Goal: Task Accomplishment & Management: Complete application form

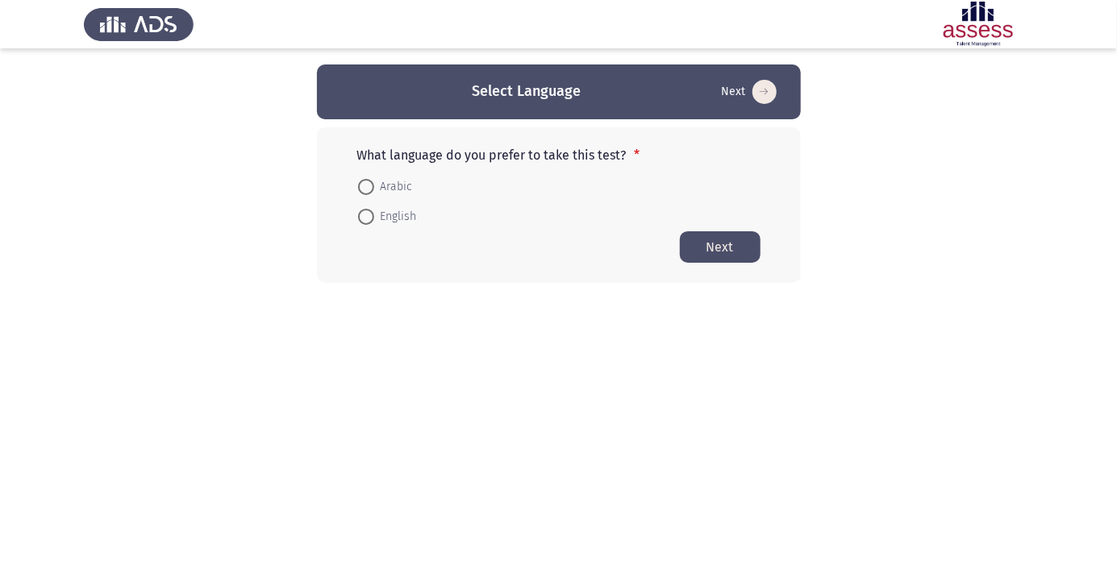
click at [368, 191] on span at bounding box center [366, 187] width 16 height 16
click at [368, 191] on input "Arabic" at bounding box center [366, 187] width 16 height 16
radio input "true"
click at [725, 252] on button "Next" at bounding box center [720, 246] width 81 height 31
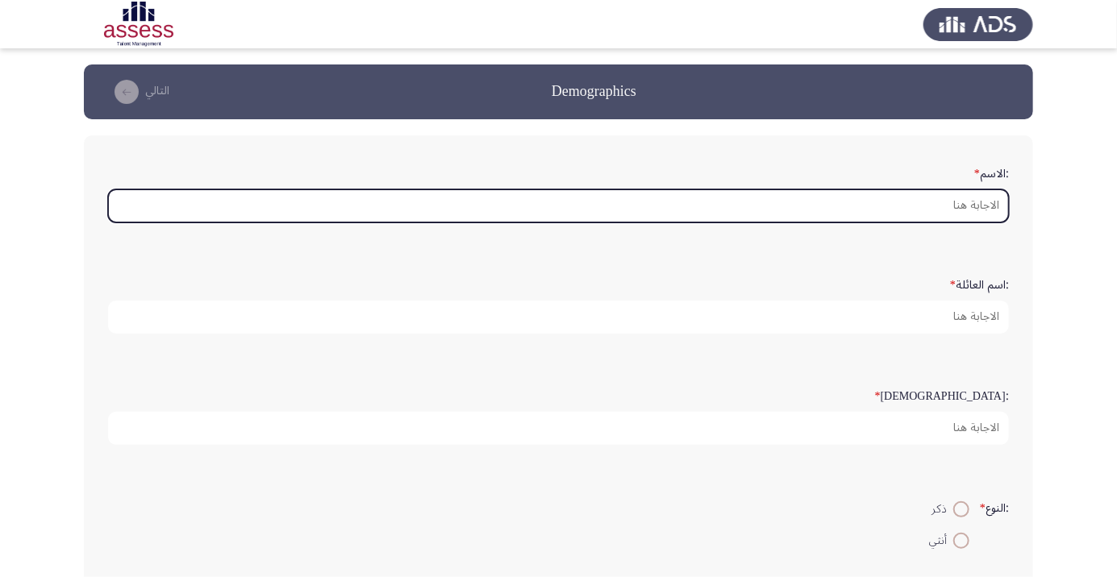
click at [937, 211] on input ":الاسم *" at bounding box center [558, 205] width 900 height 33
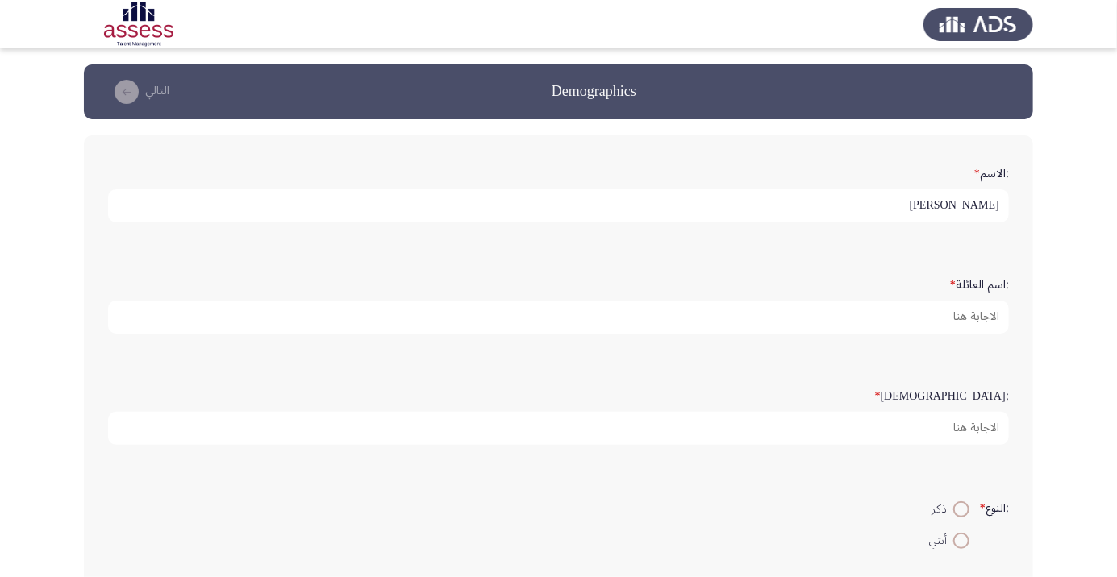
type input "Zakaria madkour"
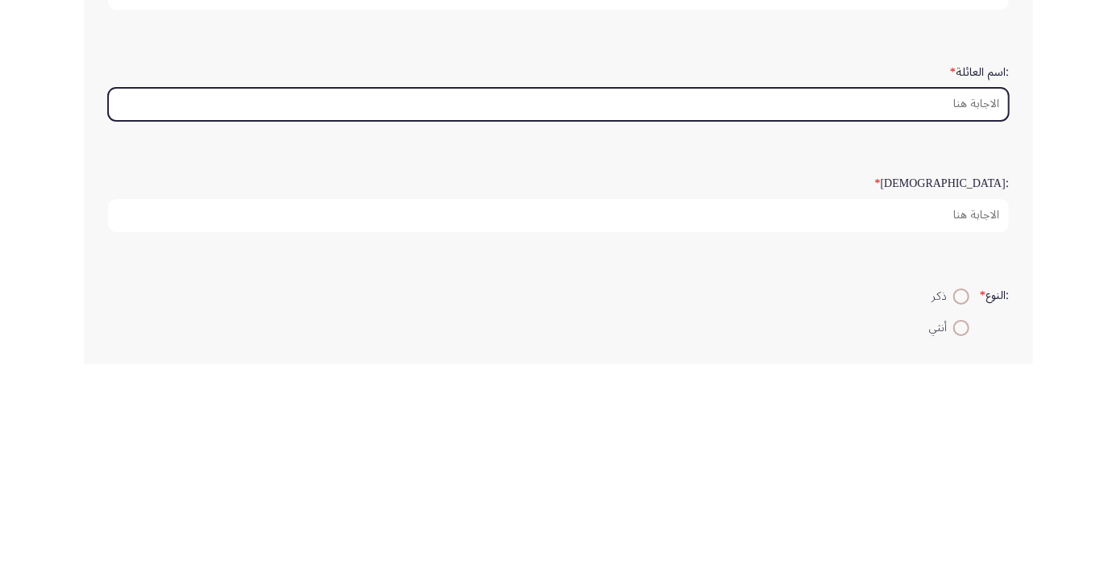
click at [445, 319] on input ":اسم العائلة *" at bounding box center [558, 317] width 900 height 33
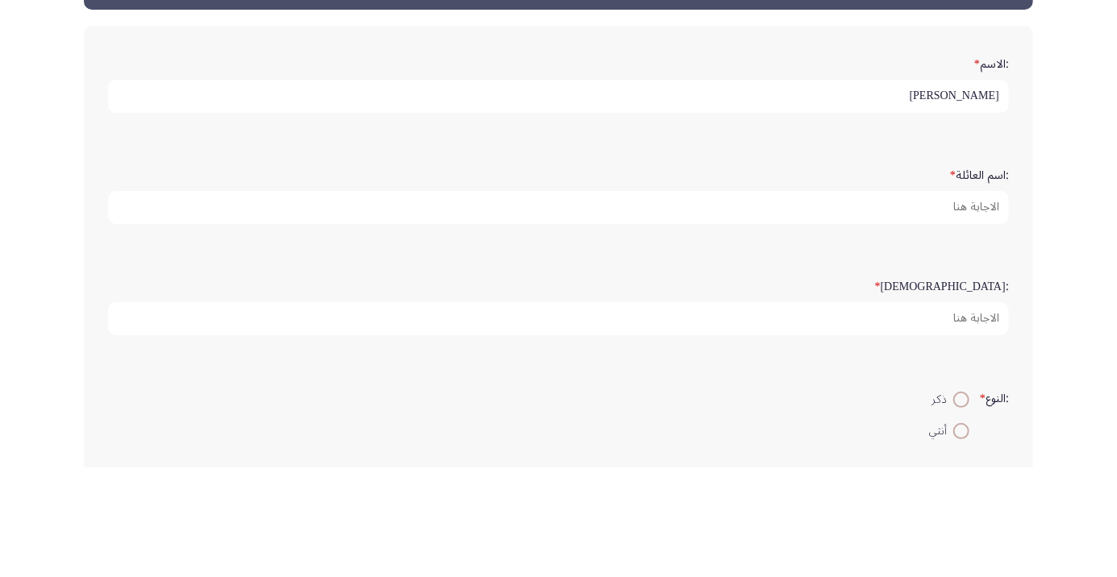
click at [997, 205] on input "Zakaria madkour" at bounding box center [558, 205] width 900 height 33
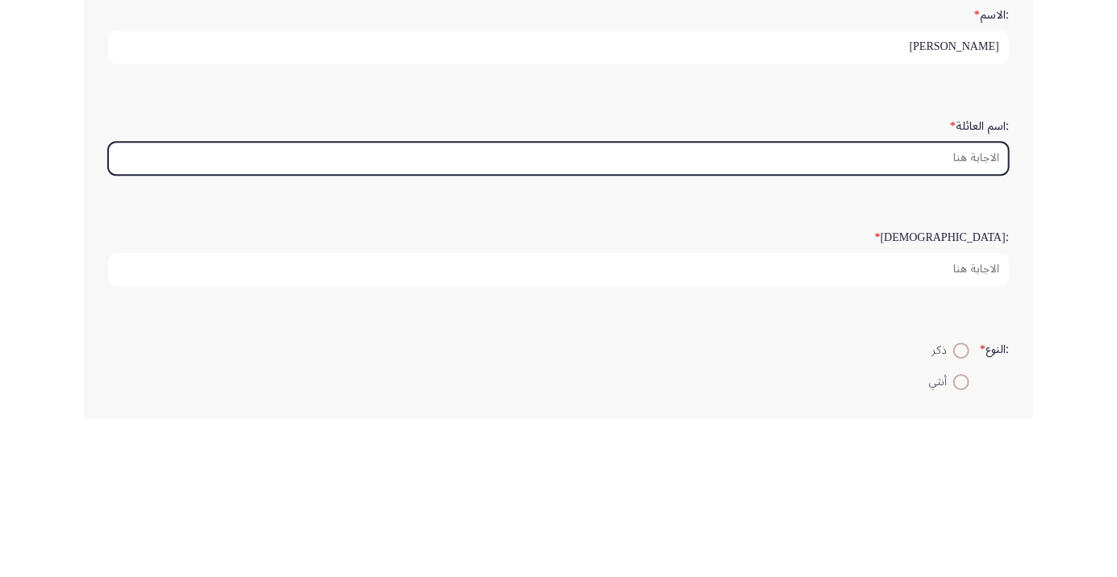
click at [949, 321] on input ":اسم العائلة *" at bounding box center [558, 317] width 900 height 33
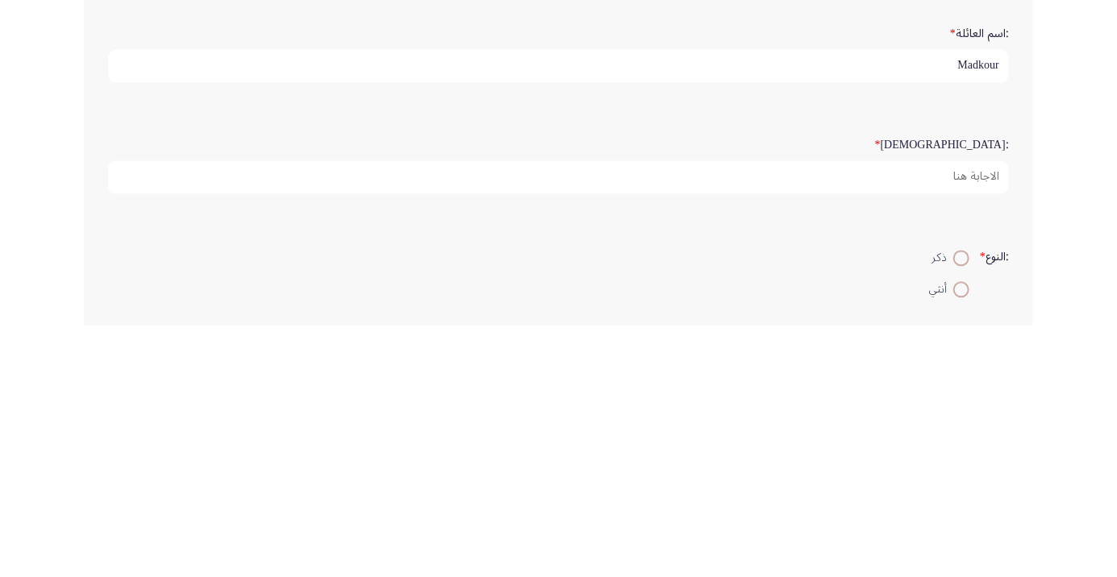
type input "Madkour"
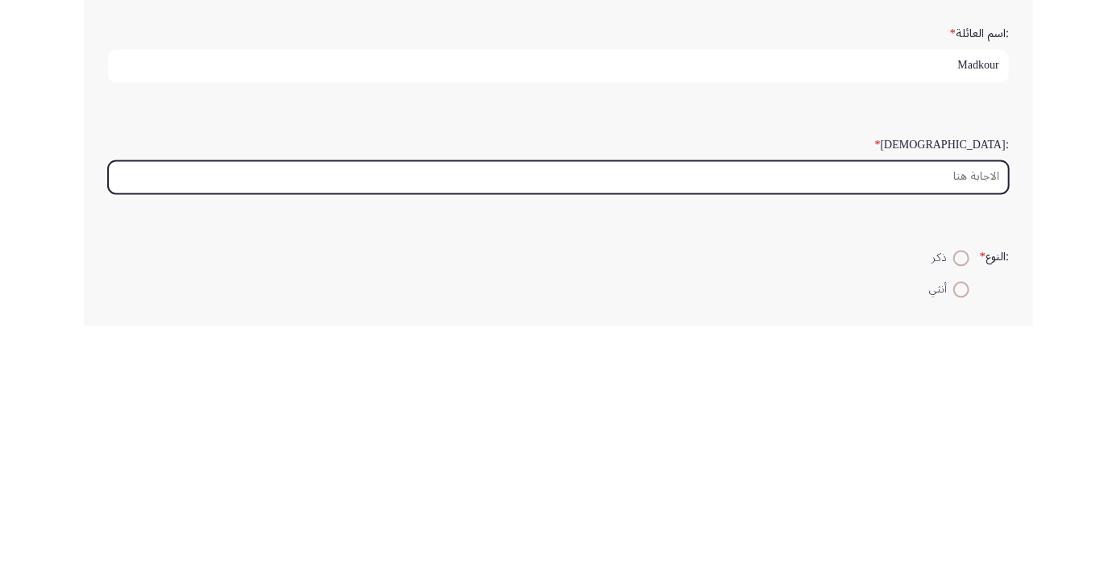
click at [963, 430] on input ":السن *" at bounding box center [558, 428] width 900 height 33
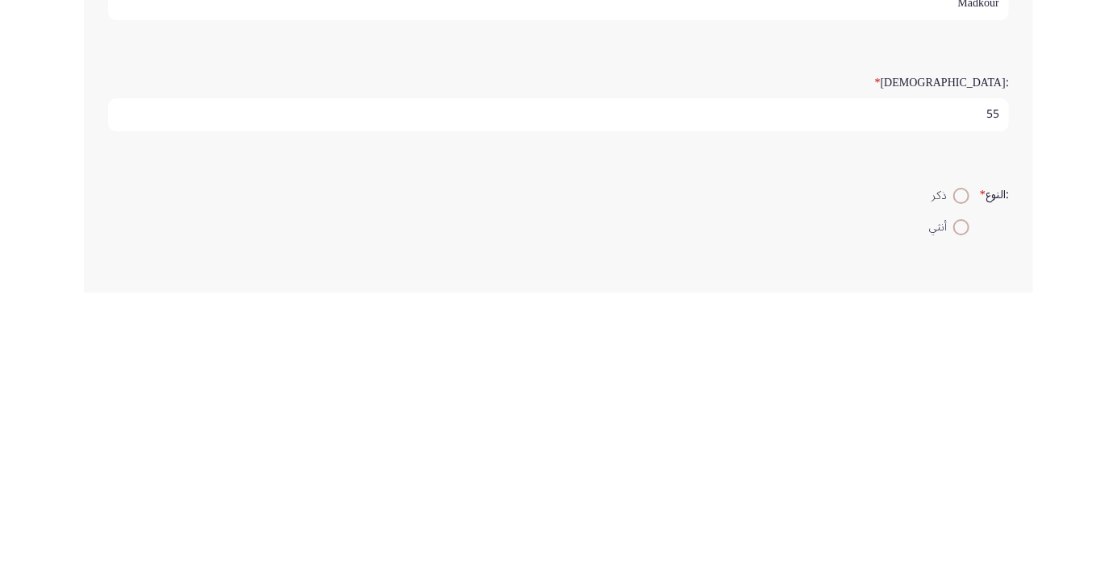
type input "55"
click at [961, 480] on span at bounding box center [961, 480] width 0 height 0
click at [959, 477] on input "ذكر" at bounding box center [961, 480] width 16 height 16
radio input "true"
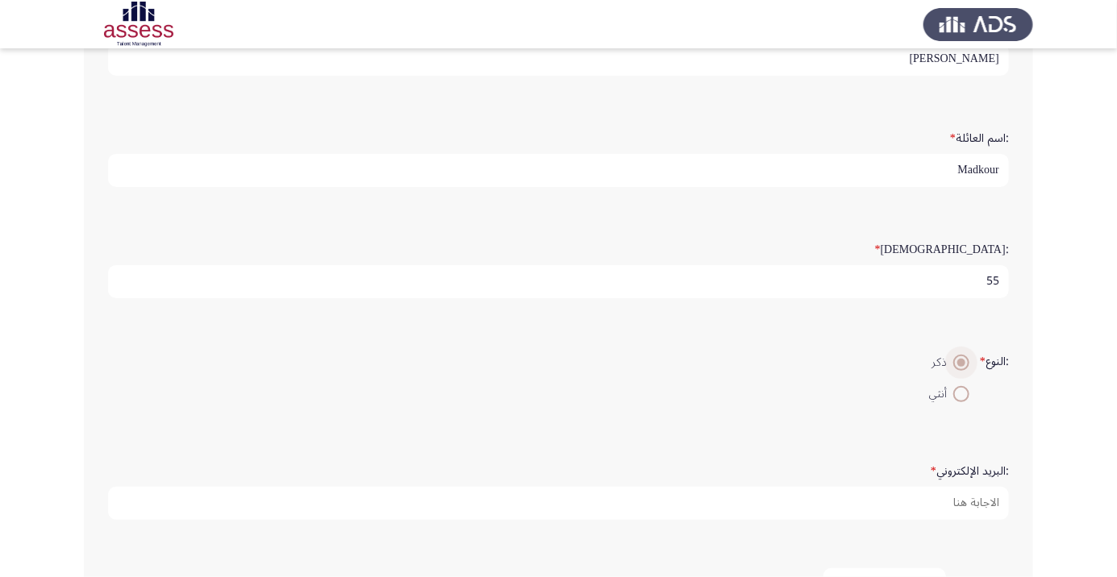
scroll to position [156, 0]
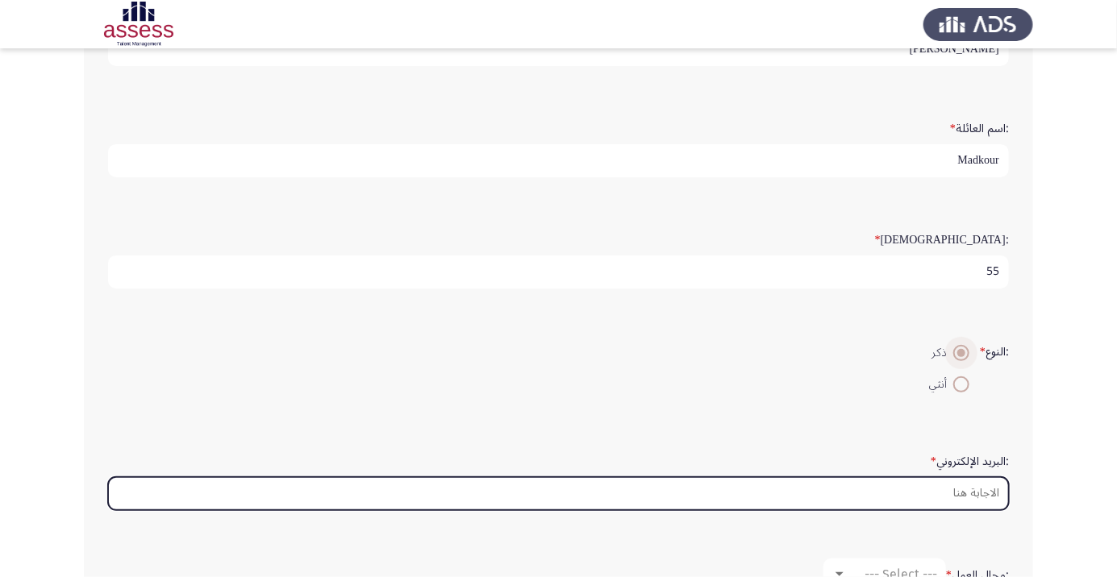
click at [946, 496] on input ":البريد الإلكتروني *" at bounding box center [558, 493] width 900 height 33
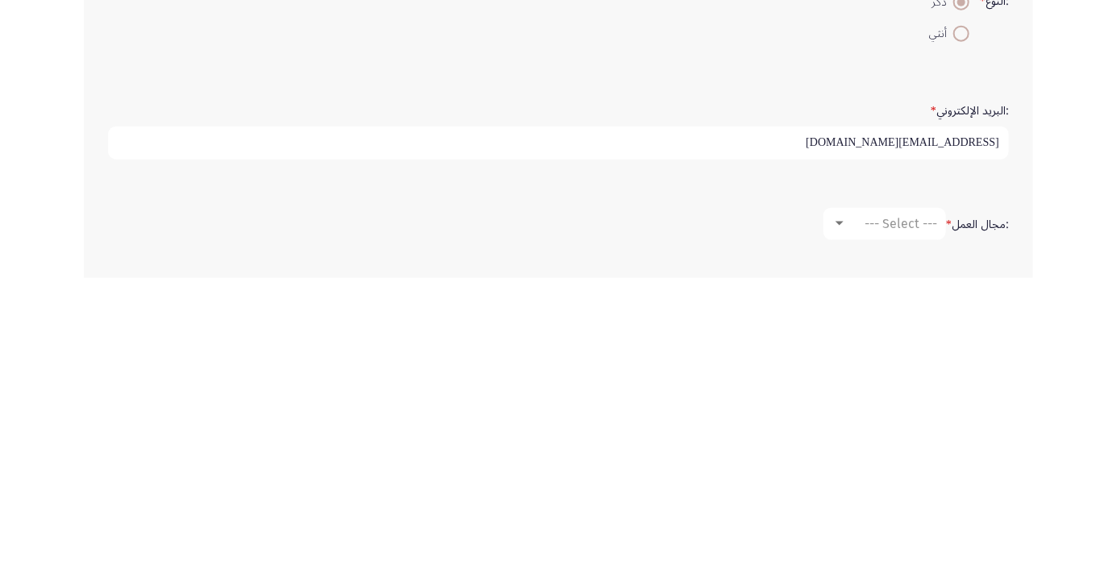
scroll to position [208, 0]
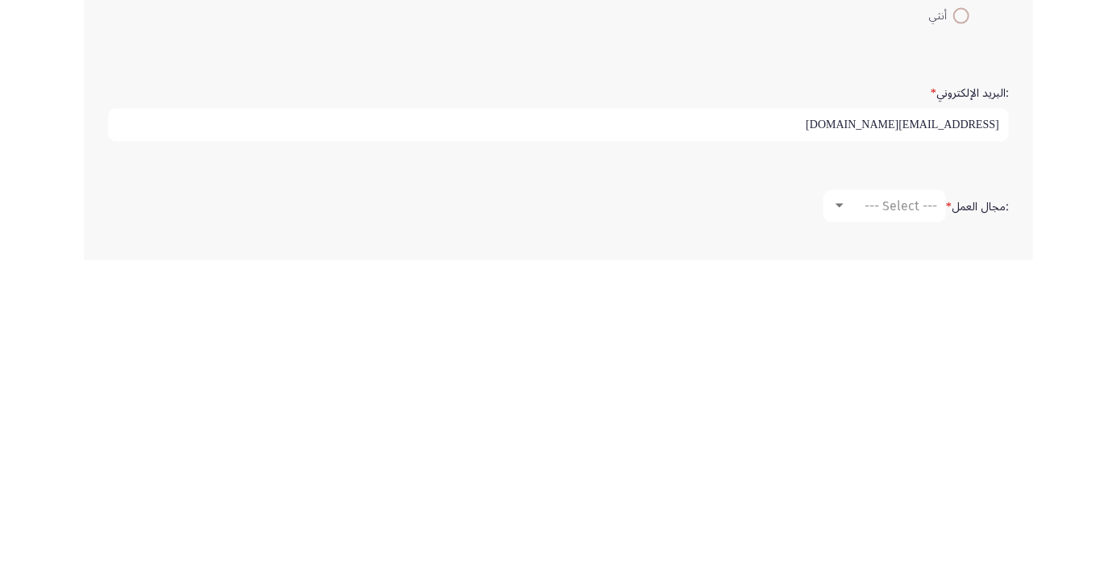
type input "Zakaria.madkour@ibnsina-pharma.com"
click at [842, 522] on div at bounding box center [839, 523] width 15 height 13
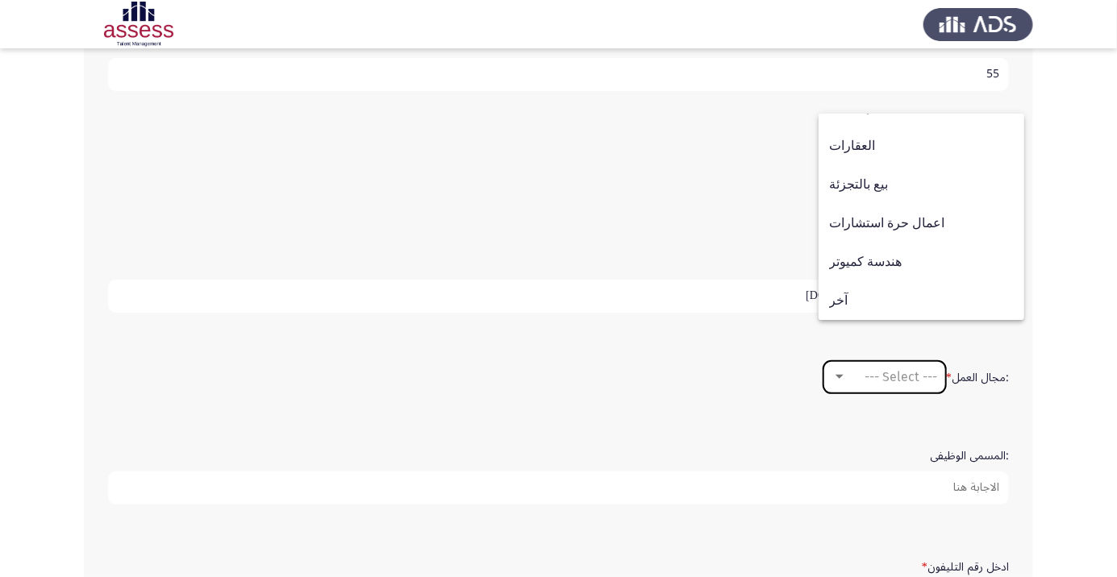
scroll to position [414, 0]
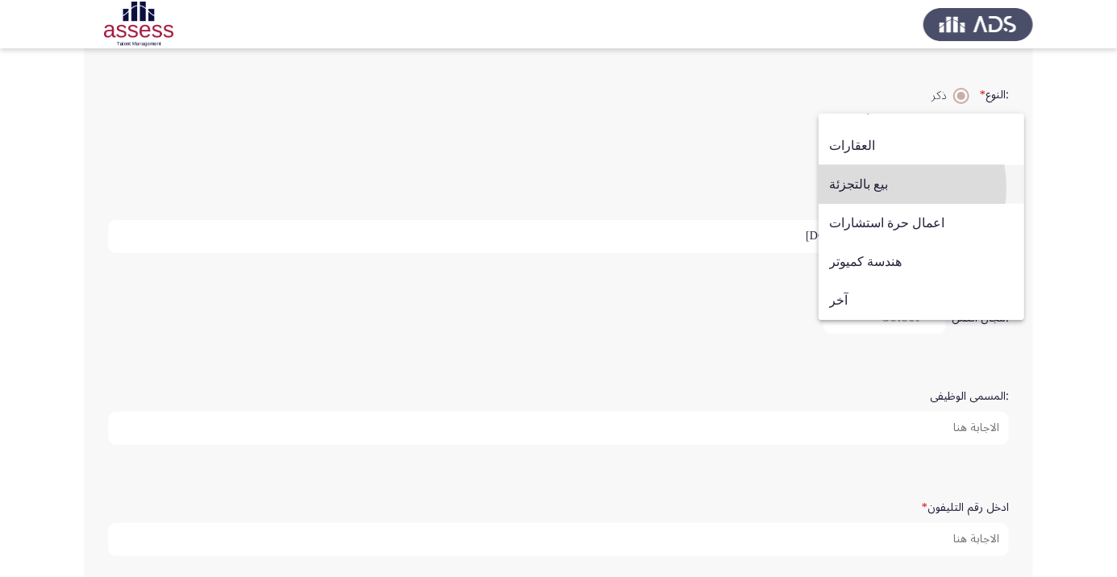
click at [880, 204] on span "بيع بالتجزئة" at bounding box center [921, 184] width 185 height 39
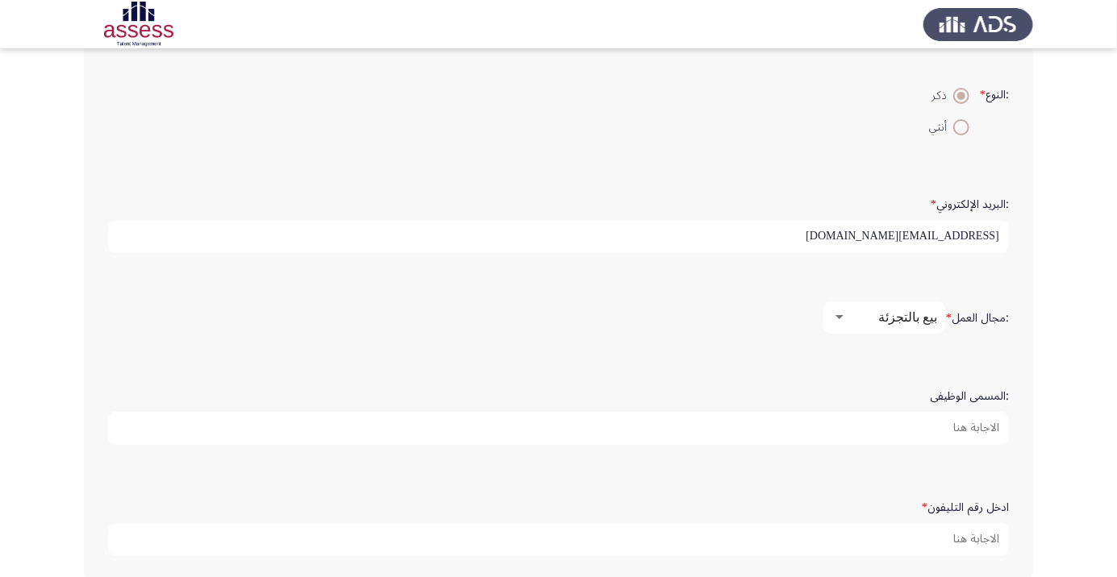
click at [947, 426] on input ":المسمى الوظيفى" at bounding box center [558, 428] width 900 height 33
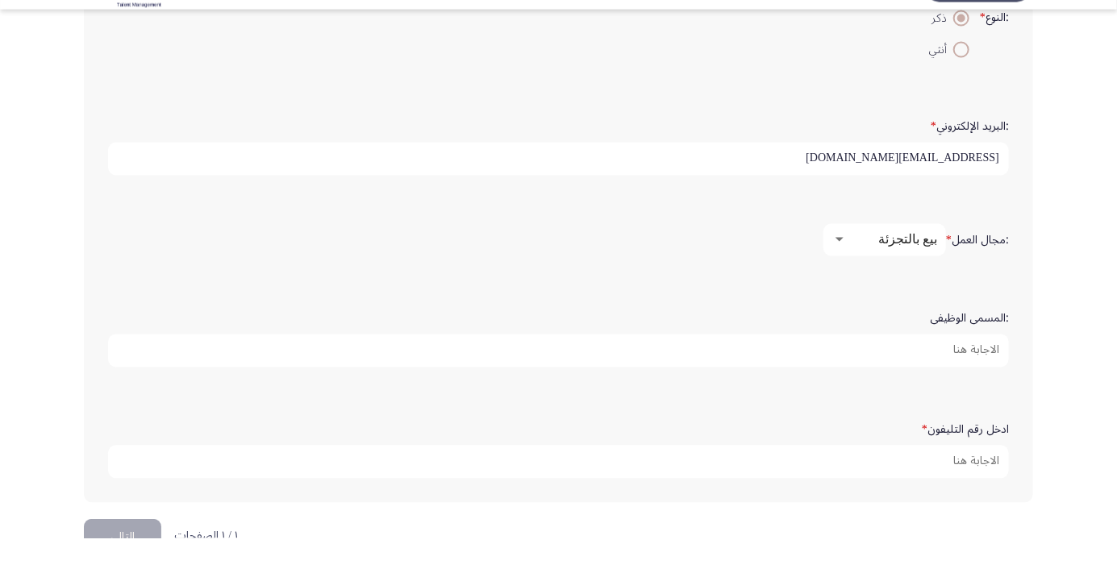
scroll to position [452, 0]
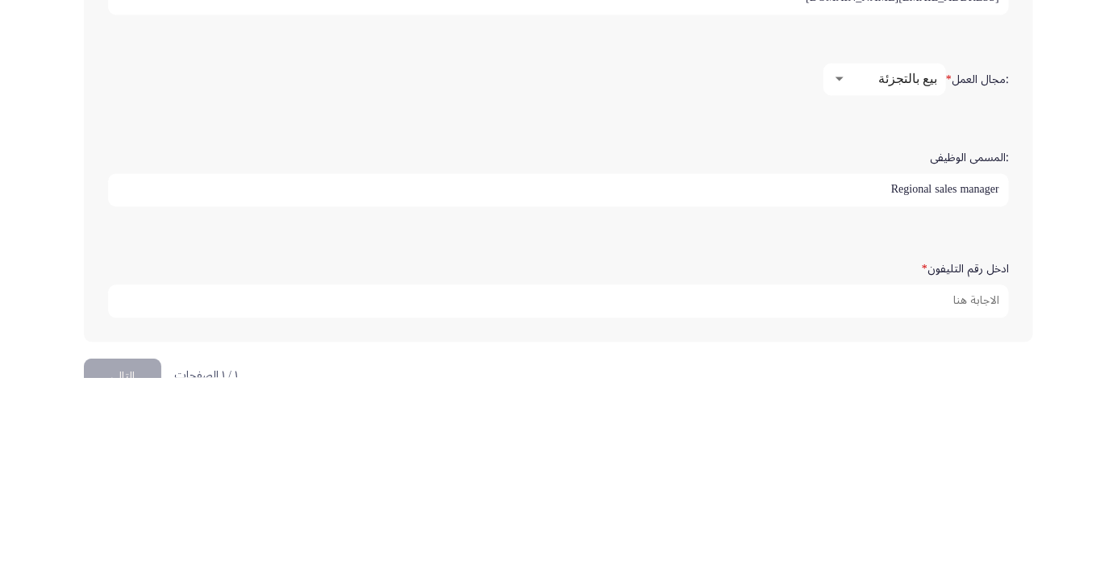
type input "Regional sales manager"
click at [944, 435] on div "ادخل رقم التليفون *" at bounding box center [558, 485] width 917 height 111
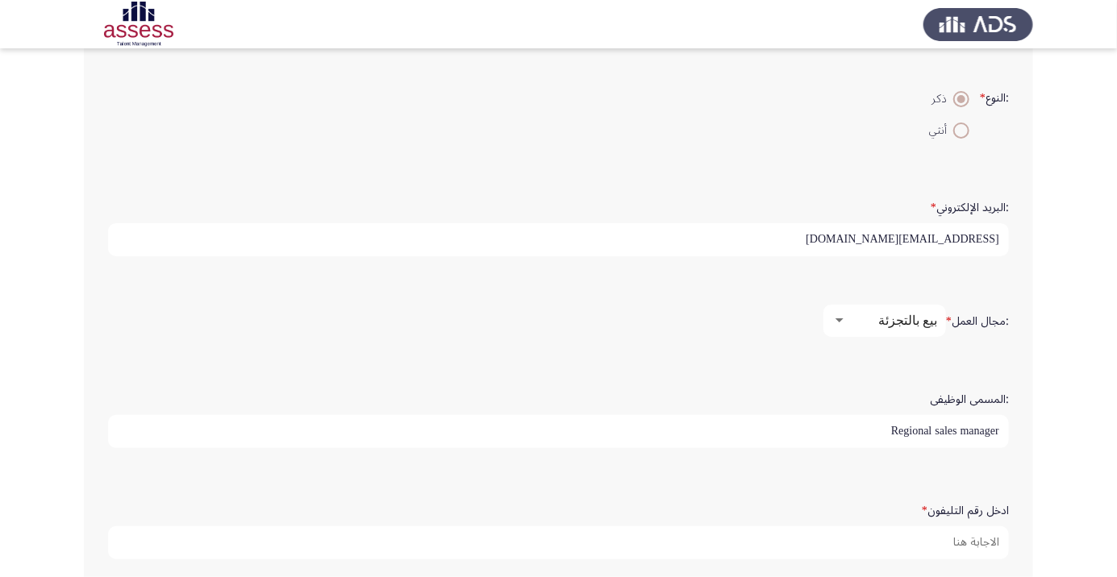
scroll to position [411, 0]
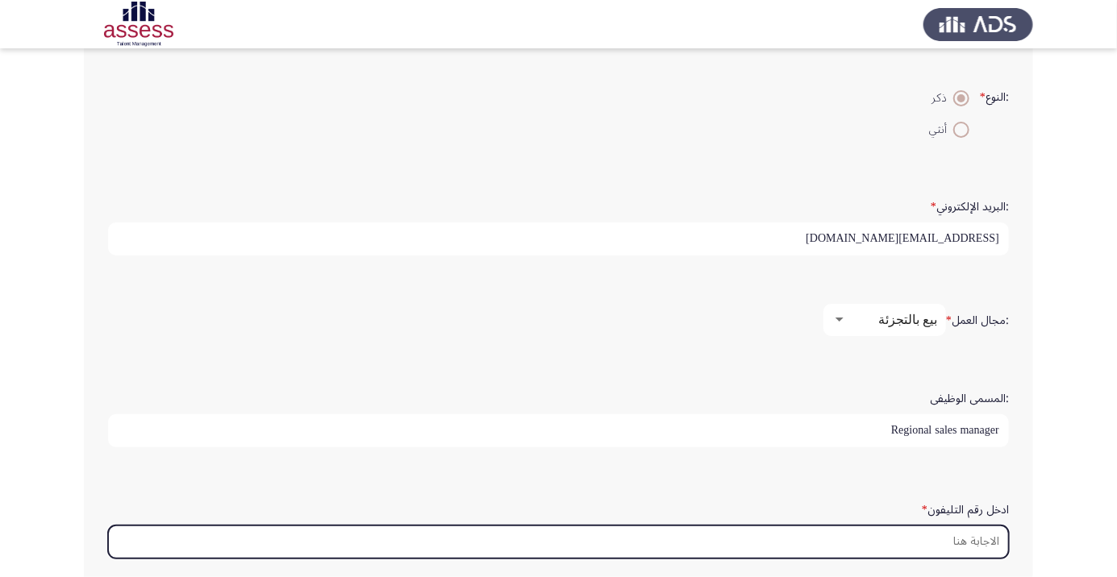
click at [935, 541] on input "ادخل رقم التليفون *" at bounding box center [558, 542] width 900 height 33
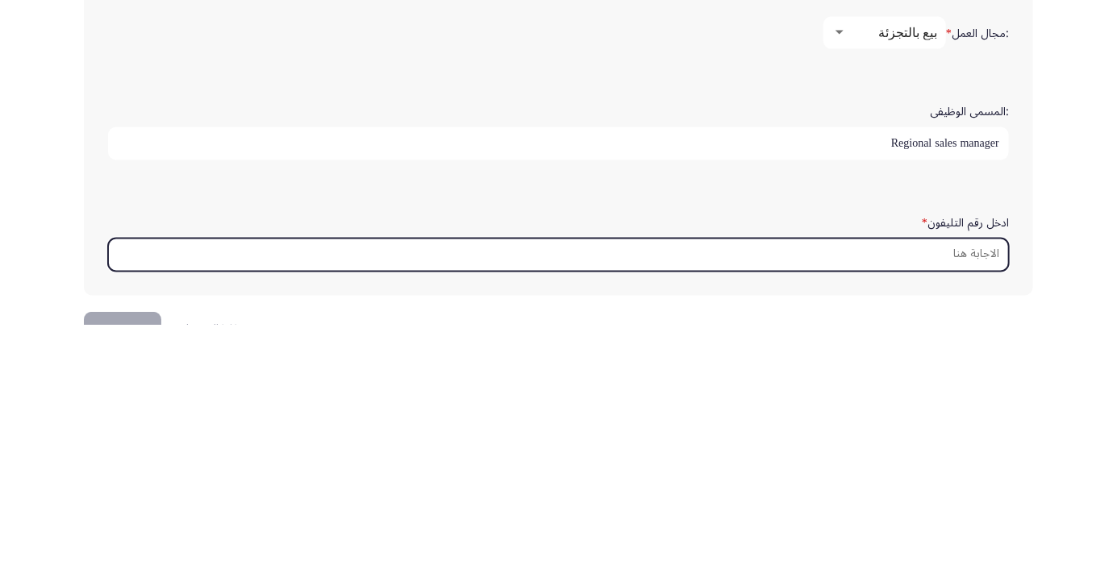
scroll to position [491, 0]
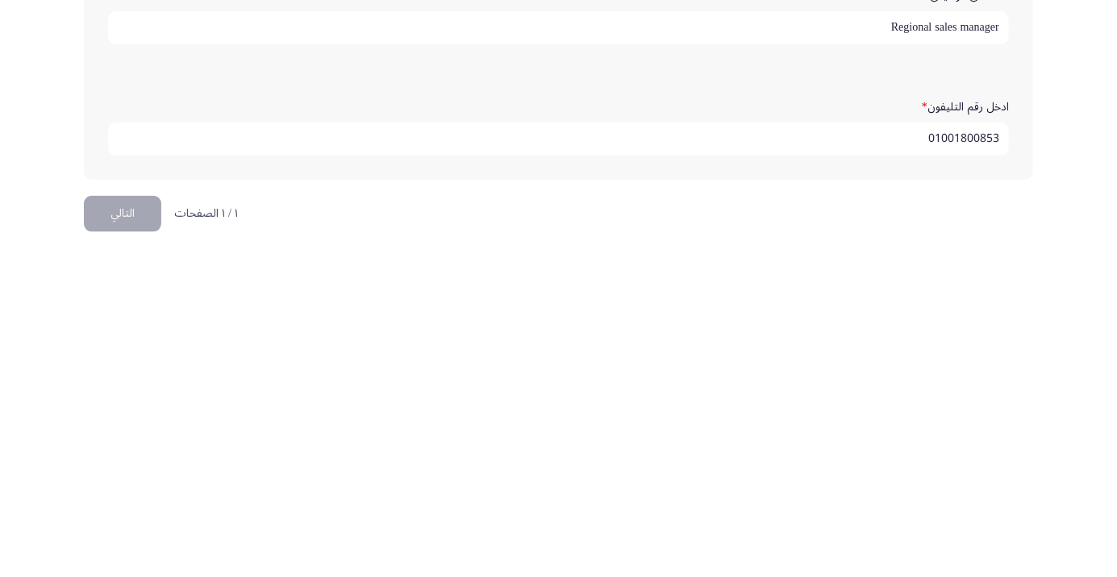
type input "01001800853"
click at [975, 525] on html "Demographics التالي :الاسم * Zakaria madkour :اسم العائلة * Madkour :السن * 55 …" at bounding box center [558, 46] width 1117 height 1075
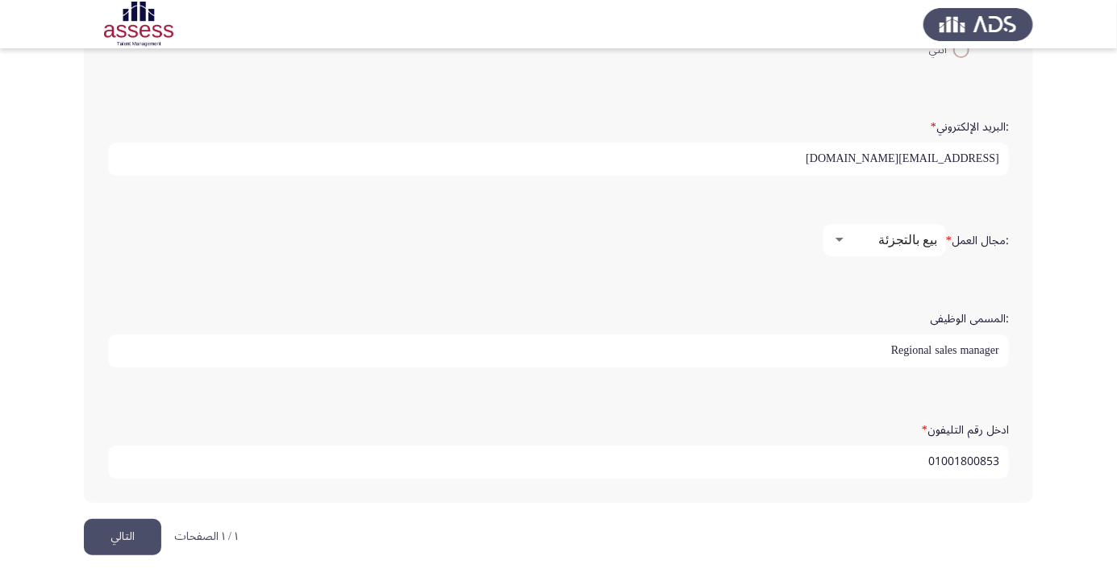
scroll to position [5, 0]
click at [124, 542] on button "التالي" at bounding box center [122, 537] width 77 height 36
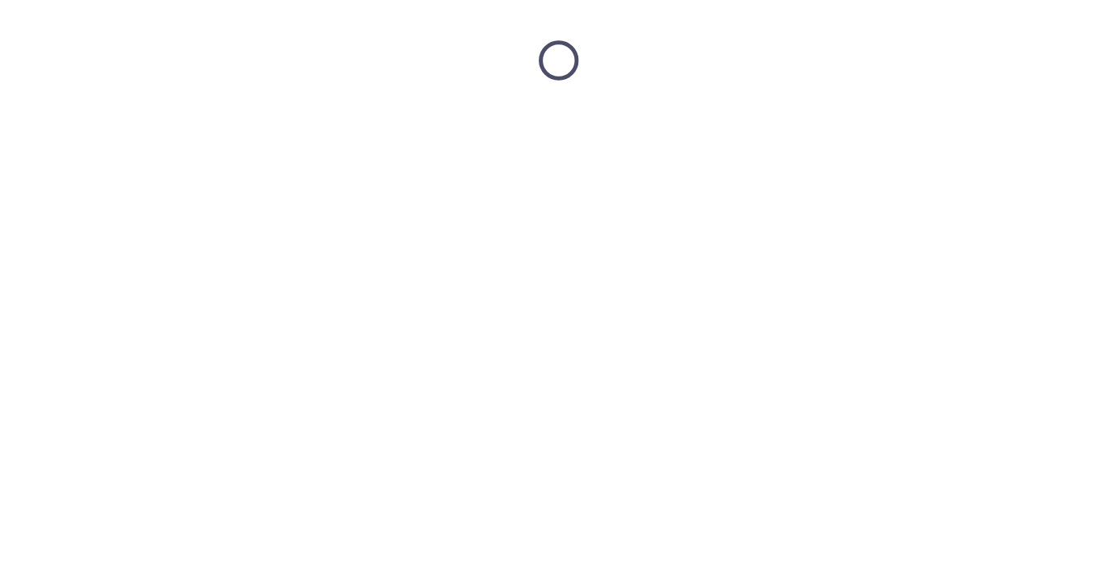
scroll to position [0, 0]
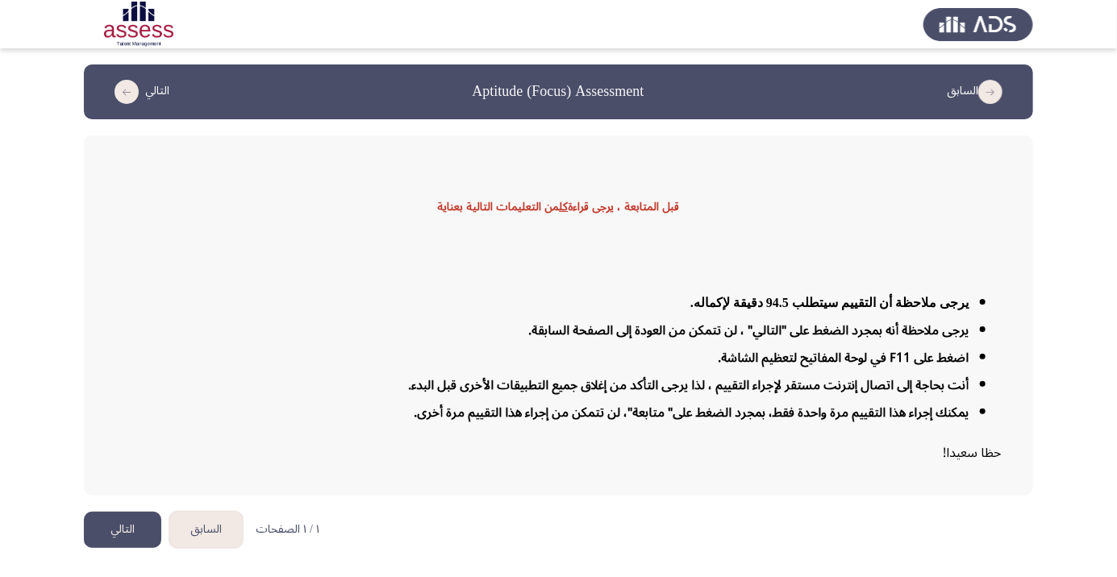
click at [131, 548] on button "التالي" at bounding box center [122, 530] width 77 height 36
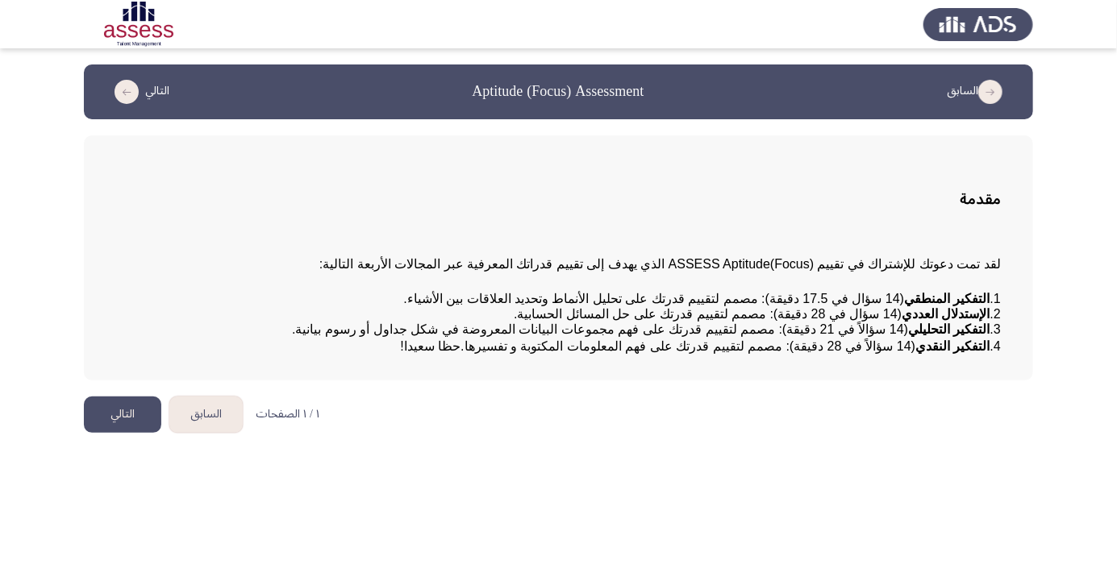
click at [4, 131] on app-assessment-container "السابق Aptitude (Focus) Assessment التالي مقدمة لقد تمت دعوتك للإشتراك في تقييم…" at bounding box center [558, 222] width 1117 height 316
click at [24, 135] on app-assessment-container "السابق Aptitude (Focus) Assessment التالي مقدمة لقد تمت دعوتك للإشتراك في تقييم…" at bounding box center [558, 222] width 1117 height 316
click at [121, 433] on button "التالي" at bounding box center [122, 415] width 77 height 36
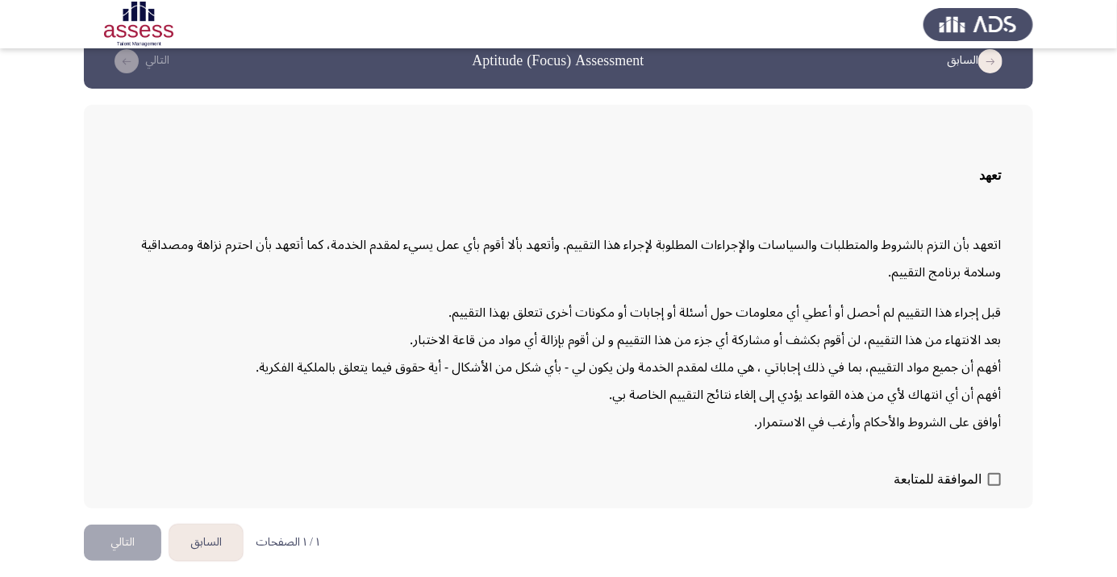
scroll to position [40, 0]
click at [990, 486] on span at bounding box center [994, 479] width 13 height 13
click at [993, 487] on input "الموافقة للمتابعة" at bounding box center [993, 486] width 1 height 1
checkbox input "true"
click at [123, 561] on button "التالي" at bounding box center [122, 543] width 77 height 36
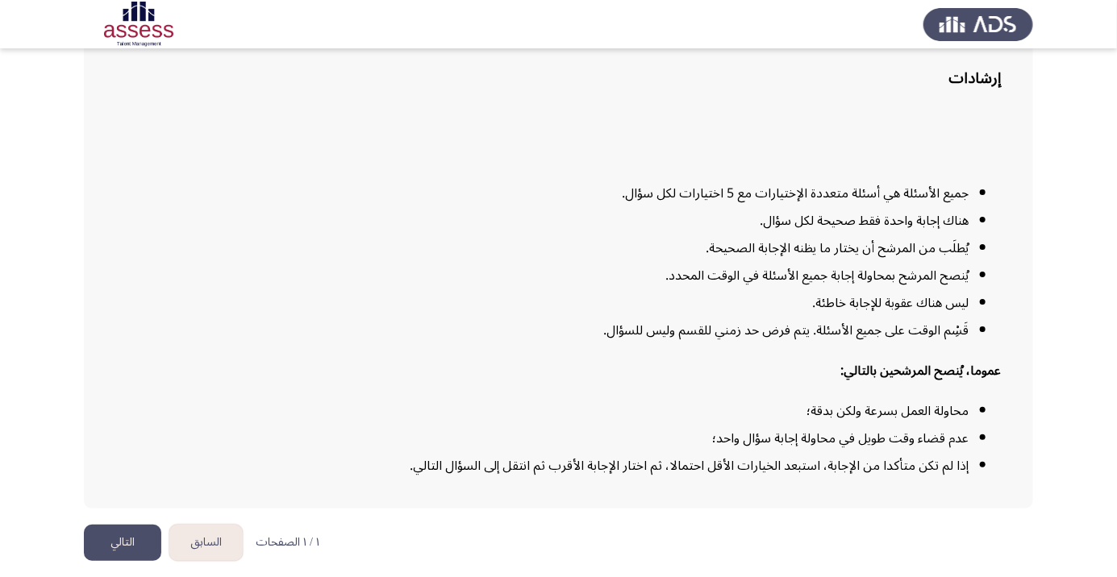
scroll to position [131, 0]
click at [113, 561] on button "التالي" at bounding box center [122, 543] width 77 height 36
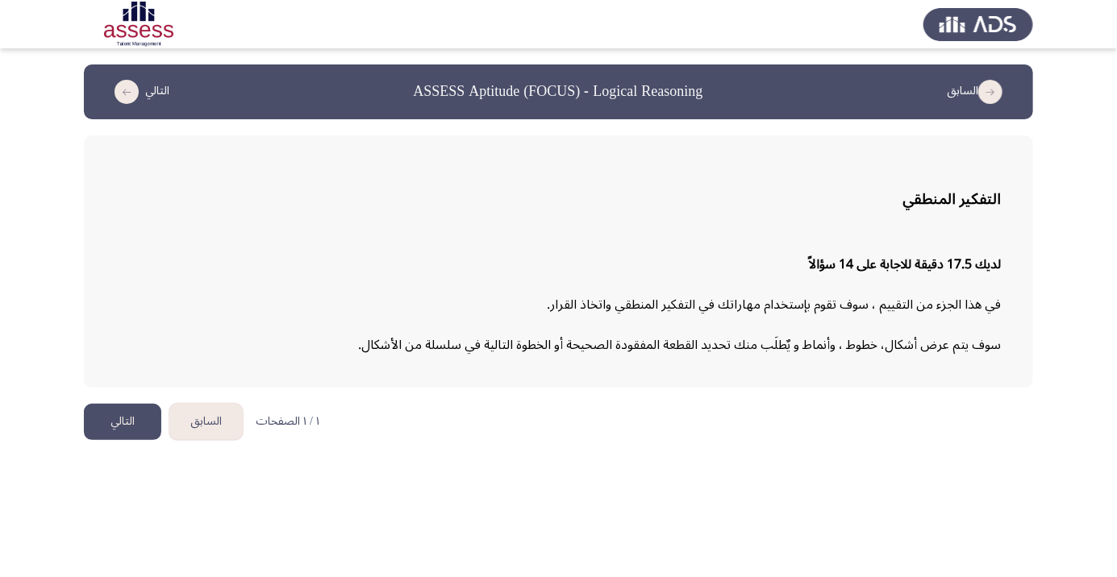
click at [702, 456] on html "السابق ASSESS Aptitude (FOCUS) - Logical Reasoning التالي التفكير المنطقي لديك …" at bounding box center [558, 228] width 1117 height 456
click at [131, 414] on button "التالي" at bounding box center [122, 422] width 77 height 36
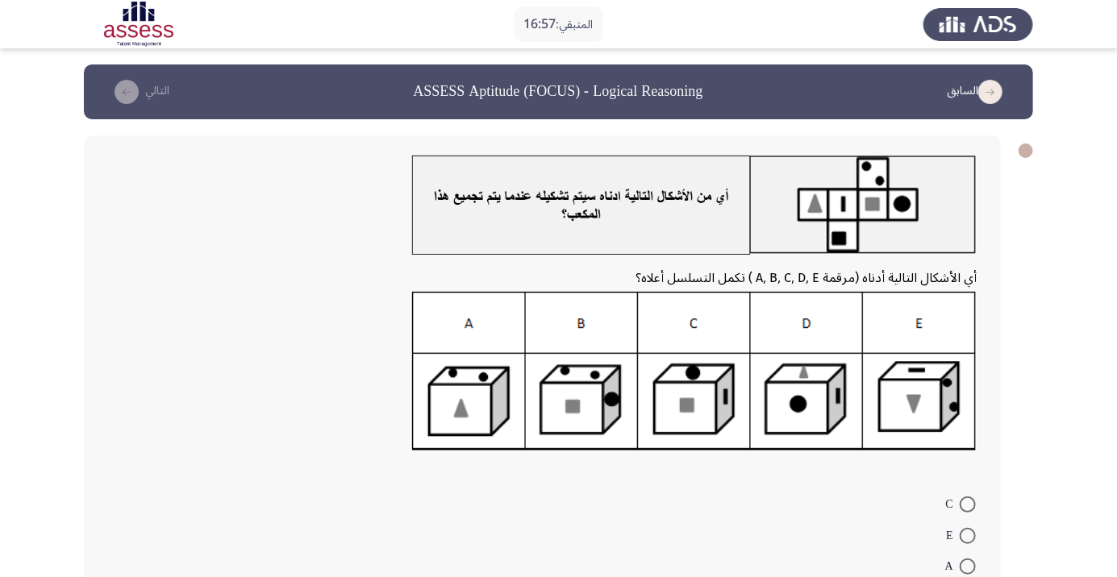
click at [410, 407] on div at bounding box center [542, 376] width 868 height 169
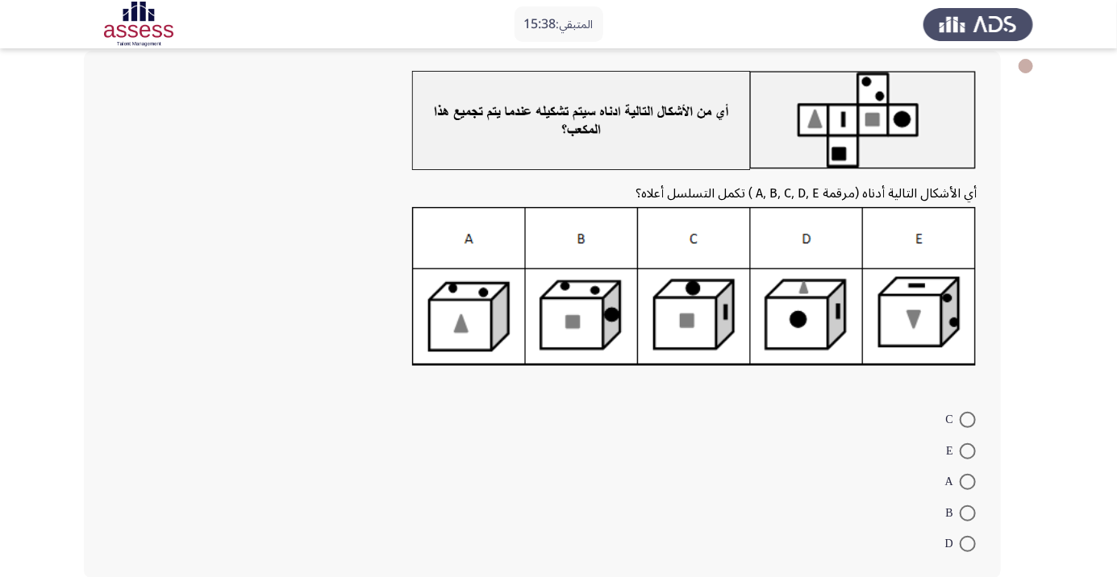
scroll to position [76, 0]
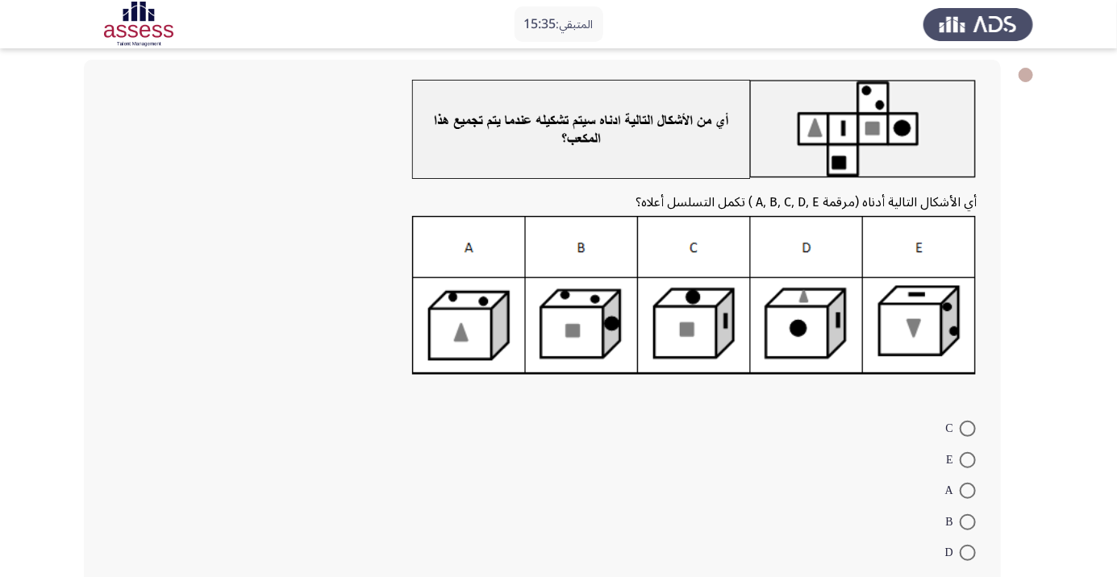
click at [967, 552] on span at bounding box center [967, 553] width 16 height 16
click at [967, 552] on input "D" at bounding box center [967, 553] width 16 height 16
radio input "true"
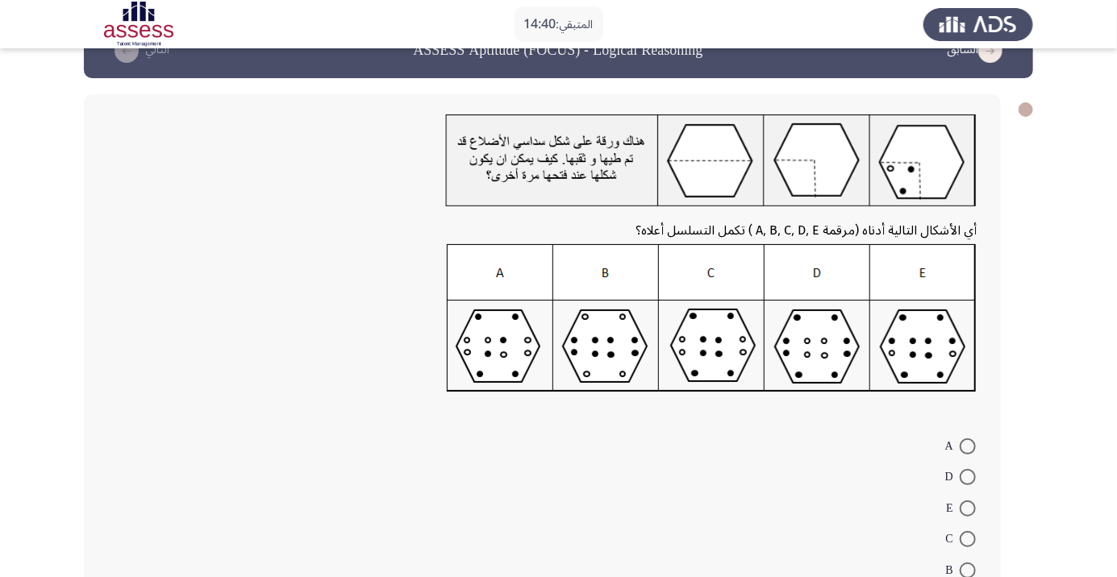
scroll to position [34, 0]
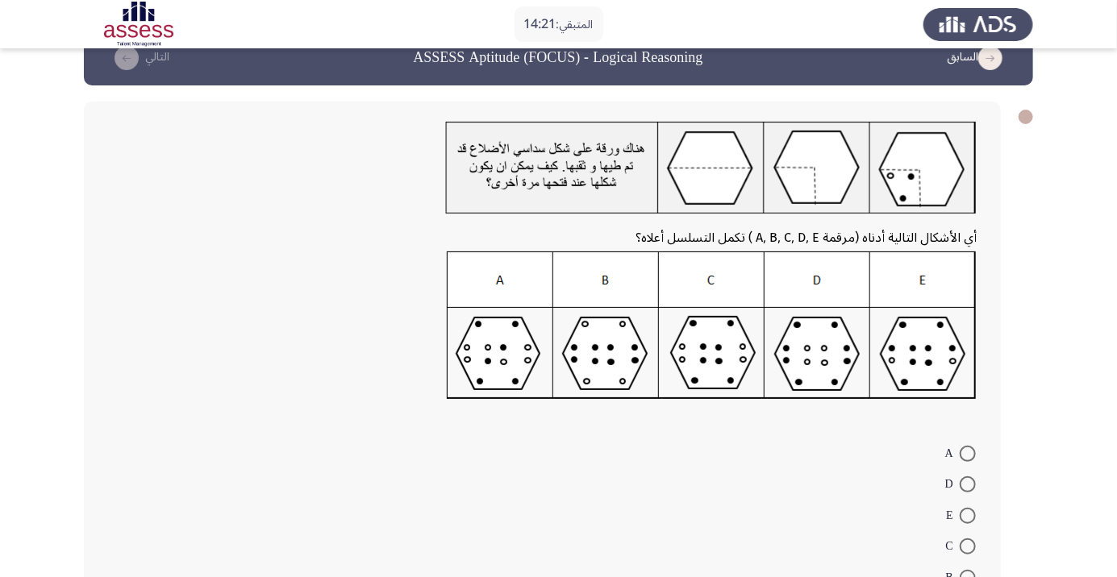
click at [974, 516] on span at bounding box center [967, 516] width 16 height 16
click at [974, 516] on input "E" at bounding box center [967, 516] width 16 height 16
radio input "true"
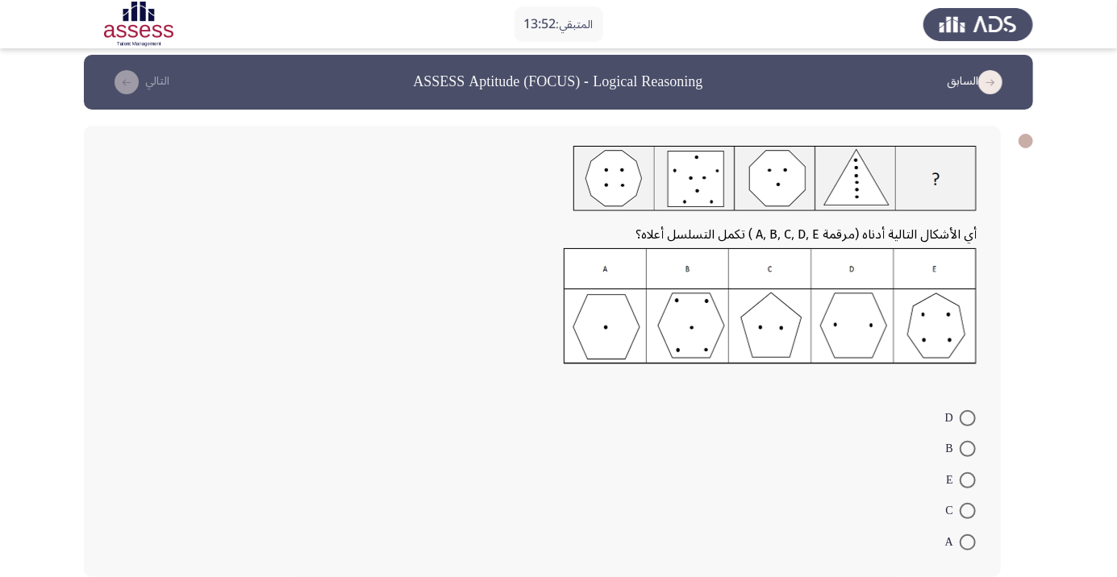
scroll to position [13, 0]
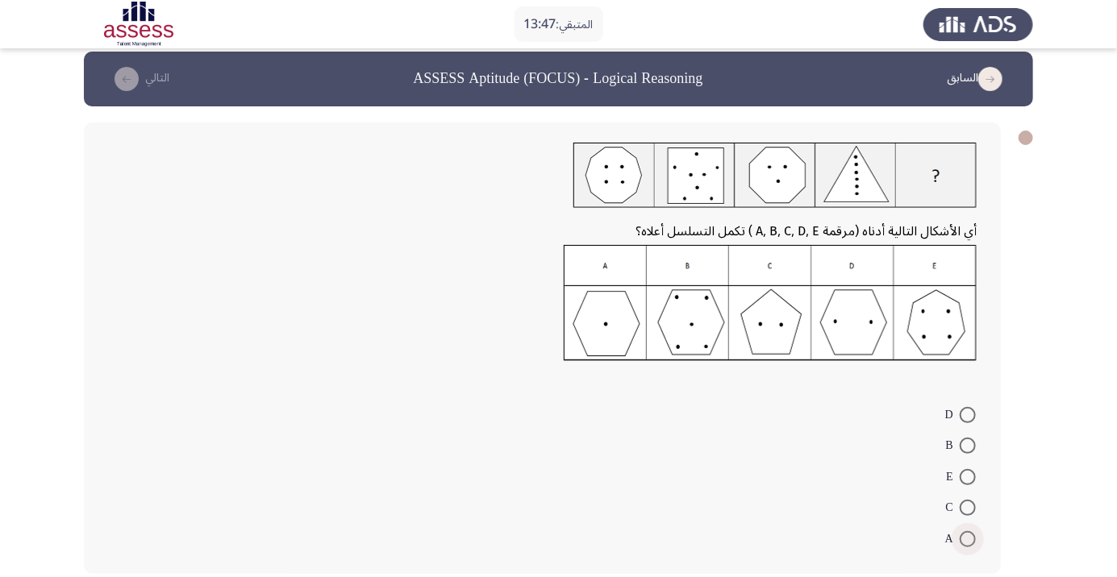
click at [974, 543] on span at bounding box center [967, 539] width 16 height 16
click at [974, 543] on input "A" at bounding box center [967, 539] width 16 height 16
radio input "true"
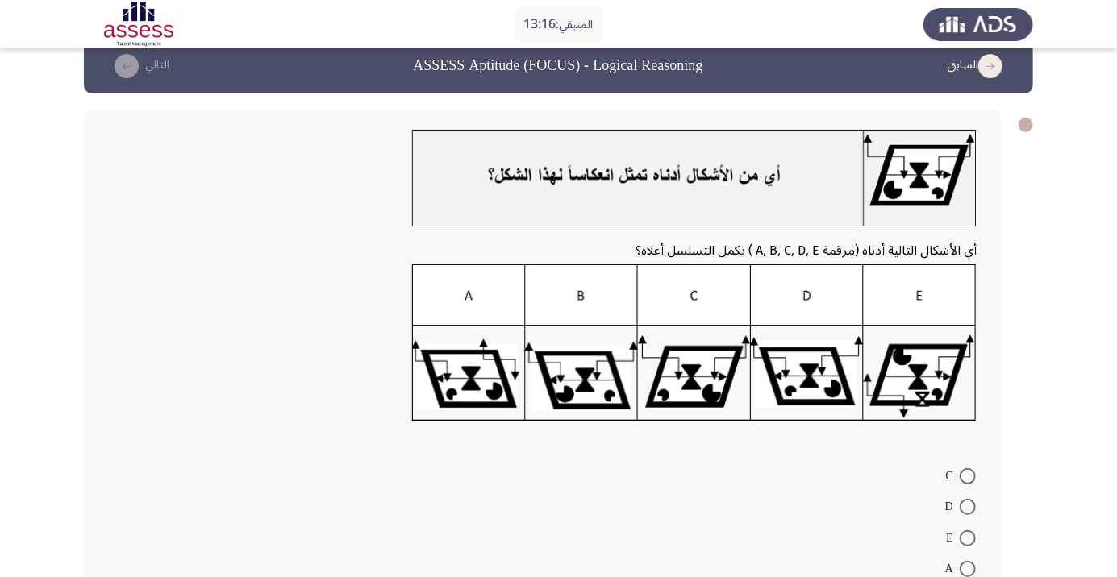
scroll to position [26, 0]
click at [967, 475] on span at bounding box center [967, 476] width 16 height 16
click at [967, 475] on input "C" at bounding box center [967, 476] width 16 height 16
radio input "true"
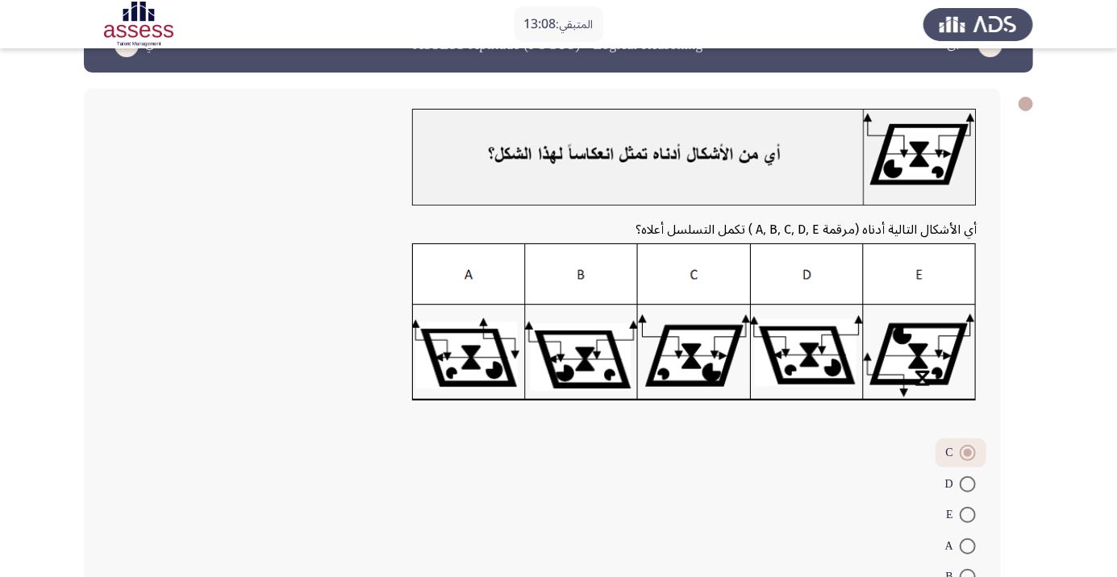
scroll to position [85, 0]
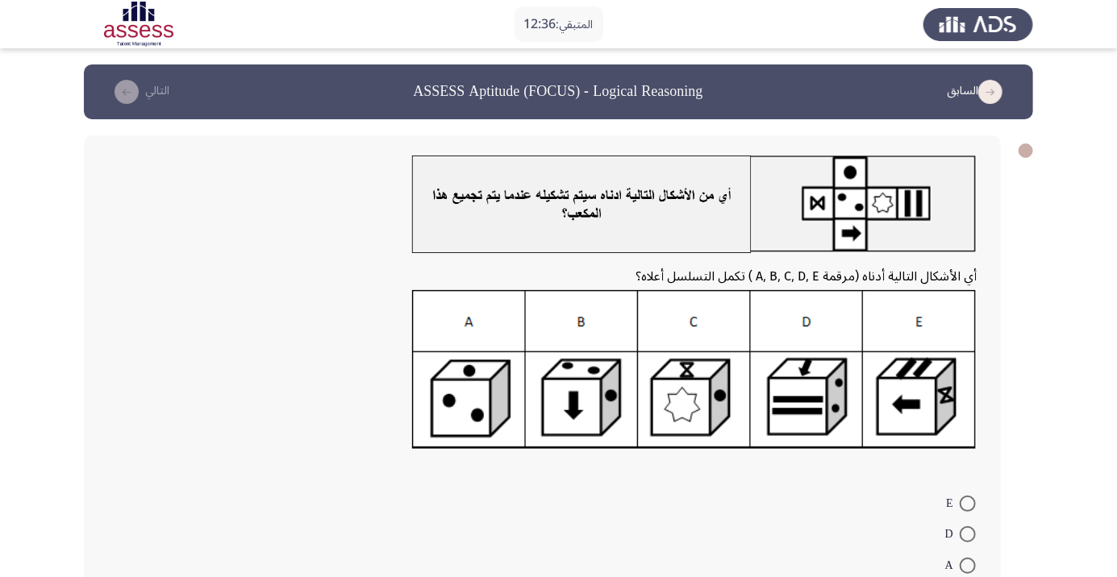
click at [984, 509] on mat-radio-button "E" at bounding box center [960, 502] width 51 height 31
click at [972, 521] on mat-radio-button "D" at bounding box center [960, 533] width 52 height 31
click at [967, 503] on span at bounding box center [967, 504] width 16 height 16
click at [967, 503] on input "E" at bounding box center [967, 504] width 16 height 16
radio input "true"
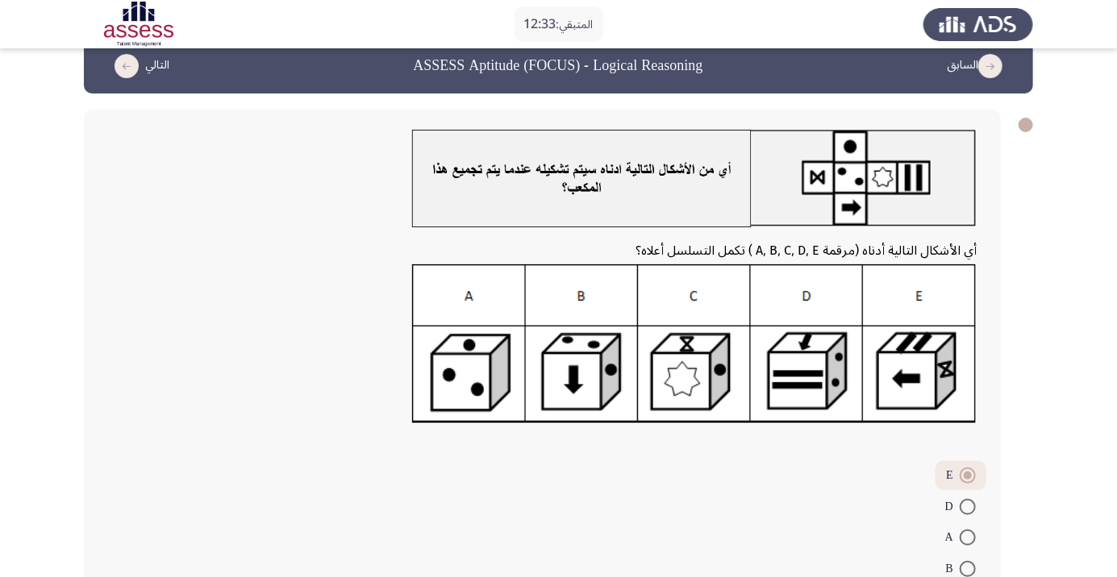
scroll to position [86, 0]
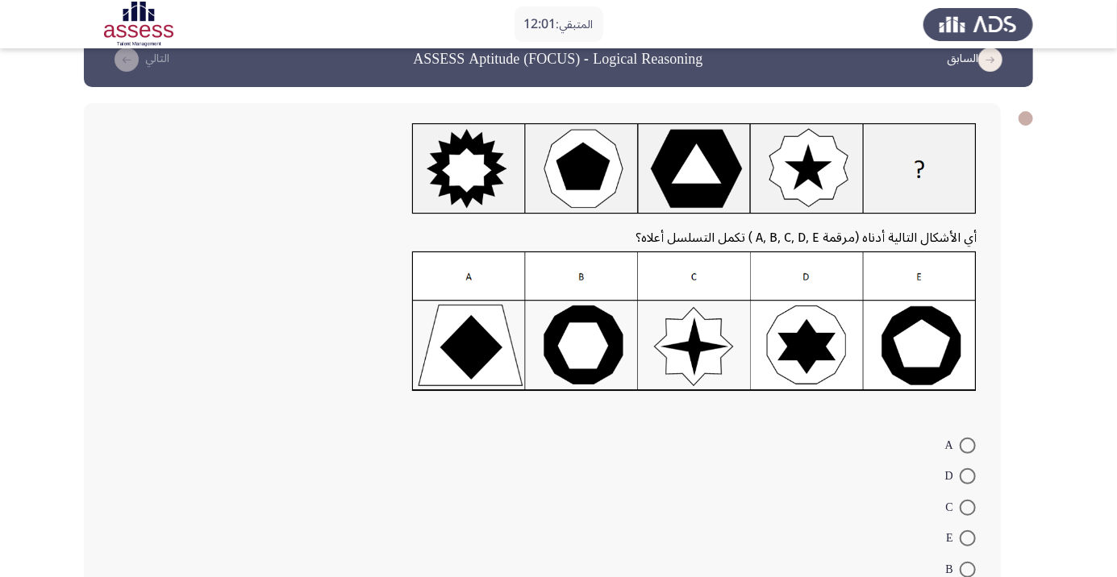
scroll to position [60, 0]
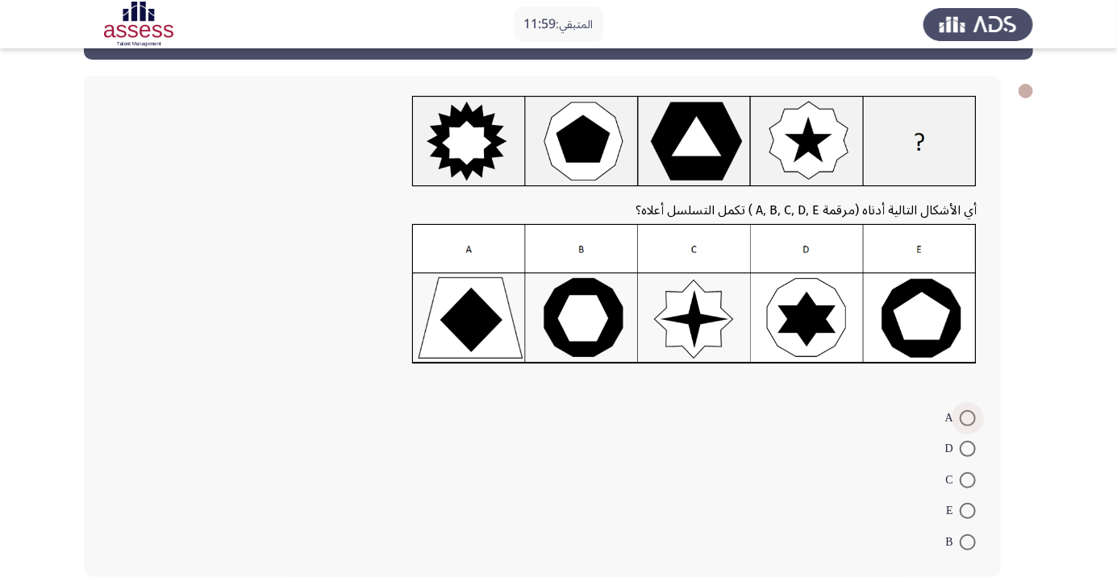
click at [967, 417] on span at bounding box center [967, 418] width 16 height 16
click at [967, 417] on input "A" at bounding box center [967, 418] width 16 height 16
radio input "true"
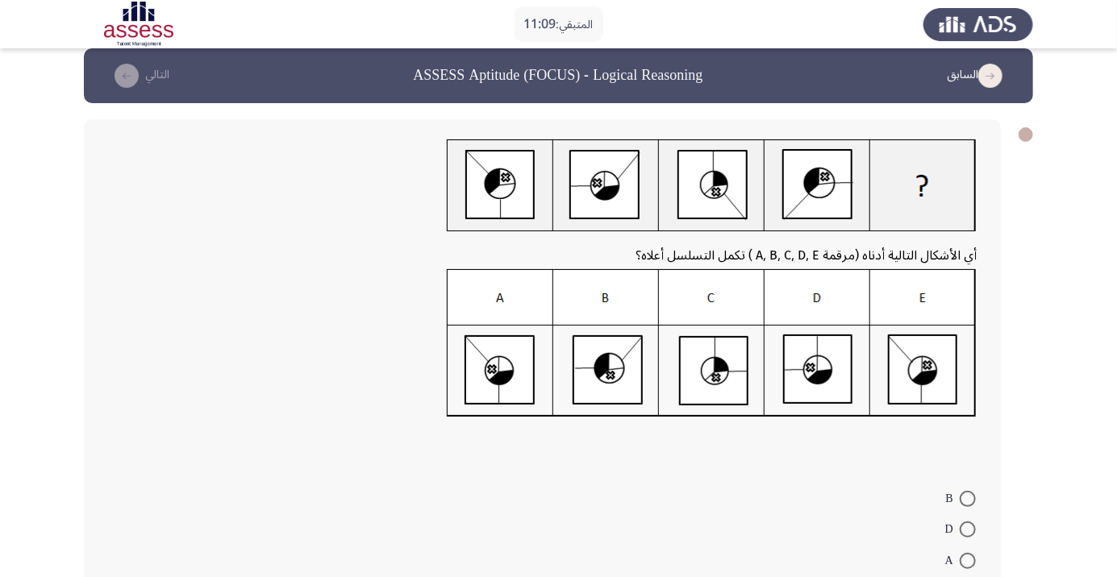
scroll to position [16, 0]
click at [967, 529] on span at bounding box center [967, 530] width 16 height 16
click at [967, 529] on input "D" at bounding box center [967, 530] width 16 height 16
radio input "true"
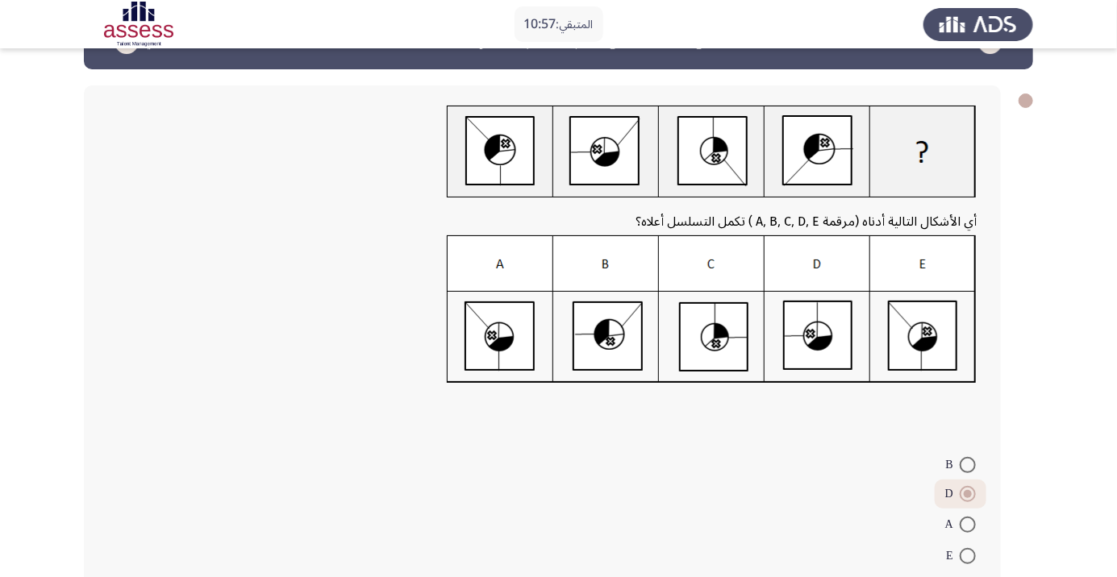
scroll to position [98, 0]
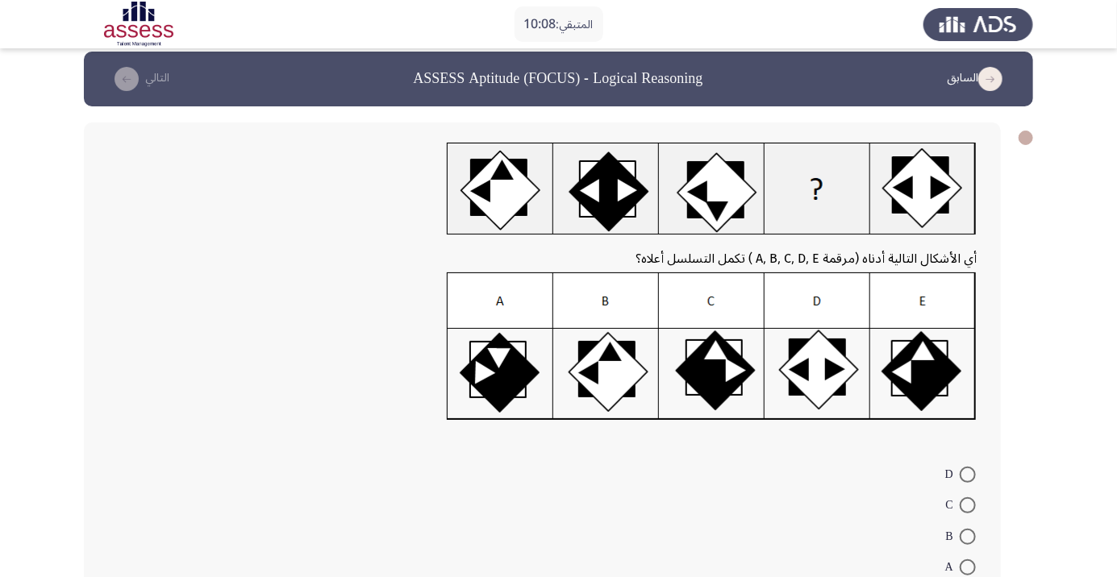
scroll to position [14, 0]
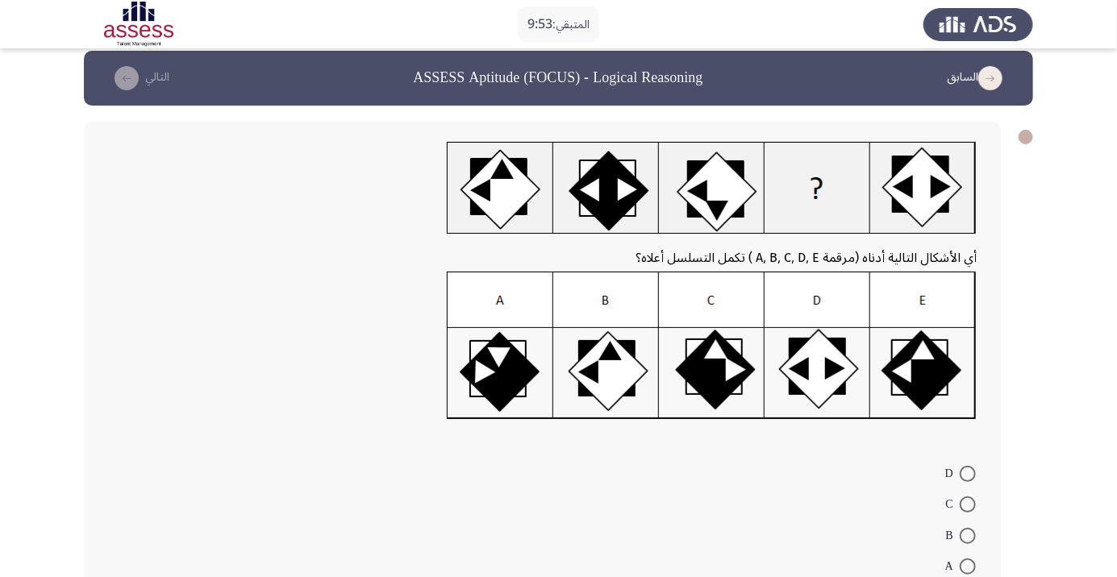
radio input "true"
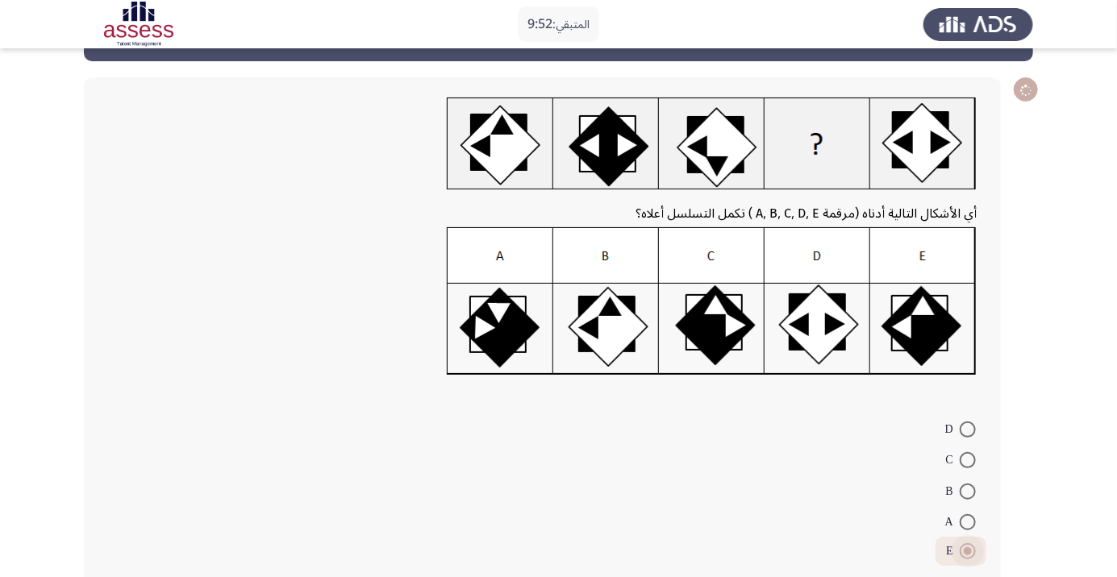
scroll to position [70, 0]
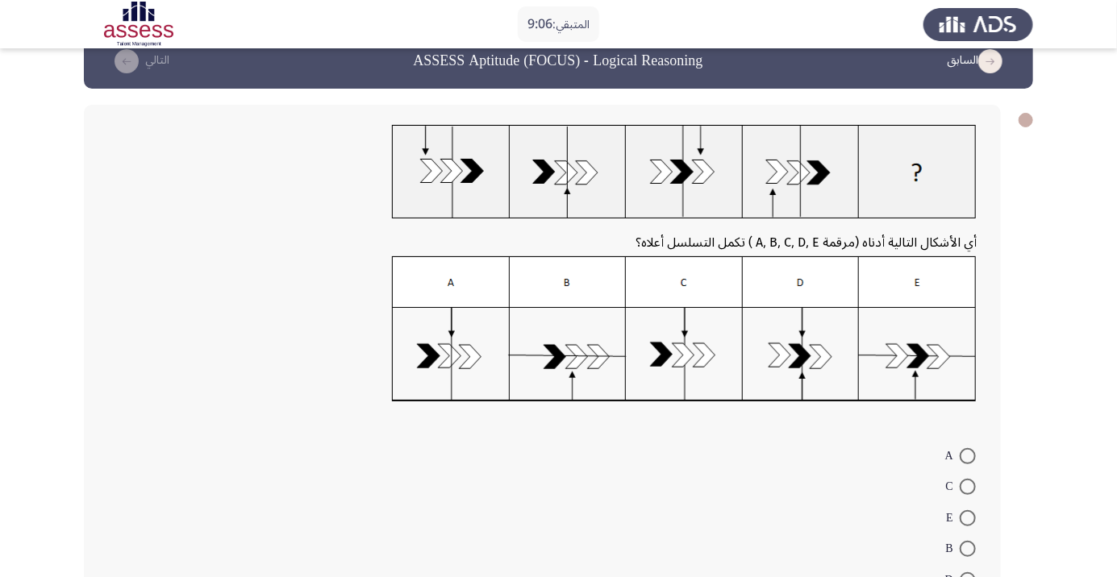
scroll to position [31, 0]
click at [973, 519] on span at bounding box center [967, 518] width 16 height 16
click at [973, 519] on input "E" at bounding box center [967, 518] width 16 height 16
radio input "true"
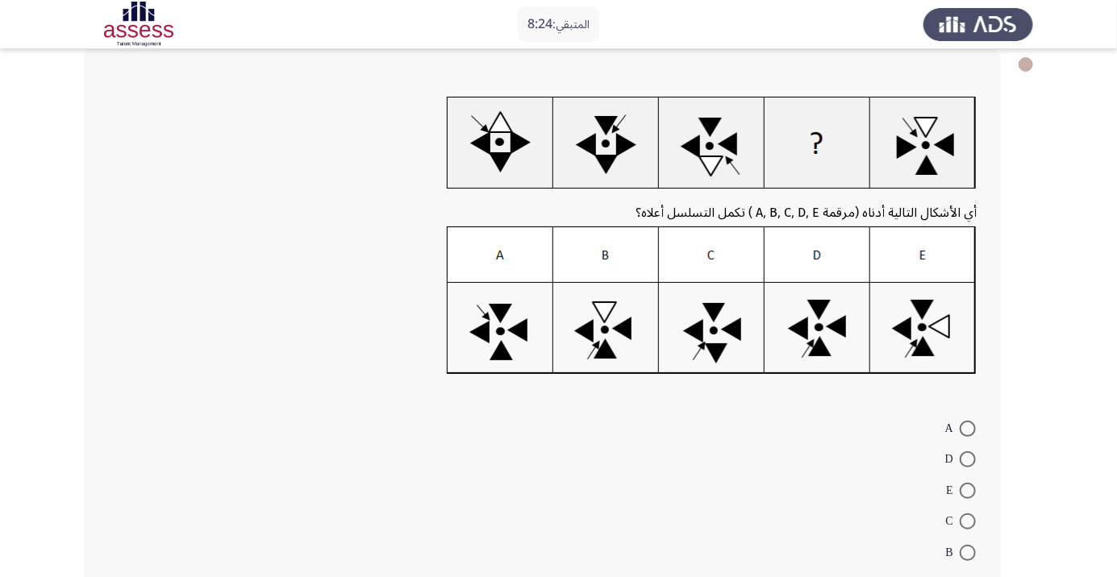
scroll to position [87, 0]
click at [974, 491] on span at bounding box center [967, 490] width 16 height 16
click at [974, 491] on input "E" at bounding box center [967, 490] width 16 height 16
radio input "true"
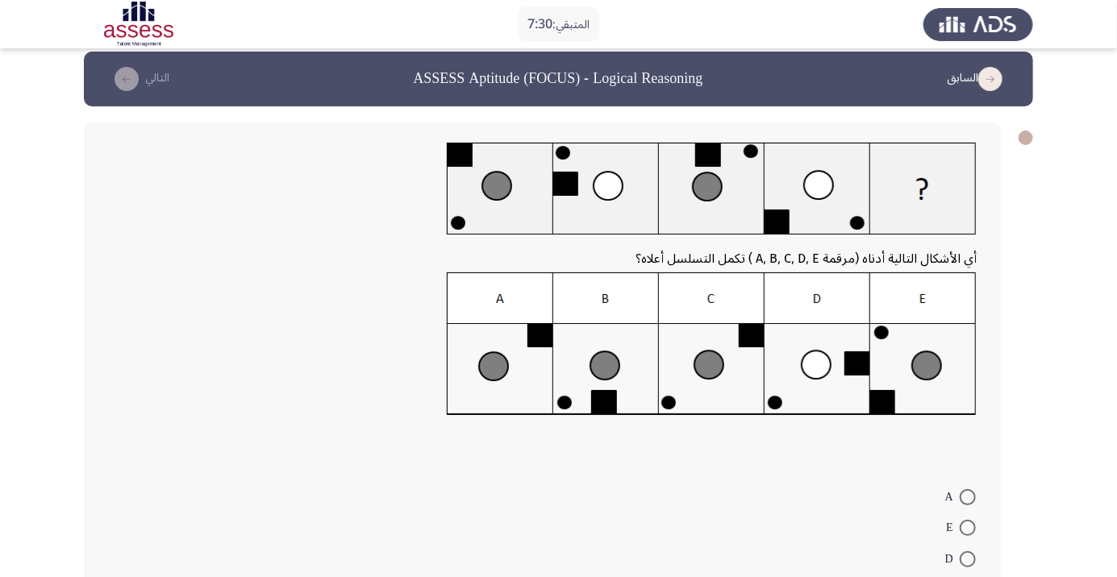
scroll to position [14, 0]
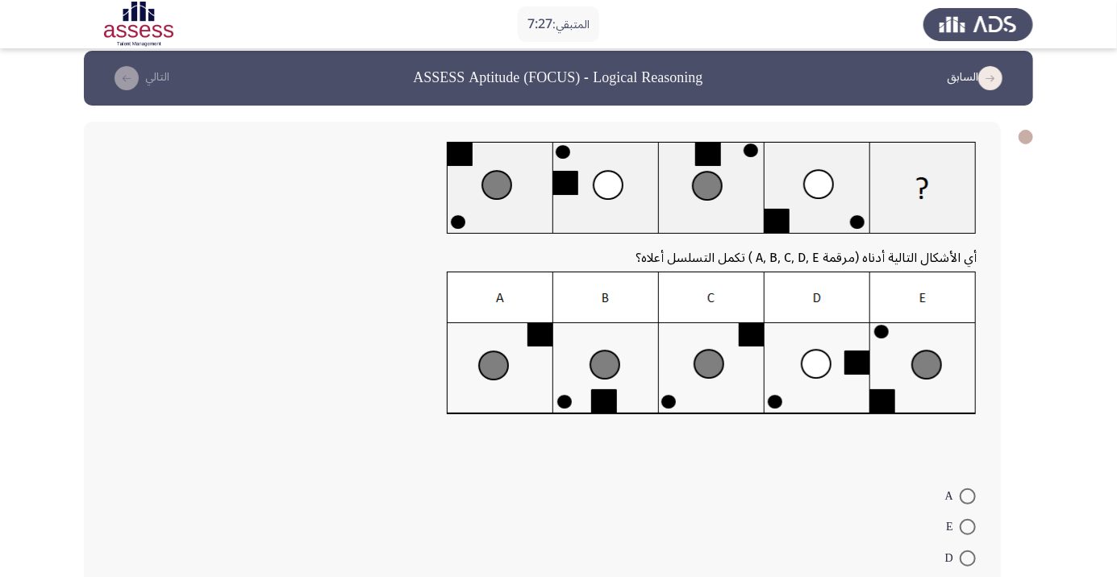
radio input "true"
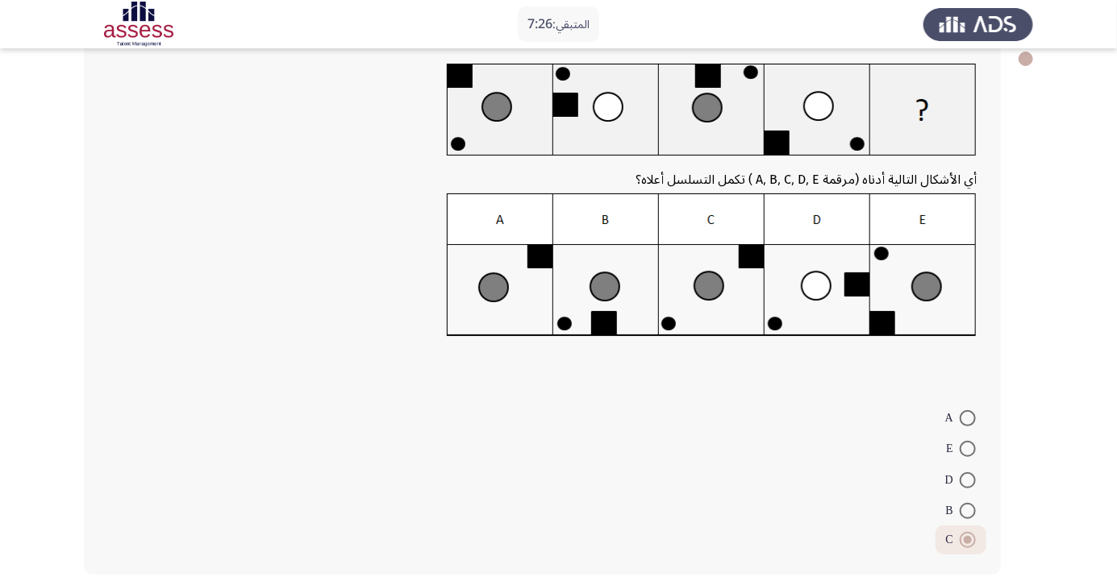
scroll to position [93, 0]
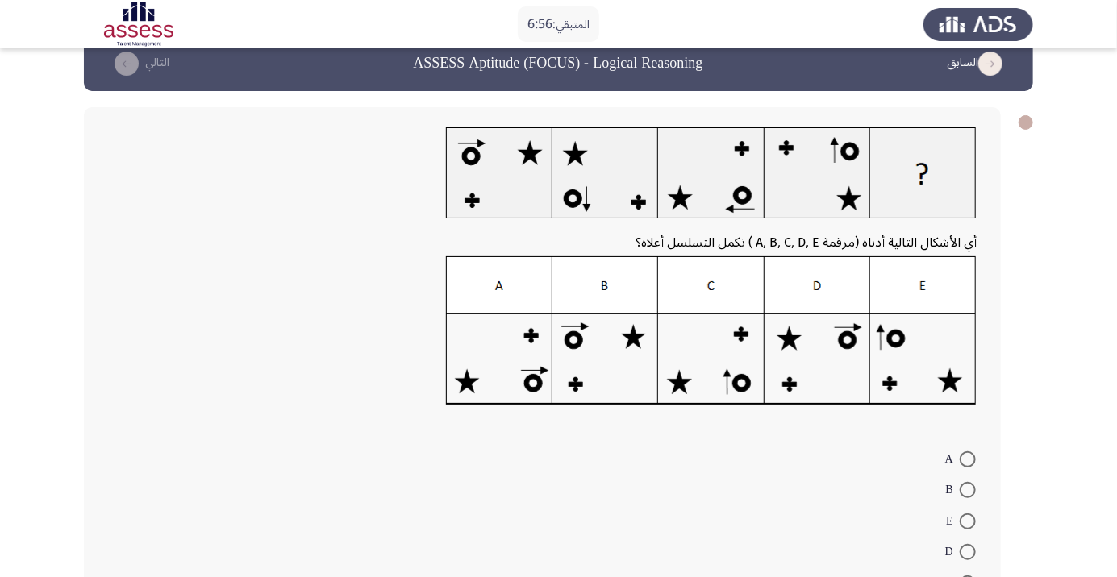
scroll to position [29, 0]
click at [967, 576] on span at bounding box center [967, 583] width 16 height 16
click at [967, 576] on input "C" at bounding box center [967, 583] width 16 height 16
radio input "true"
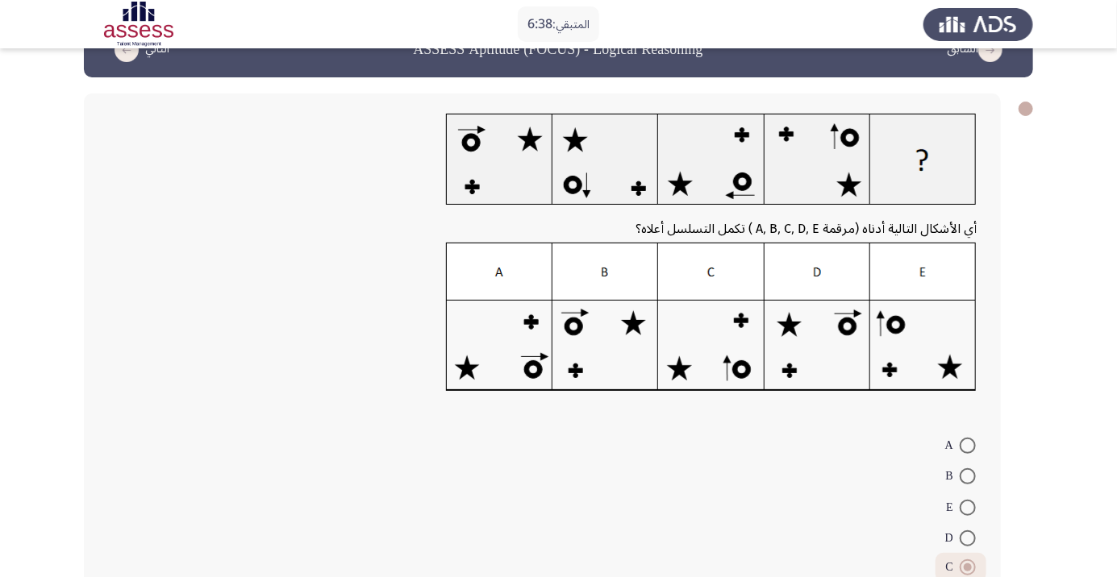
scroll to position [70, 0]
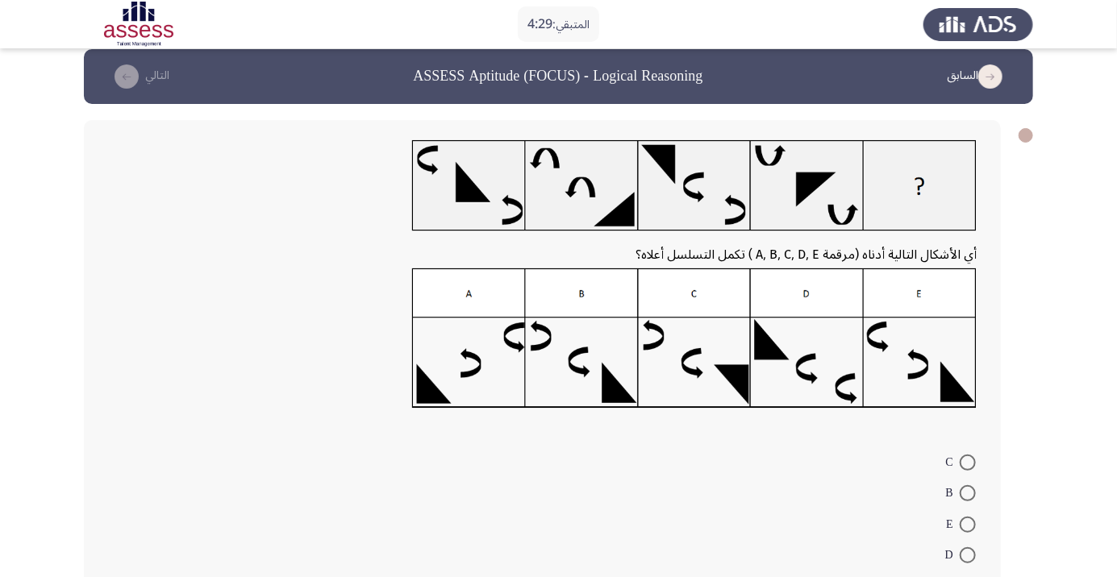
scroll to position [16, 0]
click at [967, 576] on span at bounding box center [967, 586] width 16 height 16
click at [967, 576] on input "A" at bounding box center [967, 586] width 16 height 16
radio input "true"
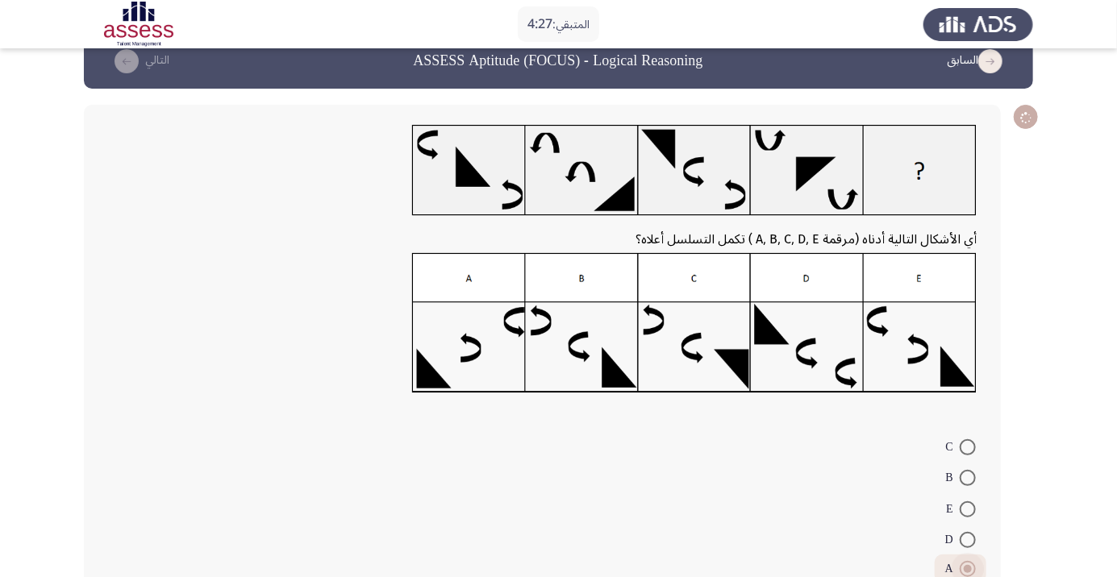
scroll to position [60, 0]
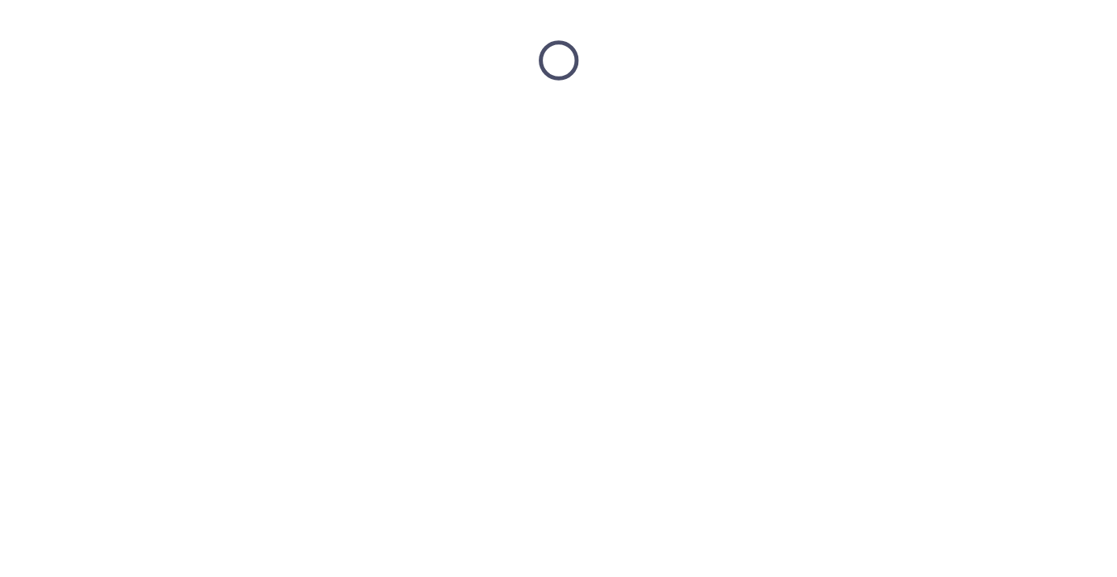
scroll to position [0, 0]
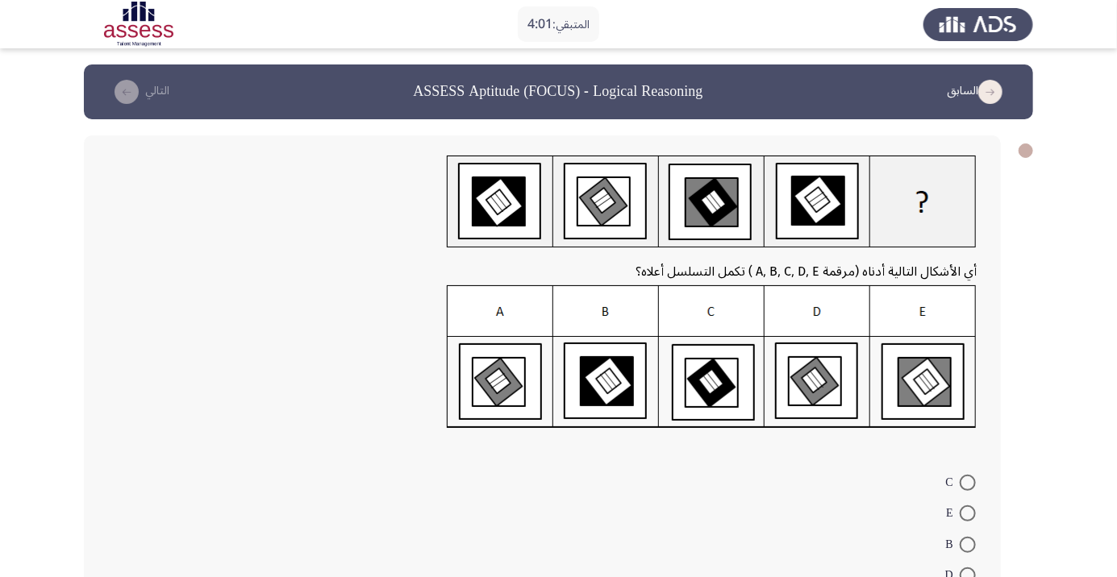
click at [967, 514] on span at bounding box center [967, 513] width 16 height 16
click at [967, 514] on input "E" at bounding box center [967, 513] width 16 height 16
radio input "true"
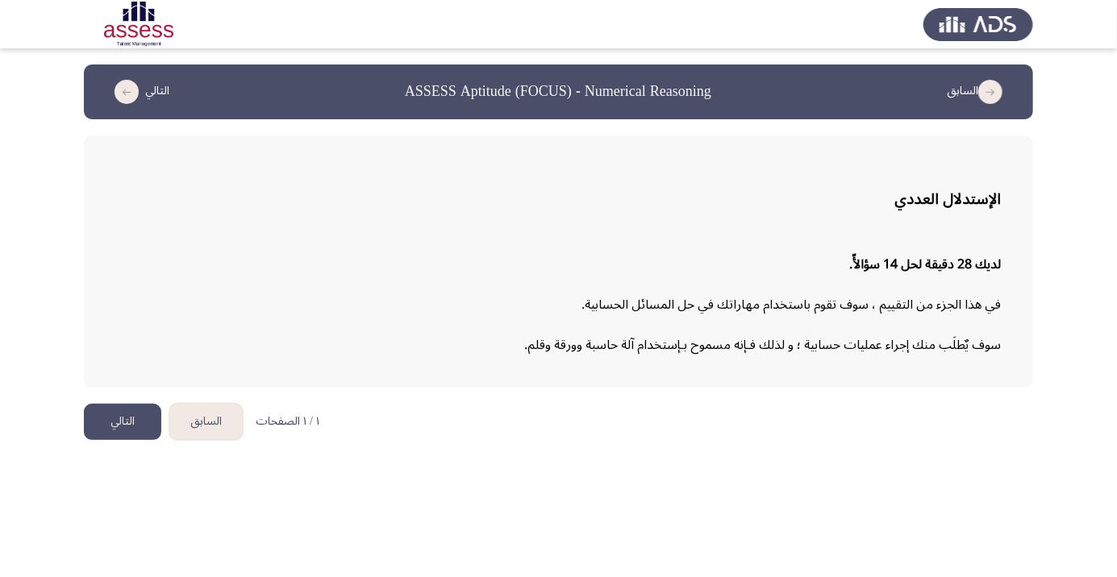
click at [115, 420] on button "التالي" at bounding box center [122, 422] width 77 height 36
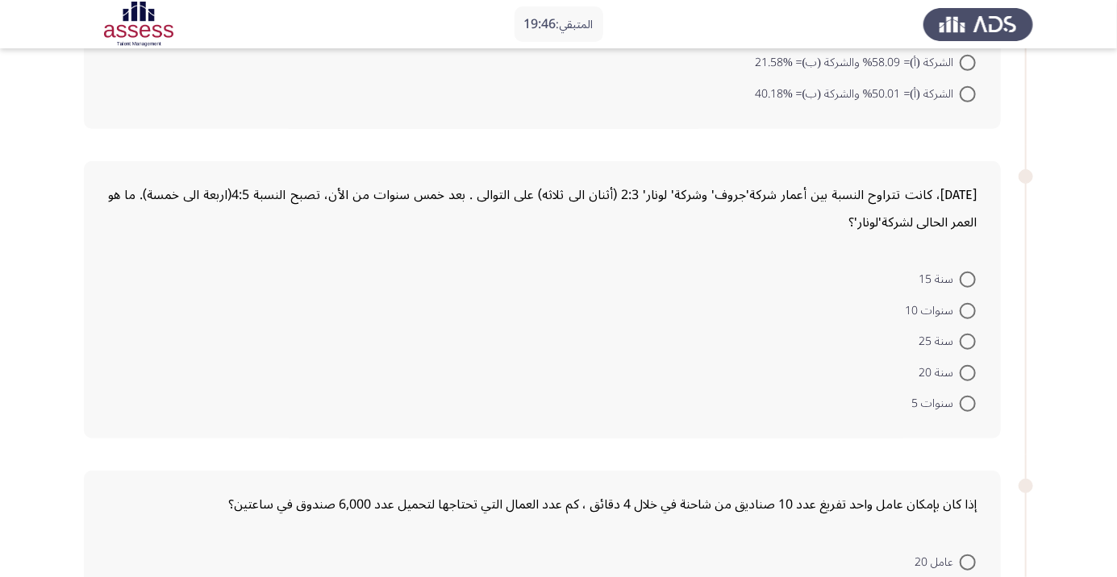
scroll to position [311, 0]
click at [966, 346] on span at bounding box center [967, 343] width 16 height 16
click at [966, 346] on input "سنة 25" at bounding box center [967, 343] width 16 height 16
radio input "true"
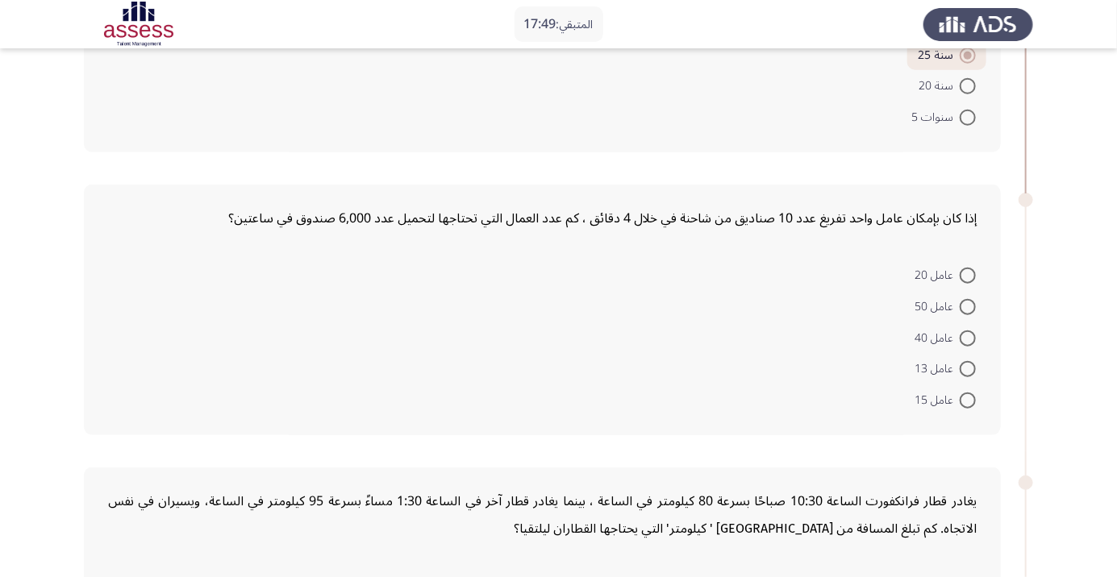
scroll to position [596, 0]
click at [967, 404] on span at bounding box center [967, 401] width 16 height 16
click at [967, 404] on input "عامل 15" at bounding box center [967, 401] width 16 height 16
radio input "true"
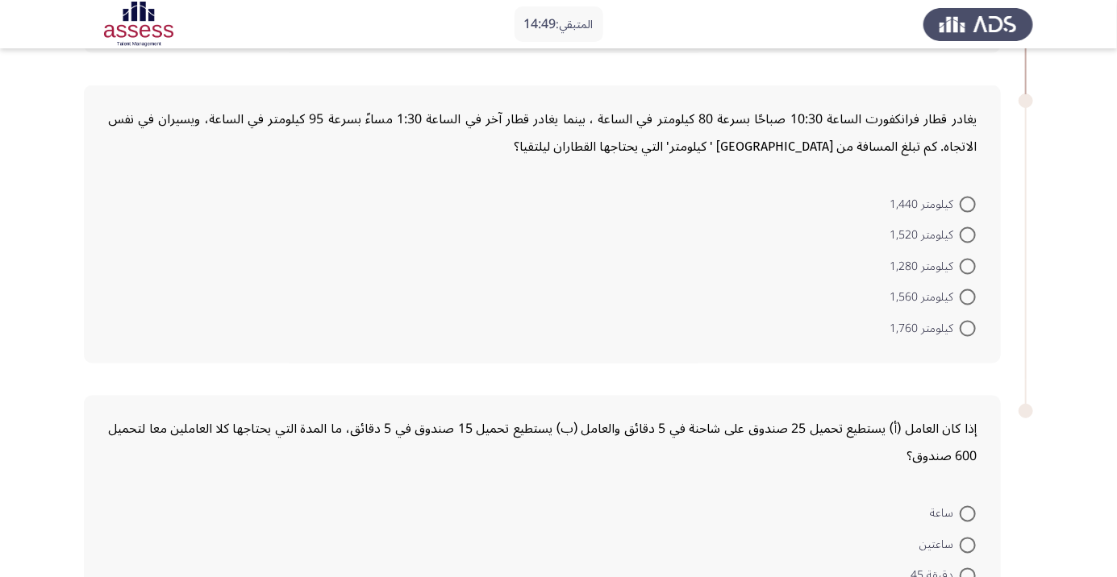
scroll to position [978, 0]
click at [971, 331] on span at bounding box center [967, 327] width 16 height 16
click at [971, 331] on input "كيلومتر 1,760" at bounding box center [967, 327] width 16 height 16
radio input "true"
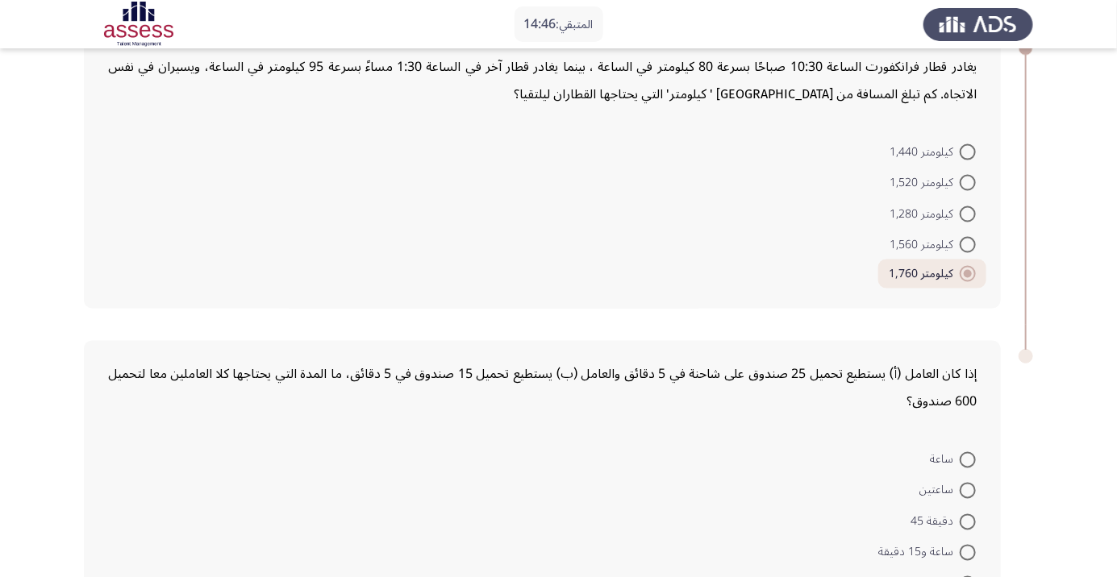
scroll to position [1071, 0]
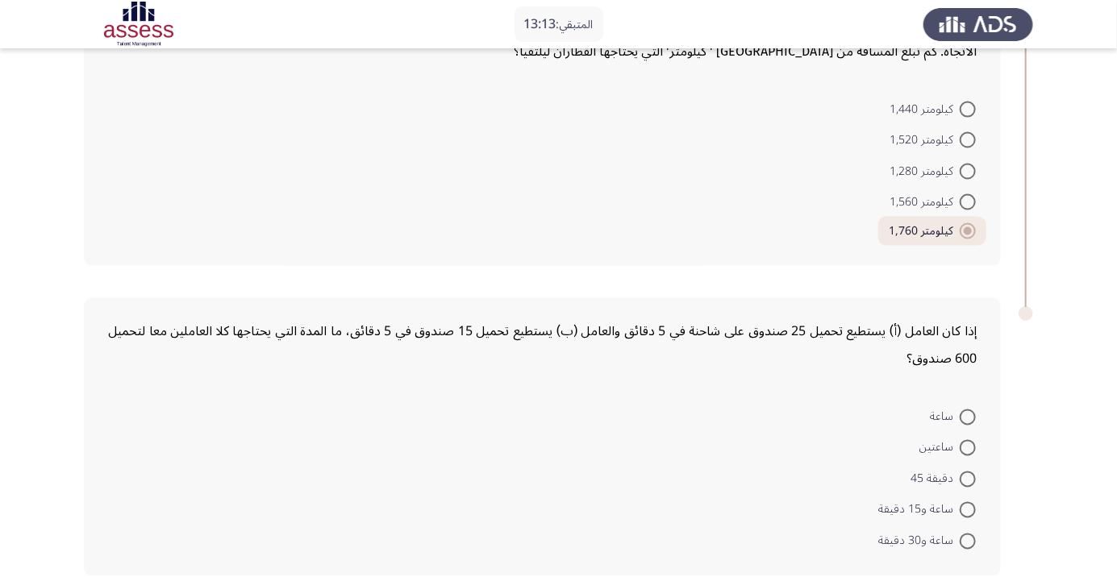
click at [158, 65] on div "يغادر قطار فرانكفورت الساعة 10:30 صباحًا بسرعة 80 كيلومتر في الساعة ، بينما يغا…" at bounding box center [542, 128] width 917 height 276
click at [967, 420] on span at bounding box center [967, 418] width 16 height 16
click at [967, 420] on input "ساعة" at bounding box center [967, 418] width 16 height 16
radio input "true"
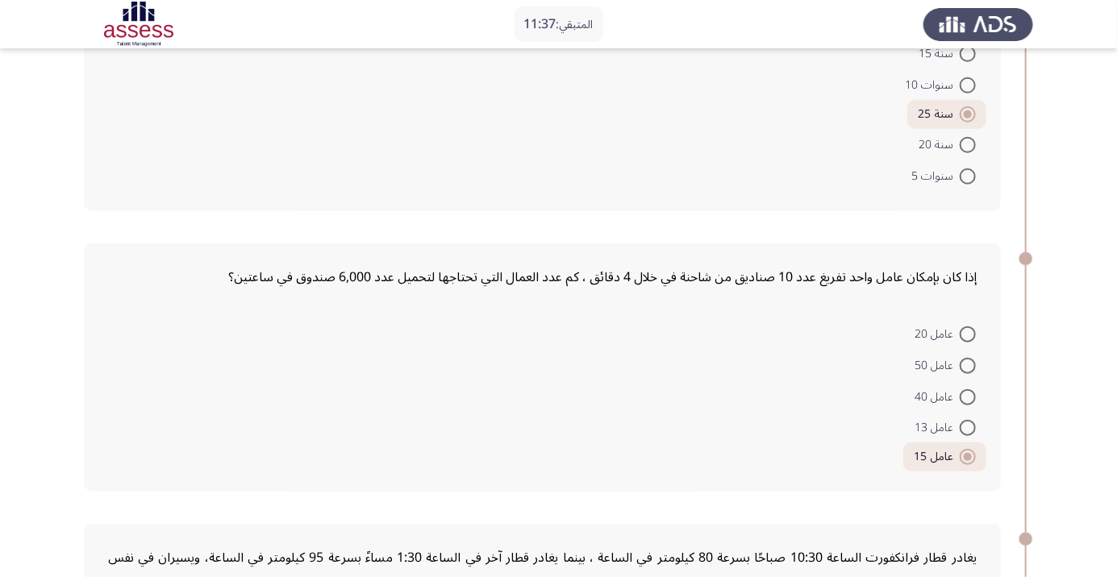
scroll to position [542, 0]
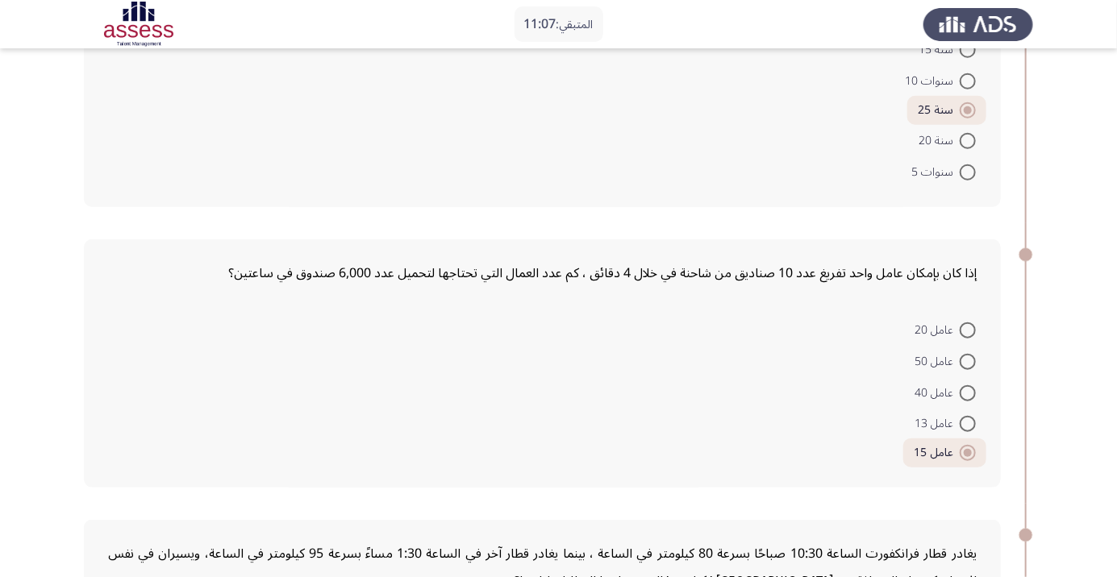
click at [69, 310] on app-assessment-container "المتبقي: 11:07 السابق ASSESS Aptitude (FOCUS) - Numerical Reasoning التالي تُست…" at bounding box center [558, 321] width 1117 height 1597
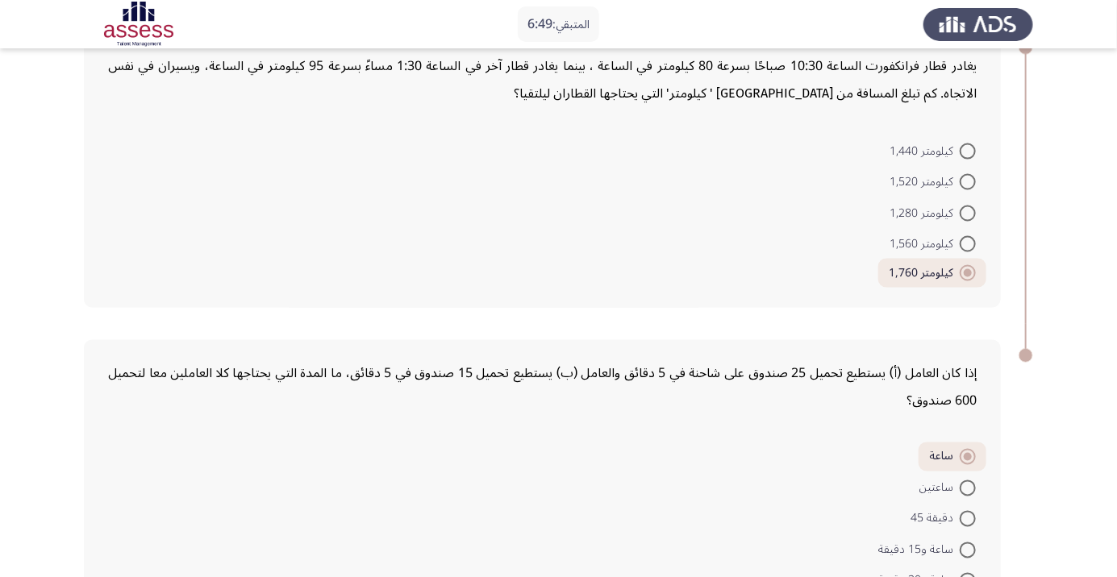
scroll to position [1069, 0]
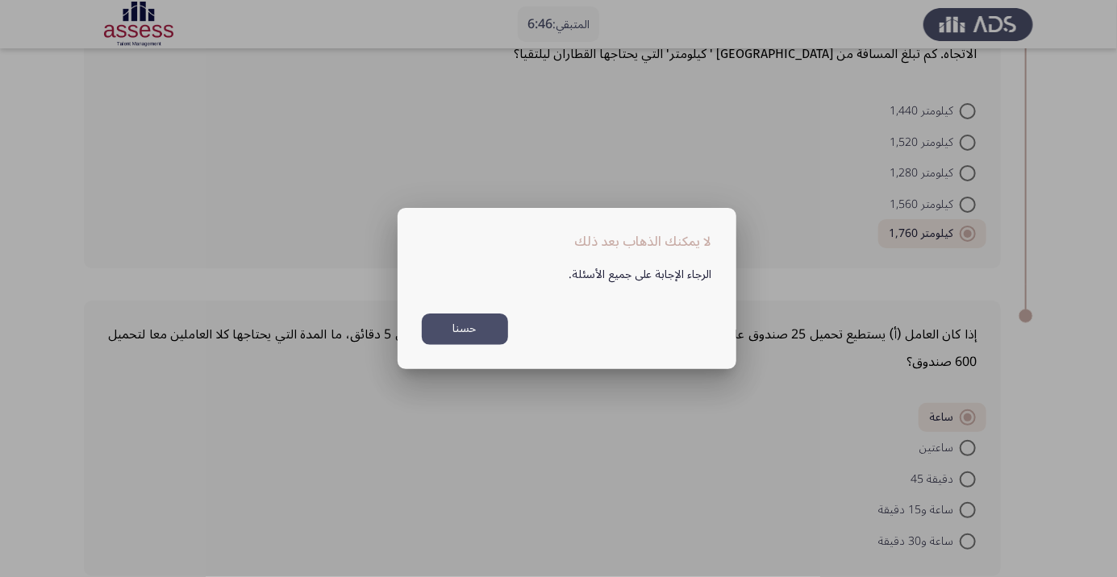
scroll to position [0, 0]
click at [471, 345] on button "حسنا" at bounding box center [465, 329] width 86 height 31
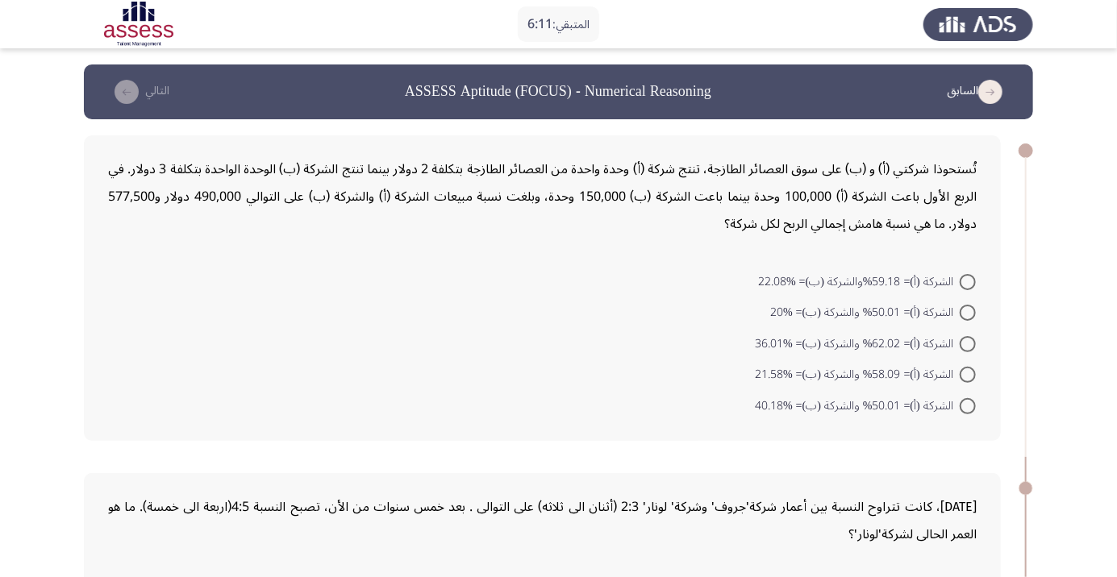
click at [970, 351] on span at bounding box center [967, 344] width 16 height 16
click at [970, 351] on input "الشركة (أ)= 62.02% والشركة (ب)= %36.01" at bounding box center [967, 344] width 16 height 16
radio input "true"
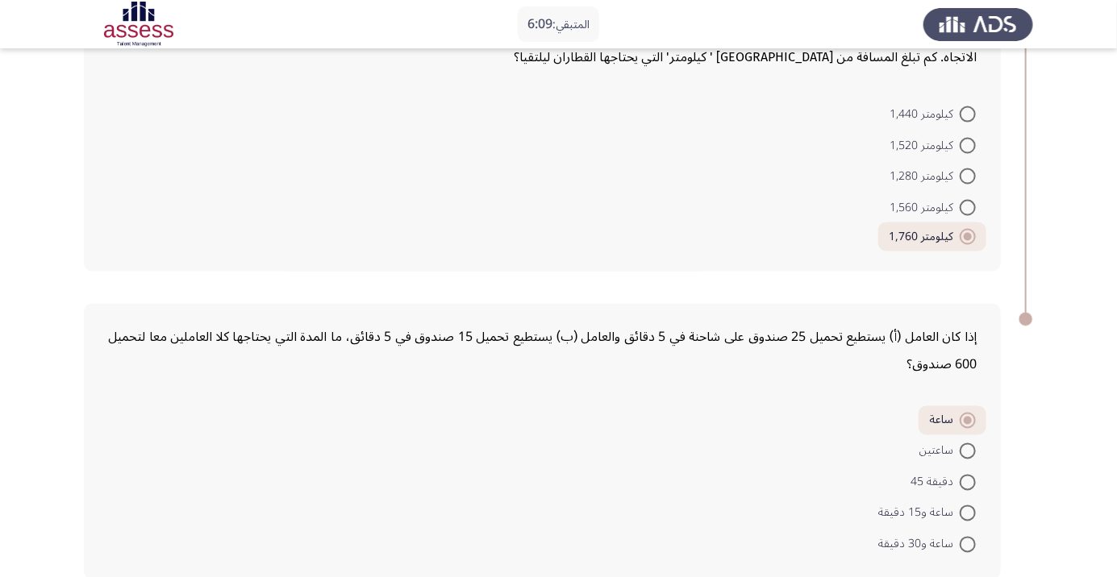
scroll to position [1067, 0]
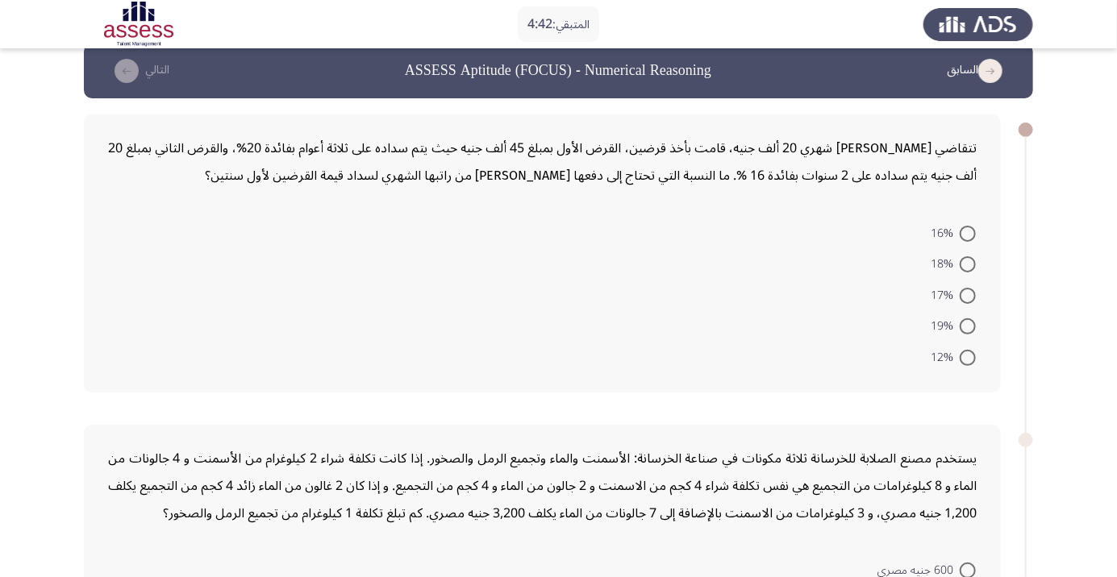
scroll to position [0, 0]
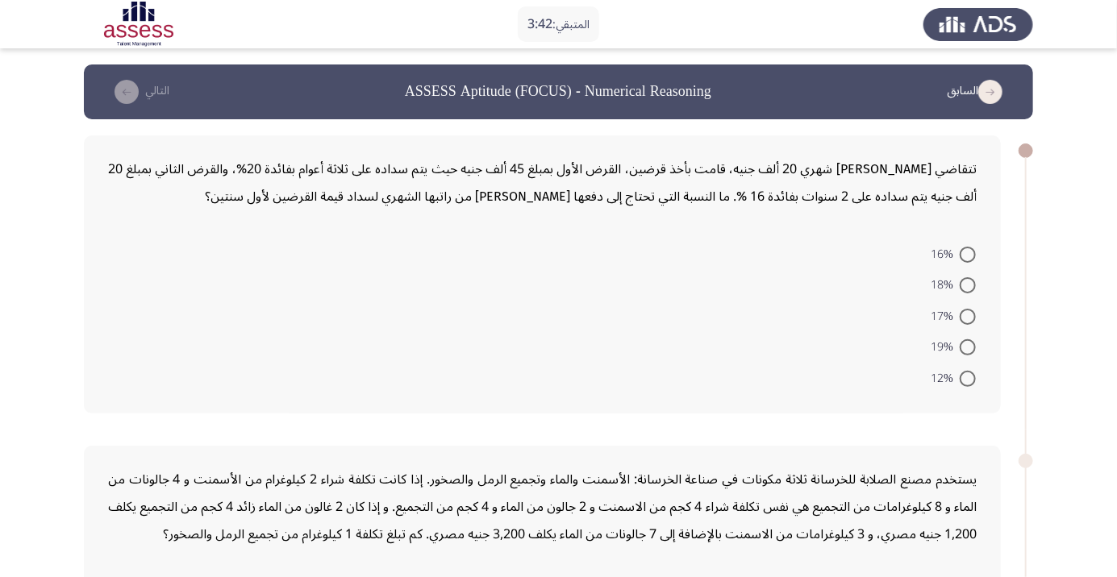
click at [969, 385] on span at bounding box center [967, 379] width 16 height 16
click at [969, 385] on input "12%" at bounding box center [967, 379] width 16 height 16
radio input "true"
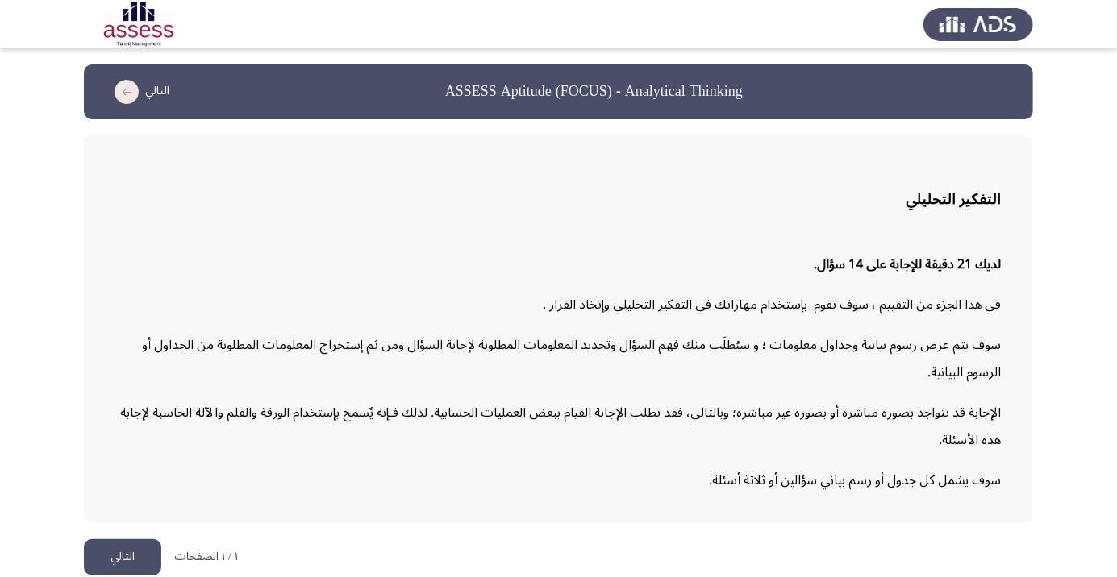
click at [131, 576] on button "التالي" at bounding box center [122, 557] width 77 height 36
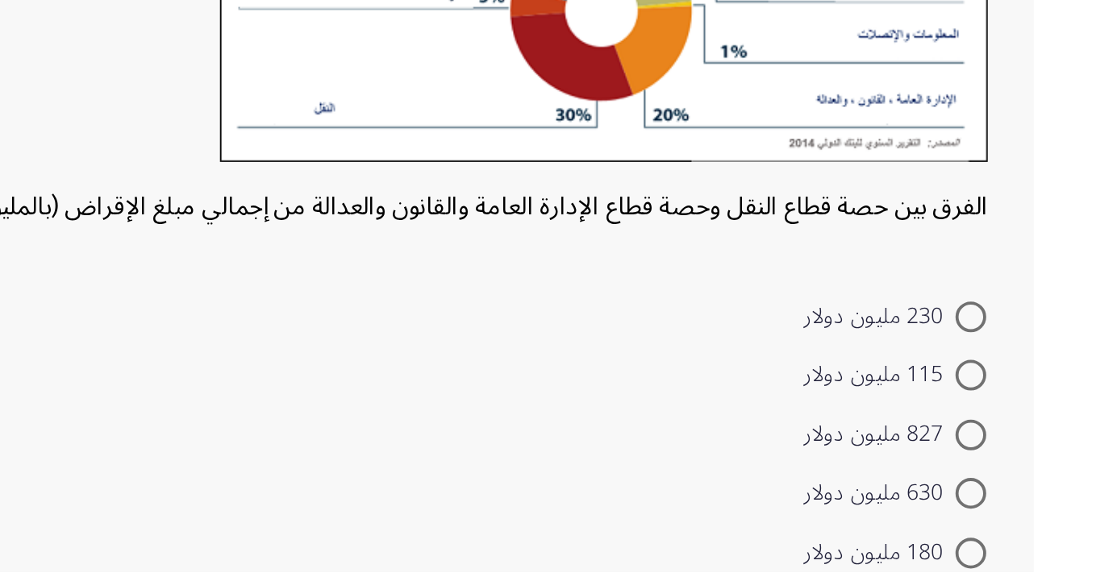
click at [969, 532] on span at bounding box center [967, 536] width 16 height 16
click at [969, 532] on input "630 مليون دولار" at bounding box center [967, 536] width 16 height 16
radio input "true"
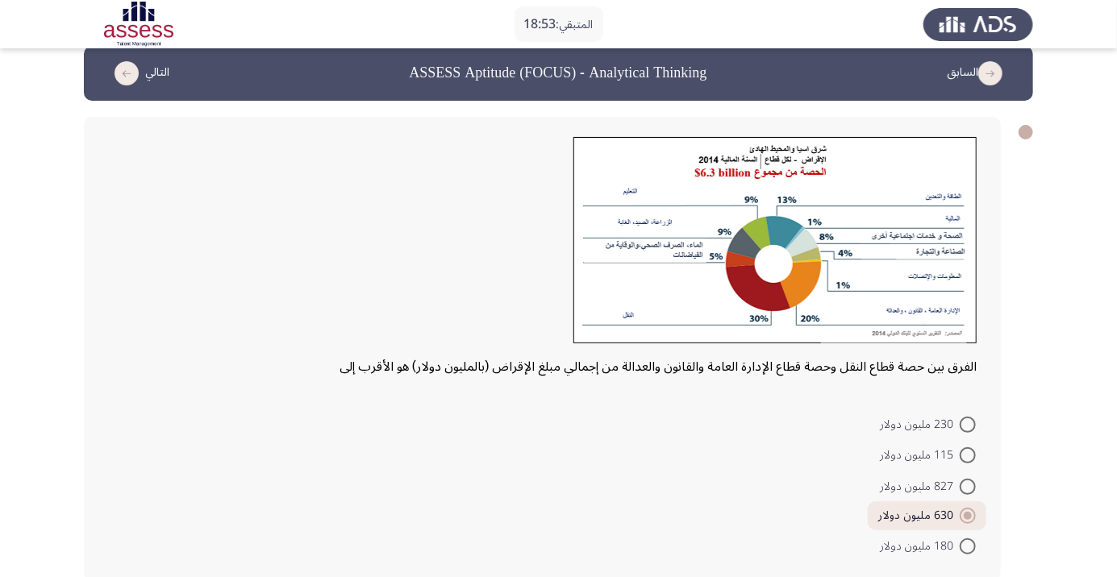
scroll to position [26, 0]
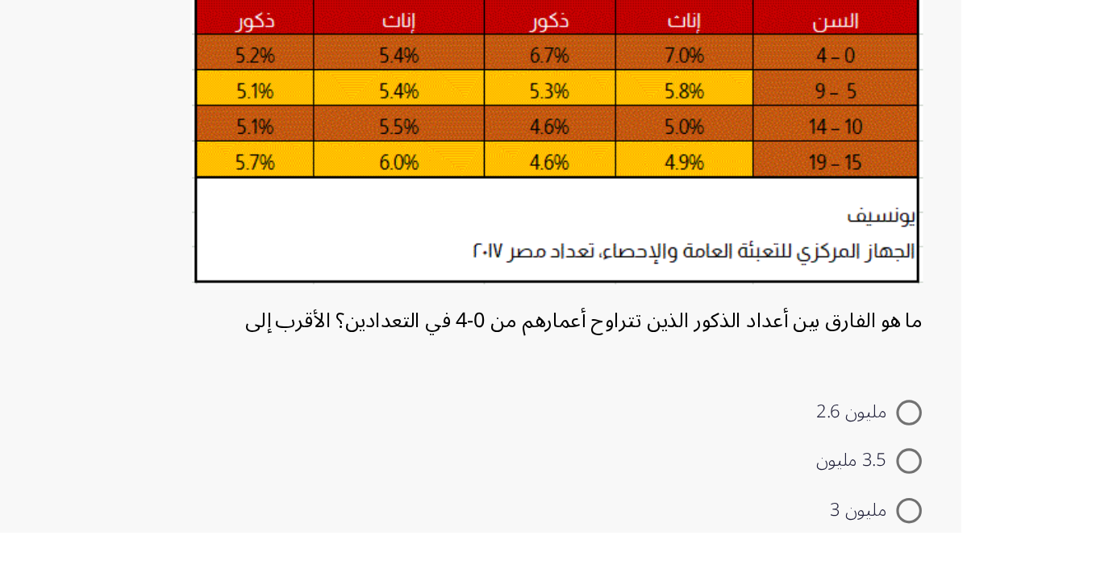
scroll to position [19, 0]
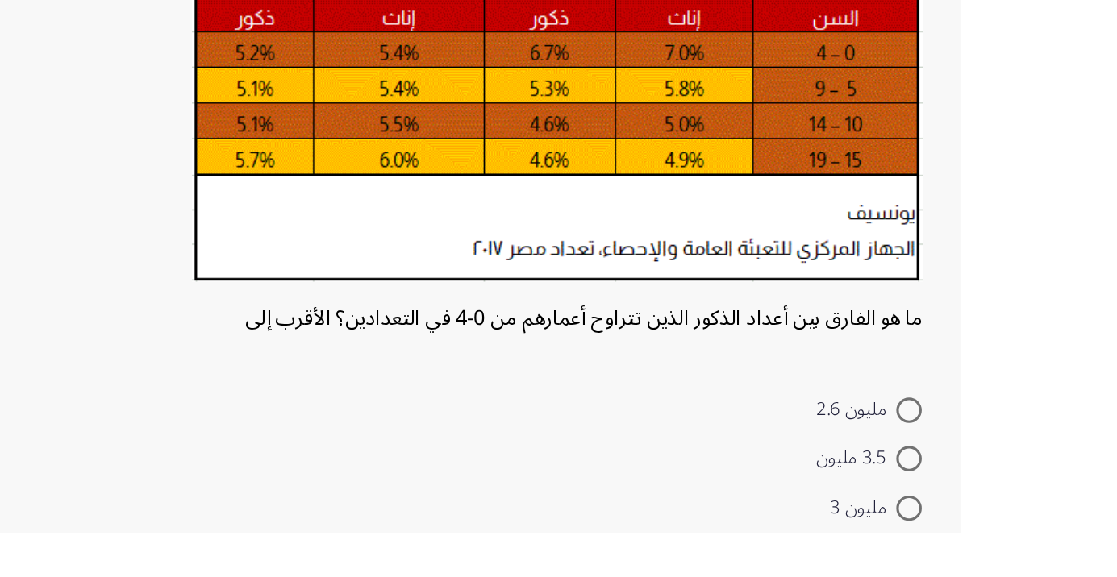
click at [971, 505] on span at bounding box center [967, 500] width 16 height 16
click at [971, 505] on input "مليون 2.6" at bounding box center [967, 500] width 16 height 16
radio input "true"
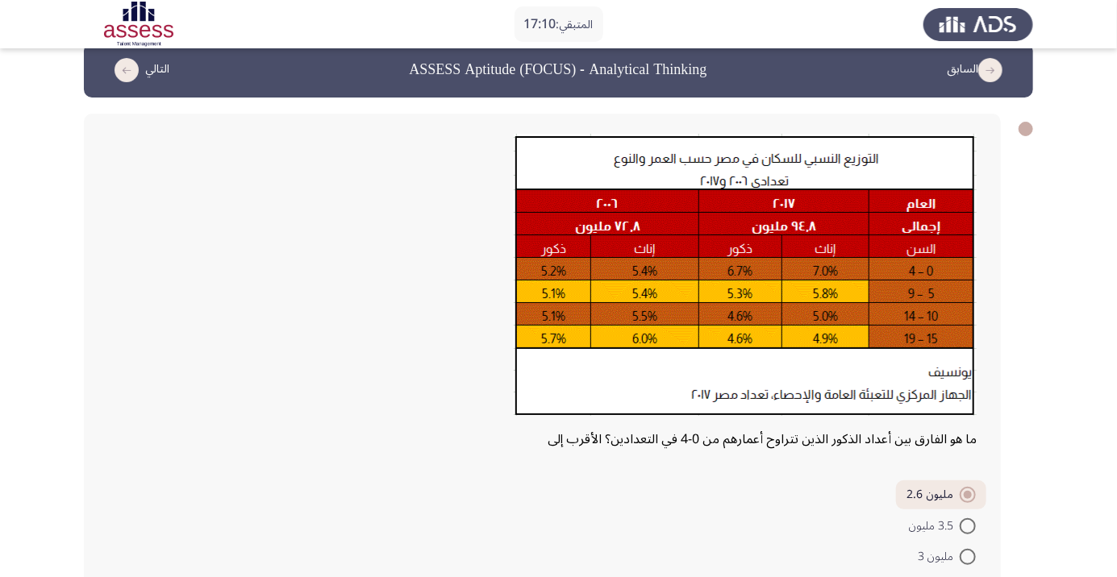
scroll to position [102, 0]
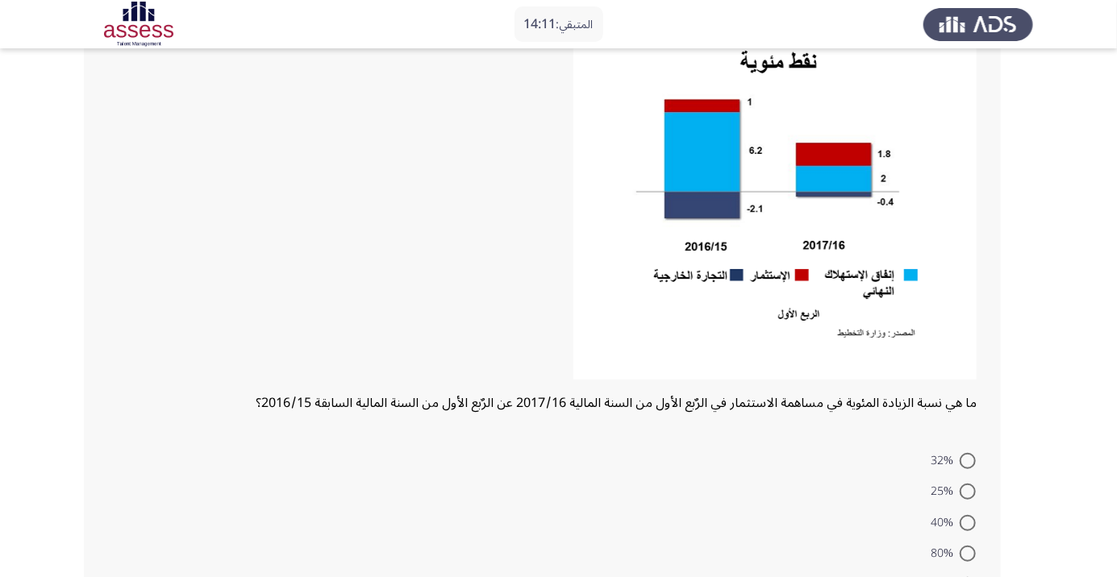
scroll to position [177, 0]
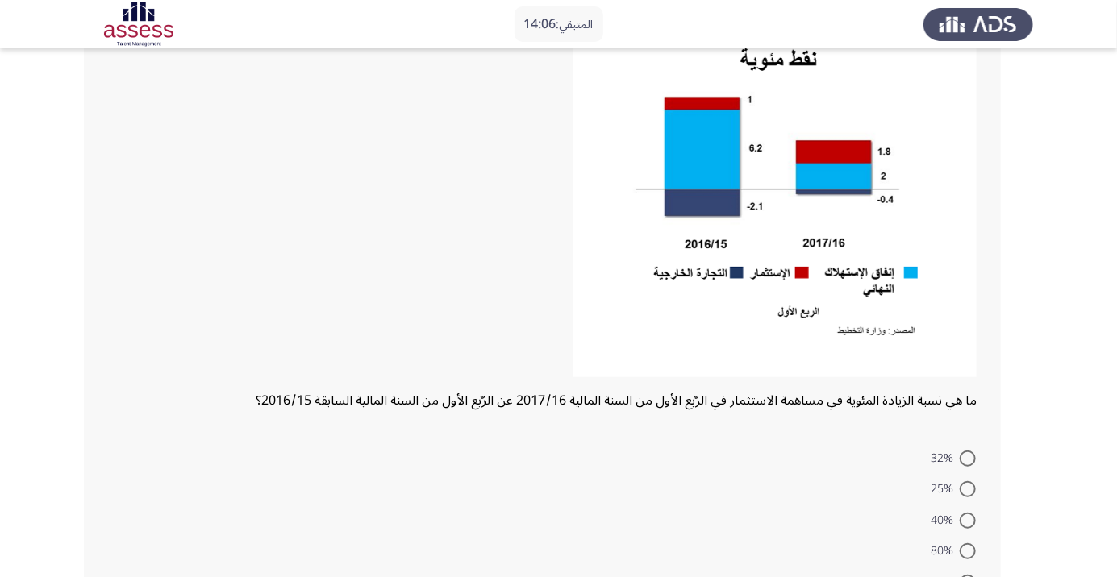
click at [967, 520] on span at bounding box center [967, 521] width 16 height 16
click at [967, 520] on input "40%" at bounding box center [967, 521] width 16 height 16
radio input "true"
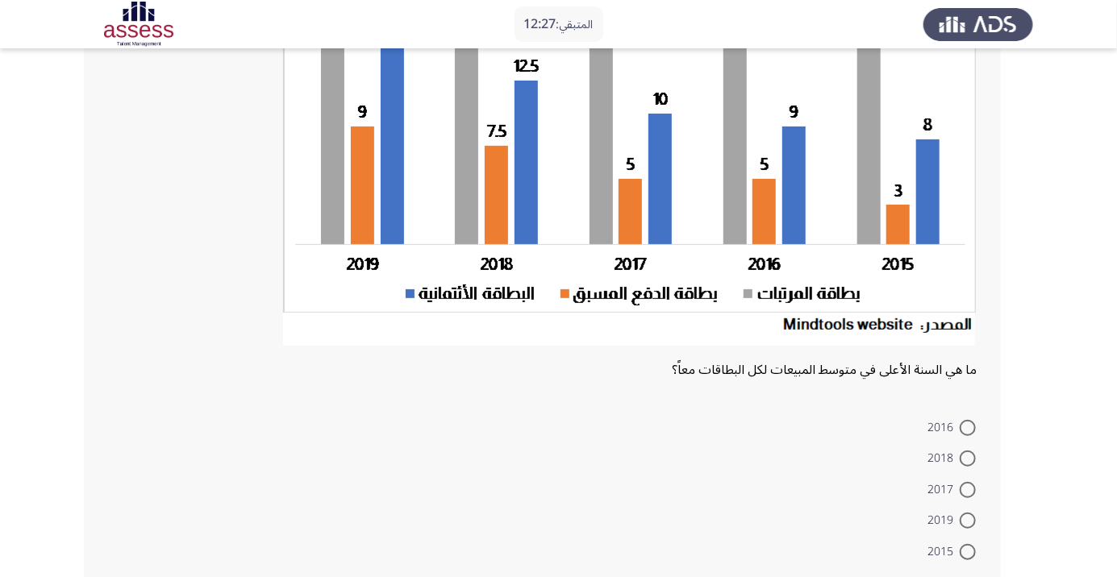
scroll to position [223, 0]
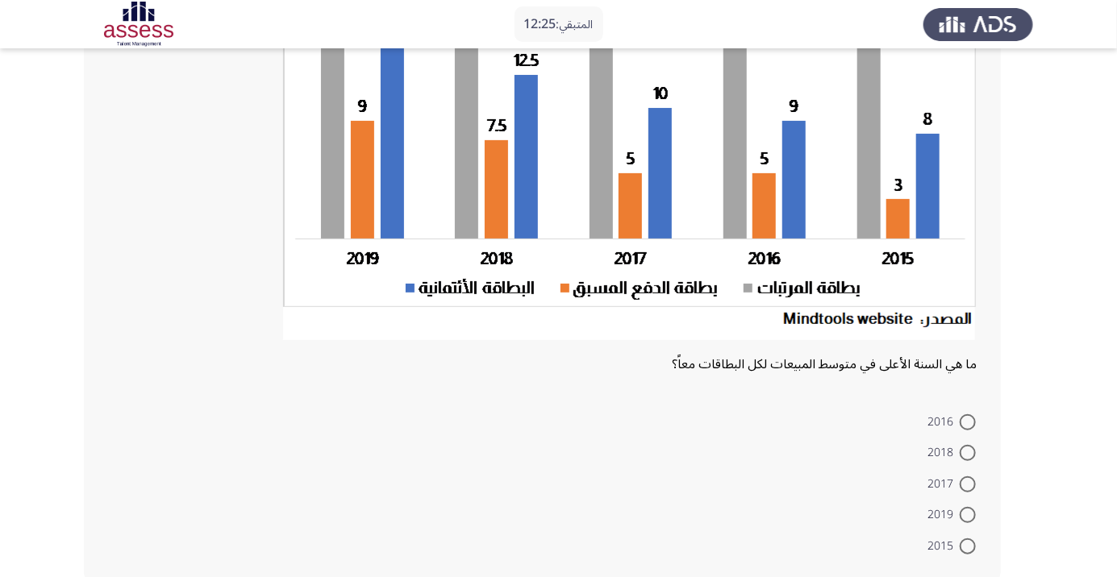
click at [971, 531] on mat-radio-button "2015" at bounding box center [951, 545] width 69 height 31
click at [964, 519] on span at bounding box center [967, 515] width 16 height 16
click at [964, 519] on input "2019" at bounding box center [967, 515] width 16 height 16
radio input "true"
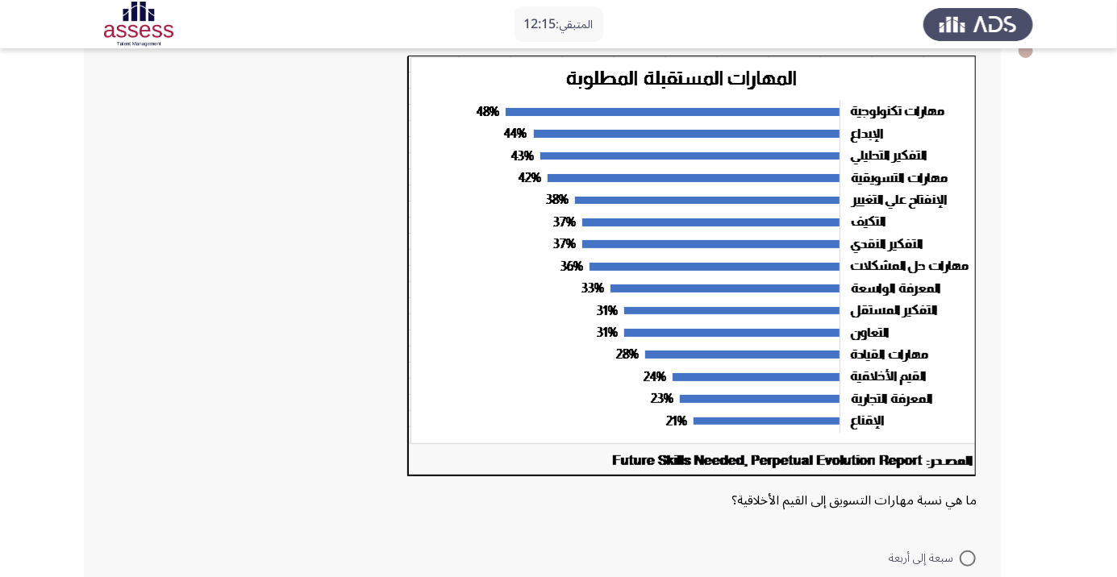
scroll to position [108, 0]
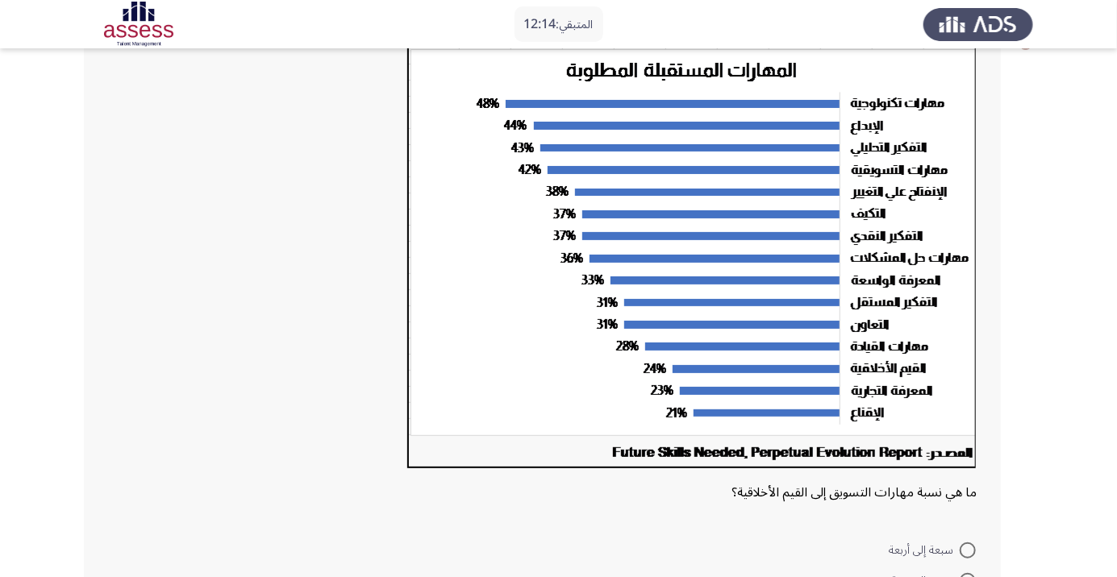
click at [1113, 289] on app-assessment-container "المتبقي: 12:14 السابق ASSESS Aptitude (FOCUS) - Analytical Thinking التالي ما ه…" at bounding box center [558, 340] width 1117 height 769
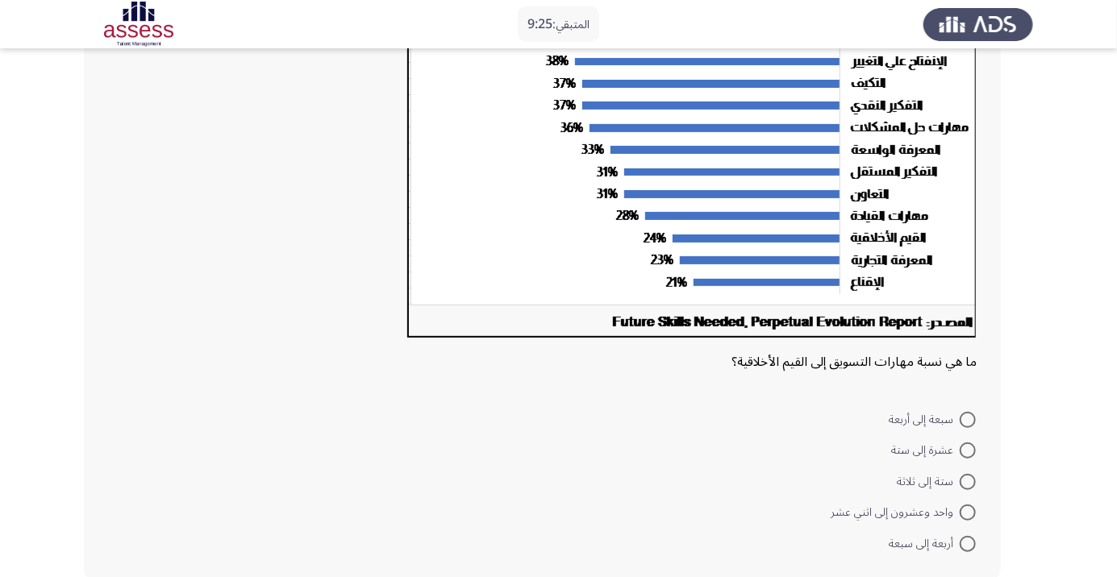
scroll to position [243, 0]
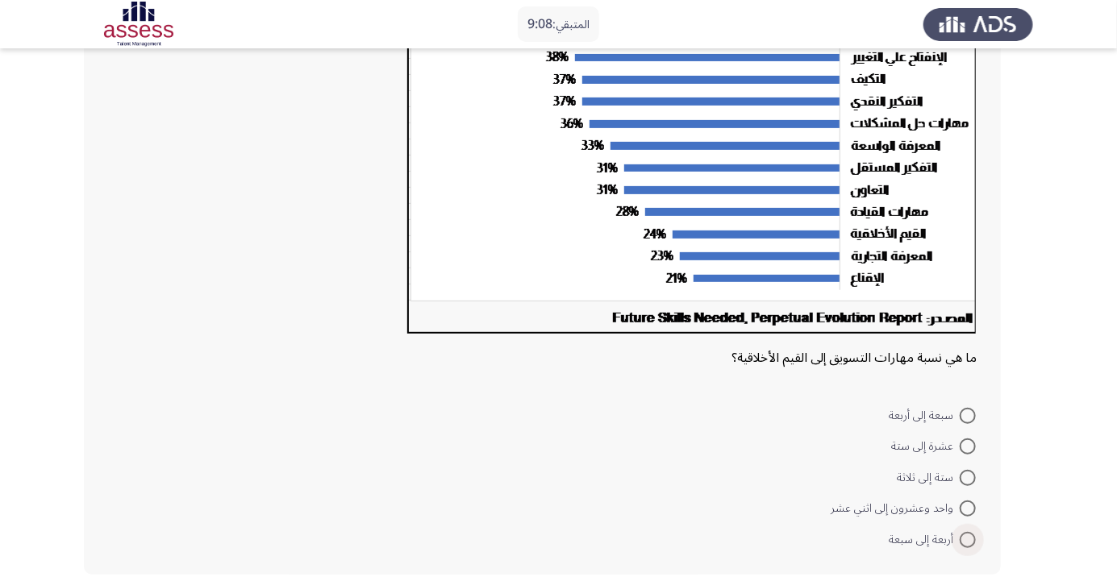
click at [974, 540] on span at bounding box center [967, 540] width 16 height 16
click at [974, 540] on input "أربعة إلى سبعة" at bounding box center [967, 540] width 16 height 16
radio input "true"
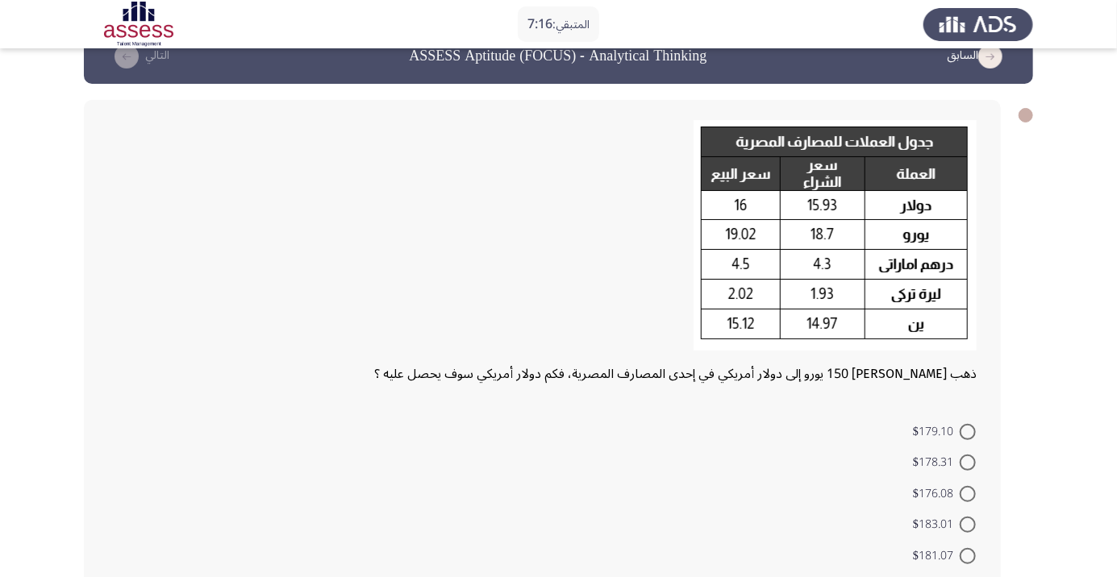
scroll to position [35, 0]
click at [967, 493] on span at bounding box center [967, 494] width 16 height 16
click at [967, 493] on input "$176.08" at bounding box center [967, 494] width 16 height 16
radio input "true"
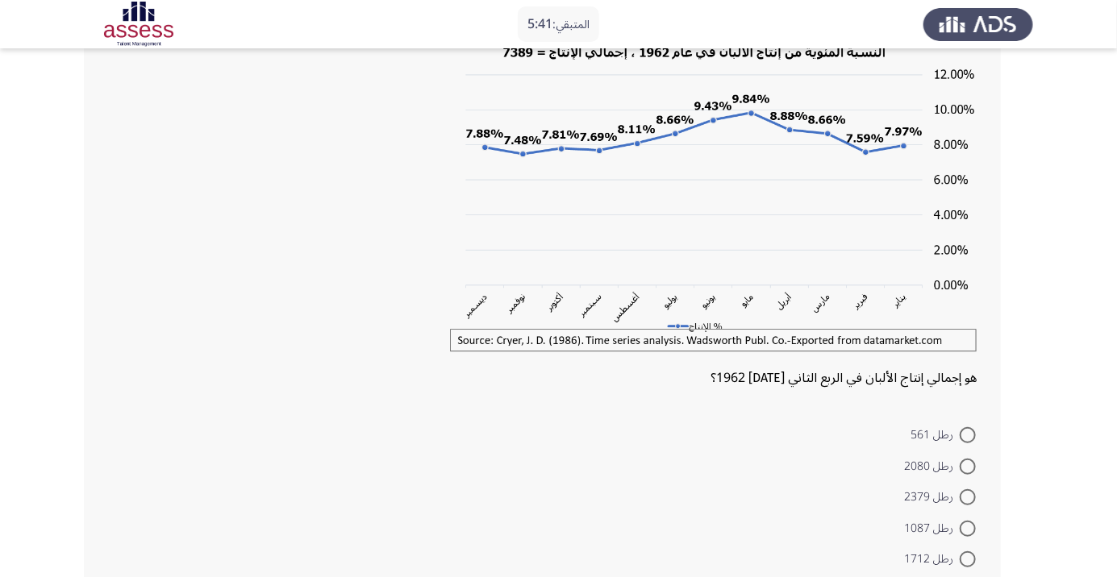
scroll to position [138, 0]
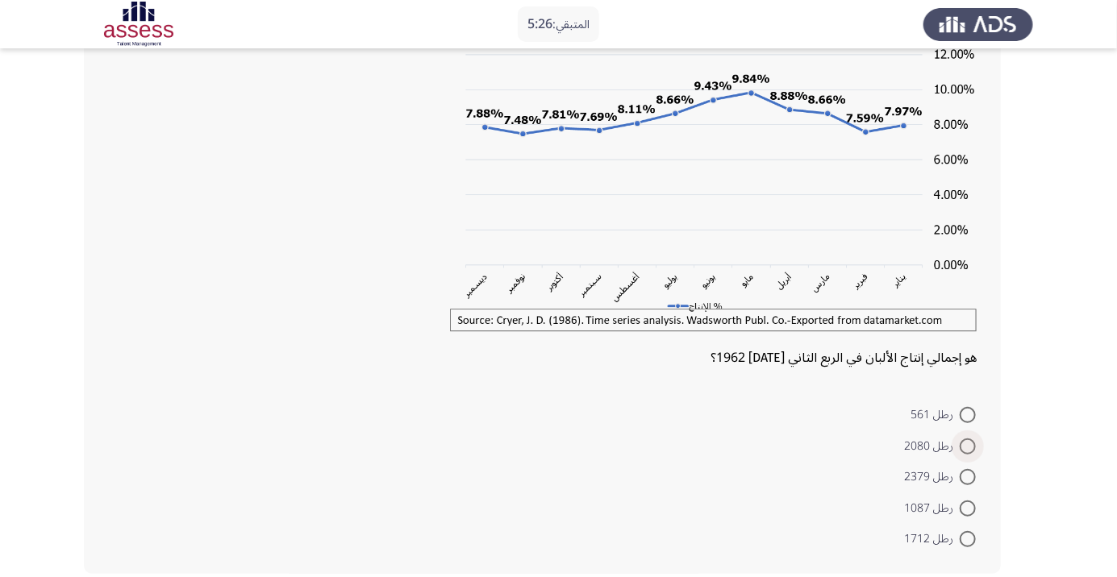
click at [967, 445] on span at bounding box center [967, 447] width 16 height 16
click at [967, 445] on input "رطل 2080" at bounding box center [967, 447] width 16 height 16
radio input "true"
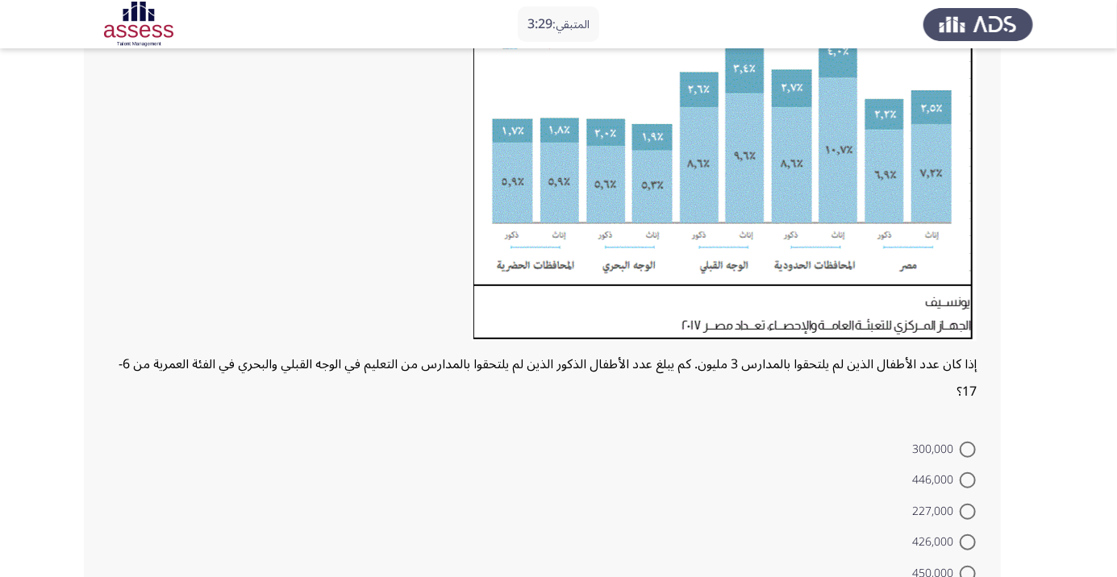
scroll to position [243, 0]
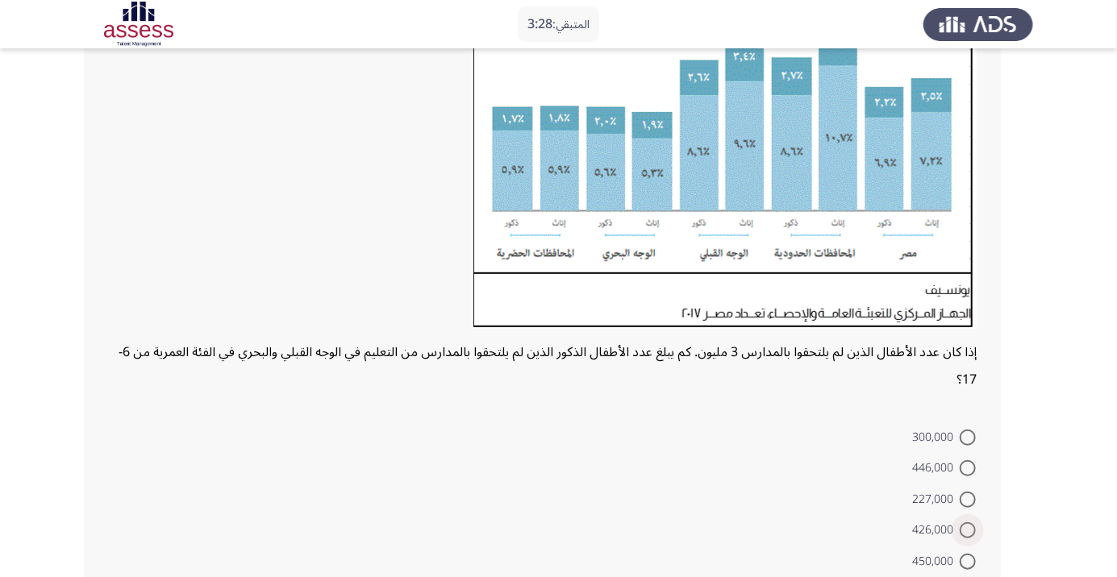
click at [967, 534] on span at bounding box center [967, 530] width 16 height 16
click at [967, 534] on input "426,000" at bounding box center [967, 530] width 16 height 16
radio input "true"
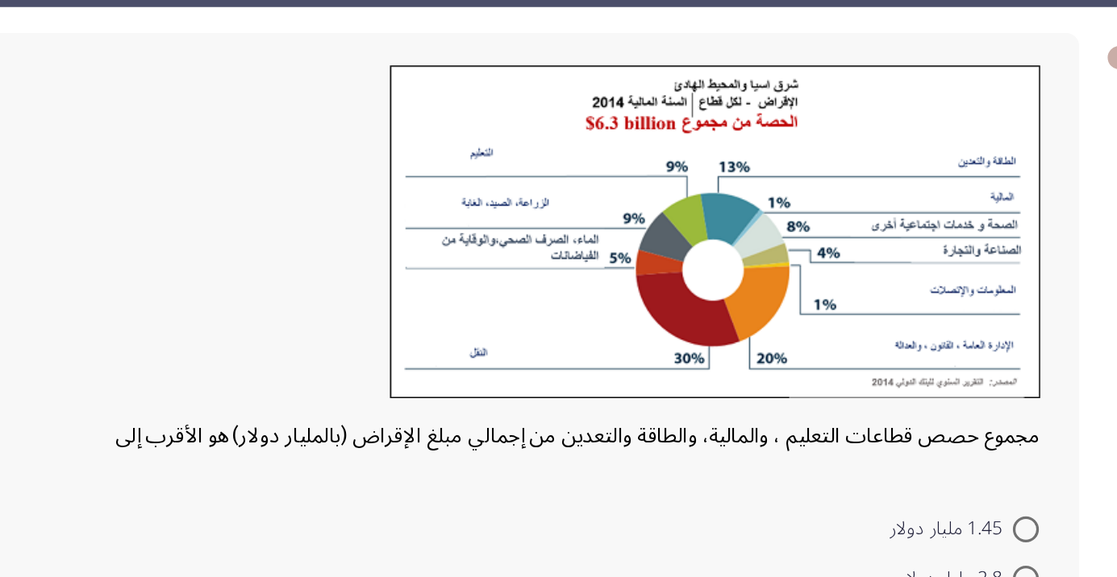
scroll to position [27, 0]
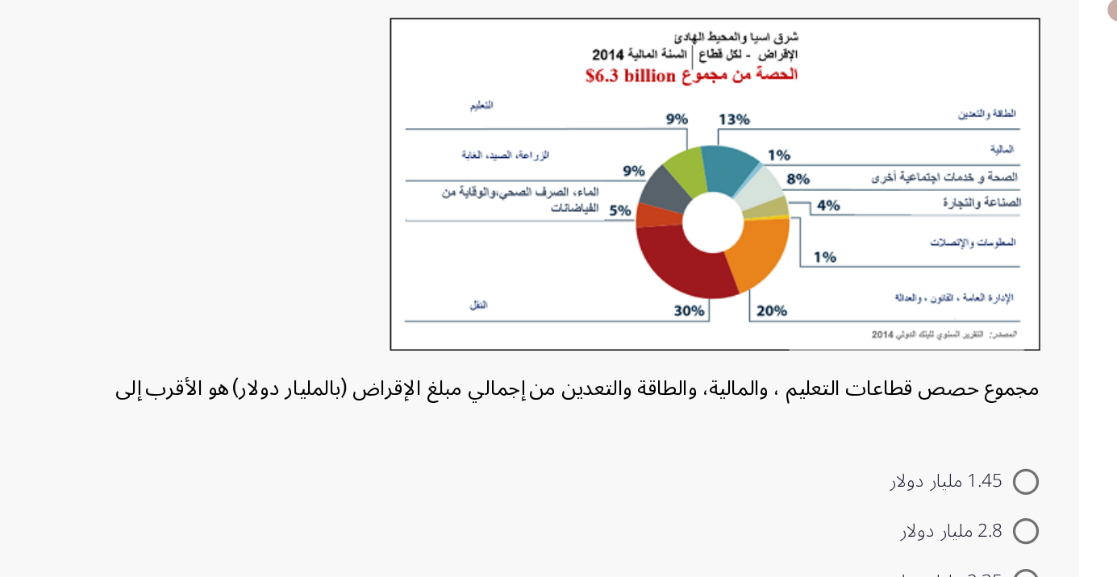
click at [967, 415] on span at bounding box center [967, 417] width 16 height 16
click at [967, 415] on input "1.45 مليار دولار" at bounding box center [967, 417] width 16 height 16
radio input "true"
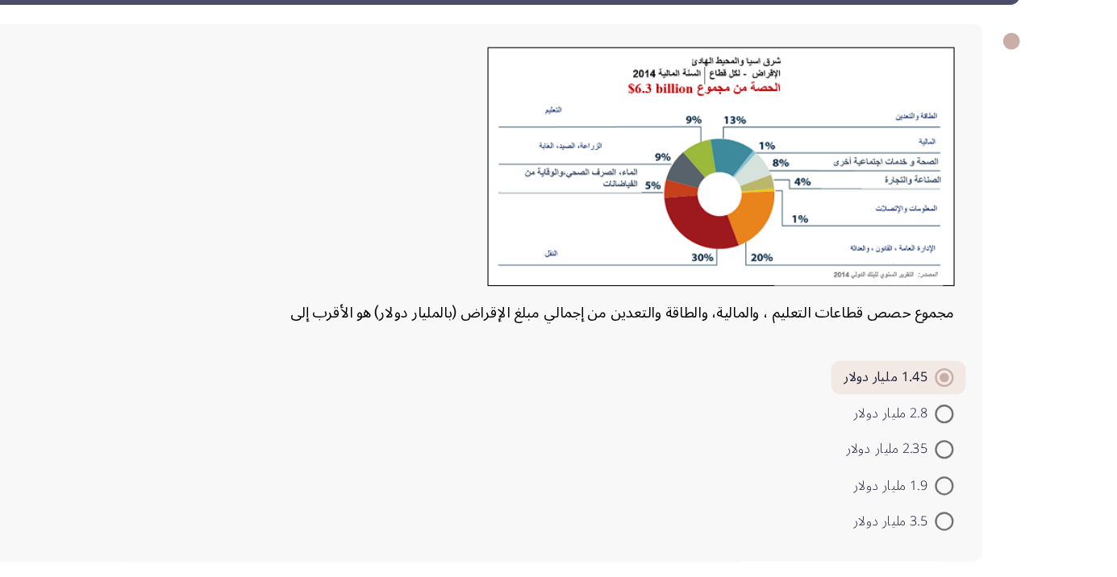
scroll to position [5, 0]
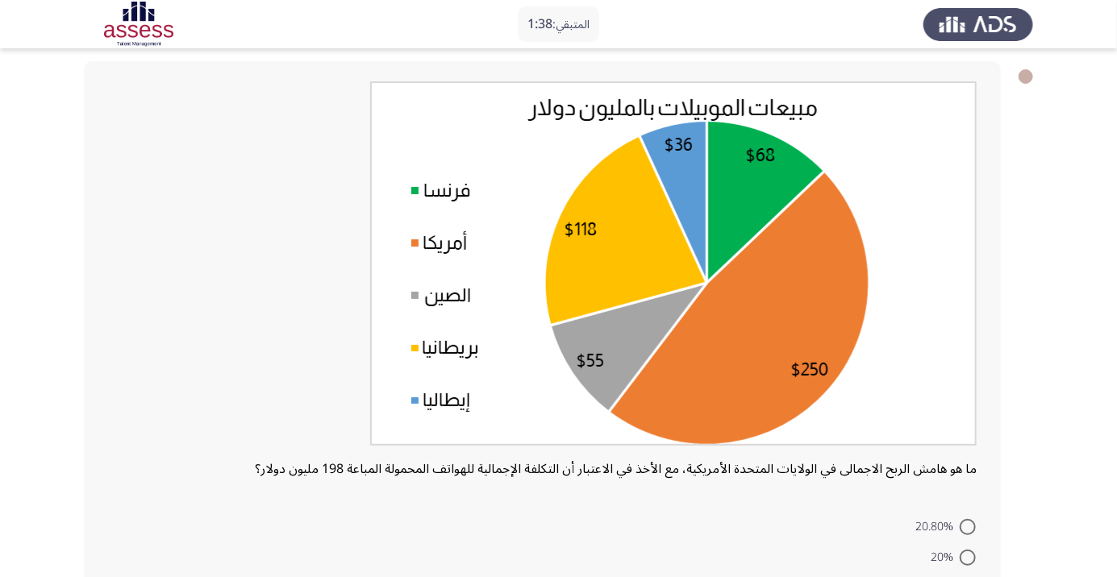
scroll to position [74, 0]
click at [971, 526] on span at bounding box center [967, 527] width 16 height 16
click at [971, 526] on input "20.80%" at bounding box center [967, 527] width 16 height 16
radio input "true"
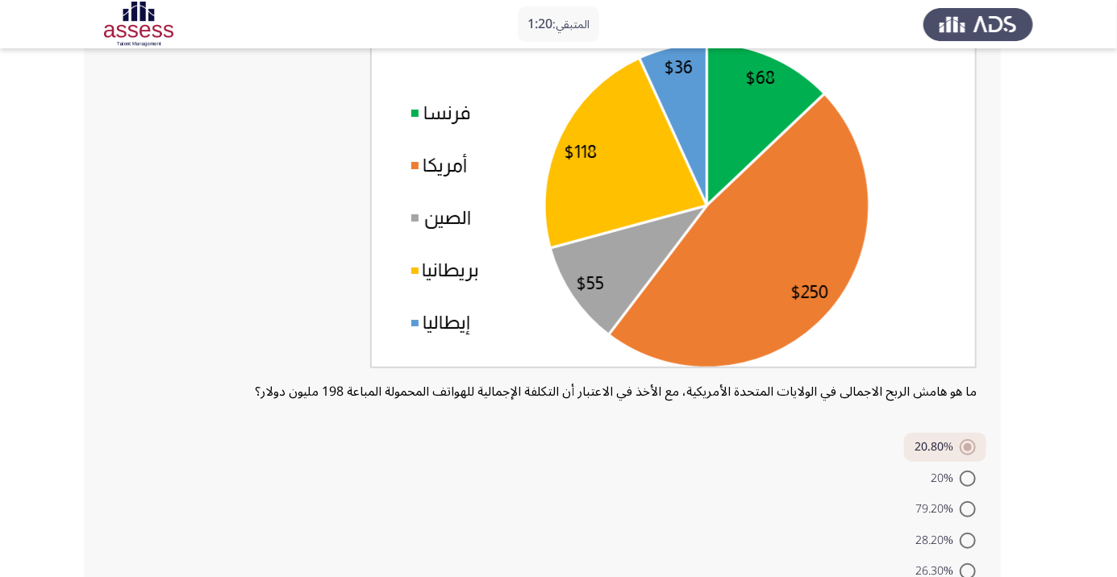
scroll to position [184, 0]
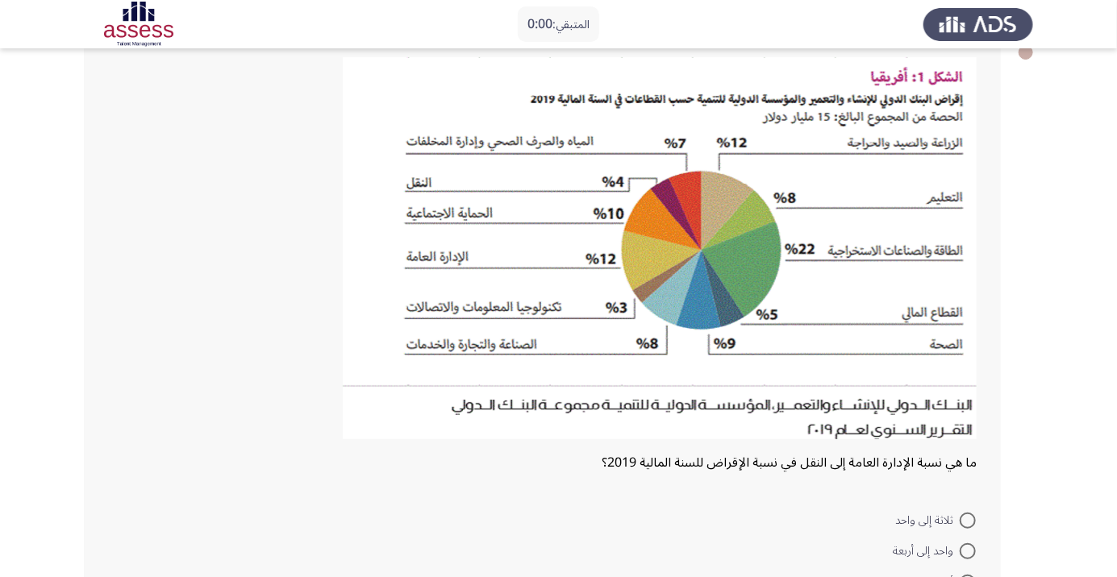
scroll to position [101, 0]
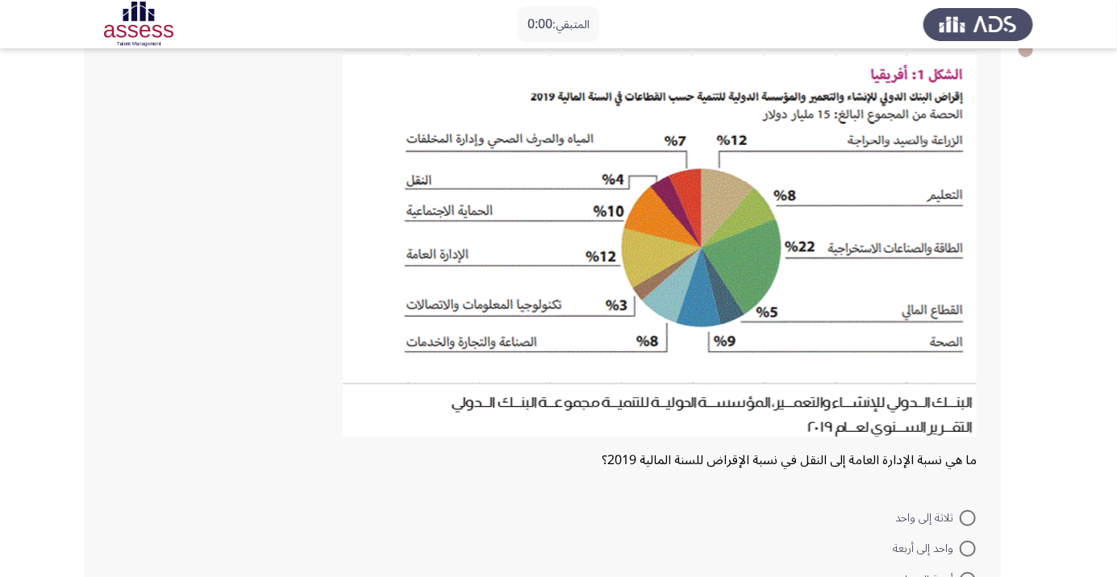
click at [971, 521] on span at bounding box center [967, 518] width 16 height 16
click at [971, 521] on input "ثلاثة إلى واحد" at bounding box center [967, 518] width 16 height 16
radio input "true"
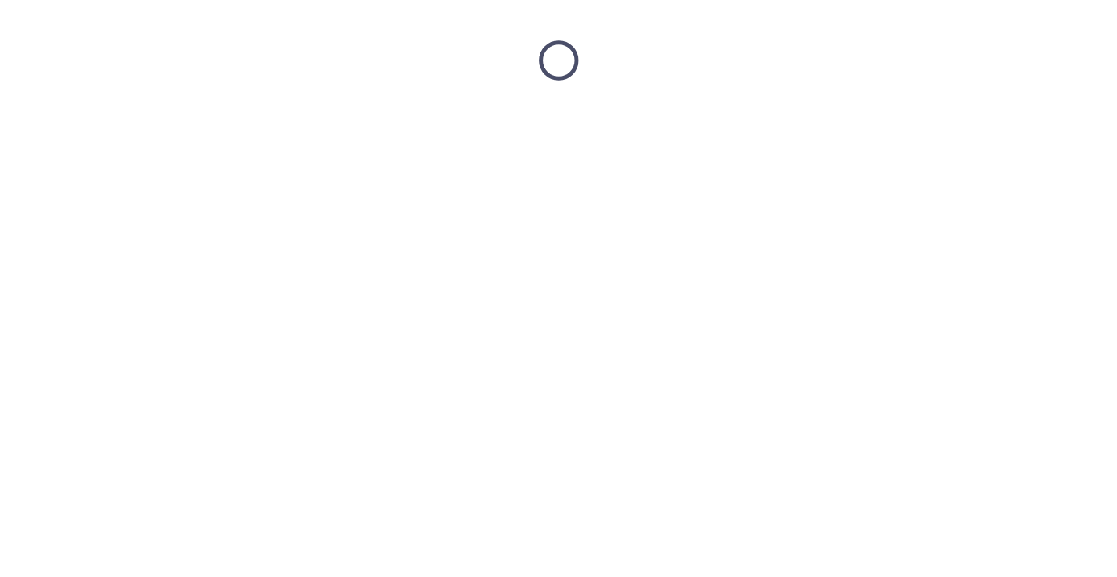
scroll to position [0, 0]
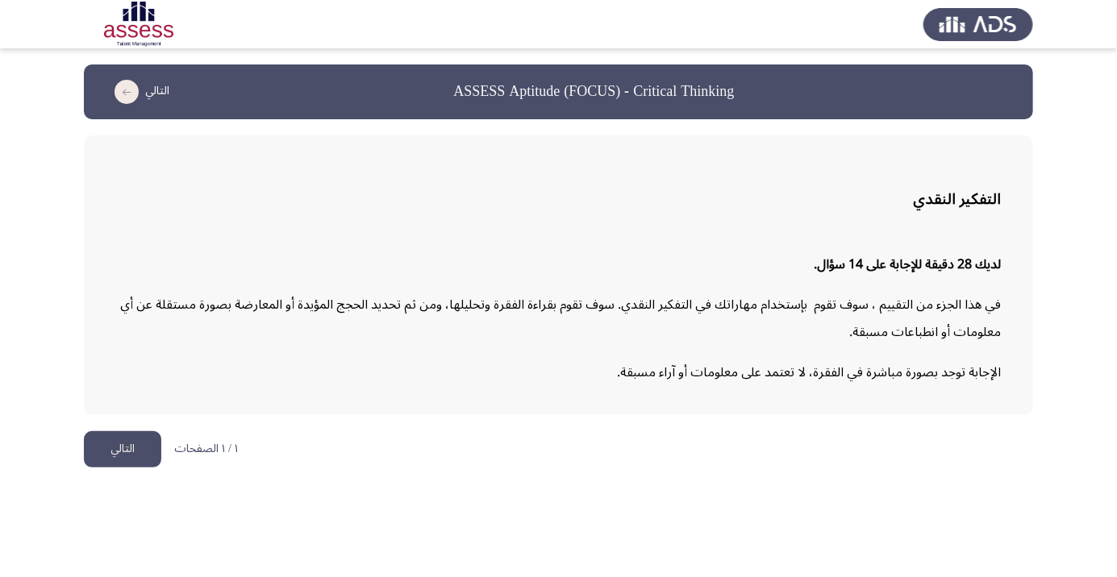
click at [120, 457] on button "التالي" at bounding box center [122, 449] width 77 height 36
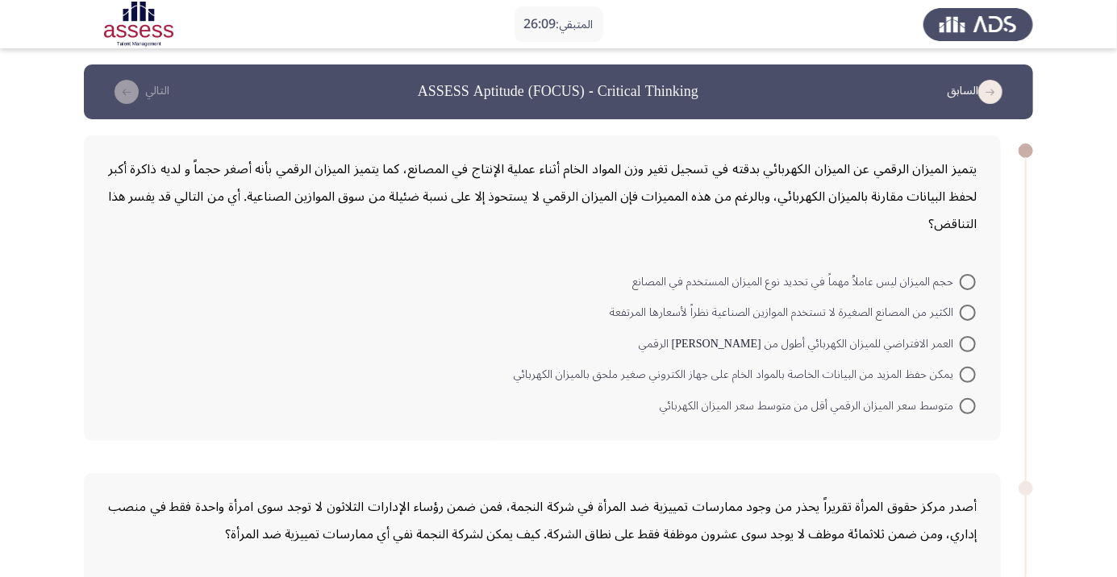
click at [967, 343] on span at bounding box center [967, 344] width 16 height 16
click at [967, 343] on input "العمر الافتراضي للميزان الكهربائي أطول من [PERSON_NAME] الرقمي" at bounding box center [967, 344] width 16 height 16
radio input "true"
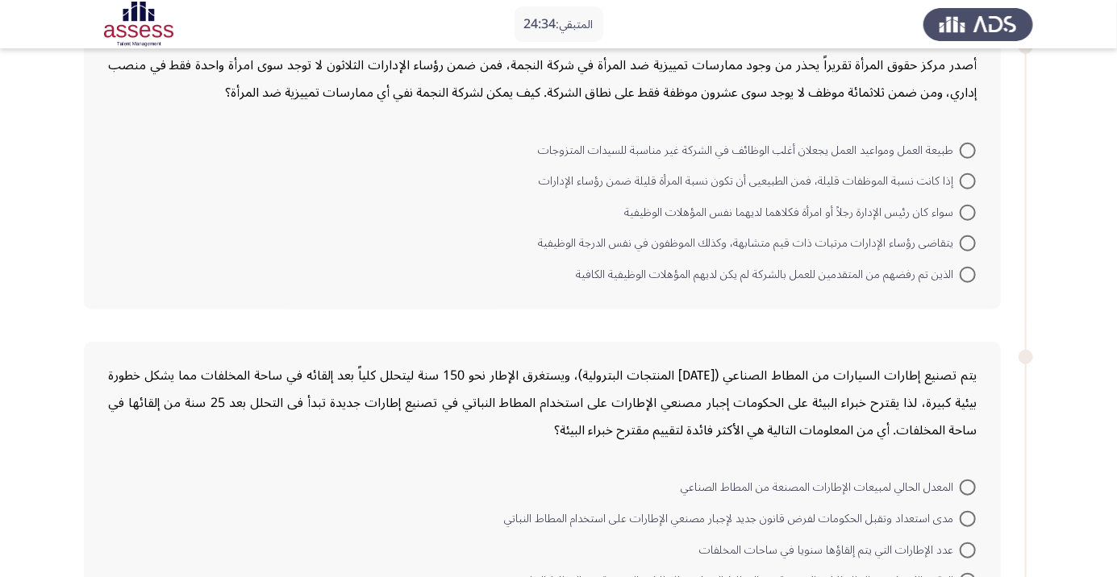
scroll to position [436, 0]
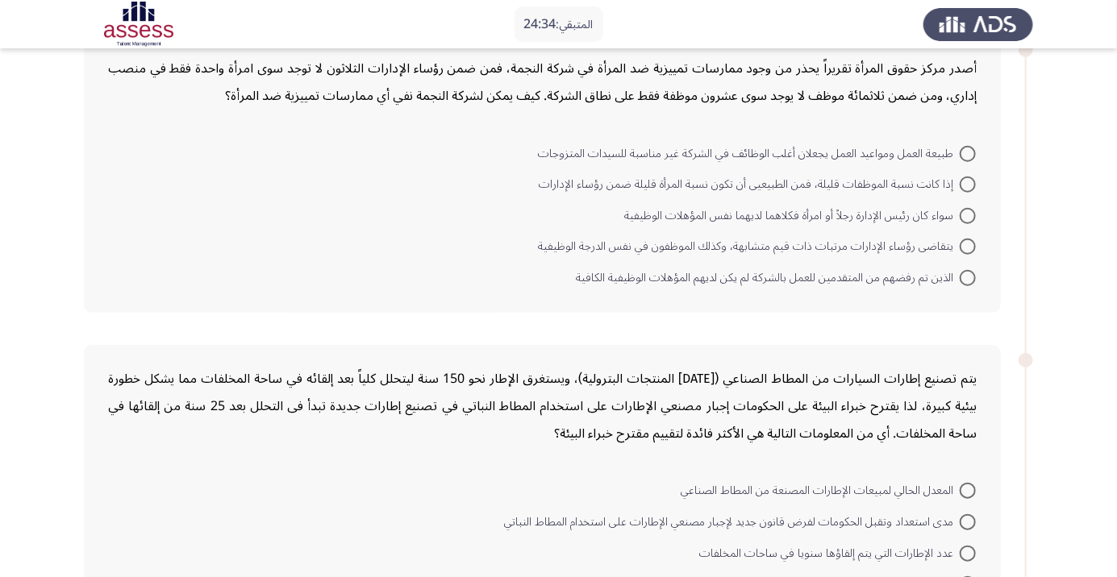
click at [974, 185] on span at bounding box center [967, 185] width 16 height 16
click at [974, 185] on input "إذا كانت نسبة الموظفات قليلة، فمن الطبيعيى أن تكون نسبة المرأة قليلة ضمن رؤساء …" at bounding box center [967, 185] width 16 height 16
radio input "true"
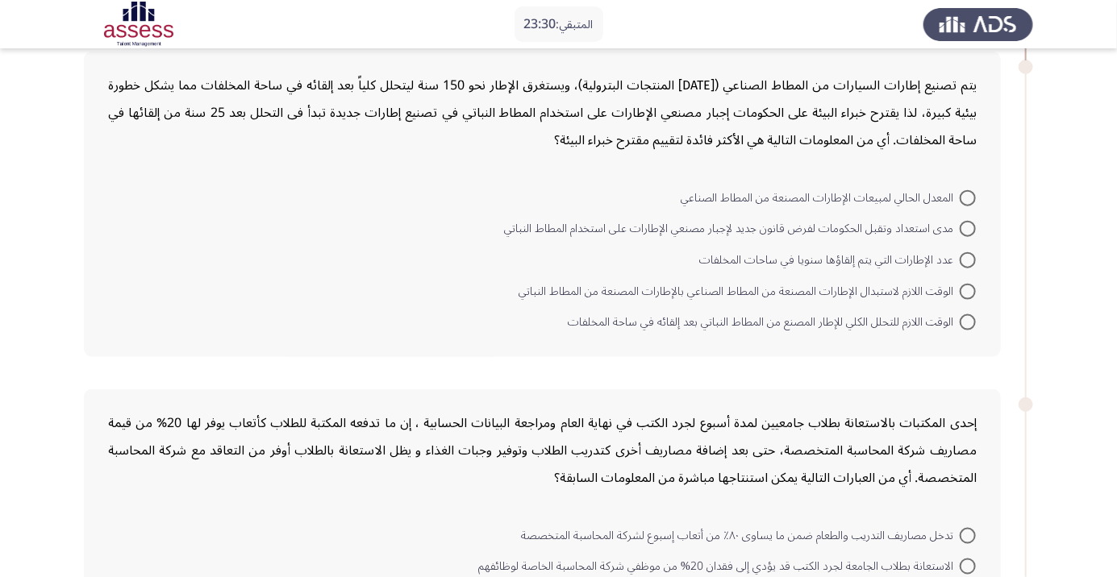
scroll to position [728, 0]
click at [972, 197] on span at bounding box center [967, 197] width 16 height 16
click at [972, 197] on input "المعدل الحالي لمبيعات الإطارات المصنعة من المطاط الصناعي" at bounding box center [967, 197] width 16 height 16
radio input "true"
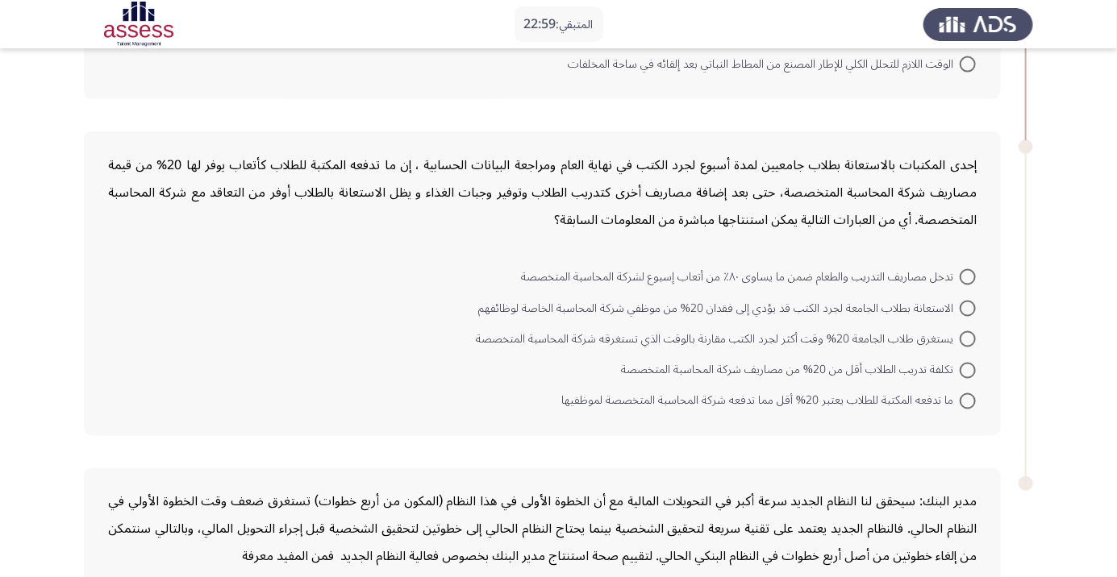
scroll to position [1013, 0]
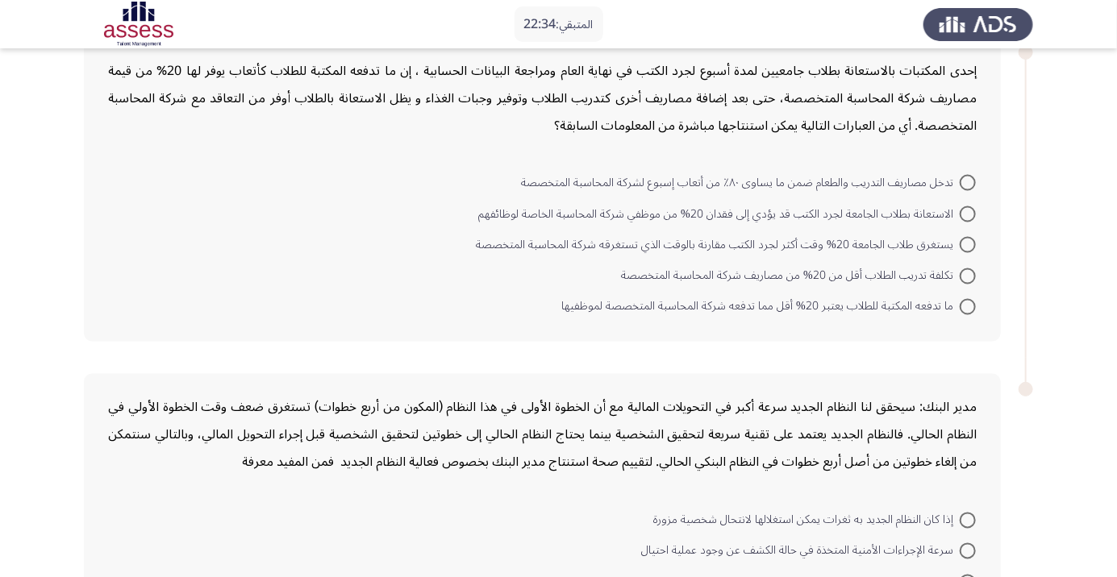
scroll to position [1079, 0]
click at [975, 272] on span at bounding box center [967, 276] width 16 height 16
click at [975, 272] on input "تكلفة تدريب الطلاب أقل من 20% من مصاريف شركة المحاسبة المتخصصة" at bounding box center [967, 276] width 16 height 16
radio input "true"
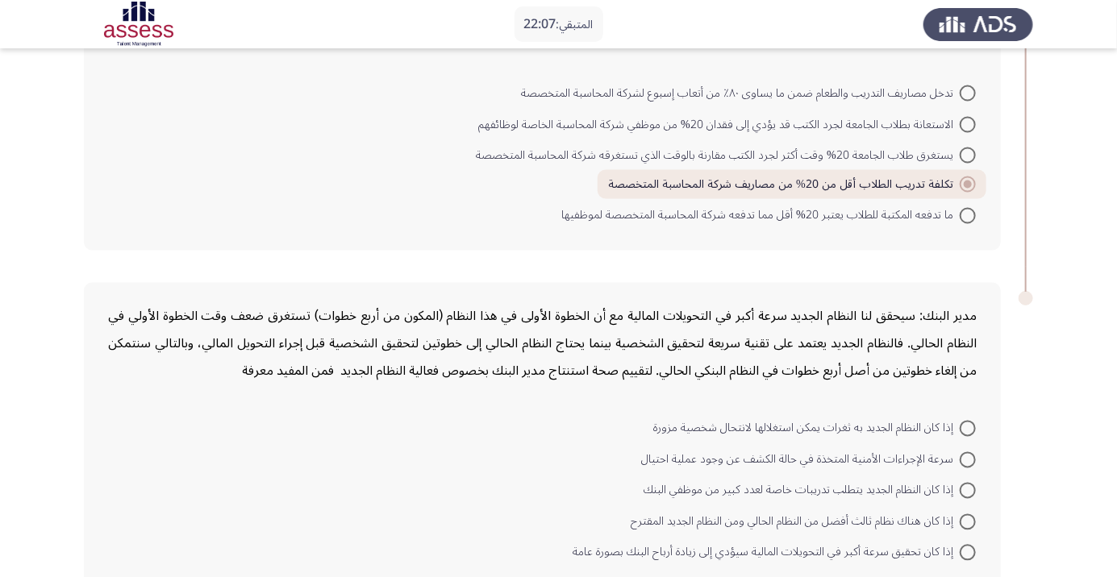
scroll to position [1179, 0]
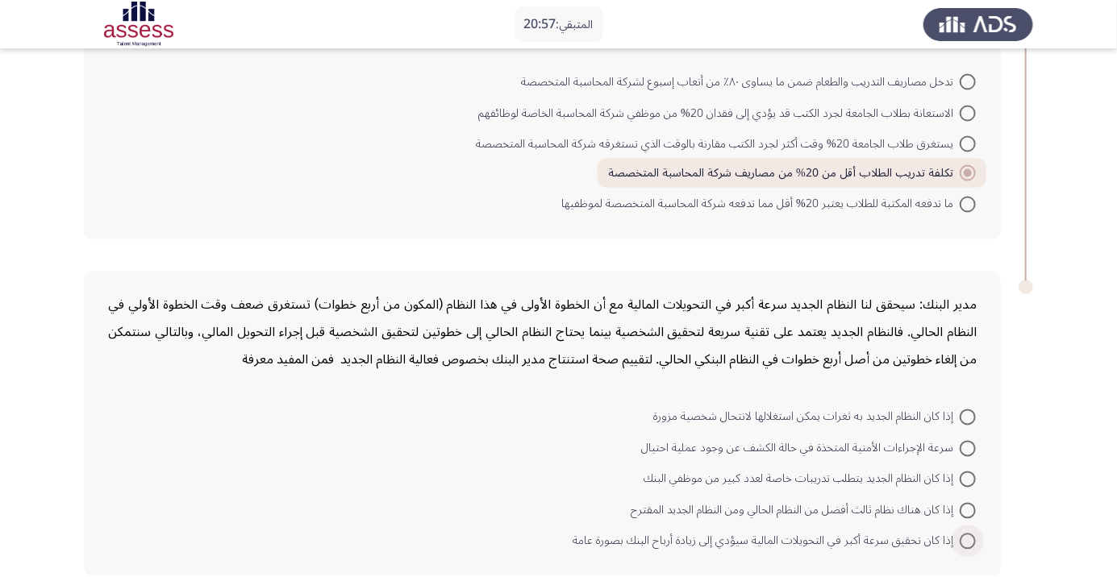
click at [973, 545] on span at bounding box center [967, 542] width 16 height 16
click at [973, 545] on input "إذا كان تحقيق سرعة أكبر في التحويلات المالية سيؤدي إلى زيادة أرباح البنك بصورة …" at bounding box center [967, 542] width 16 height 16
radio input "true"
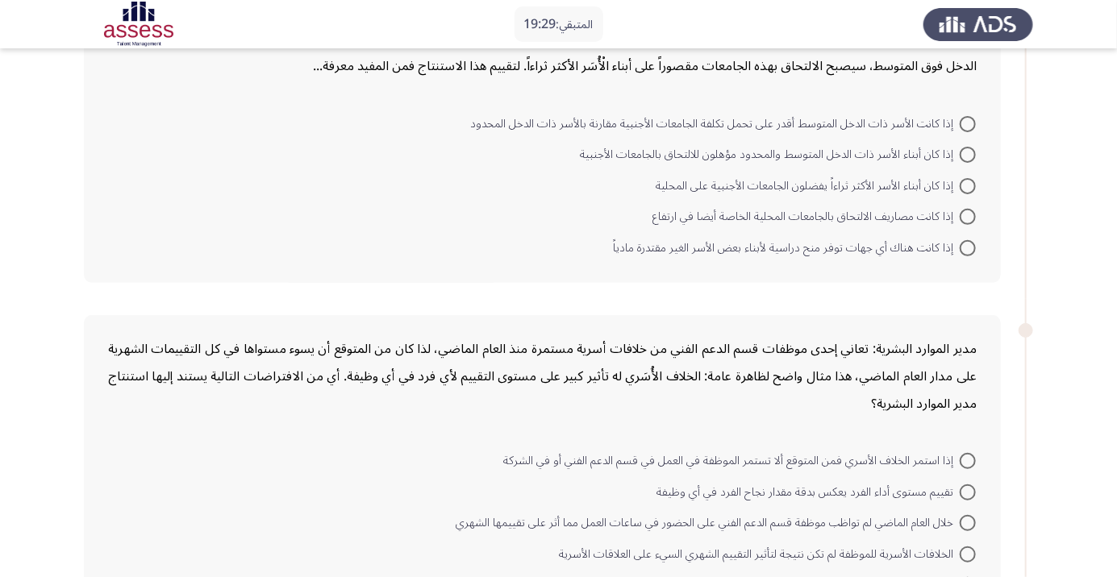
scroll to position [158, 0]
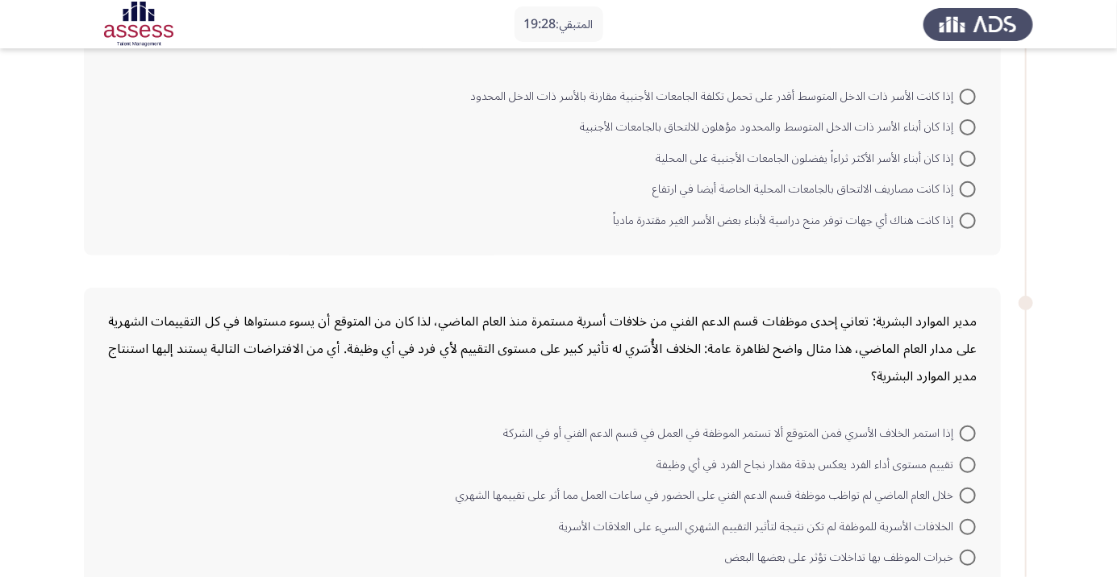
click at [967, 95] on span at bounding box center [967, 97] width 16 height 16
click at [967, 95] on input "إذا كانت الأسر ذات الدخل المتوسط أقدر على تحمل تكلفة الجامعات الأجنبية مقارنة ب…" at bounding box center [967, 97] width 16 height 16
radio input "true"
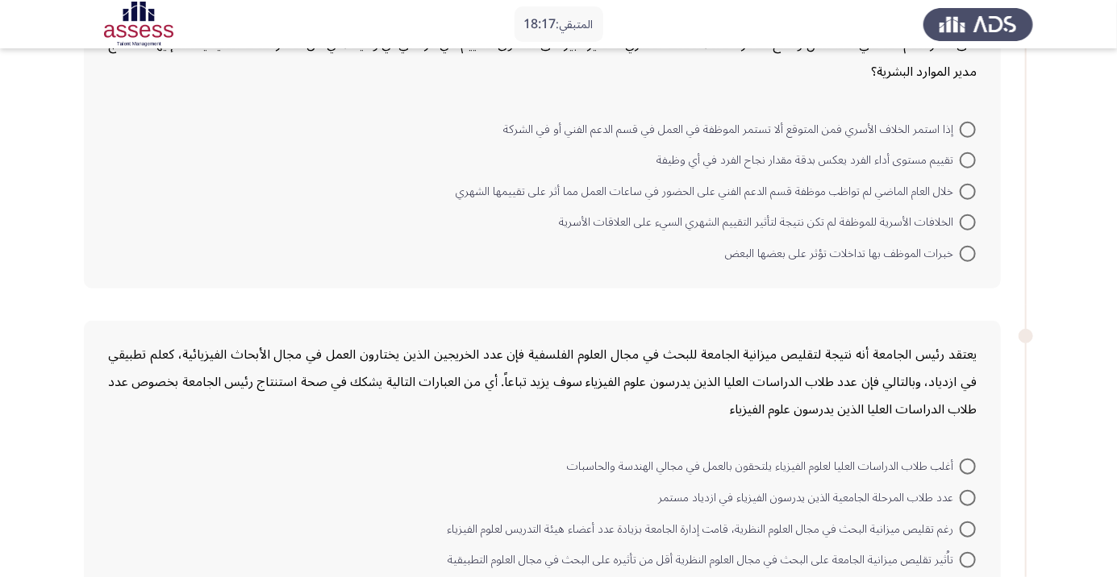
scroll to position [460, 0]
click at [974, 160] on span at bounding box center [967, 161] width 16 height 16
click at [974, 160] on input "تقييم مستوى أداء الفرد يعكس بدقة مقدار نجاح الفرد في أي وظيفة" at bounding box center [967, 161] width 16 height 16
radio input "true"
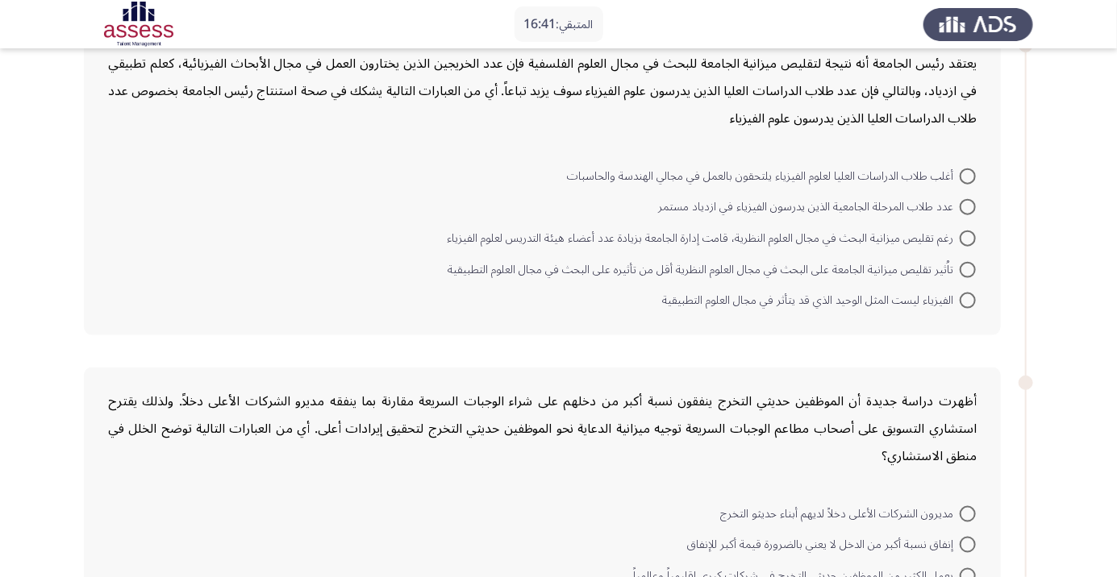
scroll to position [747, 0]
click at [986, 172] on mat-radio-button "أغلب طلاب الدراسات العليا لعلوم الفيزياء يلتحقون بالعمل في مجالي الهندسة والحاس…" at bounding box center [771, 176] width 430 height 31
click at [986, 173] on mat-radio-button "أغلب طلاب الدراسات العليا لعلوم الفيزياء يلتحقون بالعمل في مجالي الهندسة والحاس…" at bounding box center [771, 176] width 430 height 31
click at [972, 177] on span at bounding box center [967, 178] width 16 height 16
click at [972, 177] on input "أغلب طلاب الدراسات العليا لعلوم الفيزياء يلتحقون بالعمل في مجالي الهندسة والحاس…" at bounding box center [967, 178] width 16 height 16
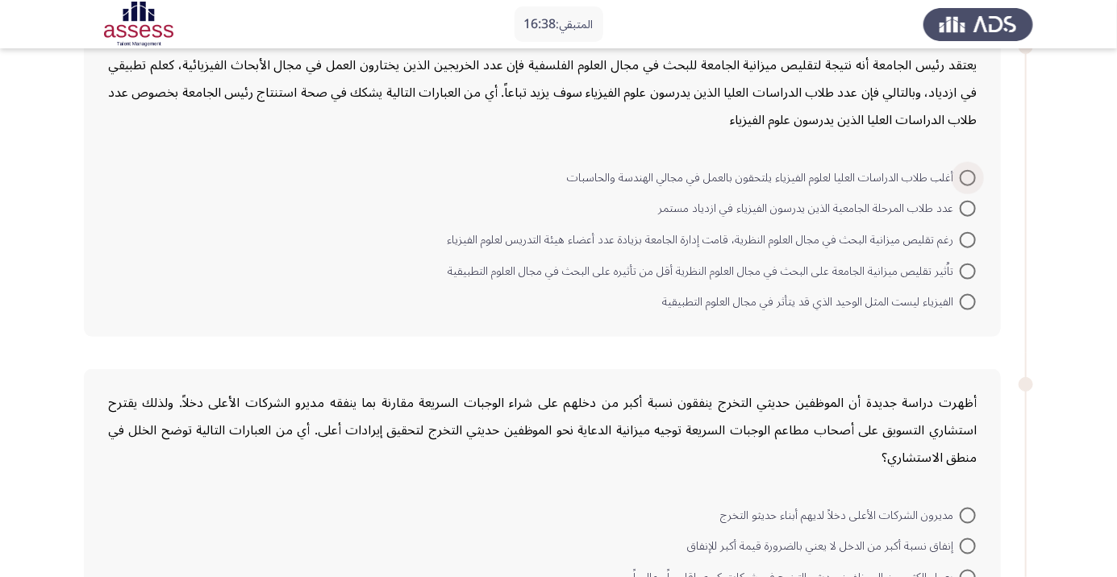
radio input "true"
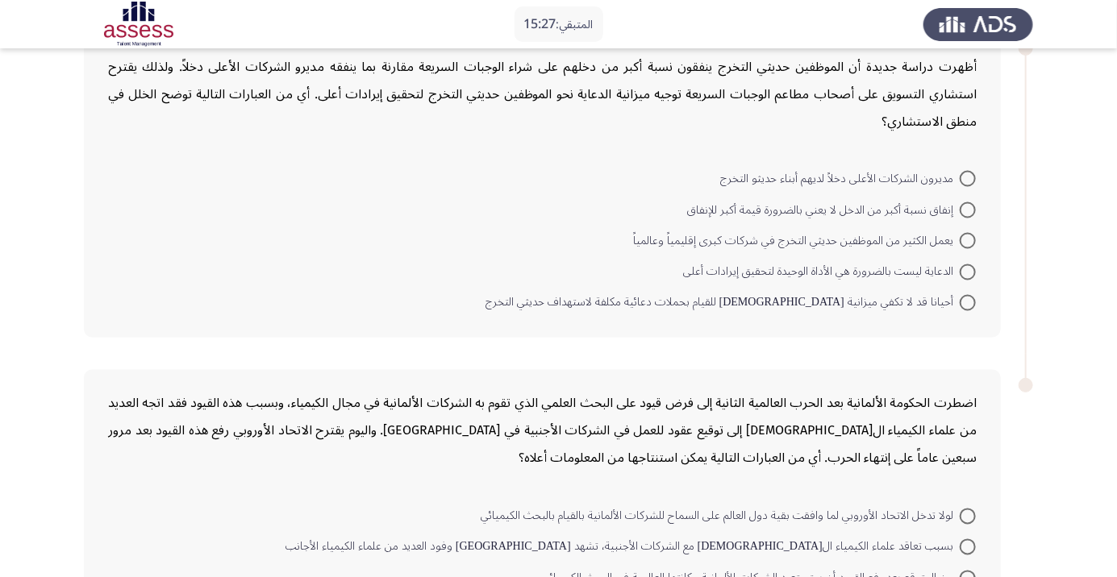
scroll to position [1083, 0]
click at [973, 300] on span at bounding box center [967, 302] width 16 height 16
click at [973, 300] on input "أحيانا قد لا تكفي ميزانية [DEMOGRAPHIC_DATA] للقيام بحملات دعائية مكلفة لاستهدا…" at bounding box center [967, 302] width 16 height 16
radio input "true"
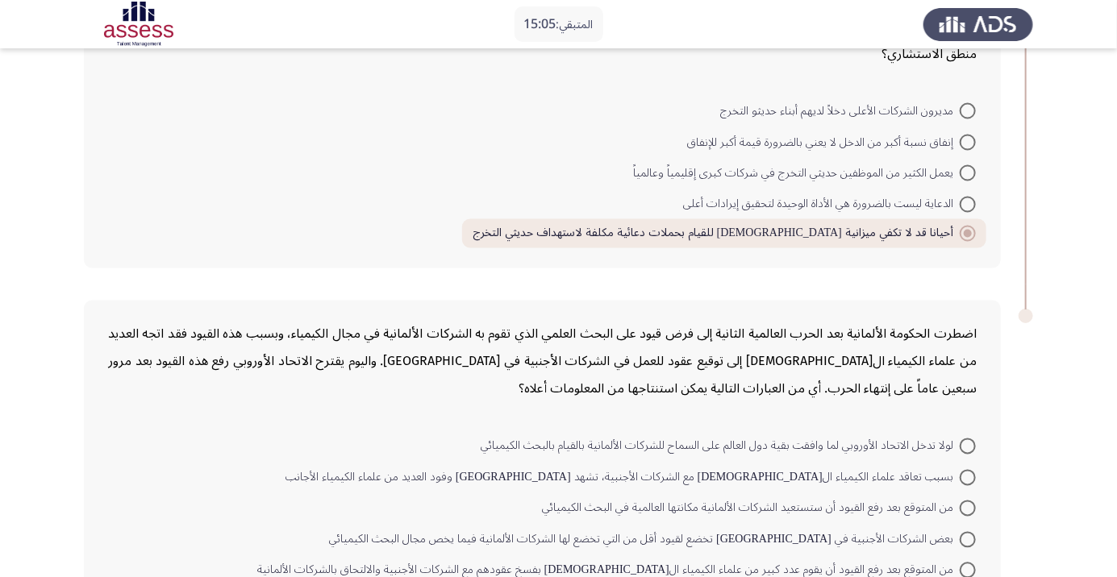
scroll to position [1179, 0]
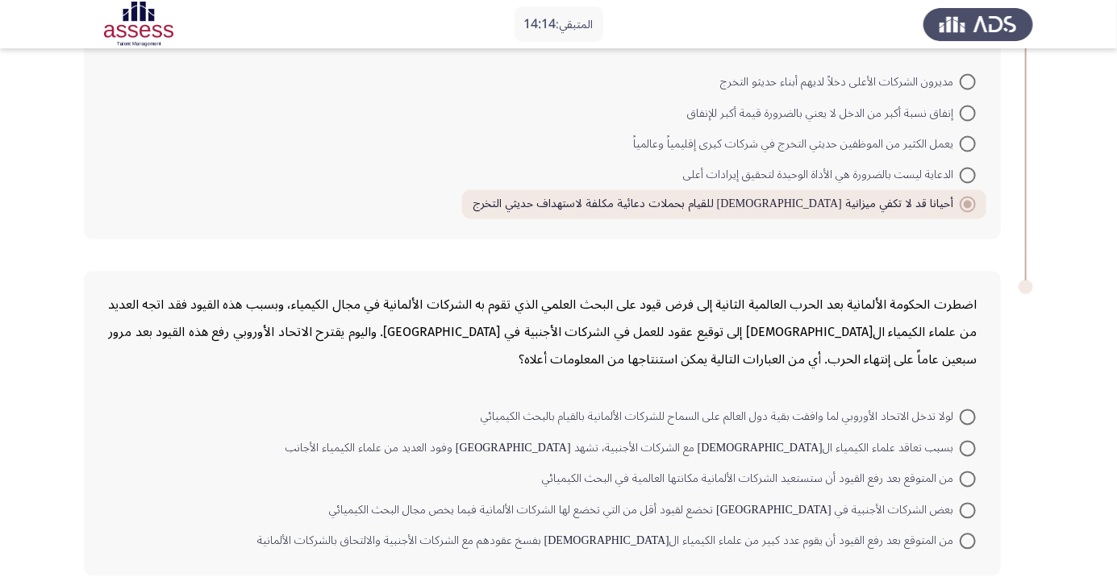
click at [974, 480] on span at bounding box center [967, 480] width 16 height 16
click at [974, 480] on input "من المتوقع بعد رفع القيود أن ستستعيد الشركات الألمانية مكانتها العالمية في البح…" at bounding box center [967, 480] width 16 height 16
radio input "true"
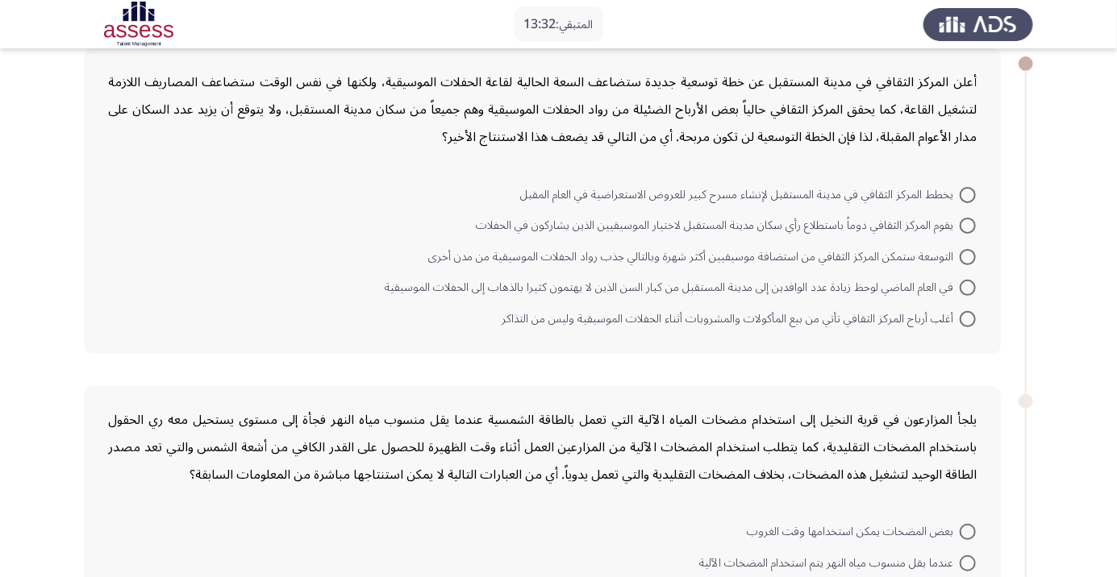
scroll to position [89, 0]
click at [971, 258] on span at bounding box center [967, 255] width 16 height 16
click at [971, 258] on input "التوسعة ستمكن المركز الثقافي من استضافة موسيقيين أكثر شهرة وبالتالي جذب رواد ال…" at bounding box center [967, 255] width 16 height 16
radio input "true"
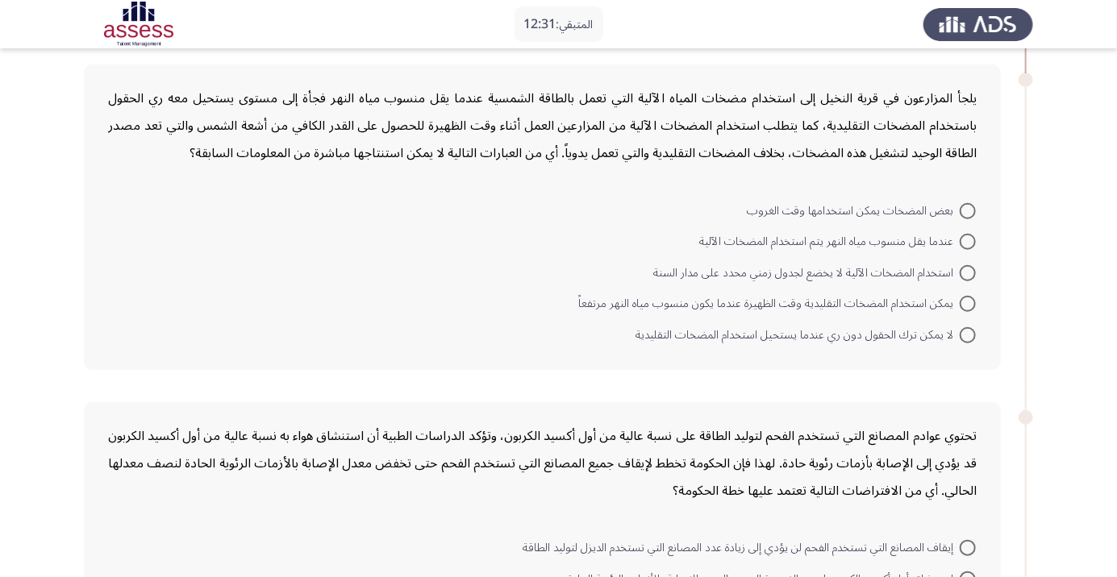
scroll to position [407, 0]
click at [974, 334] on span at bounding box center [967, 334] width 16 height 16
click at [974, 334] on input "لا يمكن ترك الحقول دون ري عندما يستحيل استخدام المضخات التقليدية" at bounding box center [967, 334] width 16 height 16
radio input "true"
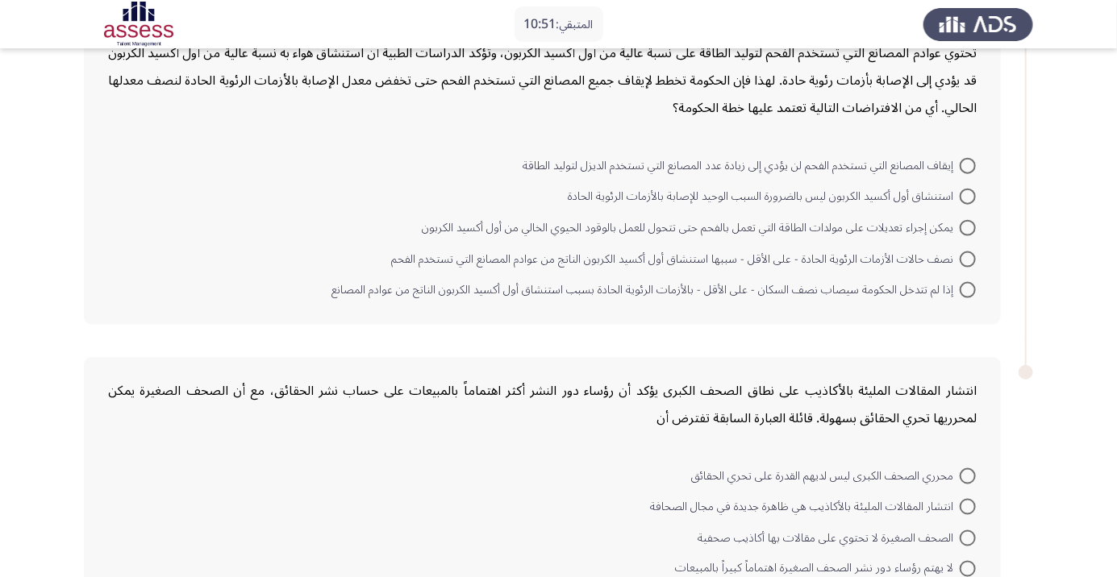
scroll to position [792, 0]
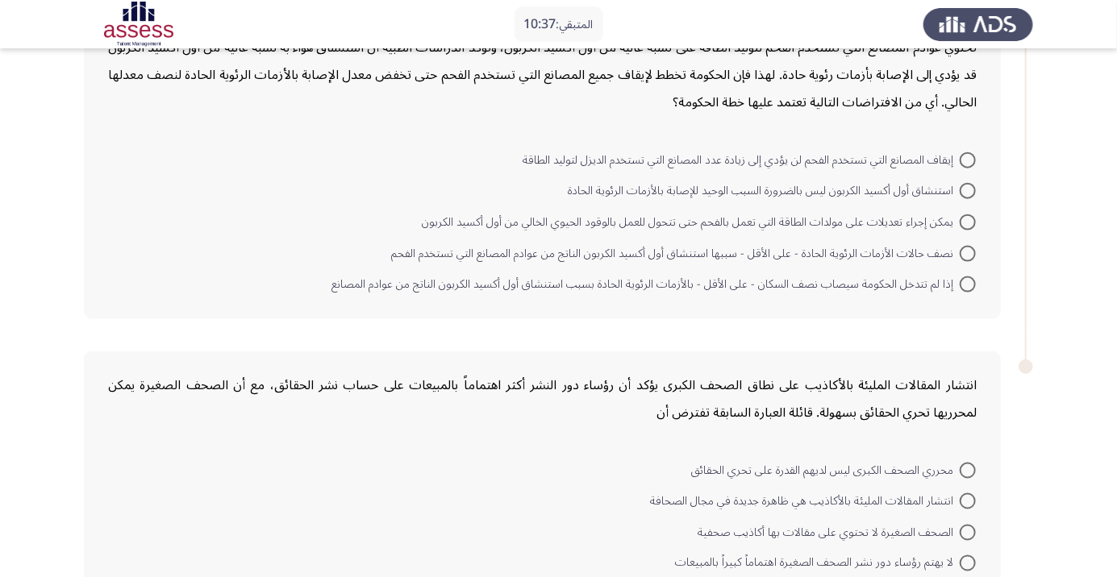
click at [975, 285] on span at bounding box center [967, 285] width 16 height 16
click at [975, 285] on input "إذا لم تتدخل الحكومة سيصاب نصف السكان - على الأقل - بالأزمات الرئوية الحادة بسب…" at bounding box center [967, 285] width 16 height 16
radio input "true"
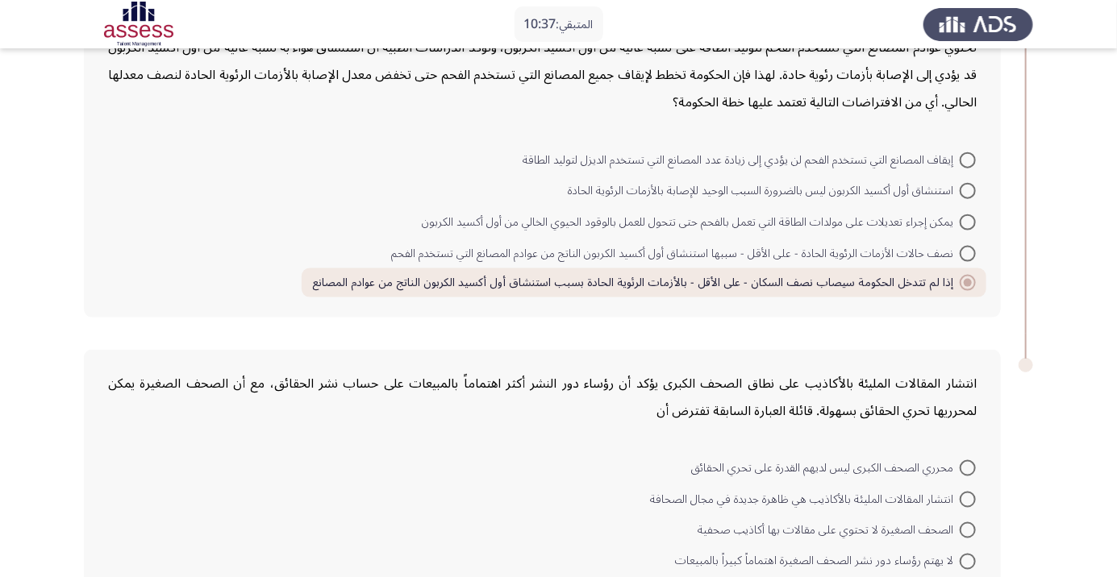
scroll to position [844, 0]
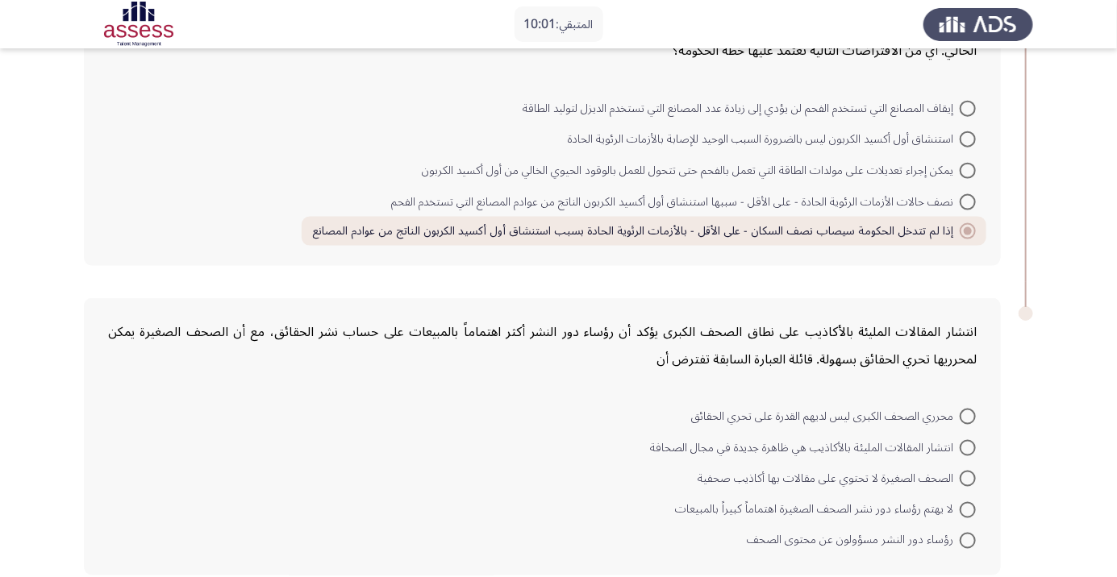
click at [982, 448] on mat-radio-button "انتشار المقالات المليئة بالأكاذيب هي ظاهرة جديدة في مجال الصحافة" at bounding box center [812, 446] width 347 height 31
click at [972, 447] on span at bounding box center [967, 448] width 16 height 16
click at [972, 447] on input "انتشار المقالات المليئة بالأكاذيب هي ظاهرة جديدة في مجال الصحافة" at bounding box center [967, 448] width 16 height 16
radio input "true"
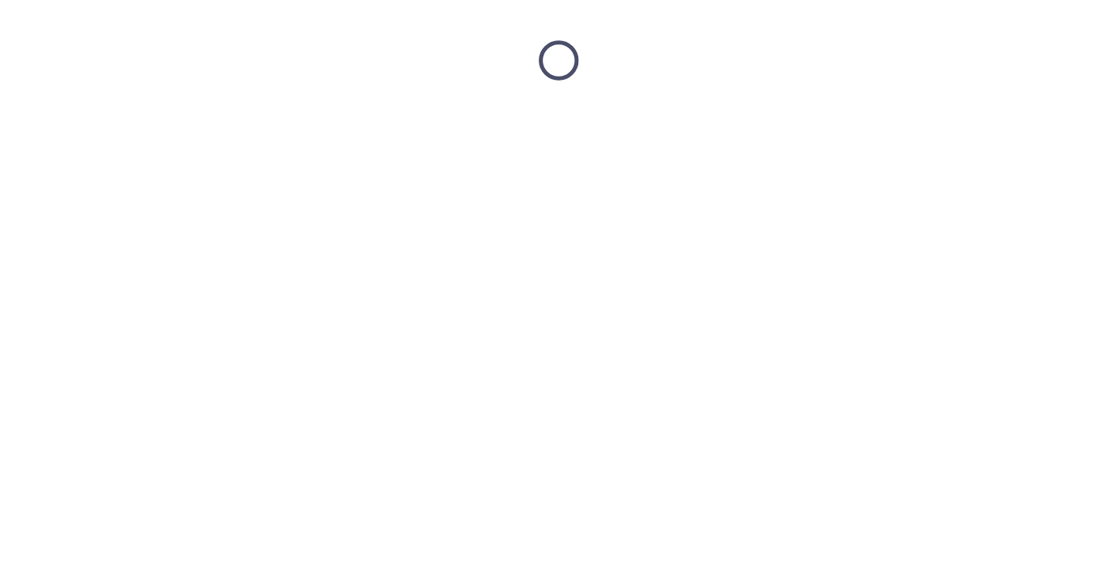
scroll to position [0, 0]
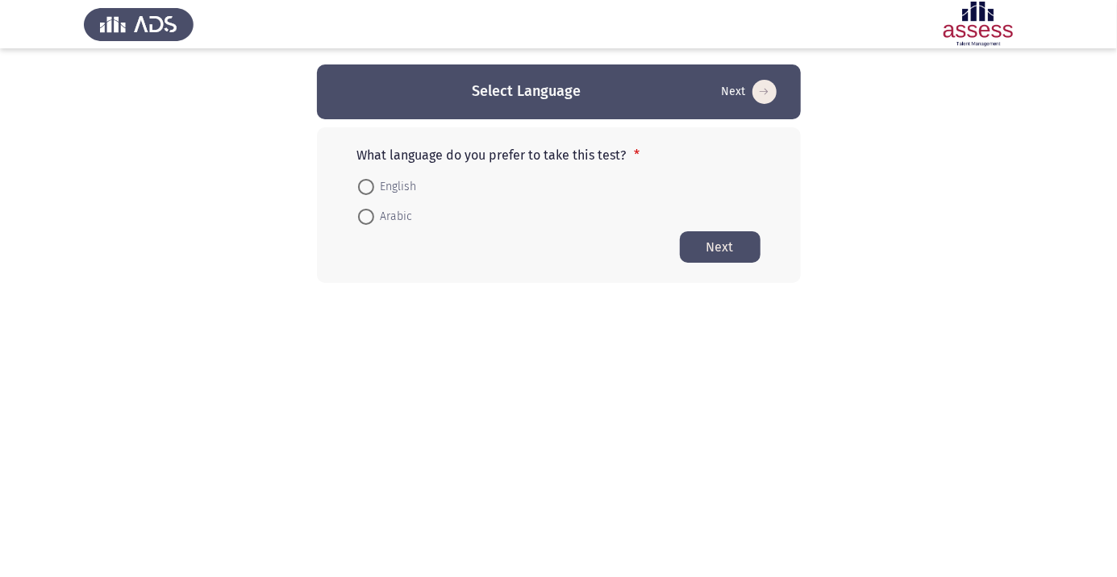
click at [370, 218] on span at bounding box center [366, 217] width 16 height 16
click at [370, 218] on input "Arabic" at bounding box center [366, 217] width 16 height 16
radio input "true"
click at [726, 253] on button "Next" at bounding box center [720, 246] width 81 height 31
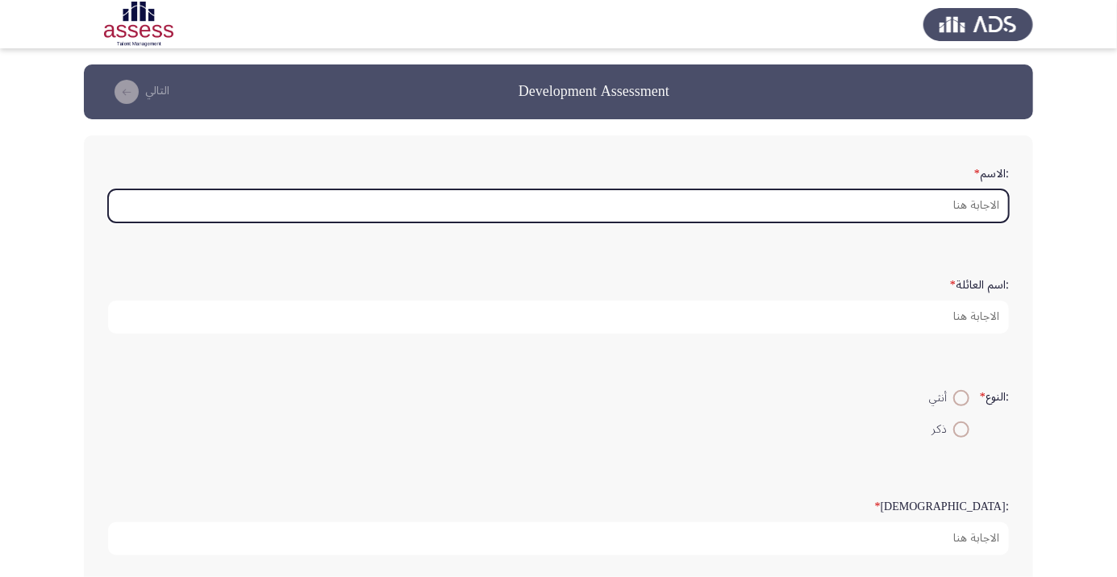
click at [932, 210] on input ":الاسم *" at bounding box center [558, 205] width 900 height 33
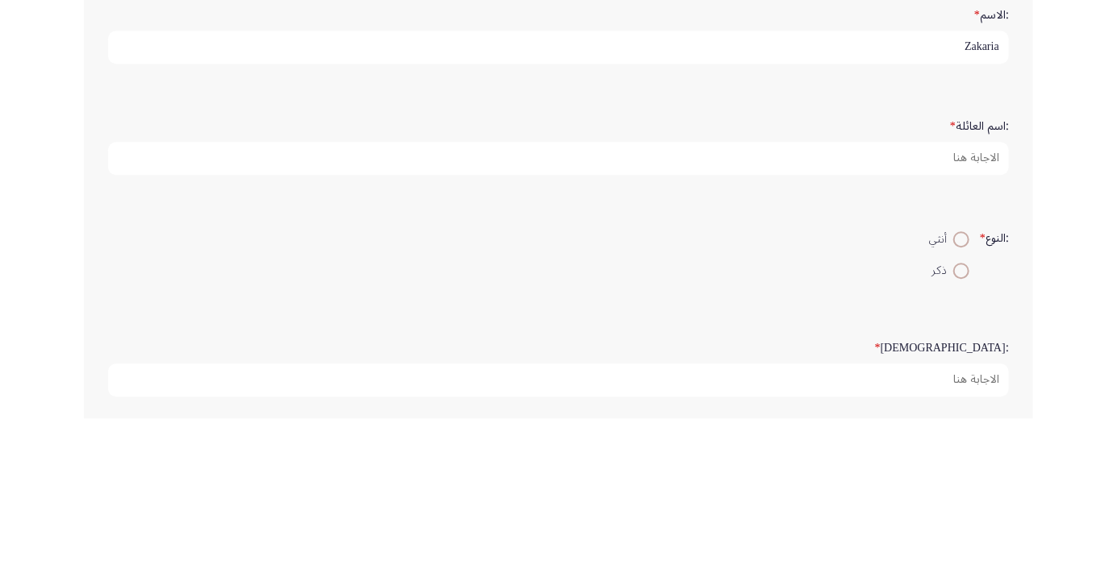
type input "Zakaria"
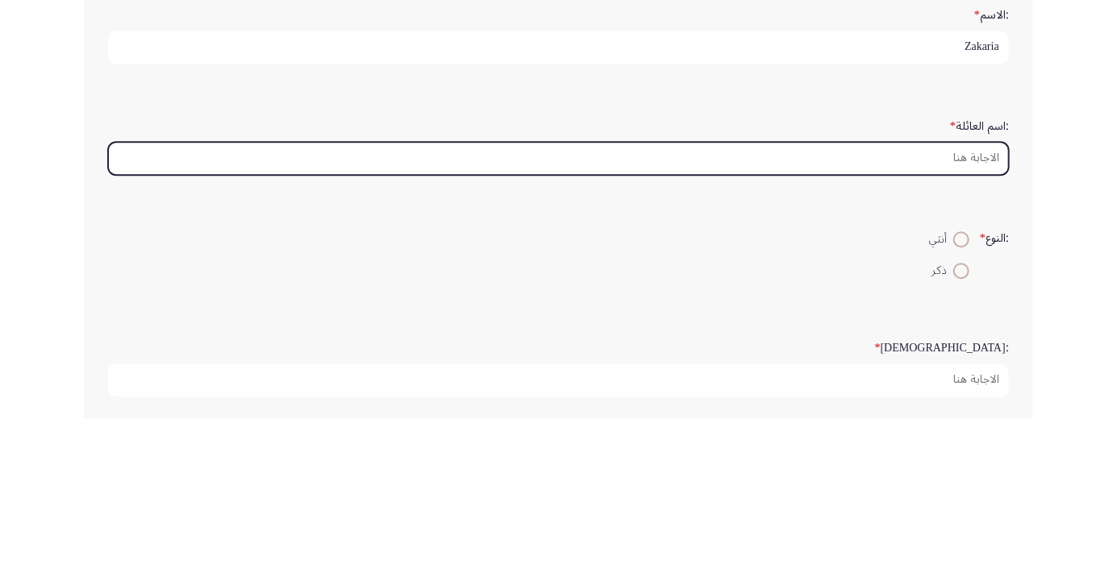
click at [936, 318] on input ":اسم العائلة *" at bounding box center [558, 317] width 900 height 33
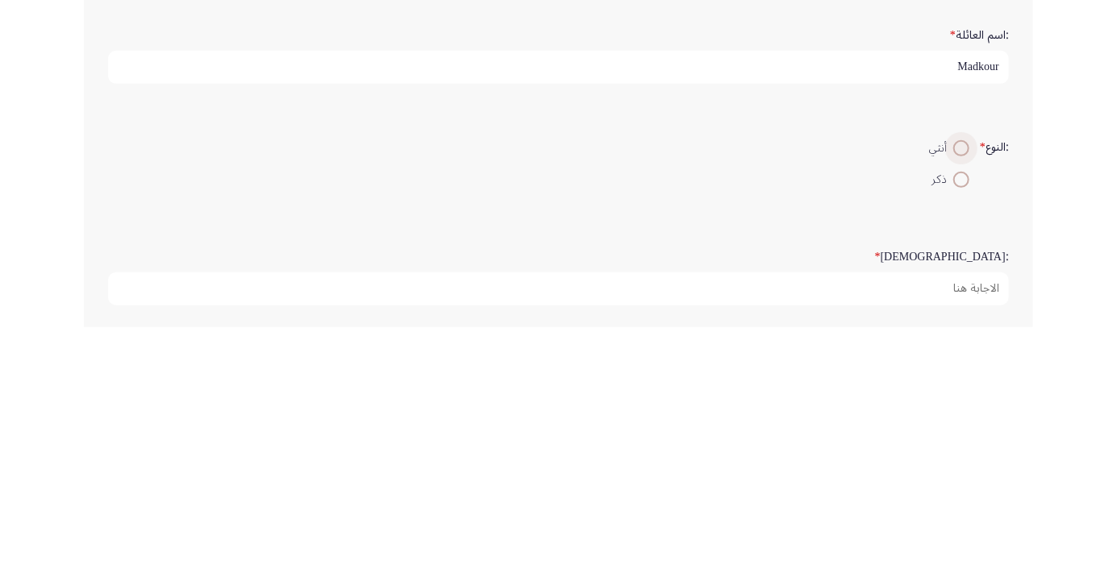
type input "Madkour"
click at [936, 397] on span "أنثي" at bounding box center [941, 398] width 24 height 19
click at [953, 397] on input "أنثي" at bounding box center [961, 398] width 16 height 16
radio input "true"
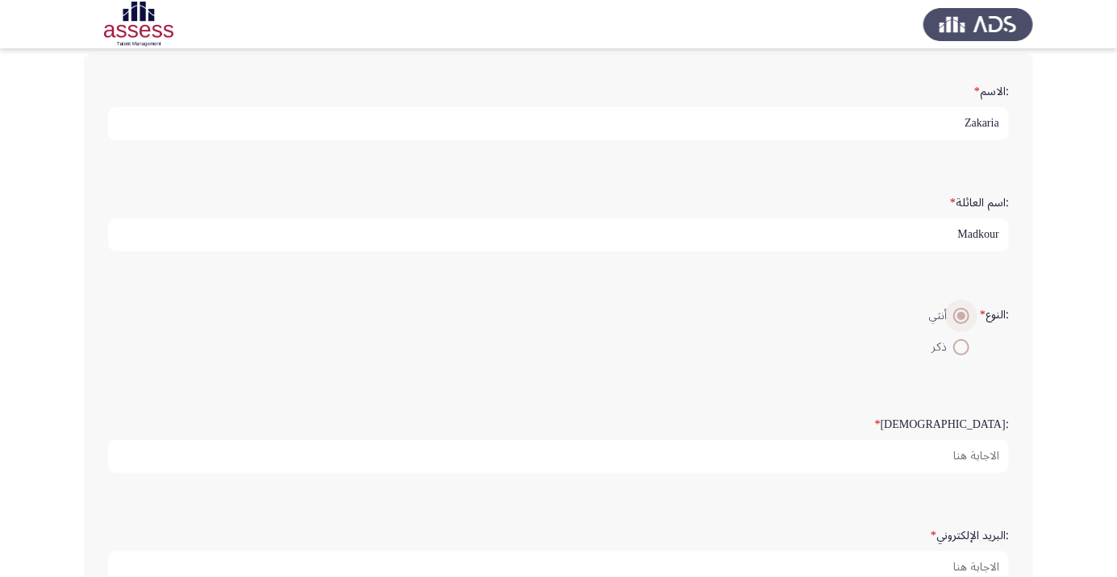
scroll to position [89, 0]
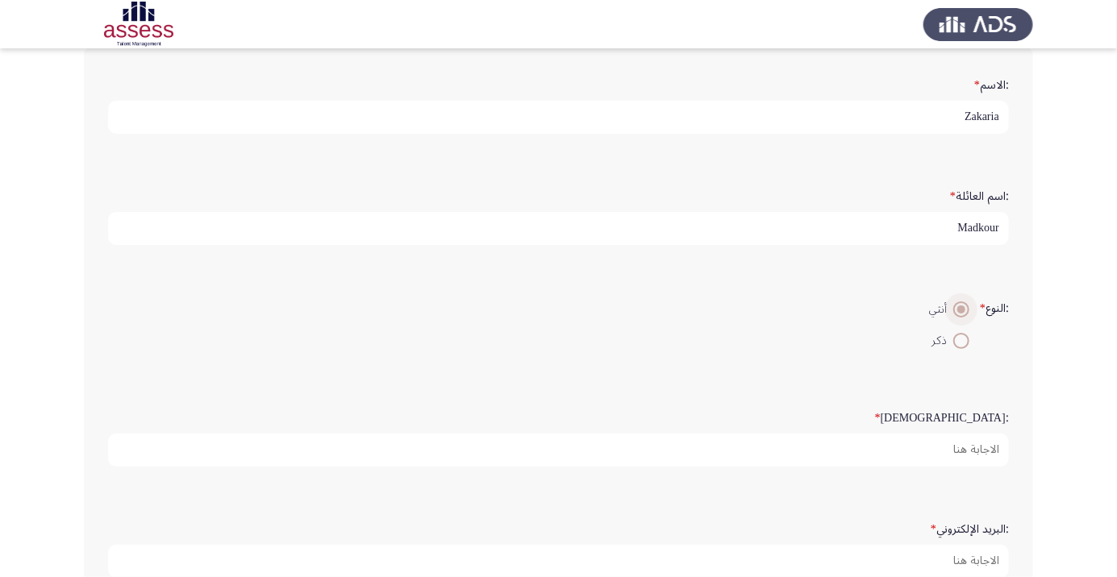
click at [961, 341] on span at bounding box center [961, 341] width 0 height 0
click at [959, 338] on input "ذكر" at bounding box center [961, 341] width 16 height 16
radio input "true"
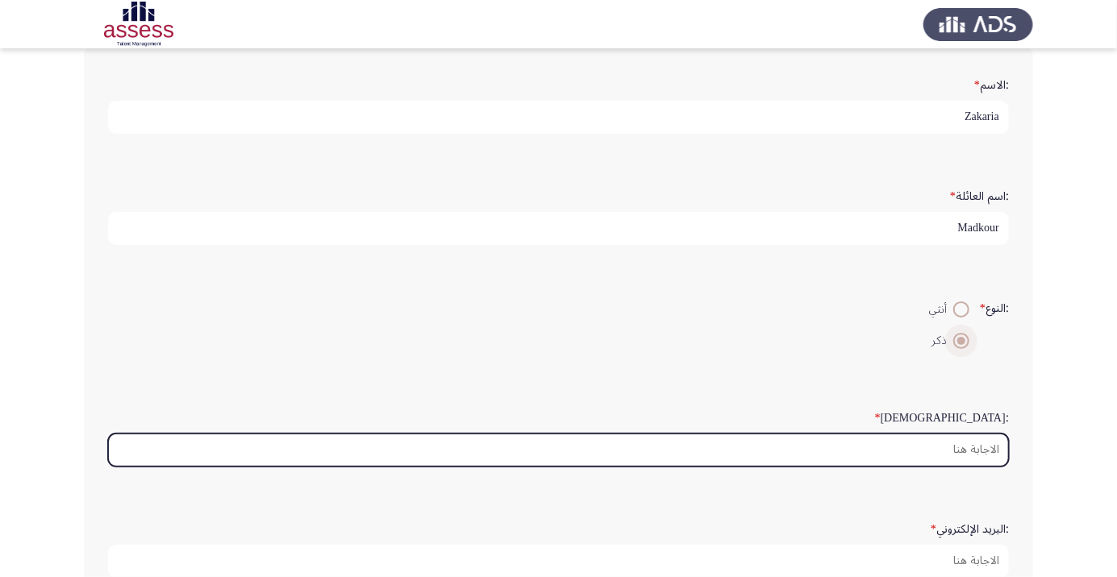
click at [921, 451] on input ":السن *" at bounding box center [558, 450] width 900 height 33
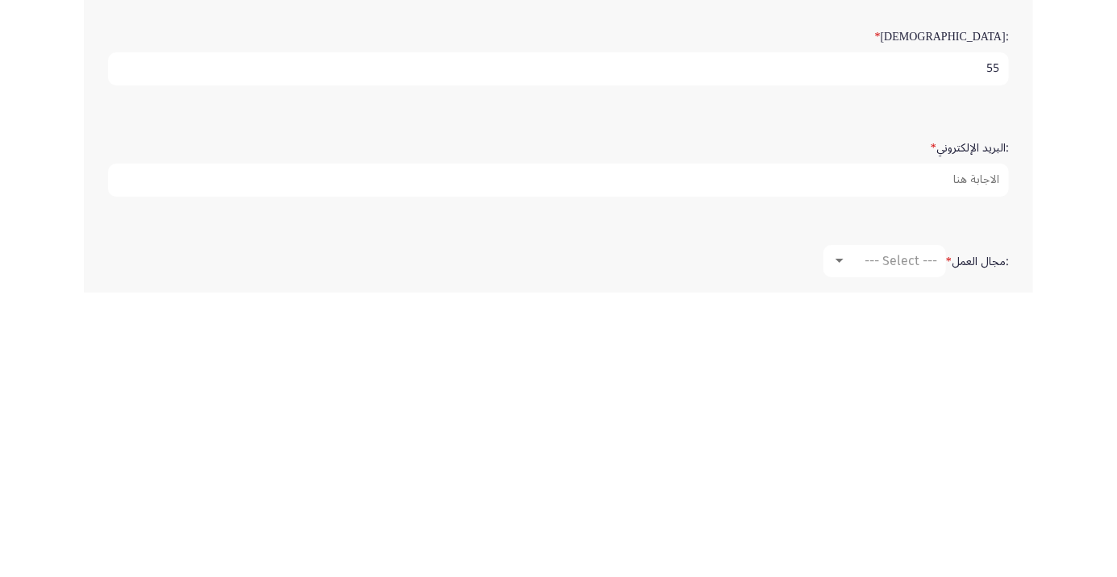
scroll to position [189, 0]
type input "55"
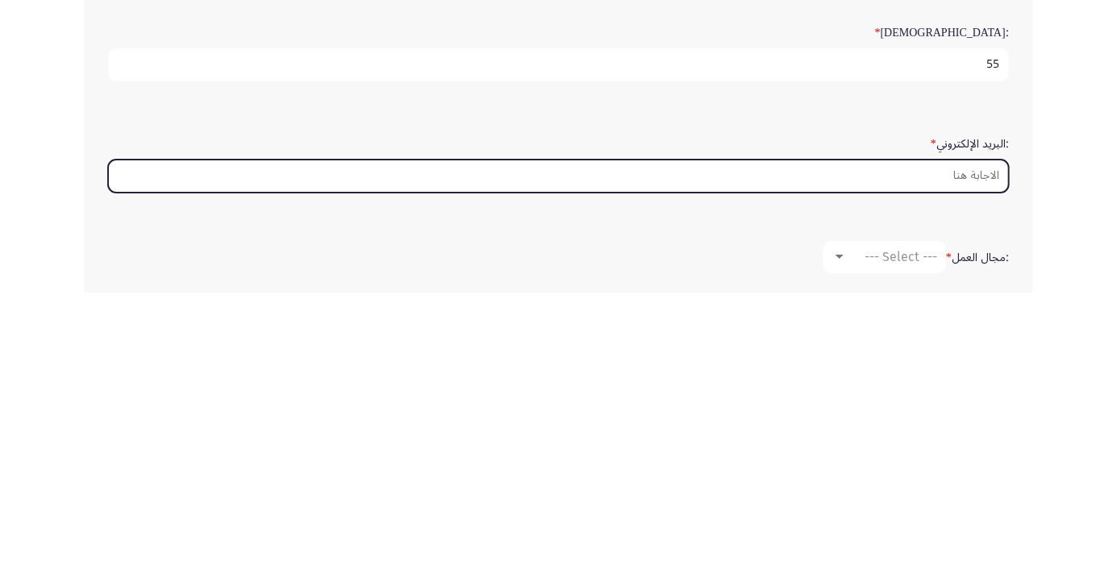
click at [913, 456] on input ":البريد الإلكتروني *" at bounding box center [558, 460] width 900 height 33
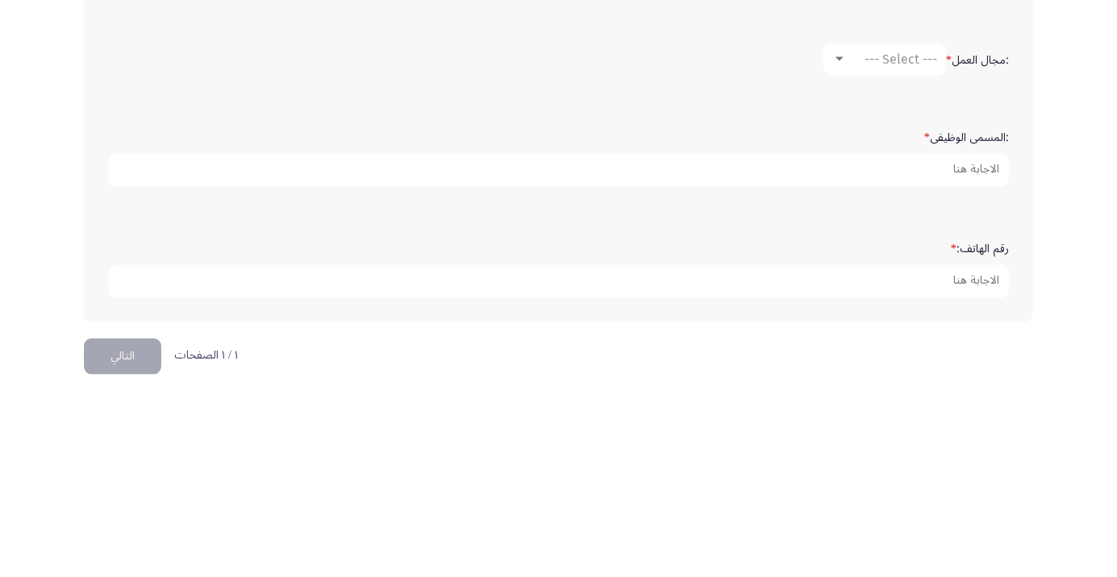
type input "Zakaria.madkour@ibnsina-pharma.com"
click at [837, 238] on div at bounding box center [839, 240] width 8 height 4
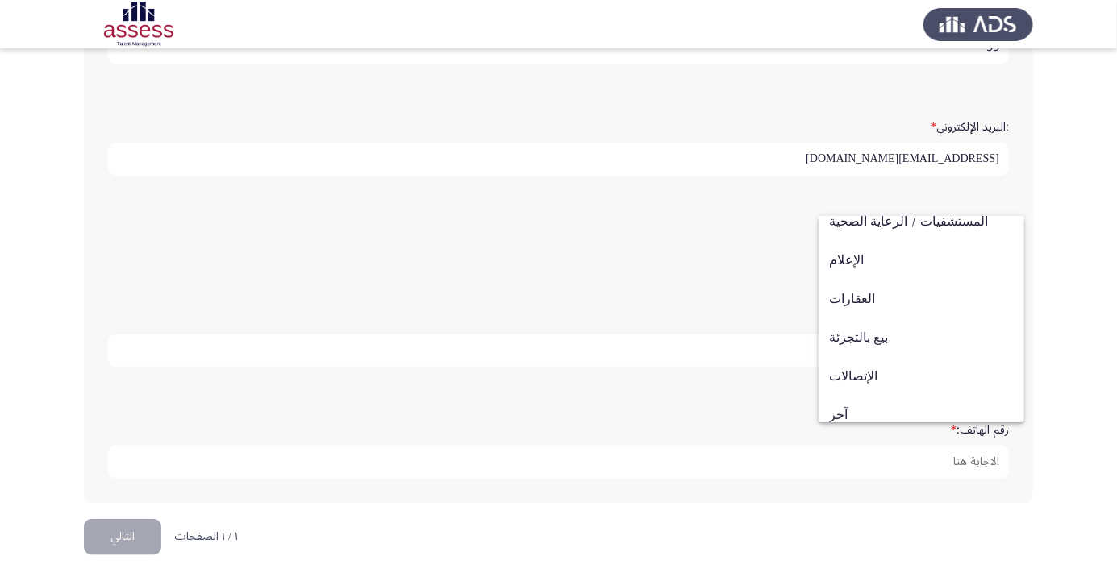
scroll to position [529, 0]
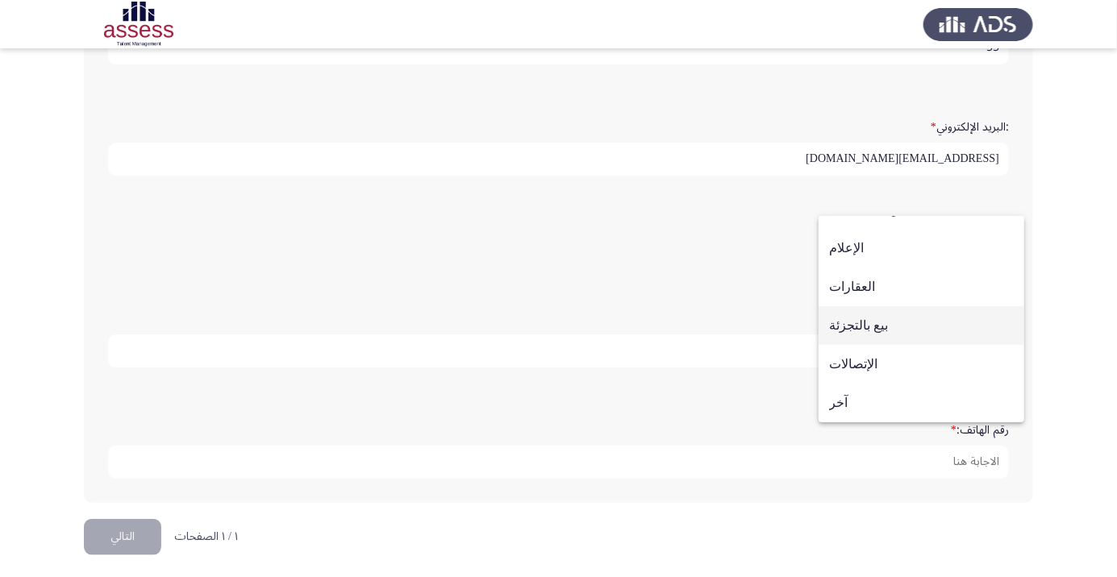
click at [869, 333] on span "بيع بالتجزئة" at bounding box center [921, 325] width 185 height 39
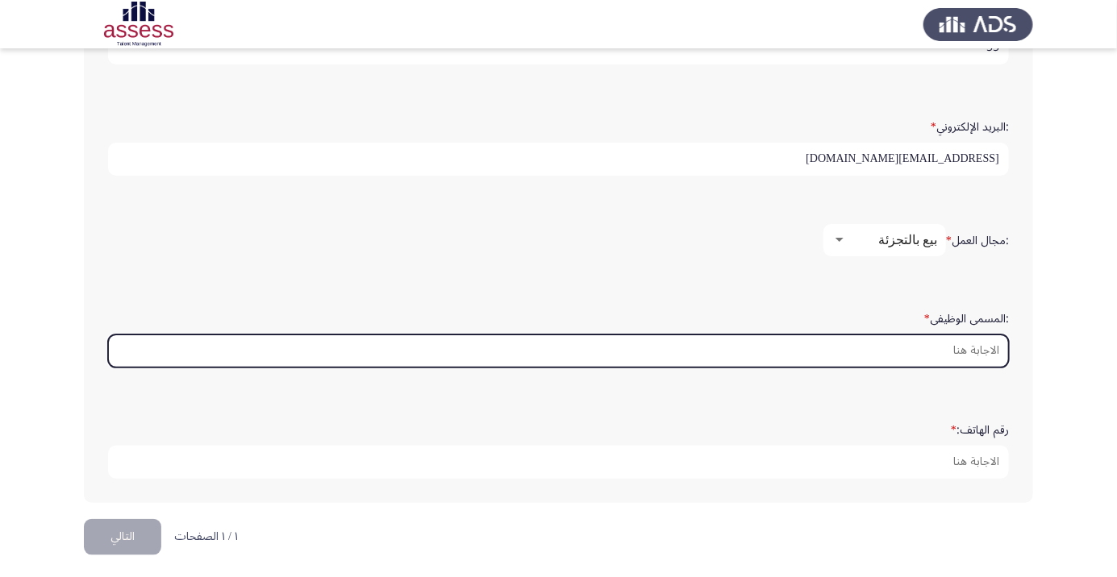
click at [949, 339] on input ":المسمى الوظيفى *" at bounding box center [558, 351] width 900 height 33
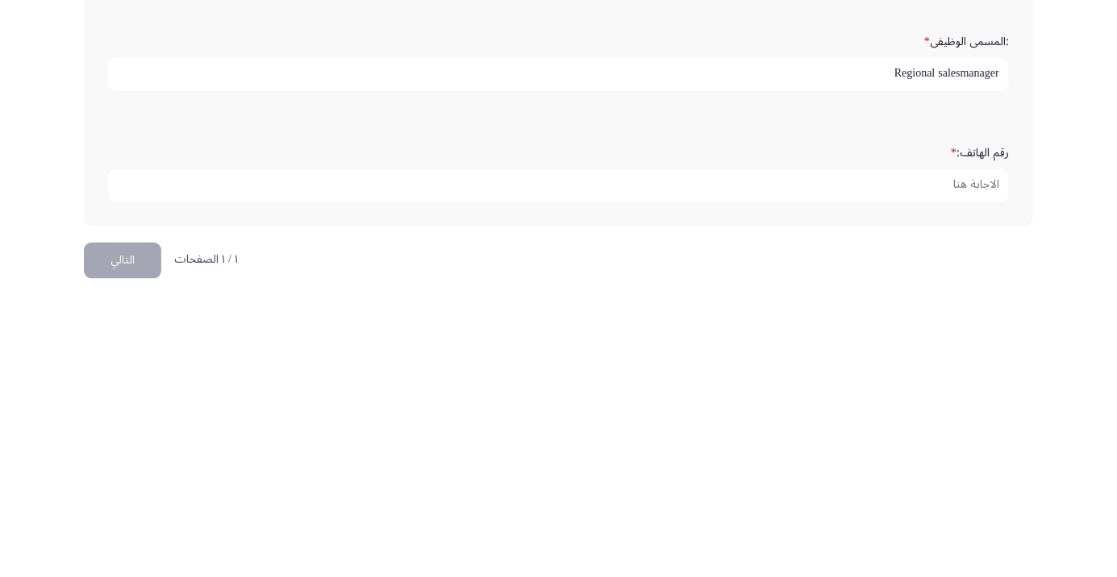
scroll to position [491, 0]
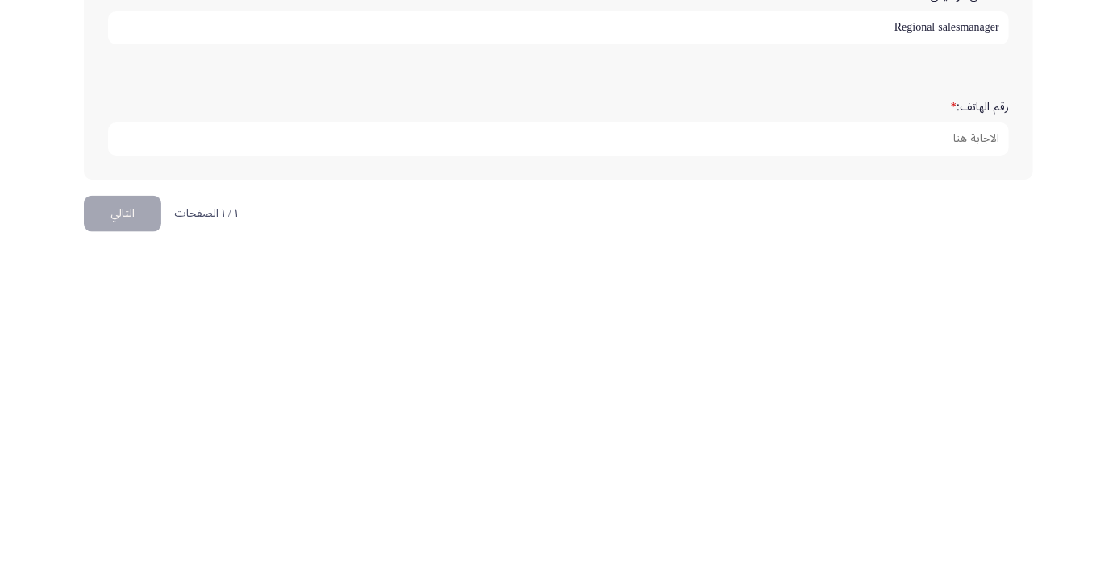
type input "Regional salesmanager"
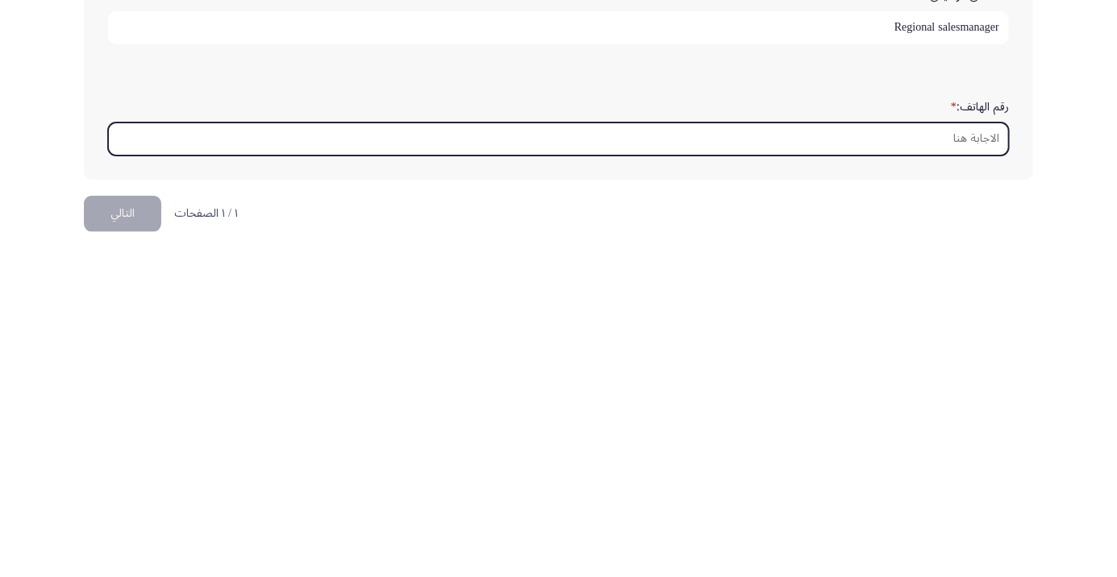
click at [922, 459] on input "رقم الهاتف: *" at bounding box center [558, 462] width 900 height 33
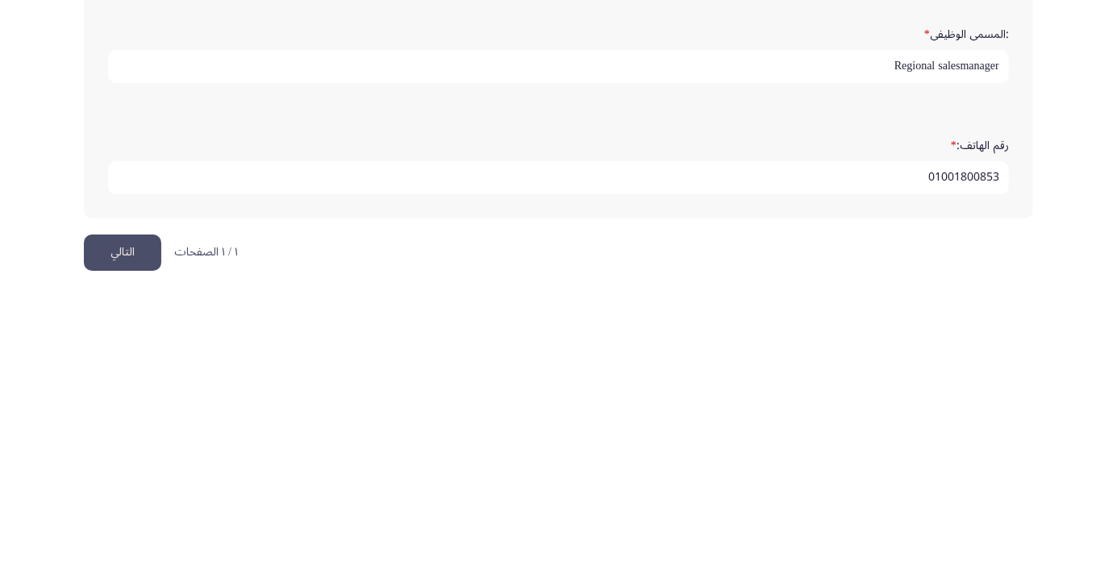
type input "01001800853"
click at [125, 530] on button "التالي" at bounding box center [122, 537] width 77 height 36
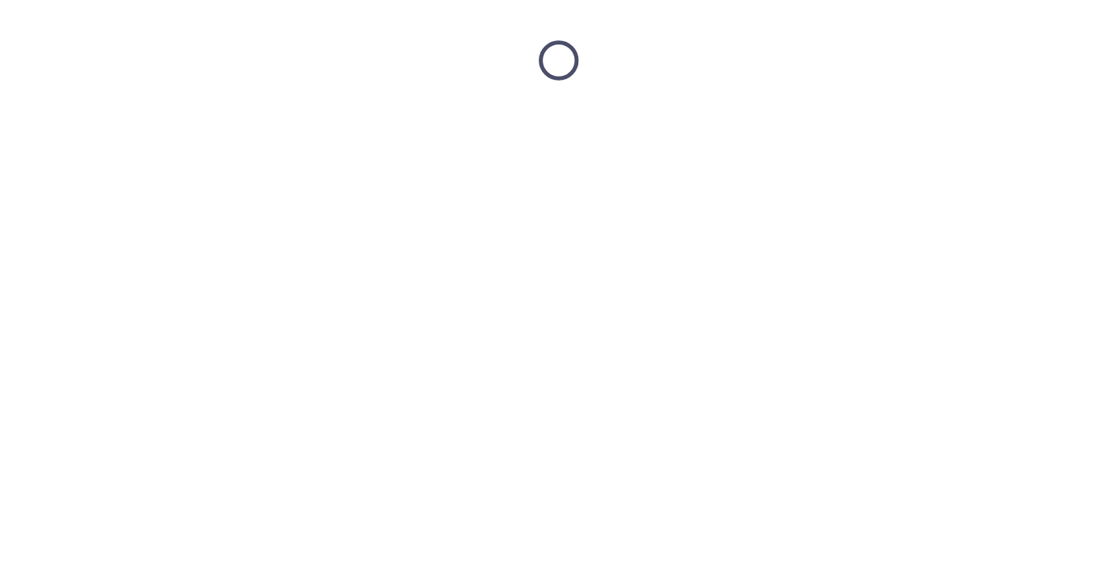
scroll to position [0, 0]
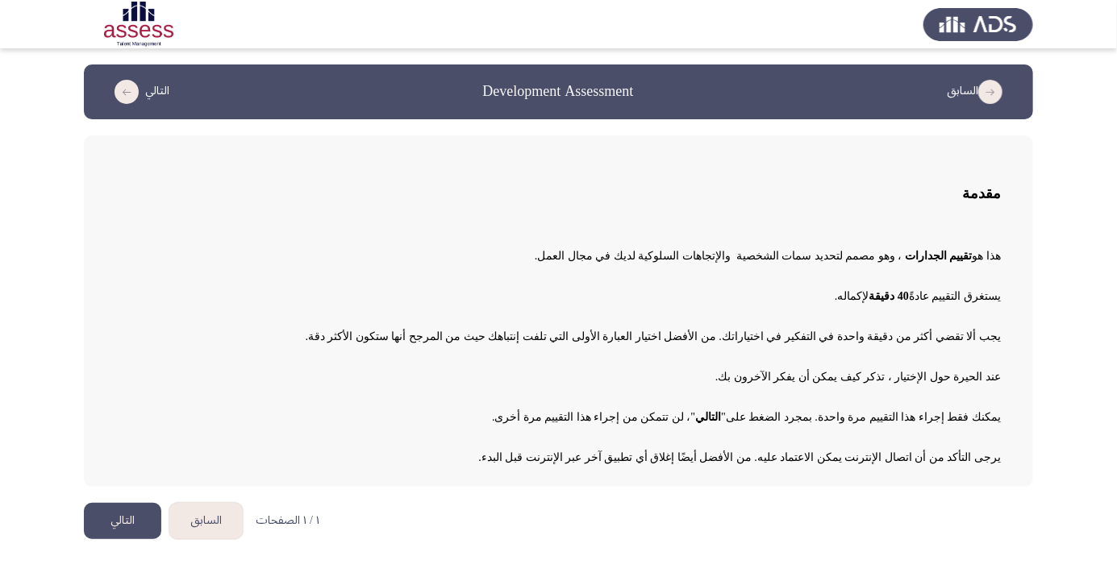
click at [129, 522] on button "التالي" at bounding box center [122, 521] width 77 height 36
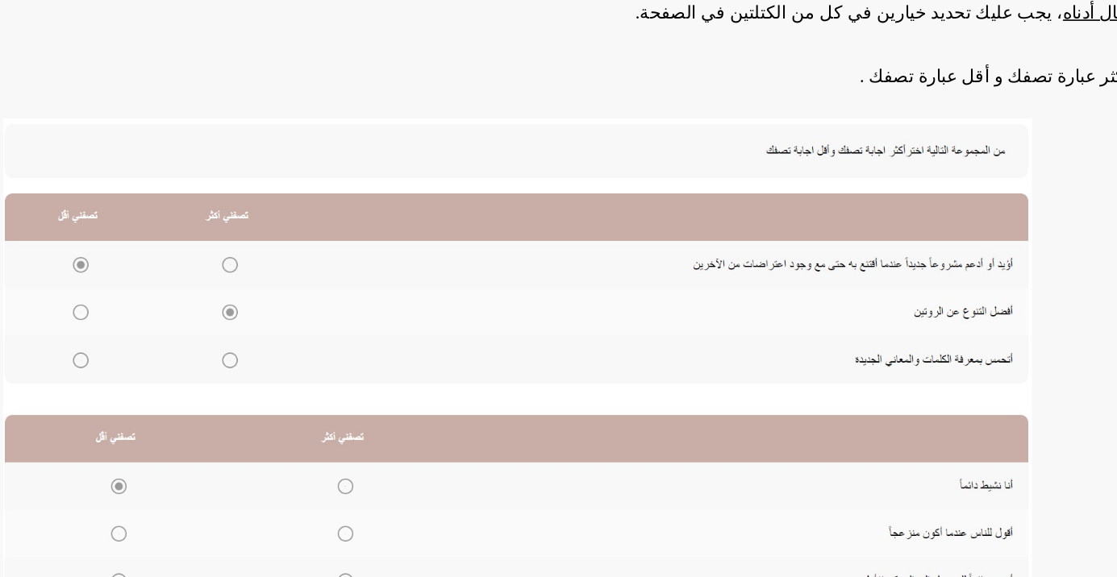
scroll to position [177, 0]
click at [264, 289] on img at bounding box center [438, 354] width 645 height 308
click at [258, 294] on img at bounding box center [438, 354] width 645 height 308
click at [262, 294] on img at bounding box center [438, 354] width 645 height 308
click at [256, 293] on img at bounding box center [438, 354] width 645 height 308
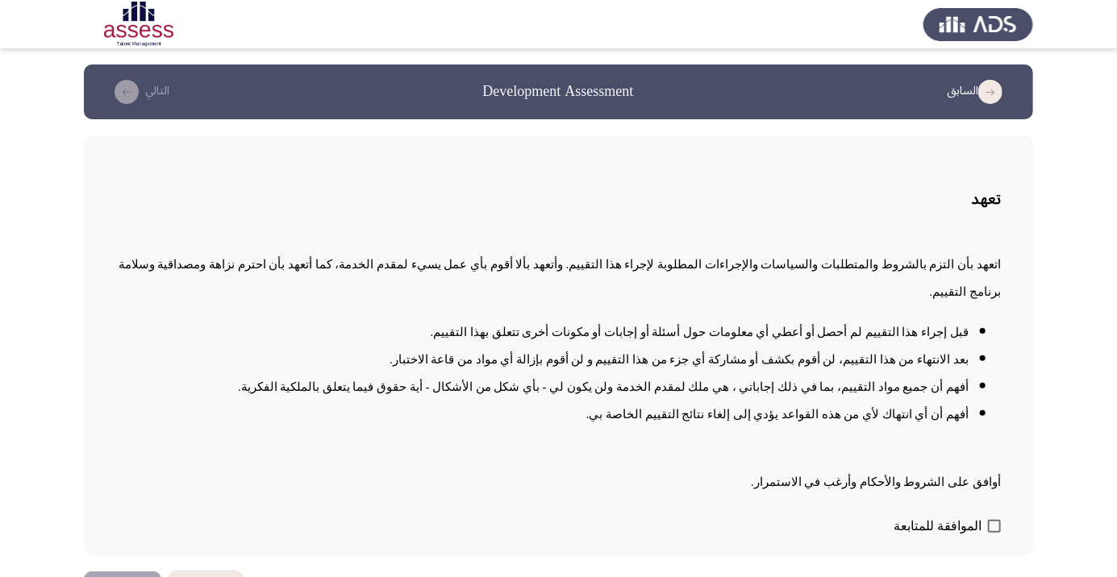
click at [994, 533] on span at bounding box center [994, 526] width 13 height 13
click at [994, 534] on input "الموافقة للمتابعة" at bounding box center [993, 533] width 1 height 1
checkbox input "true"
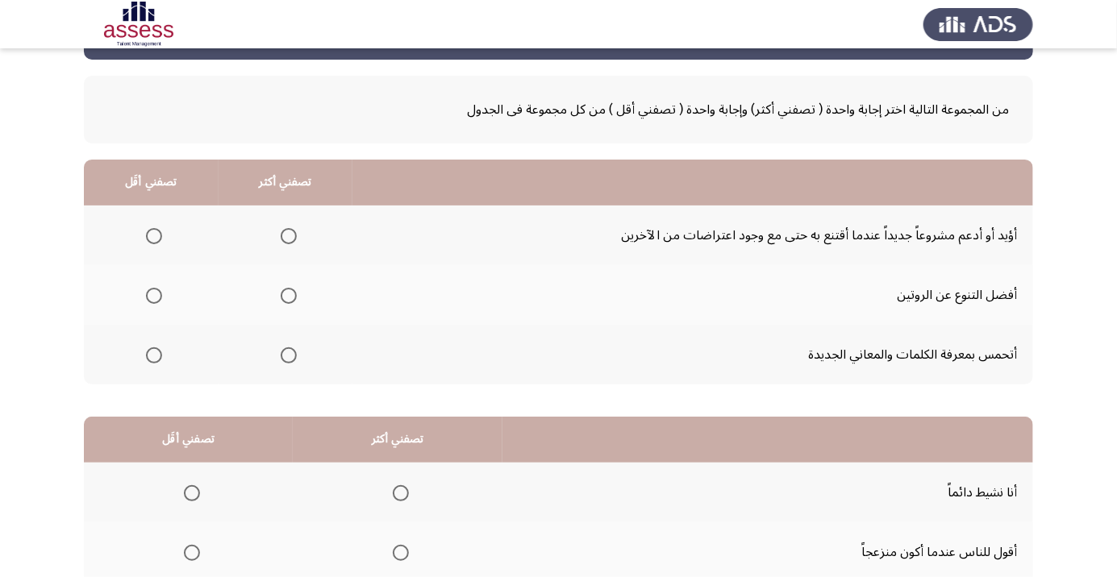
scroll to position [63, 0]
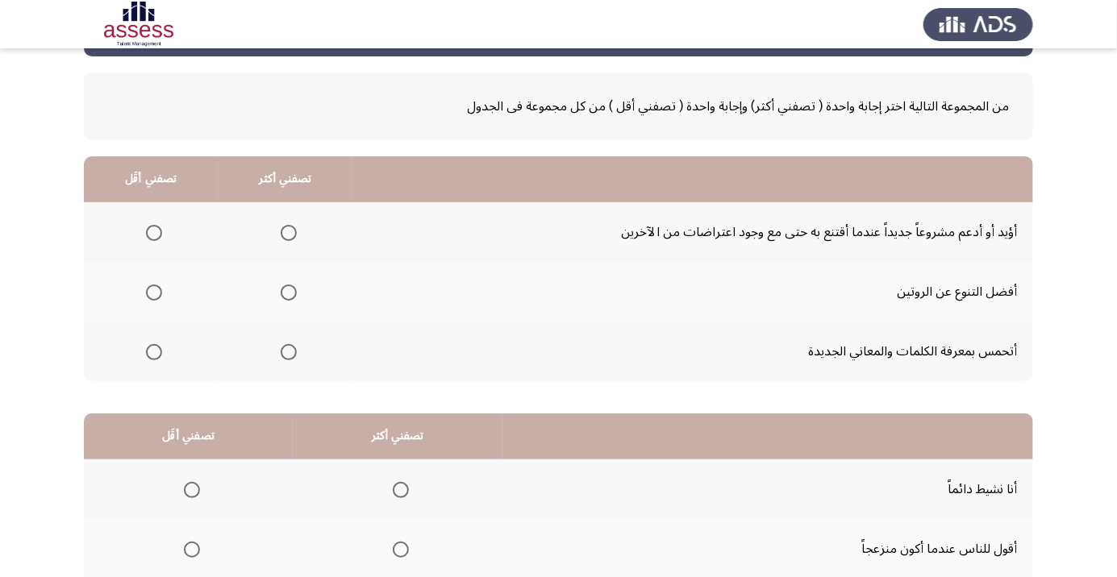
click at [292, 235] on span "Select an option" at bounding box center [289, 233] width 16 height 16
click at [292, 235] on input "Select an option" at bounding box center [289, 233] width 16 height 16
click at [287, 232] on span "Select an option" at bounding box center [289, 233] width 8 height 8
click at [287, 232] on input "Select an option" at bounding box center [289, 233] width 16 height 16
click at [285, 231] on span "Select an option" at bounding box center [289, 233] width 8 height 8
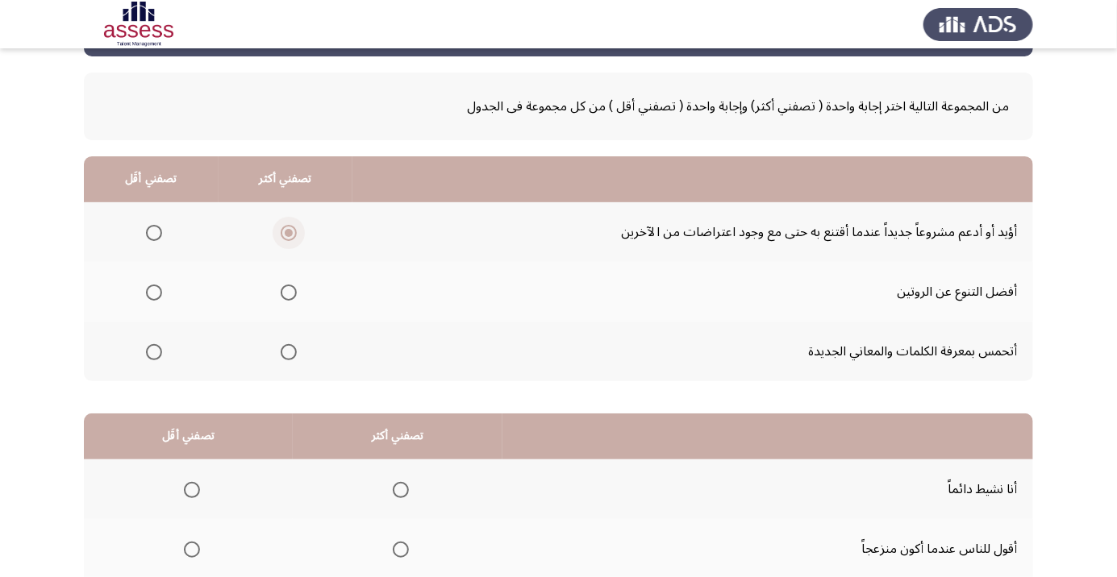
click at [284, 231] on input "Select an option" at bounding box center [289, 233] width 16 height 16
click at [289, 352] on span "Select an option" at bounding box center [289, 352] width 0 height 0
click at [287, 351] on input "Select an option" at bounding box center [289, 352] width 16 height 16
click at [155, 297] on span "Select an option" at bounding box center [154, 293] width 16 height 16
click at [155, 297] on input "Select an option" at bounding box center [154, 293] width 16 height 16
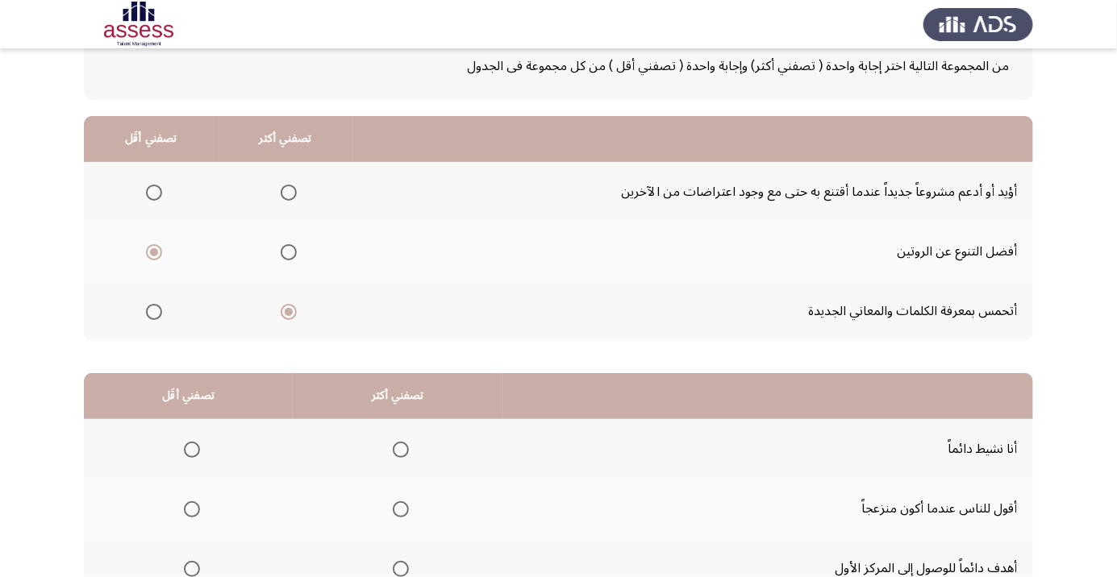
scroll to position [159, 0]
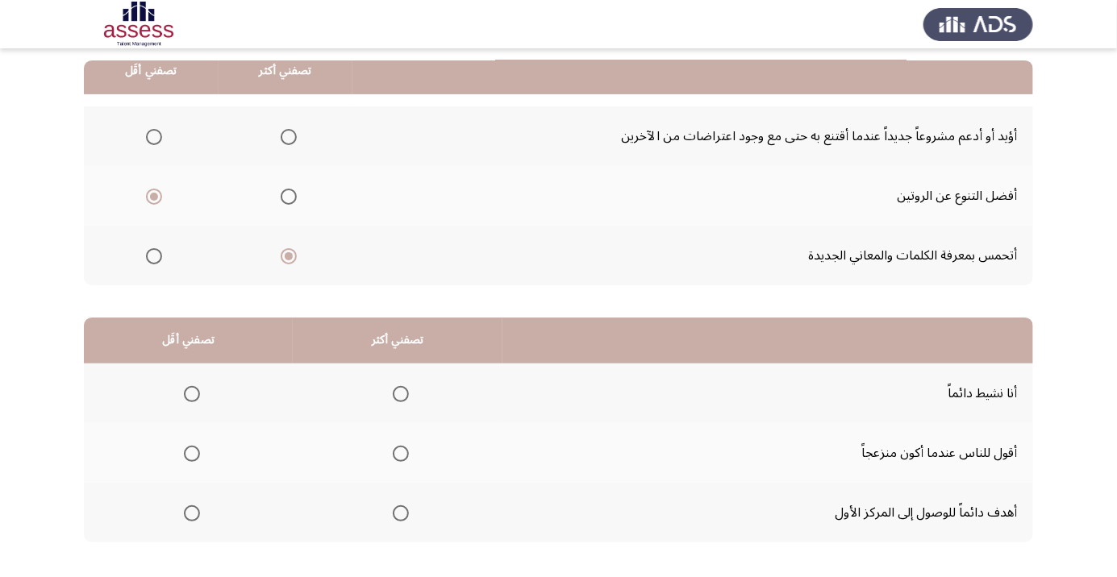
click at [404, 519] on span "Select an option" at bounding box center [401, 513] width 16 height 16
click at [404, 519] on input "Select an option" at bounding box center [401, 513] width 16 height 16
click at [193, 460] on span "Select an option" at bounding box center [192, 454] width 16 height 16
click at [193, 460] on input "Select an option" at bounding box center [192, 454] width 16 height 16
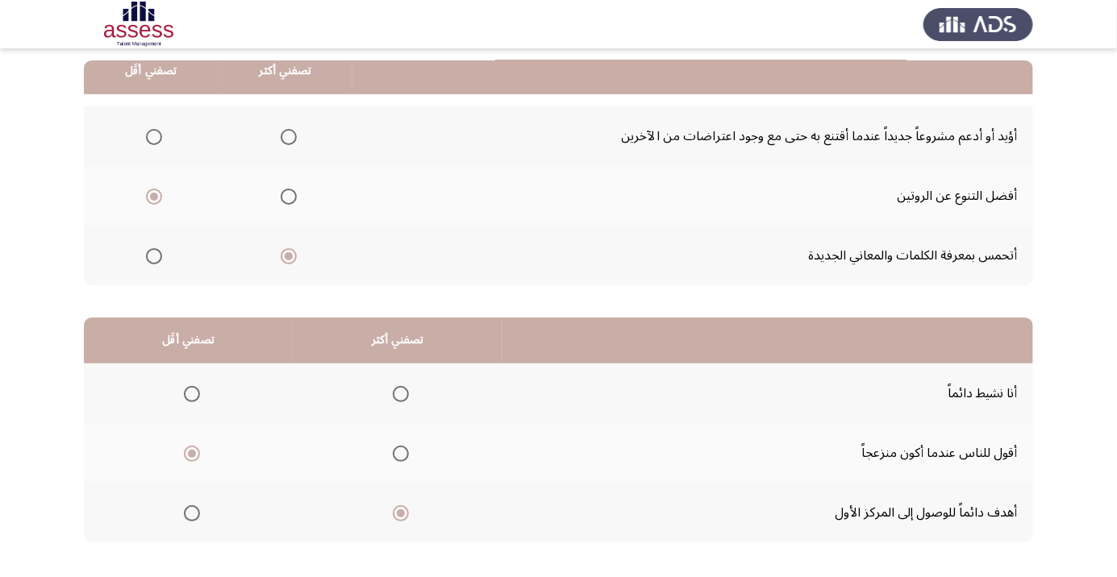
scroll to position [0, 0]
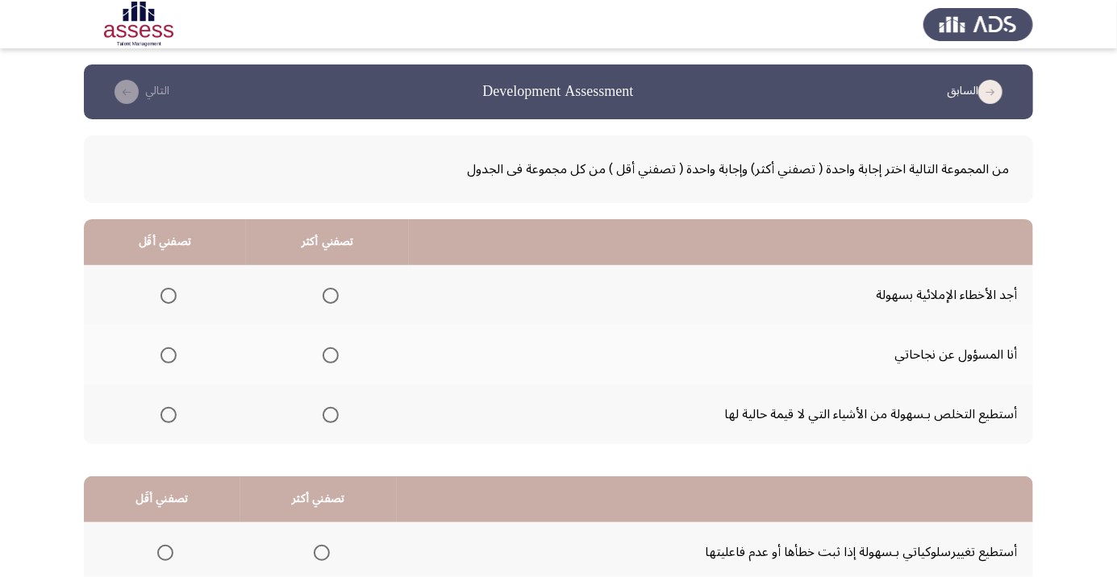
click at [335, 361] on span "Select an option" at bounding box center [330, 355] width 16 height 16
click at [335, 361] on input "Select an option" at bounding box center [330, 355] width 16 height 16
click at [174, 422] on span "Select an option" at bounding box center [168, 415] width 16 height 16
click at [174, 422] on input "Select an option" at bounding box center [168, 415] width 16 height 16
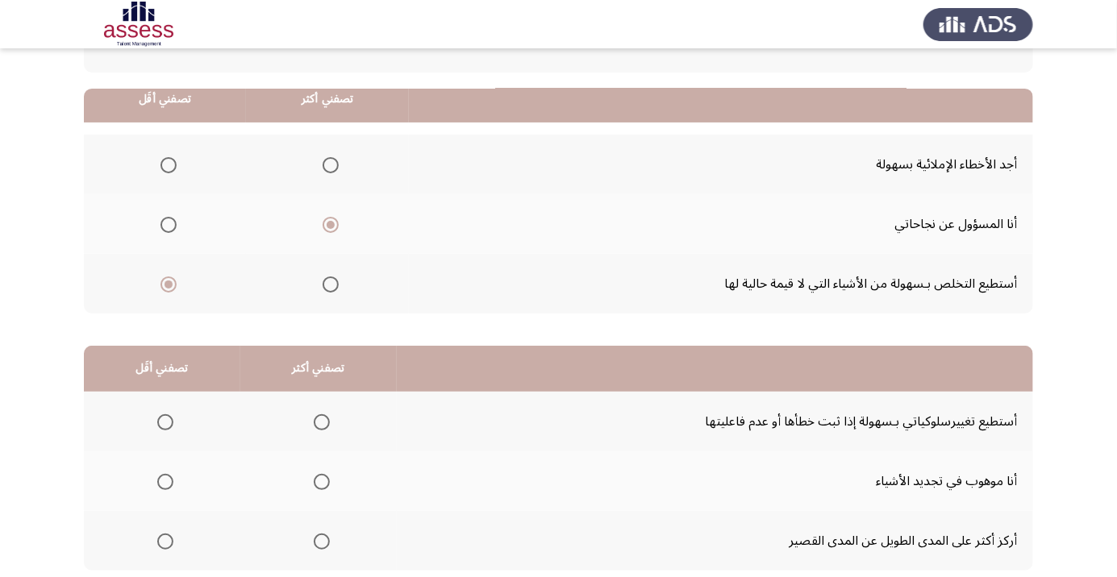
scroll to position [159, 0]
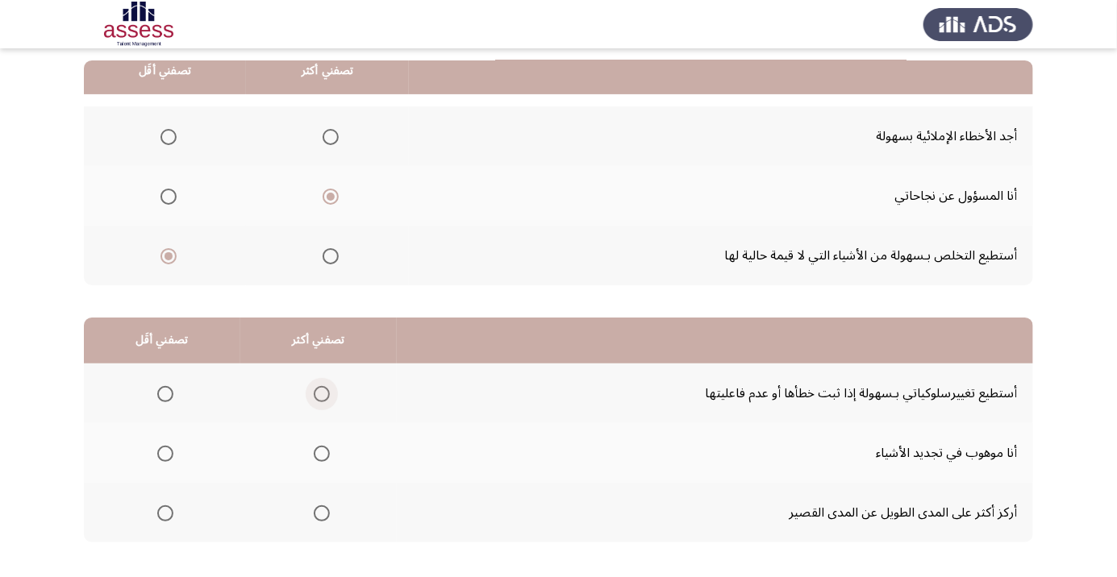
click at [323, 394] on span "Select an option" at bounding box center [322, 394] width 16 height 16
click at [323, 394] on input "Select an option" at bounding box center [322, 394] width 16 height 16
click at [171, 473] on th at bounding box center [162, 453] width 156 height 60
click at [165, 454] on span "Select an option" at bounding box center [165, 454] width 0 height 0
click at [164, 452] on input "Select an option" at bounding box center [165, 454] width 16 height 16
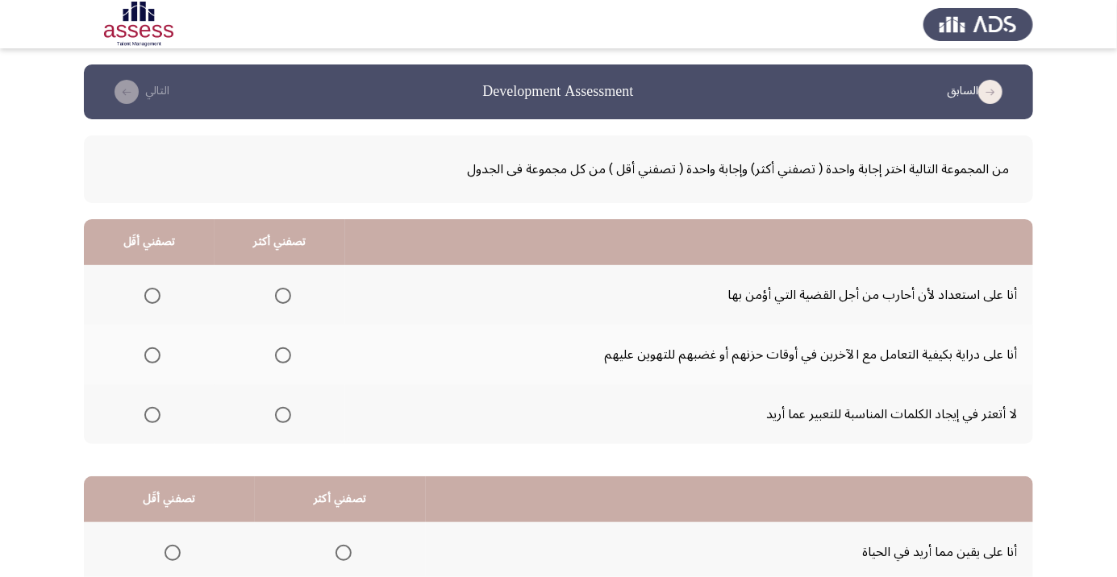
click at [285, 359] on span "Select an option" at bounding box center [283, 355] width 16 height 16
click at [285, 359] on input "Select an option" at bounding box center [283, 355] width 16 height 16
click at [154, 420] on span "Select an option" at bounding box center [152, 415] width 16 height 16
click at [154, 420] on input "Select an option" at bounding box center [152, 415] width 16 height 16
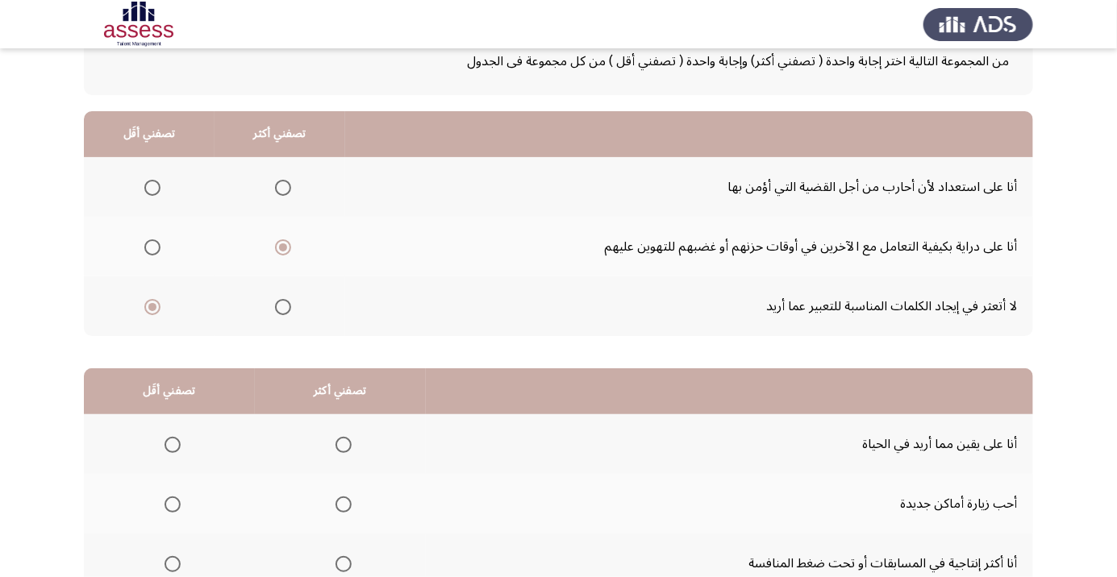
scroll to position [159, 0]
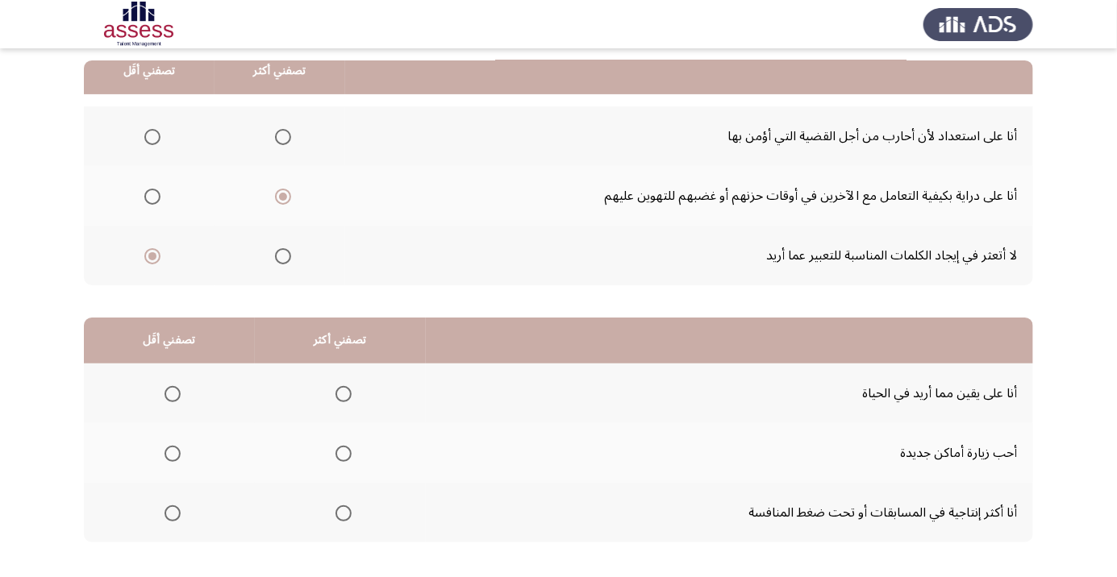
click at [342, 399] on span "Select an option" at bounding box center [343, 394] width 16 height 16
click at [342, 399] on input "Select an option" at bounding box center [343, 394] width 16 height 16
click at [178, 459] on span "Select an option" at bounding box center [172, 454] width 16 height 16
click at [178, 459] on input "Select an option" at bounding box center [172, 454] width 16 height 16
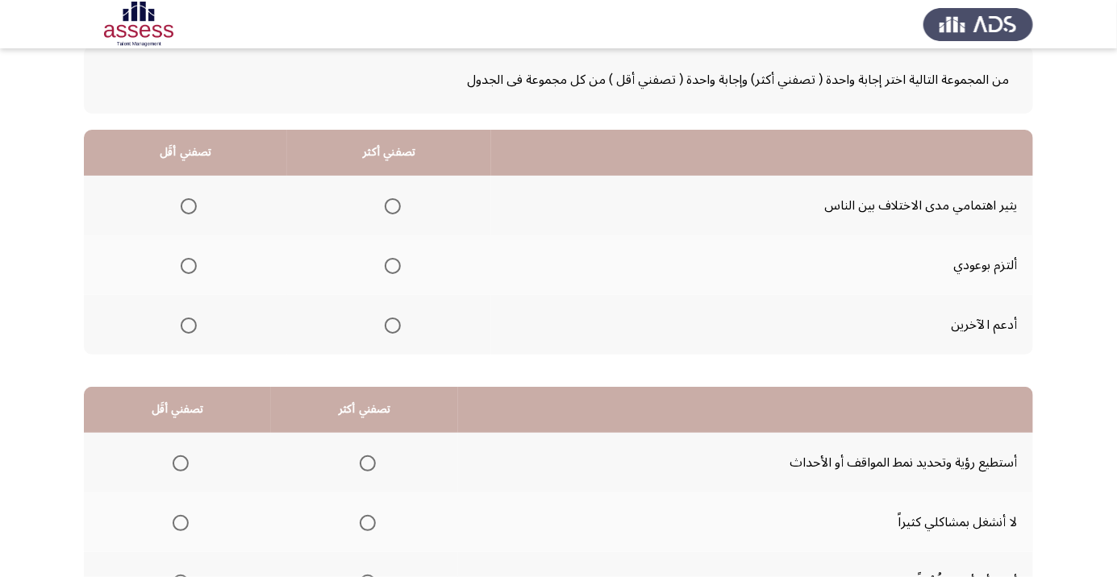
scroll to position [90, 0]
click at [393, 271] on span "Select an option" at bounding box center [393, 265] width 16 height 16
click at [393, 271] on input "Select an option" at bounding box center [393, 265] width 16 height 16
click at [187, 209] on span "Select an option" at bounding box center [189, 206] width 16 height 16
click at [187, 209] on input "Select an option" at bounding box center [189, 206] width 16 height 16
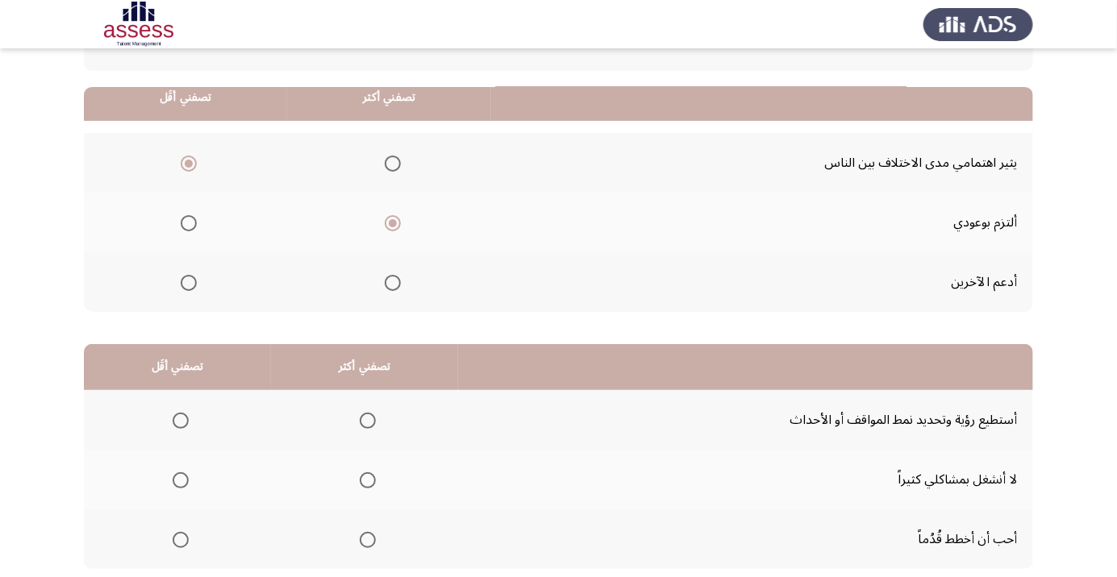
scroll to position [159, 0]
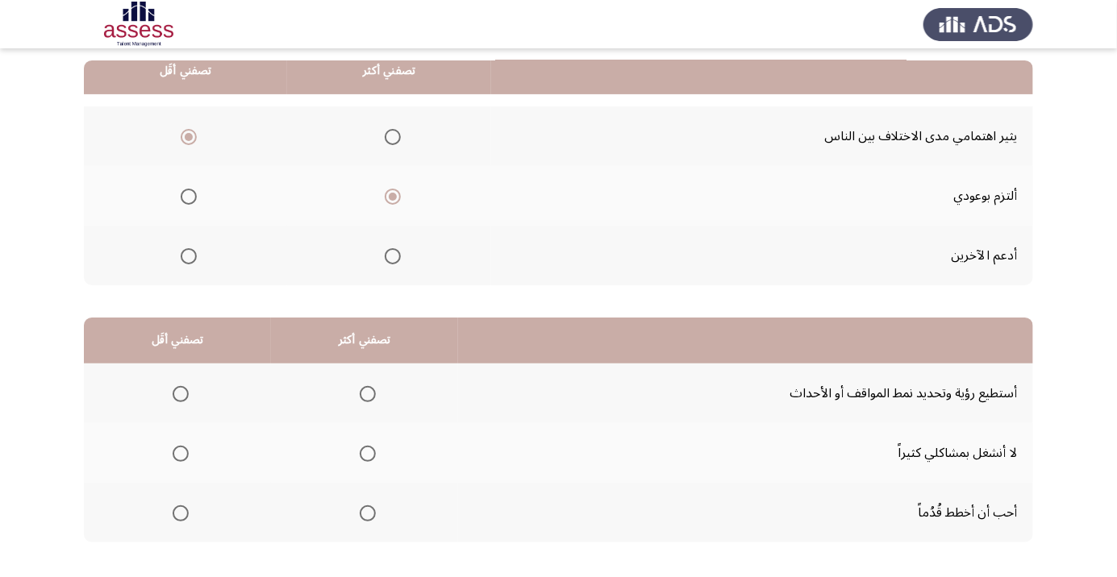
click at [368, 397] on span "Select an option" at bounding box center [368, 394] width 16 height 16
click at [368, 397] on input "Select an option" at bounding box center [368, 394] width 16 height 16
click at [185, 471] on th at bounding box center [177, 453] width 187 height 60
click at [201, 464] on th at bounding box center [177, 453] width 187 height 60
click at [181, 454] on span "Select an option" at bounding box center [181, 454] width 0 height 0
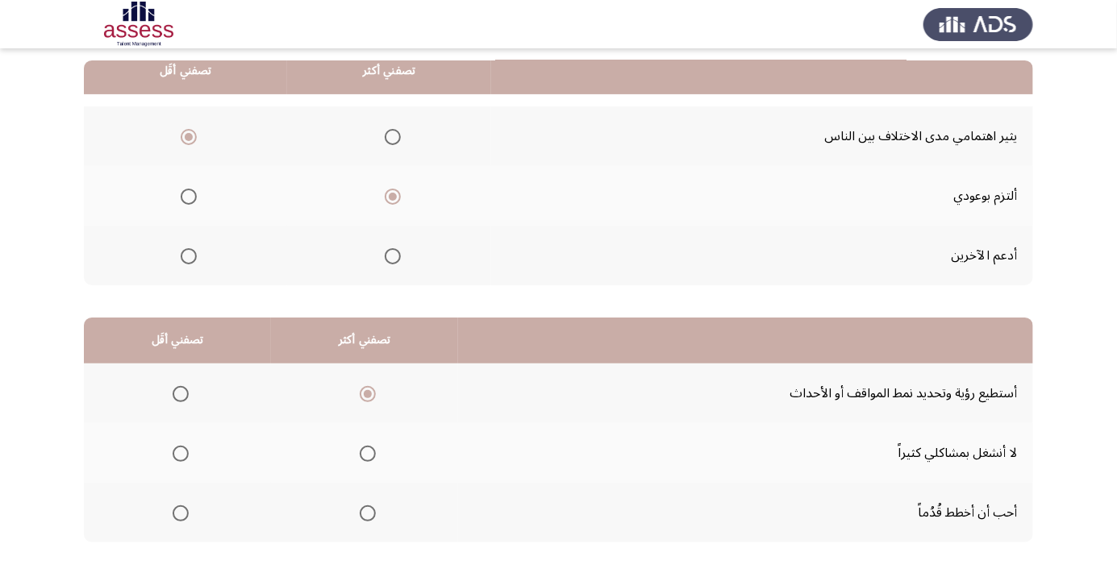
click at [179, 452] on input "Select an option" at bounding box center [181, 454] width 16 height 16
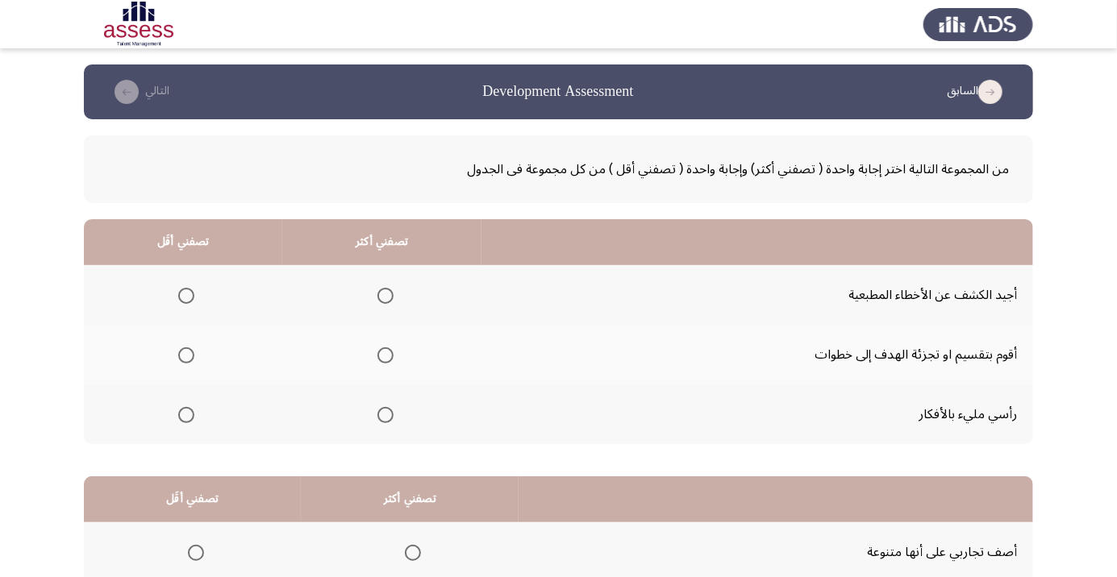
click at [390, 372] on th at bounding box center [381, 355] width 199 height 60
click at [387, 360] on span "Select an option" at bounding box center [385, 355] width 16 height 16
click at [387, 360] on input "Select an option" at bounding box center [385, 355] width 16 height 16
click at [185, 421] on span "Select an option" at bounding box center [186, 415] width 16 height 16
click at [185, 421] on input "Select an option" at bounding box center [186, 415] width 16 height 16
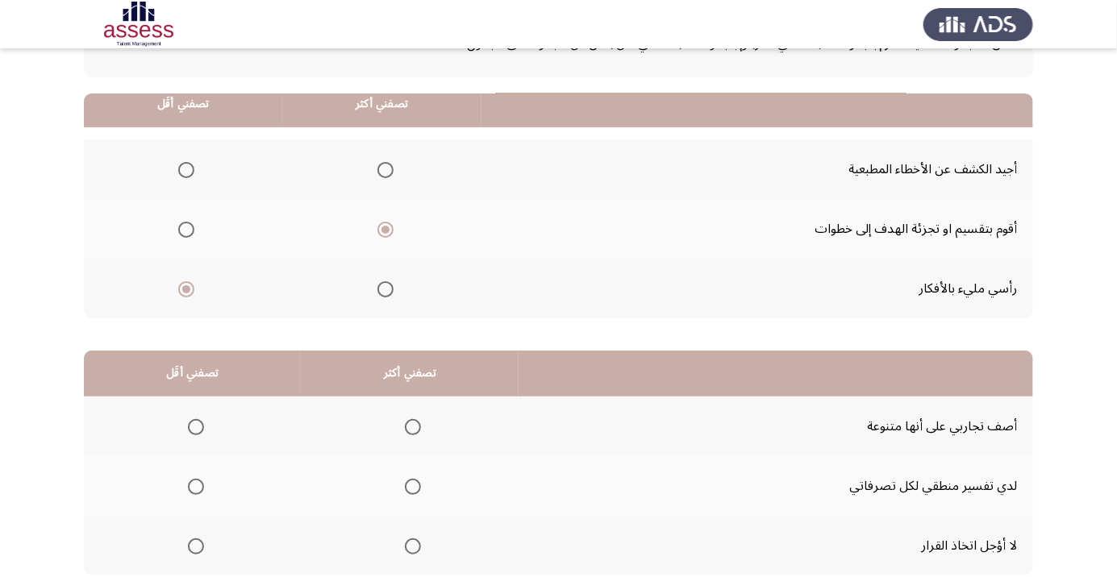
scroll to position [159, 0]
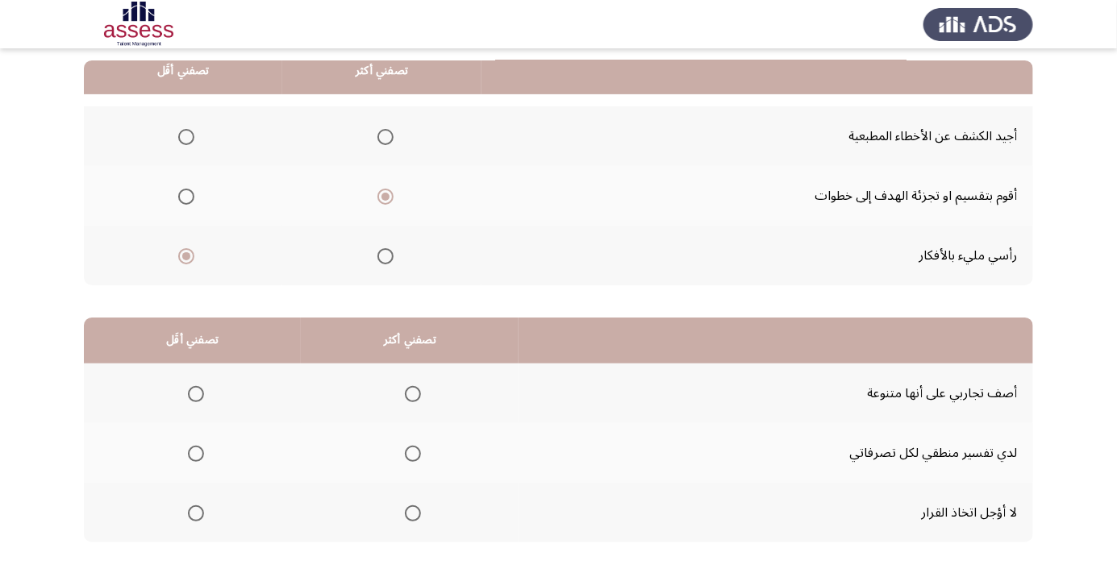
click at [413, 518] on span "Select an option" at bounding box center [413, 513] width 16 height 16
click at [413, 518] on input "Select an option" at bounding box center [413, 513] width 16 height 16
click at [200, 459] on span "Select an option" at bounding box center [196, 454] width 16 height 16
click at [200, 459] on input "Select an option" at bounding box center [196, 454] width 16 height 16
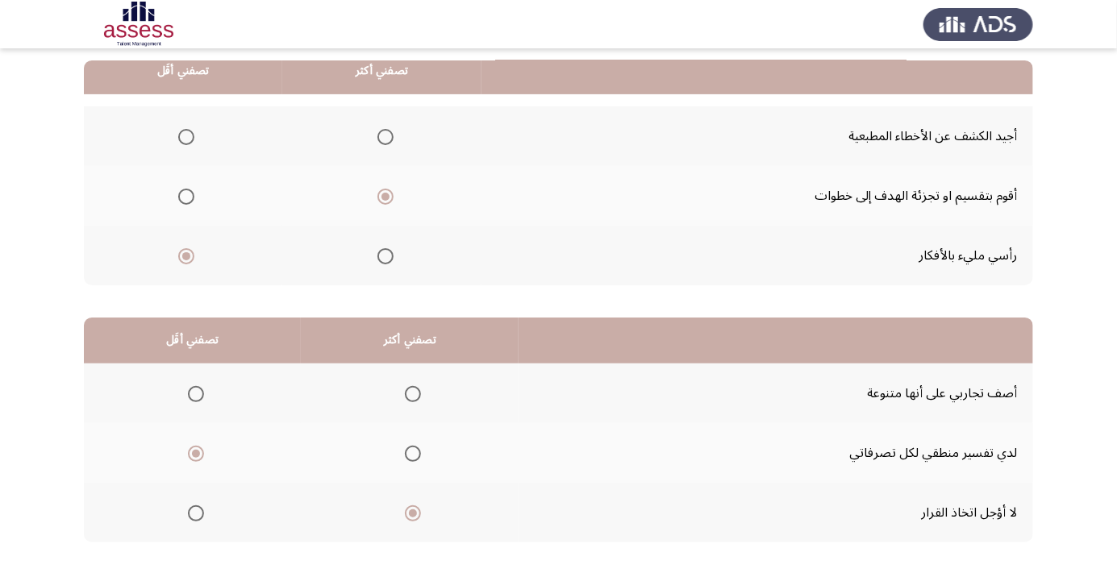
scroll to position [0, 0]
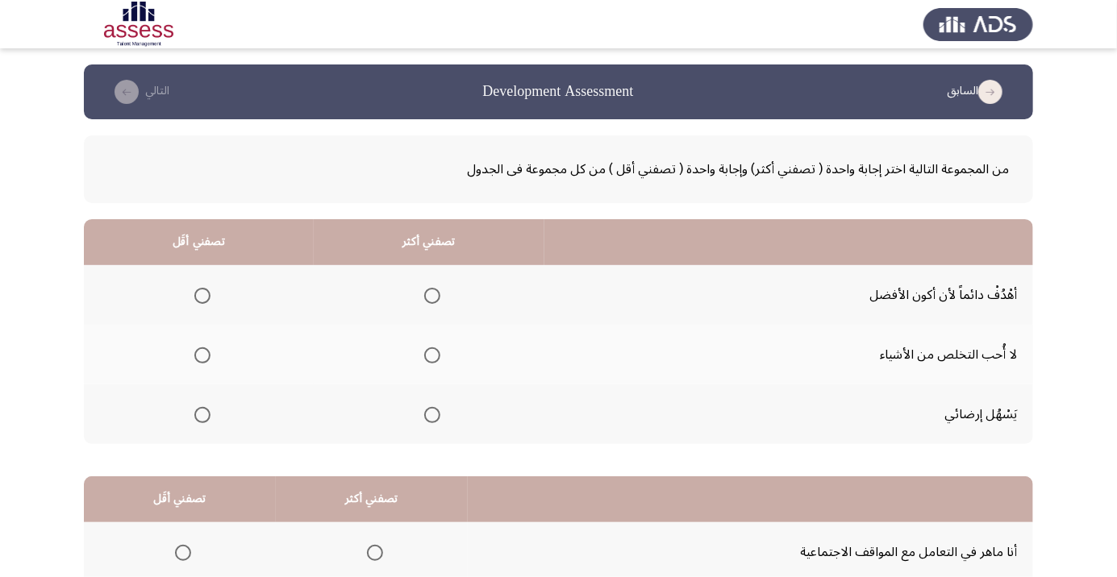
click at [428, 302] on span "Select an option" at bounding box center [432, 296] width 16 height 16
click at [428, 302] on input "Select an option" at bounding box center [432, 296] width 16 height 16
click at [205, 360] on span "Select an option" at bounding box center [202, 355] width 16 height 16
click at [205, 360] on input "Select an option" at bounding box center [202, 355] width 16 height 16
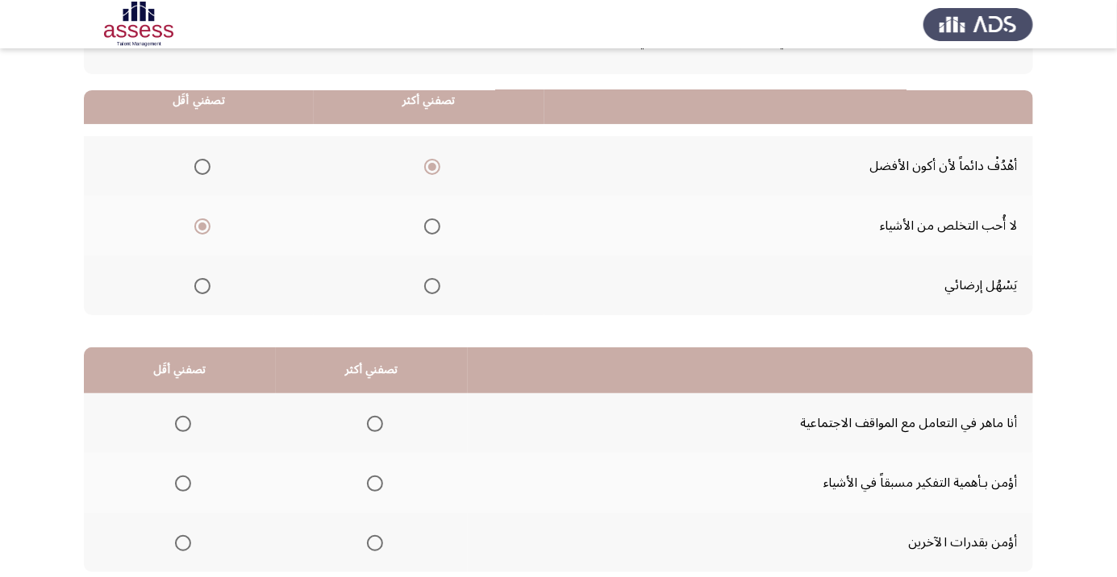
scroll to position [159, 0]
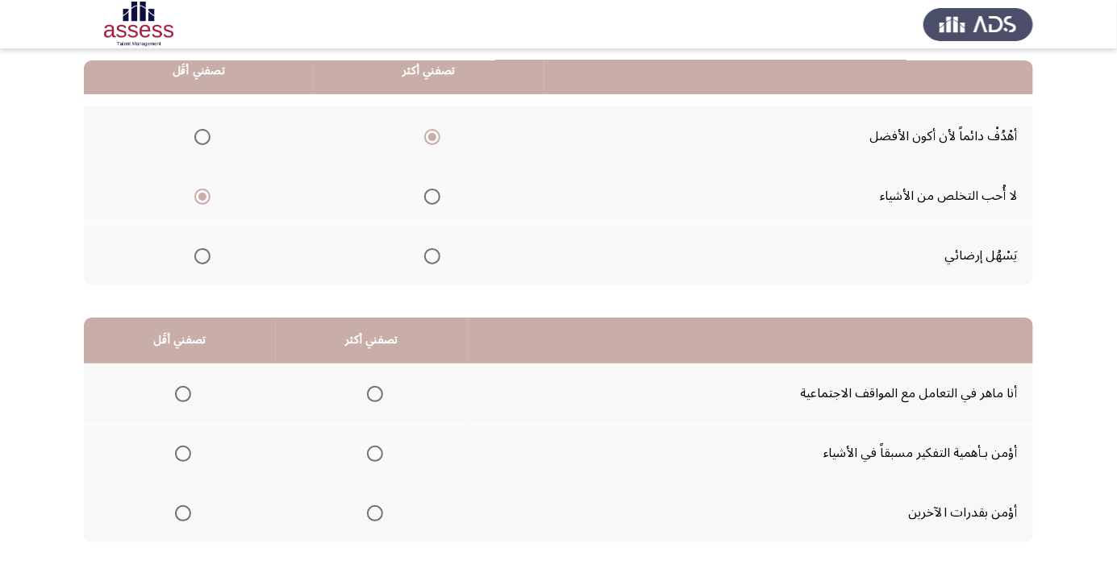
click at [380, 520] on span "Select an option" at bounding box center [375, 513] width 16 height 16
click at [380, 520] on input "Select an option" at bounding box center [375, 513] width 16 height 16
click at [184, 400] on span "Select an option" at bounding box center [183, 394] width 16 height 16
click at [184, 400] on input "Select an option" at bounding box center [183, 394] width 16 height 16
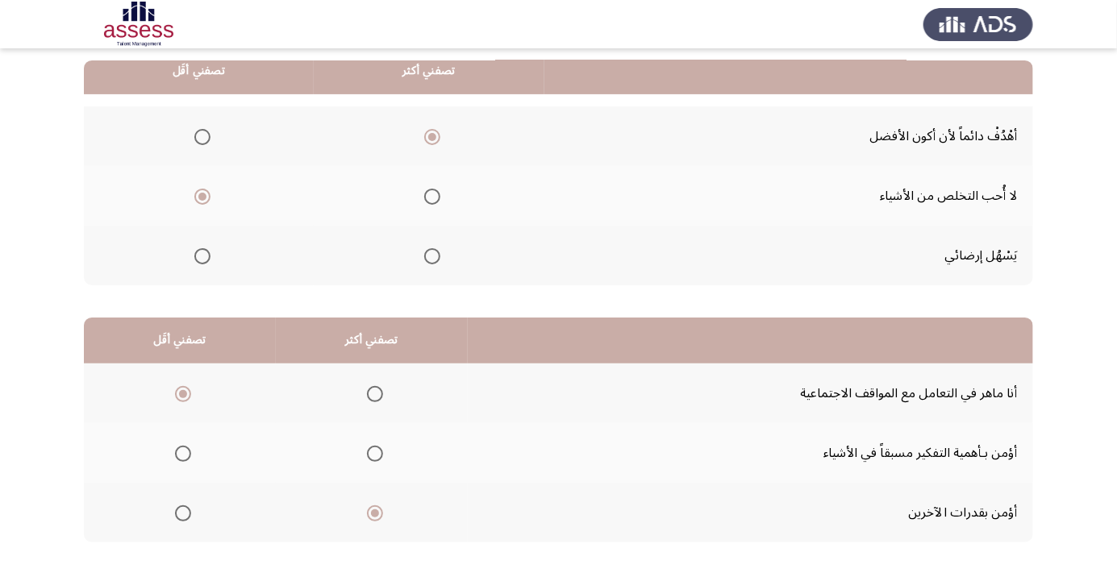
scroll to position [0, 0]
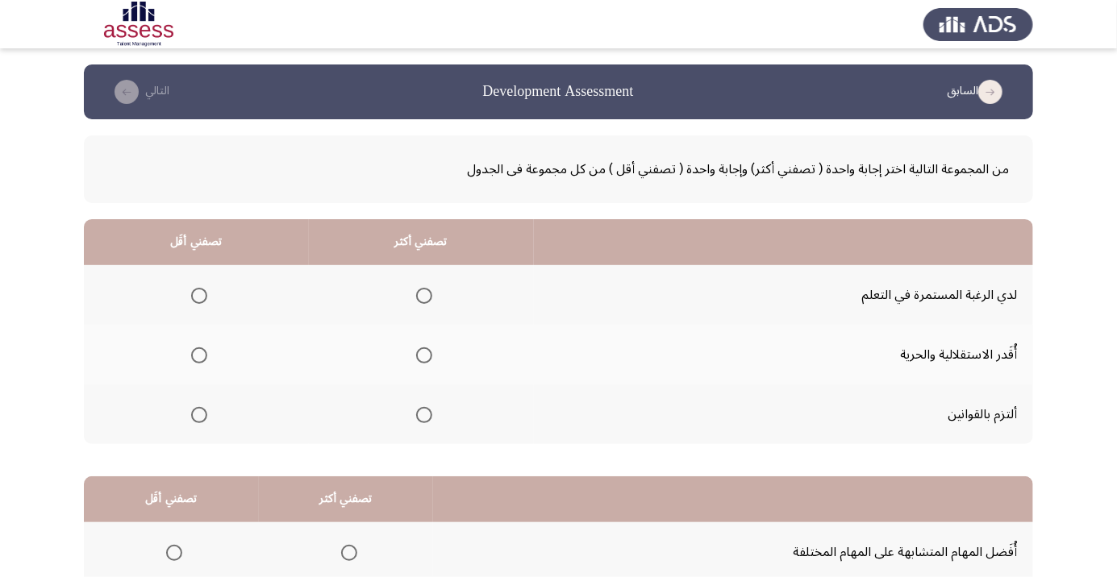
click at [422, 295] on span "Select an option" at bounding box center [424, 296] width 16 height 16
click at [422, 295] on input "Select an option" at bounding box center [424, 296] width 16 height 16
click at [219, 364] on th at bounding box center [196, 355] width 225 height 60
click at [200, 359] on span "Select an option" at bounding box center [199, 355] width 16 height 16
click at [200, 359] on input "Select an option" at bounding box center [199, 355] width 16 height 16
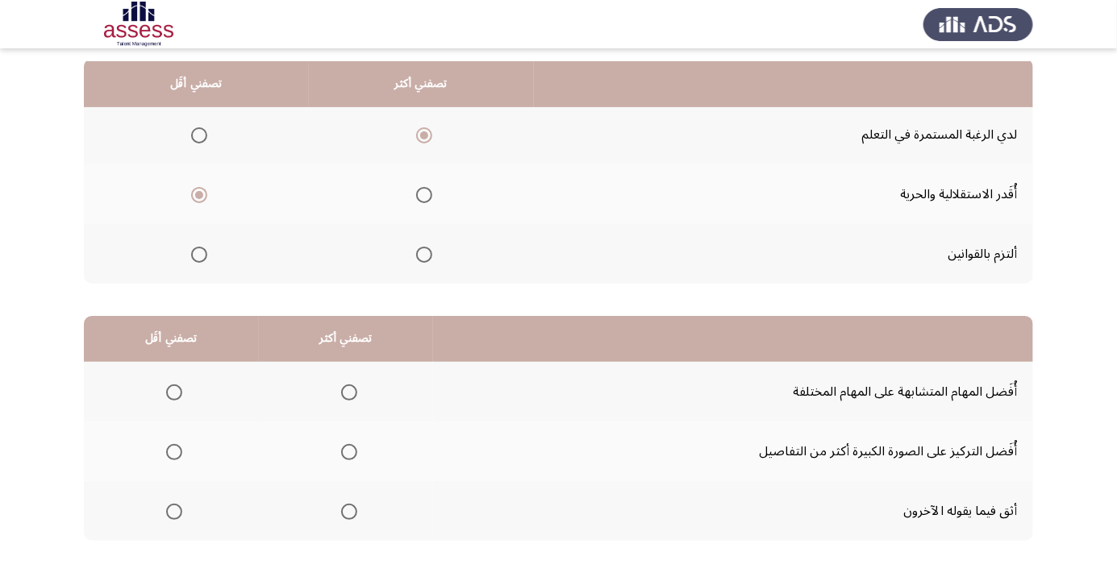
scroll to position [159, 0]
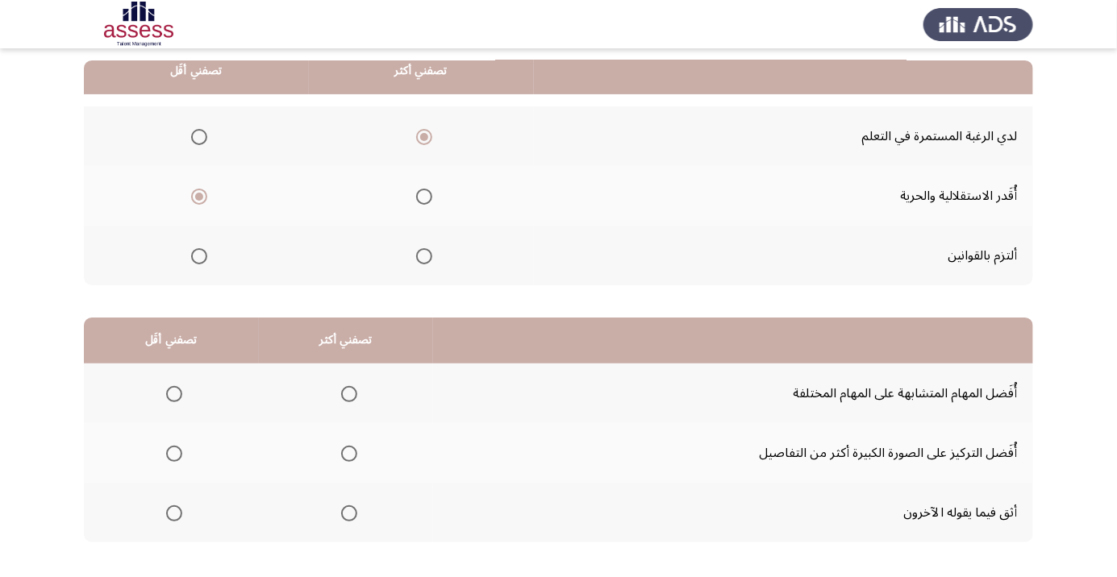
click at [173, 512] on span "Select an option" at bounding box center [174, 513] width 16 height 16
click at [173, 512] on input "Select an option" at bounding box center [174, 513] width 16 height 16
click at [348, 400] on span "Select an option" at bounding box center [349, 394] width 16 height 16
click at [348, 400] on input "Select an option" at bounding box center [349, 394] width 16 height 16
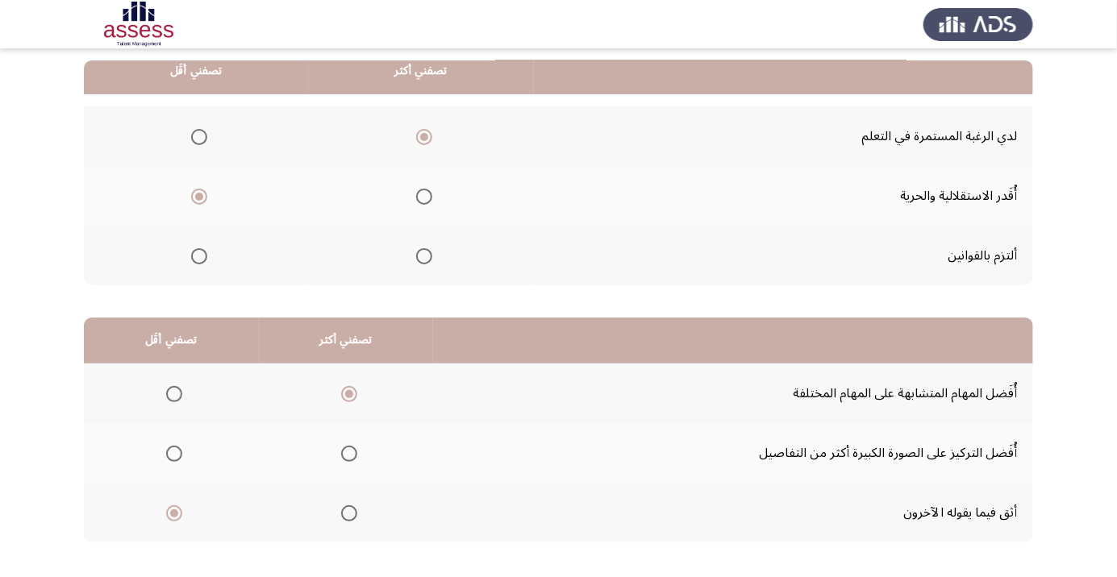
scroll to position [0, 0]
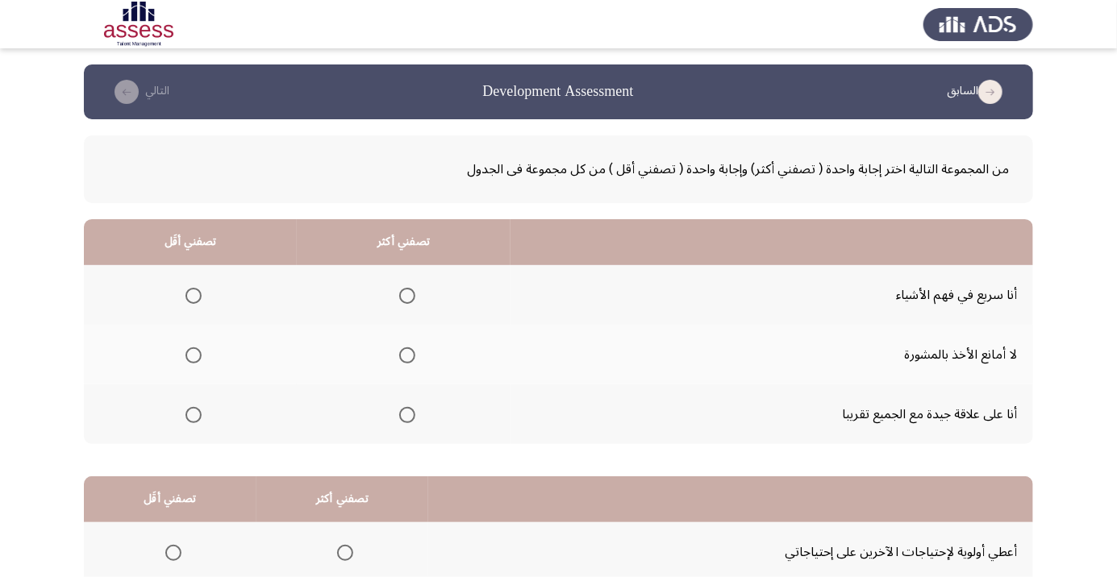
click at [407, 356] on span "Select an option" at bounding box center [407, 356] width 0 height 0
click at [402, 355] on input "Select an option" at bounding box center [407, 355] width 16 height 16
click at [406, 419] on span "Select an option" at bounding box center [407, 415] width 16 height 16
click at [406, 419] on input "Select an option" at bounding box center [407, 415] width 16 height 16
click at [193, 296] on span "Select an option" at bounding box center [193, 296] width 0 height 0
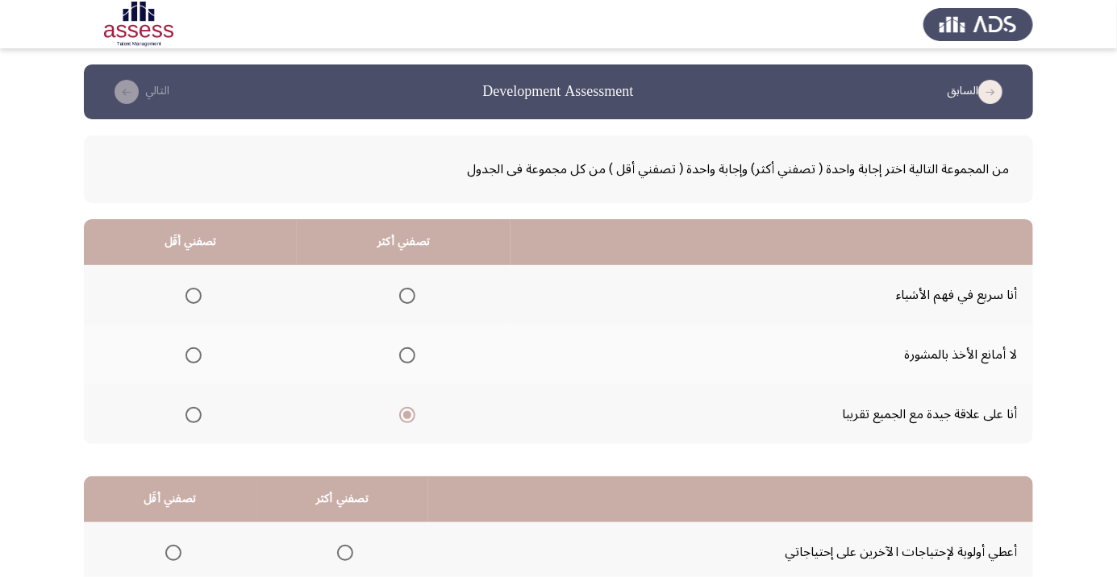
click at [192, 295] on input "Select an option" at bounding box center [193, 296] width 16 height 16
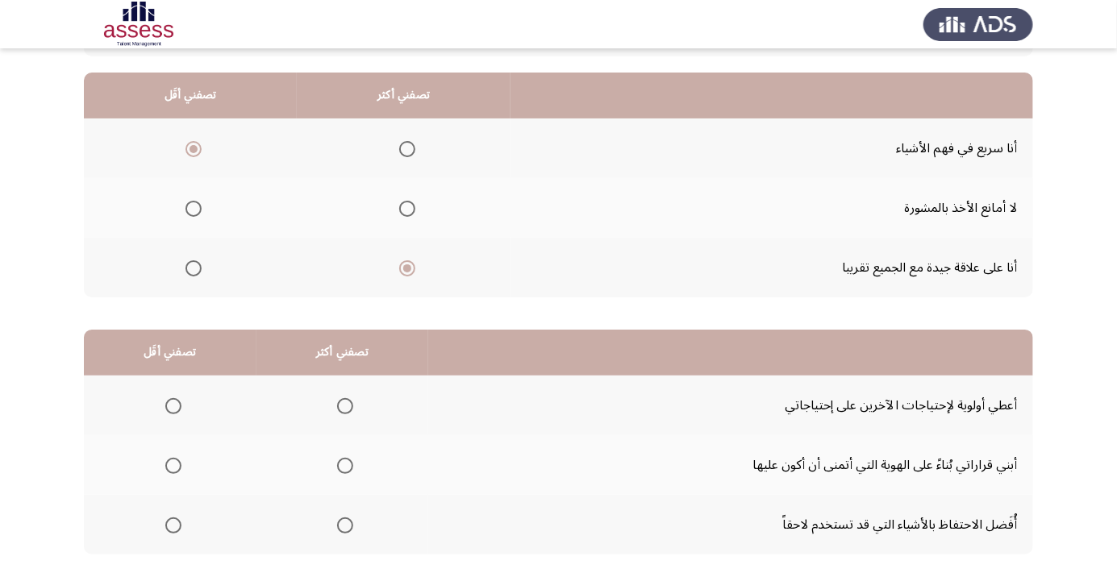
scroll to position [159, 0]
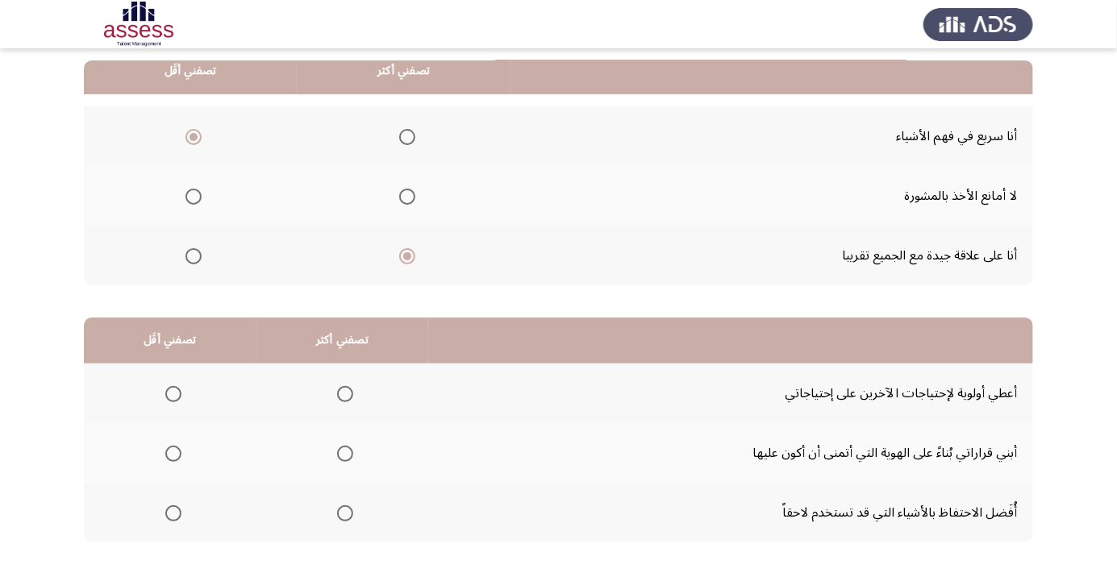
click at [349, 458] on span "Select an option" at bounding box center [345, 454] width 16 height 16
click at [349, 458] on input "Select an option" at bounding box center [345, 454] width 16 height 16
click at [177, 513] on span "Select an option" at bounding box center [173, 513] width 16 height 16
click at [177, 513] on input "Select an option" at bounding box center [173, 513] width 16 height 16
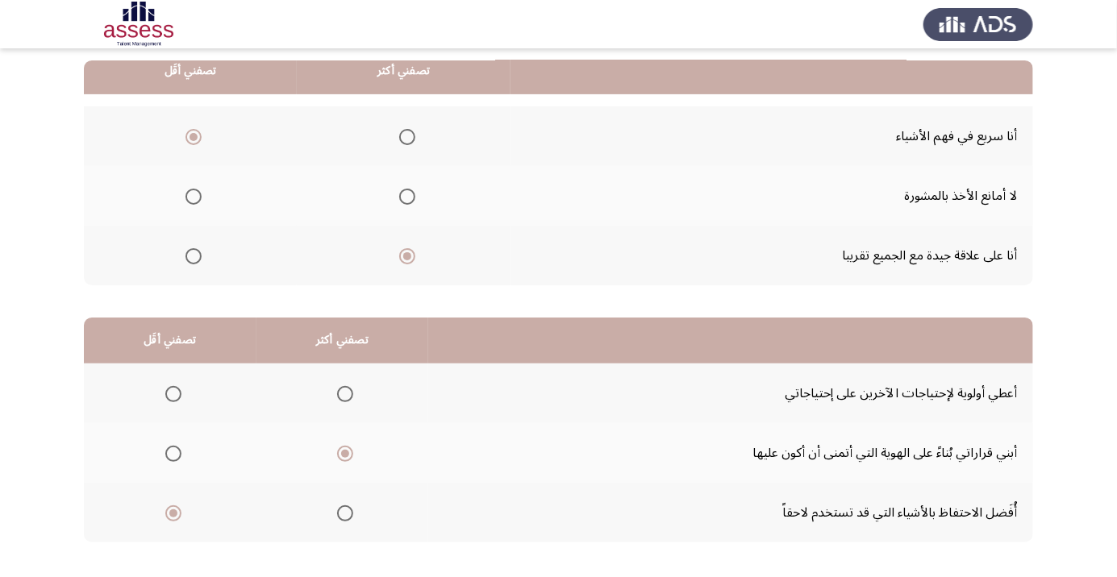
scroll to position [0, 0]
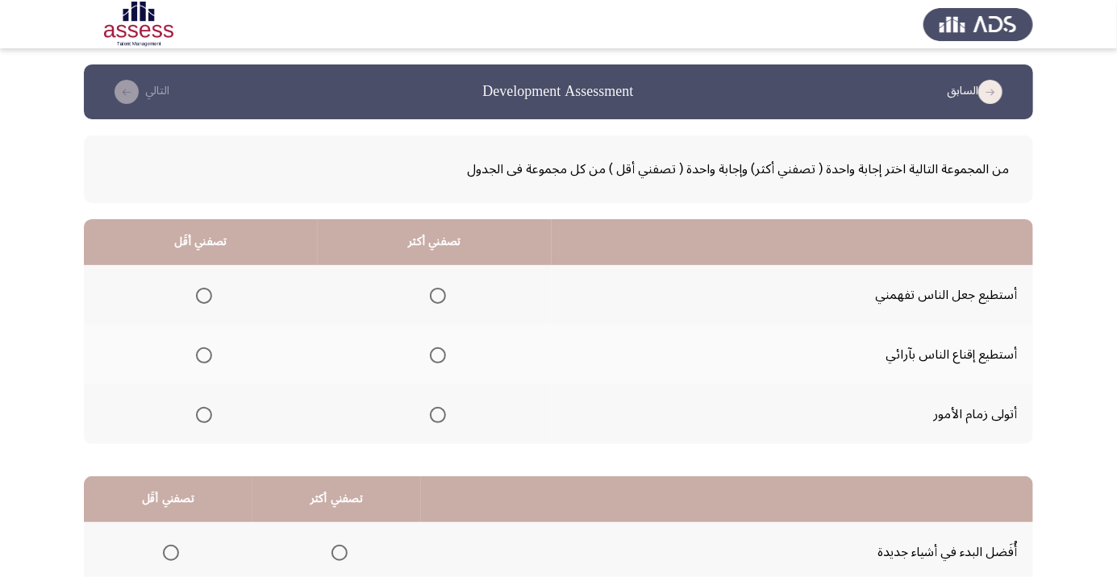
click at [436, 419] on span "Select an option" at bounding box center [438, 415] width 16 height 16
click at [436, 419] on input "Select an option" at bounding box center [438, 415] width 16 height 16
click at [204, 356] on span "Select an option" at bounding box center [204, 356] width 0 height 0
click at [202, 355] on input "Select an option" at bounding box center [204, 355] width 16 height 16
click at [196, 290] on span "Select an option" at bounding box center [204, 296] width 16 height 16
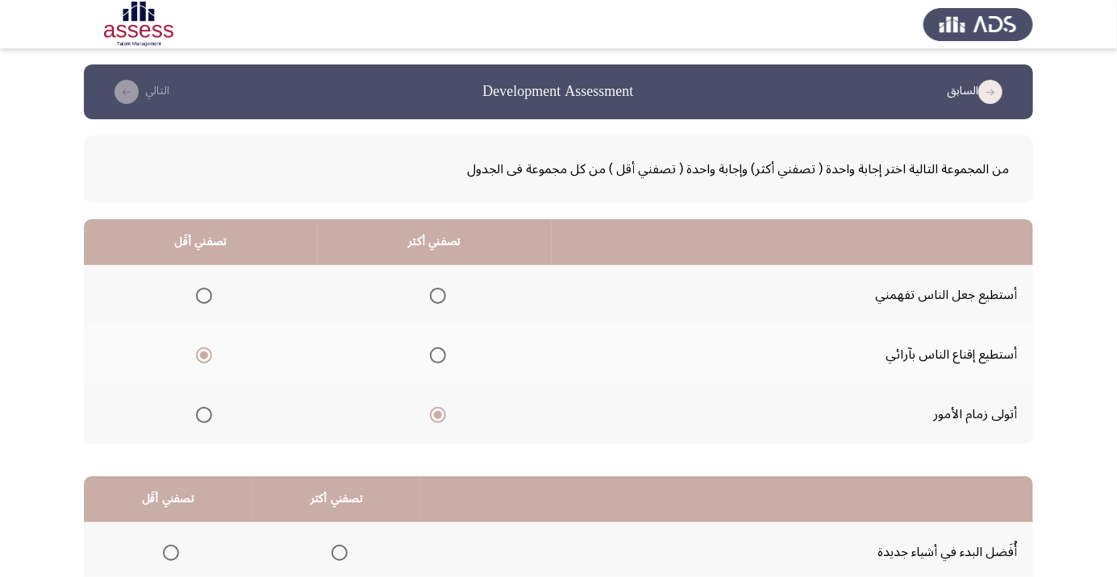
click at [196, 290] on input "Select an option" at bounding box center [204, 296] width 16 height 16
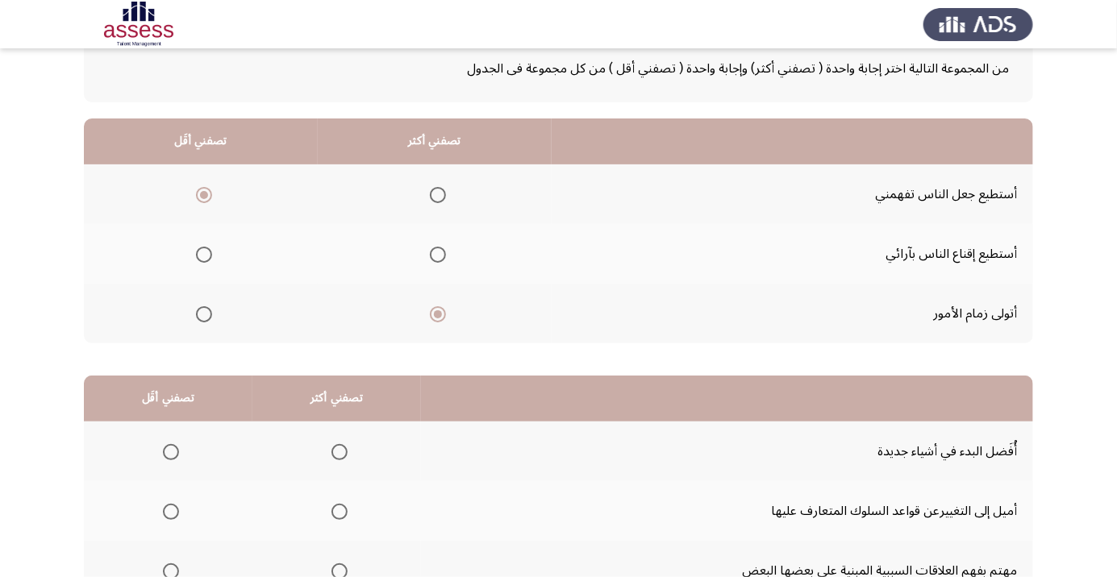
scroll to position [159, 0]
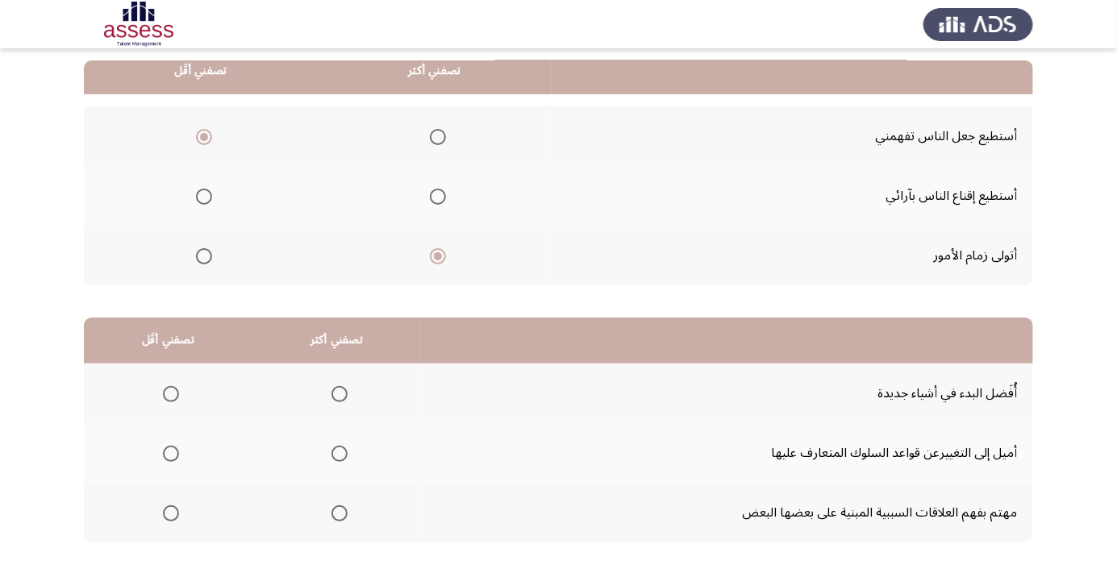
click at [332, 514] on span "Select an option" at bounding box center [339, 513] width 16 height 16
click at [332, 514] on input "Select an option" at bounding box center [339, 513] width 16 height 16
click at [171, 394] on span "Select an option" at bounding box center [171, 394] width 0 height 0
click at [170, 393] on input "Select an option" at bounding box center [171, 394] width 16 height 16
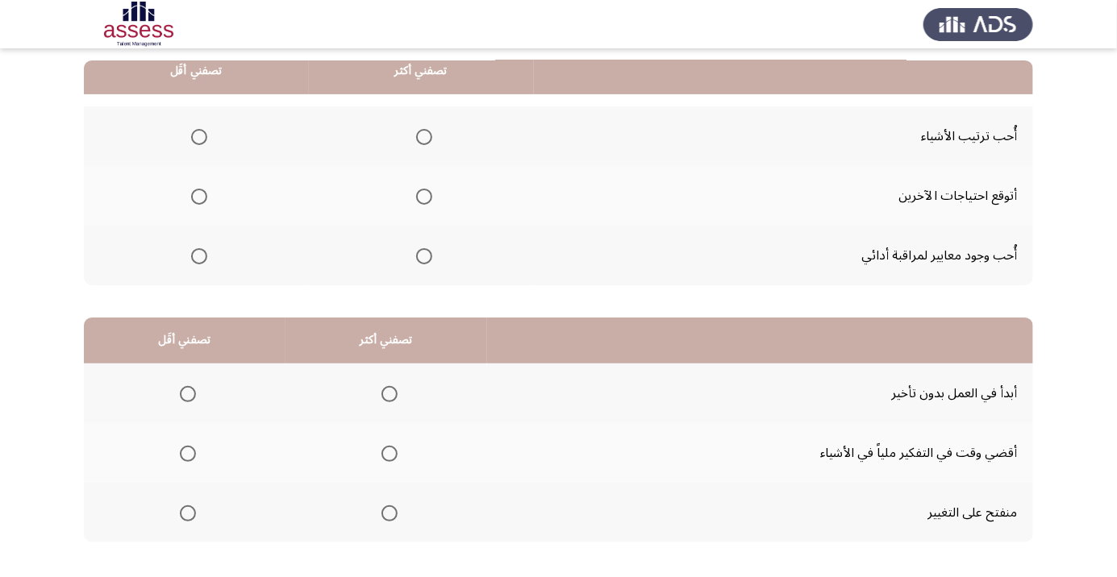
click at [421, 272] on th at bounding box center [421, 256] width 225 height 60
click at [426, 258] on span "Select an option" at bounding box center [424, 256] width 16 height 16
click at [426, 258] on input "Select an option" at bounding box center [424, 256] width 16 height 16
click at [202, 141] on span "Select an option" at bounding box center [199, 137] width 16 height 16
click at [202, 141] on input "Select an option" at bounding box center [199, 137] width 16 height 16
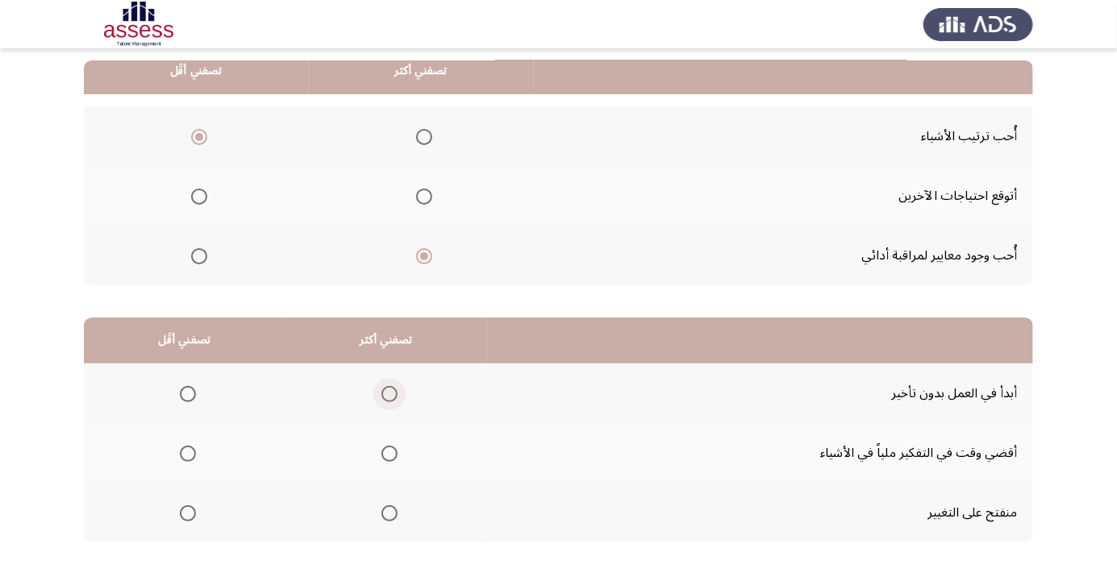
click at [394, 398] on span "Select an option" at bounding box center [389, 394] width 16 height 16
click at [394, 398] on input "Select an option" at bounding box center [389, 394] width 16 height 16
click at [185, 460] on span "Select an option" at bounding box center [188, 454] width 16 height 16
click at [185, 460] on input "Select an option" at bounding box center [188, 454] width 16 height 16
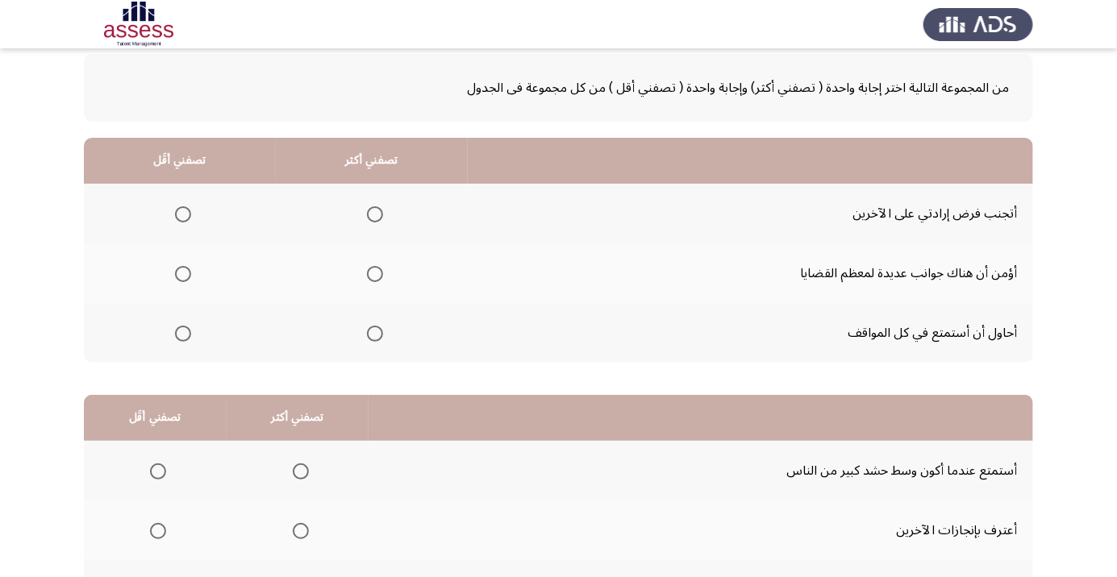
scroll to position [83, 0]
click at [370, 271] on span "Select an option" at bounding box center [375, 272] width 16 height 16
click at [370, 271] on input "Select an option" at bounding box center [375, 272] width 16 height 16
click at [179, 207] on span "Select an option" at bounding box center [183, 213] width 16 height 16
click at [179, 207] on input "Select an option" at bounding box center [183, 213] width 16 height 16
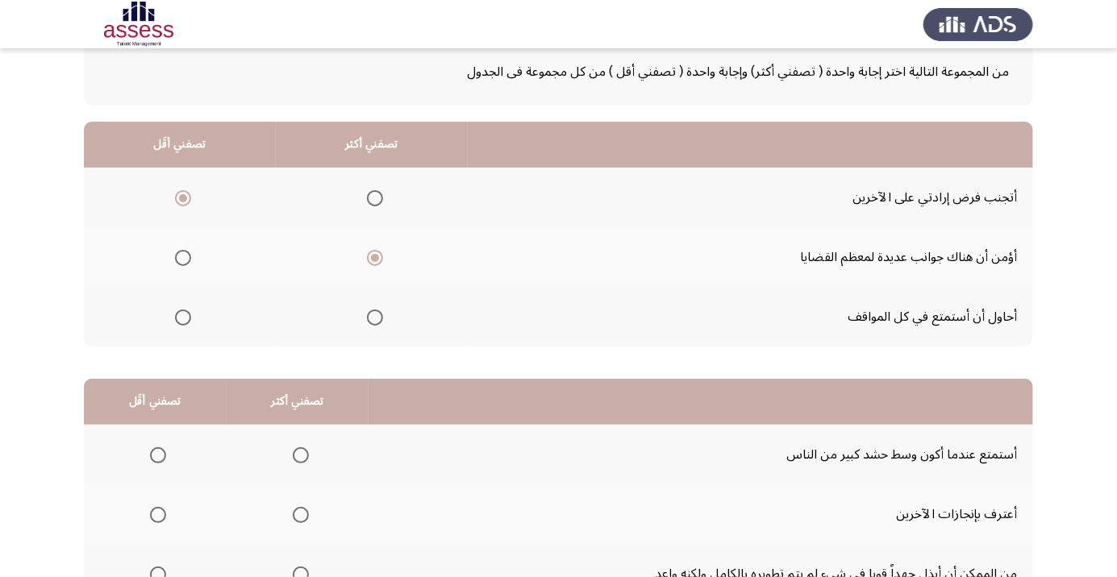
scroll to position [159, 0]
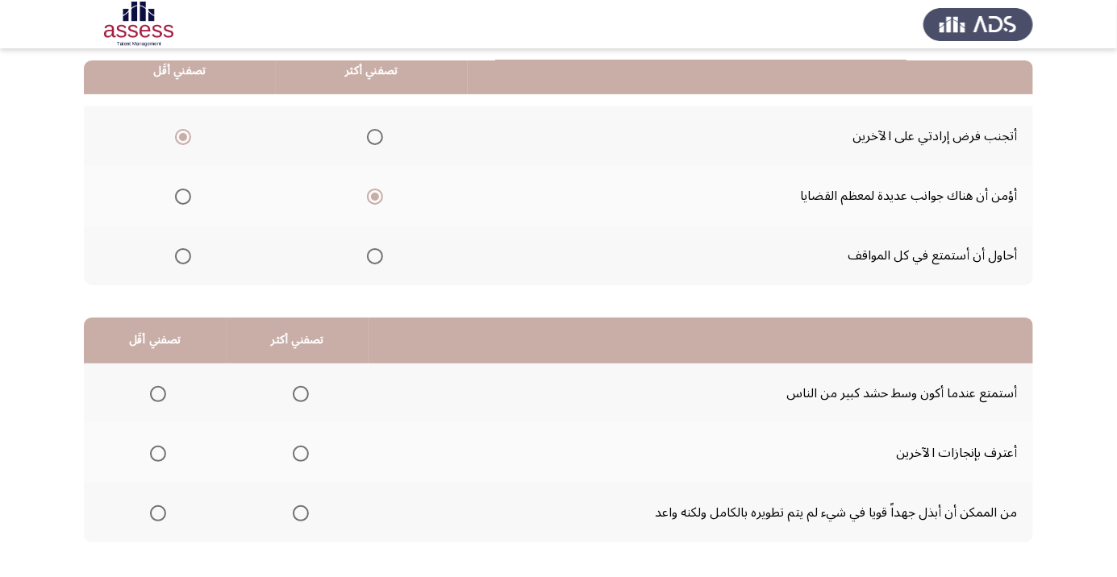
click at [301, 514] on span "Select an option" at bounding box center [301, 514] width 0 height 0
click at [298, 512] on input "Select an option" at bounding box center [301, 513] width 16 height 16
click at [158, 394] on span "Select an option" at bounding box center [158, 394] width 0 height 0
click at [157, 393] on input "Select an option" at bounding box center [158, 394] width 16 height 16
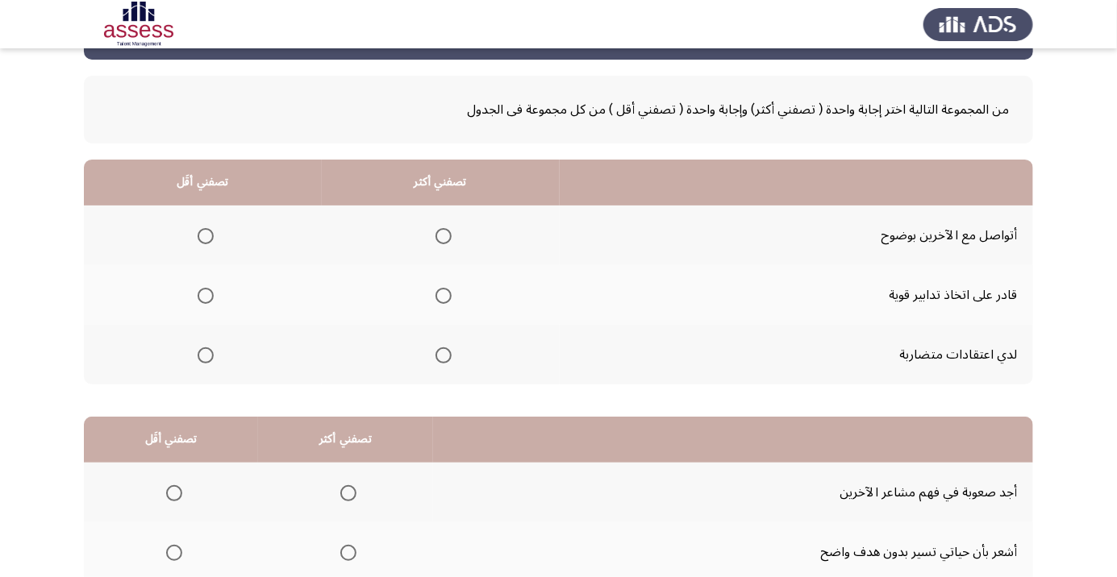
scroll to position [60, 0]
click at [444, 239] on span "Select an option" at bounding box center [443, 235] width 16 height 16
click at [444, 239] on input "Select an option" at bounding box center [443, 235] width 16 height 16
click at [210, 358] on span "Select an option" at bounding box center [206, 355] width 16 height 16
click at [210, 358] on input "Select an option" at bounding box center [206, 355] width 16 height 16
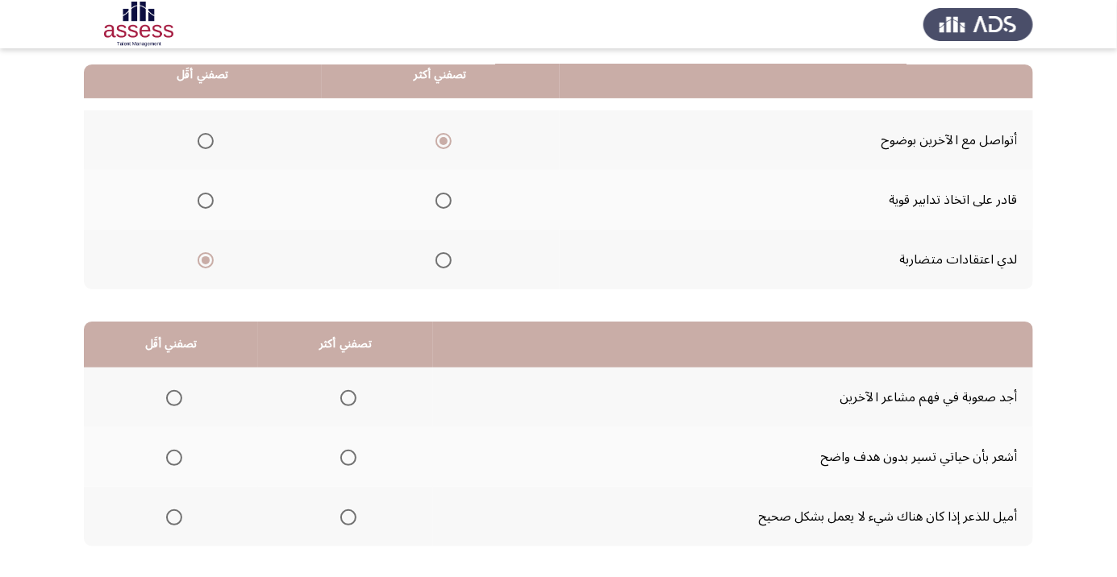
scroll to position [159, 0]
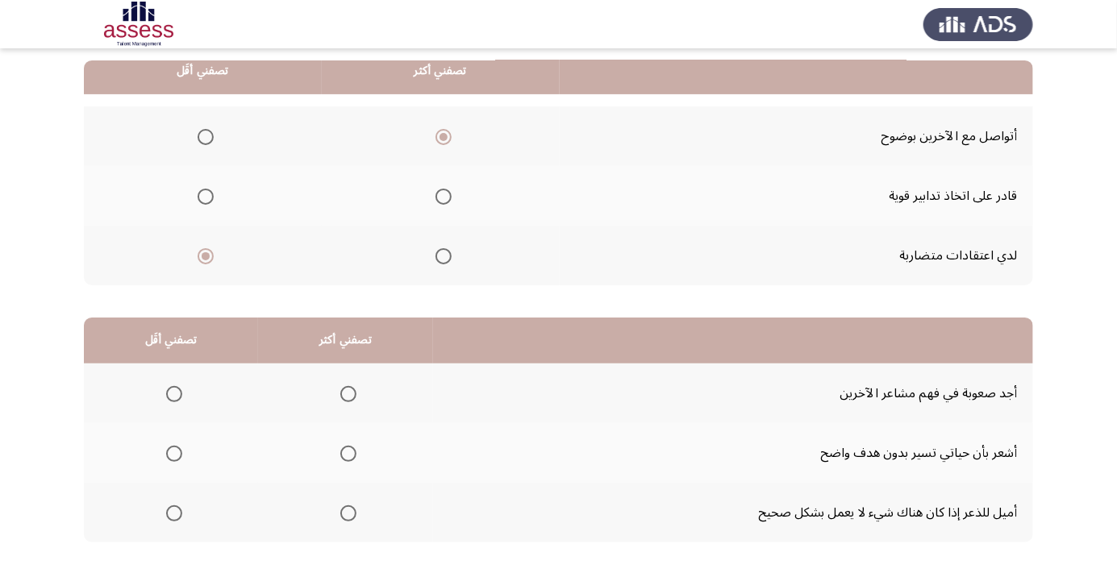
click at [344, 519] on span "Select an option" at bounding box center [348, 513] width 16 height 16
click at [344, 519] on input "Select an option" at bounding box center [348, 513] width 16 height 16
click at [173, 399] on span "Select an option" at bounding box center [174, 394] width 16 height 16
click at [173, 399] on input "Select an option" at bounding box center [174, 394] width 16 height 16
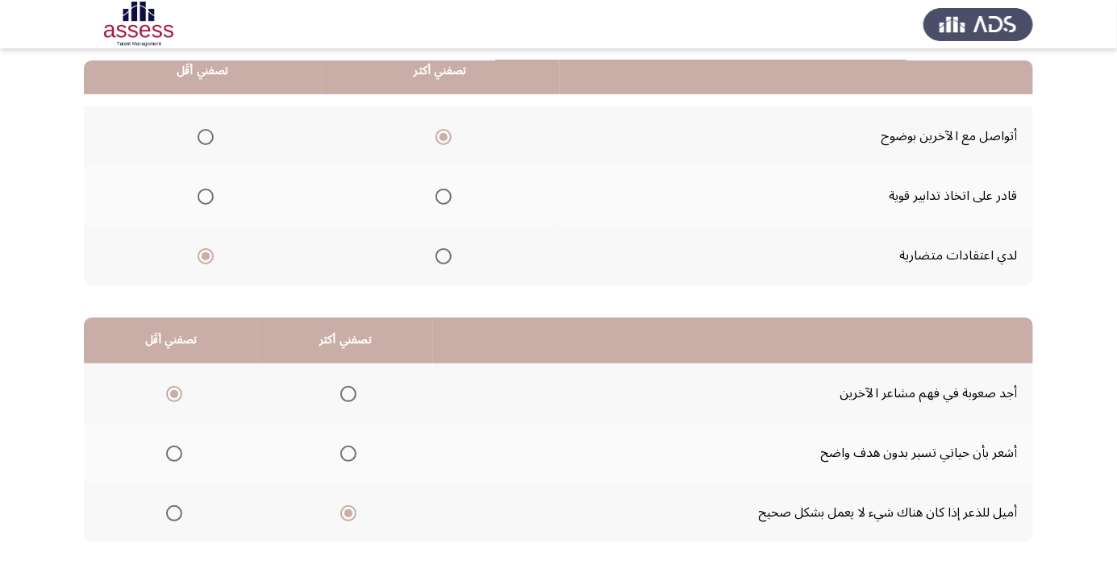
scroll to position [0, 0]
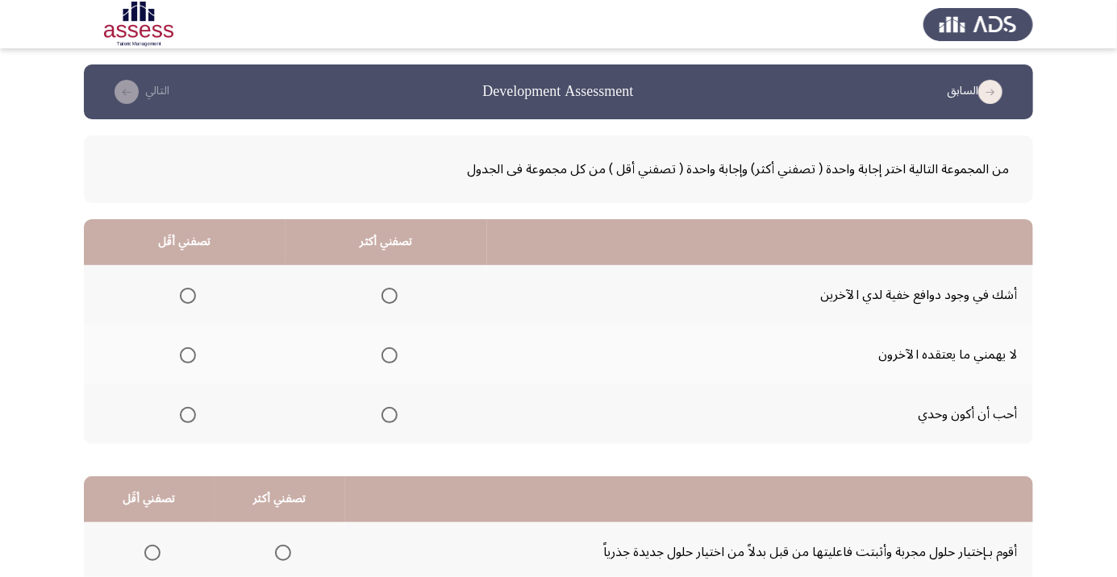
click at [386, 360] on span "Select an option" at bounding box center [389, 355] width 16 height 16
click at [386, 360] on input "Select an option" at bounding box center [389, 355] width 16 height 16
click at [192, 417] on span "Select an option" at bounding box center [188, 415] width 16 height 16
click at [192, 417] on input "Select an option" at bounding box center [188, 415] width 16 height 16
click at [189, 418] on span "Select an option" at bounding box center [188, 415] width 16 height 16
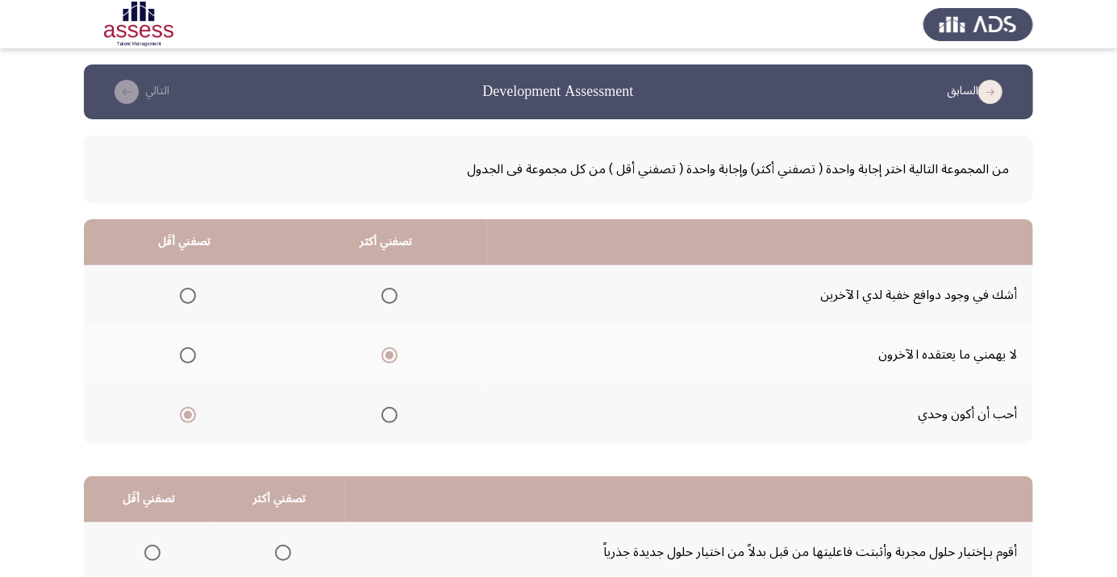
click at [189, 418] on input "Select an option" at bounding box center [188, 415] width 16 height 16
click at [191, 294] on span "Select an option" at bounding box center [188, 296] width 16 height 16
click at [191, 294] on input "Select an option" at bounding box center [188, 296] width 16 height 16
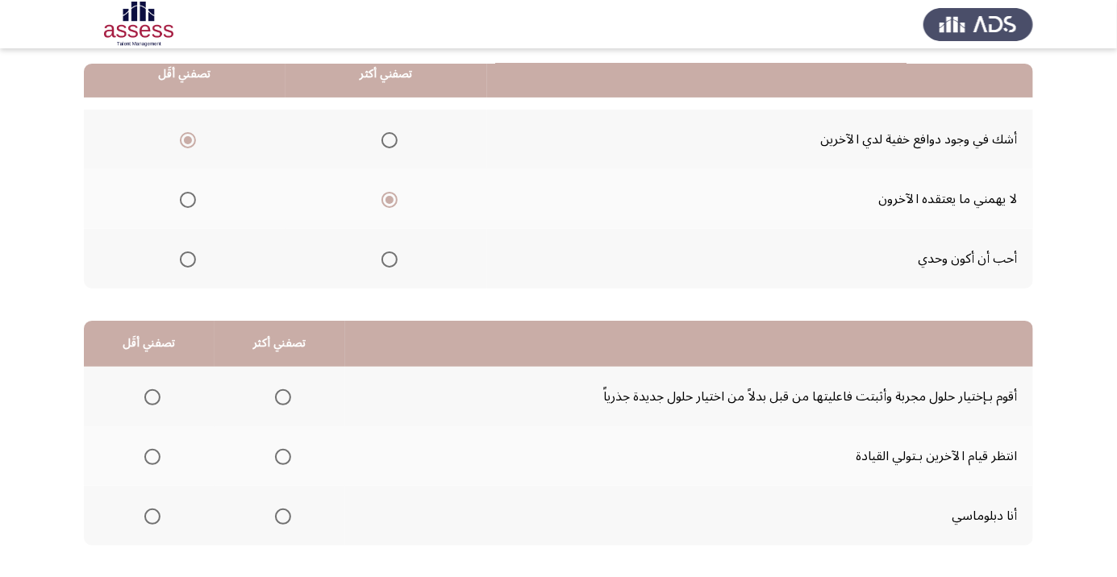
scroll to position [159, 0]
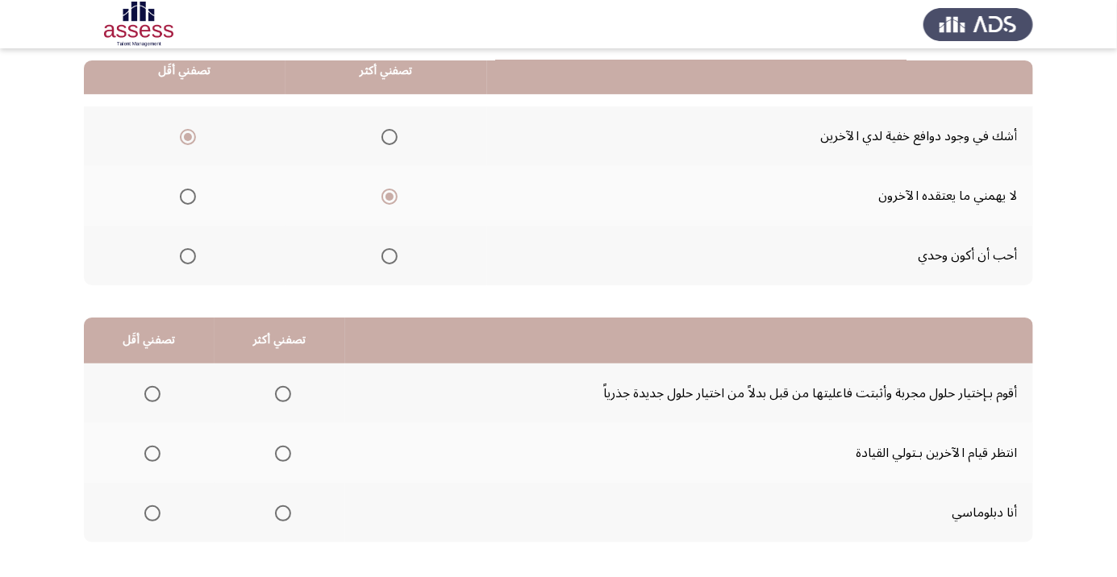
click at [279, 393] on span "Select an option" at bounding box center [283, 394] width 16 height 16
click at [279, 393] on input "Select an option" at bounding box center [283, 394] width 16 height 16
click at [155, 456] on span "Select an option" at bounding box center [152, 454] width 16 height 16
click at [155, 456] on input "Select an option" at bounding box center [152, 454] width 16 height 16
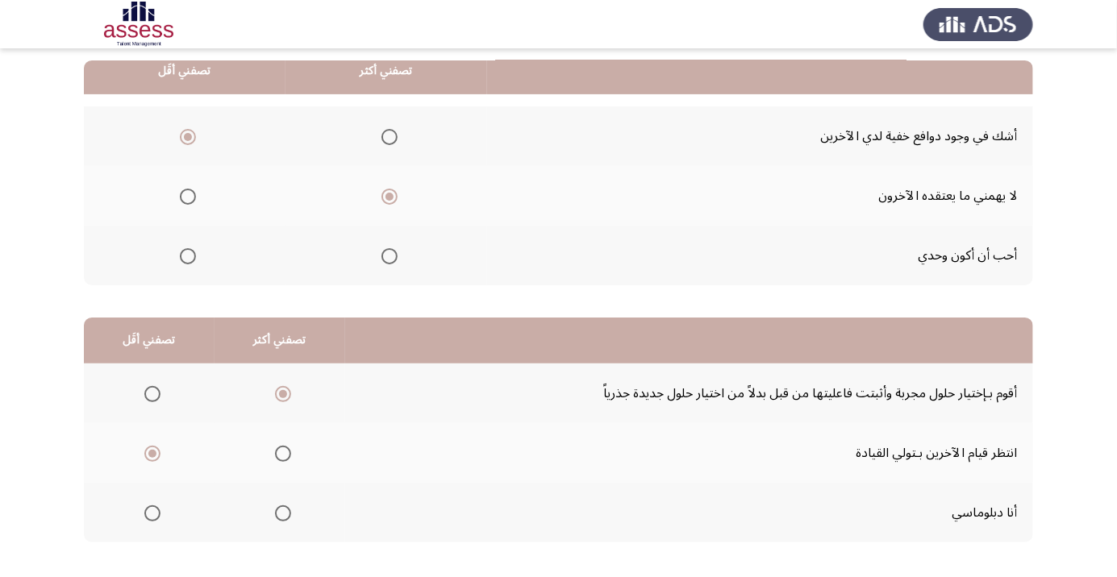
scroll to position [0, 0]
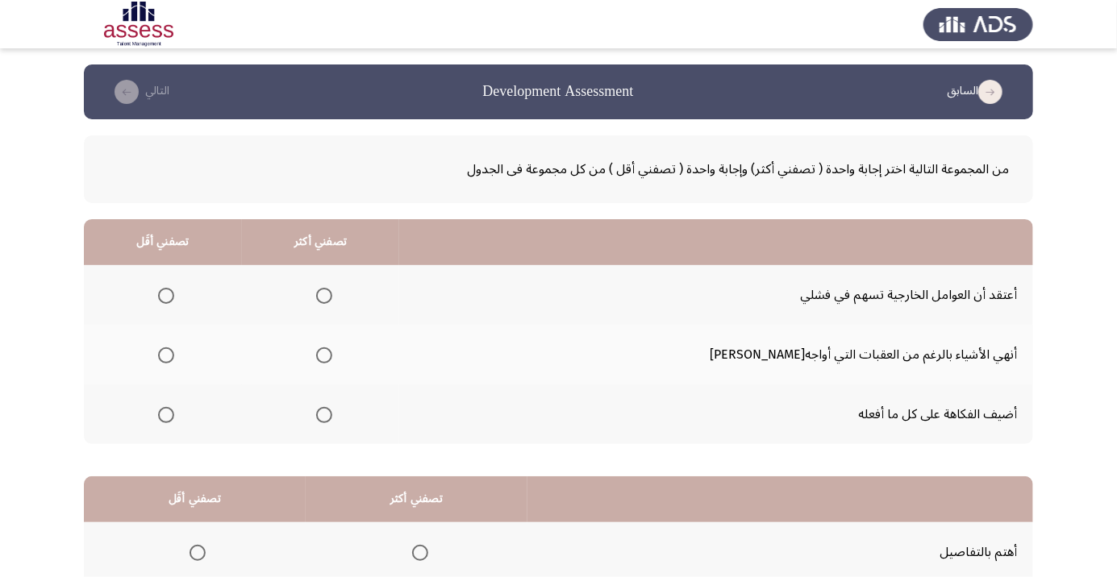
click at [332, 360] on span "Select an option" at bounding box center [324, 355] width 16 height 16
click at [332, 360] on input "Select an option" at bounding box center [324, 355] width 16 height 16
click at [174, 295] on span "Select an option" at bounding box center [166, 296] width 16 height 16
click at [174, 295] on input "Select an option" at bounding box center [166, 296] width 16 height 16
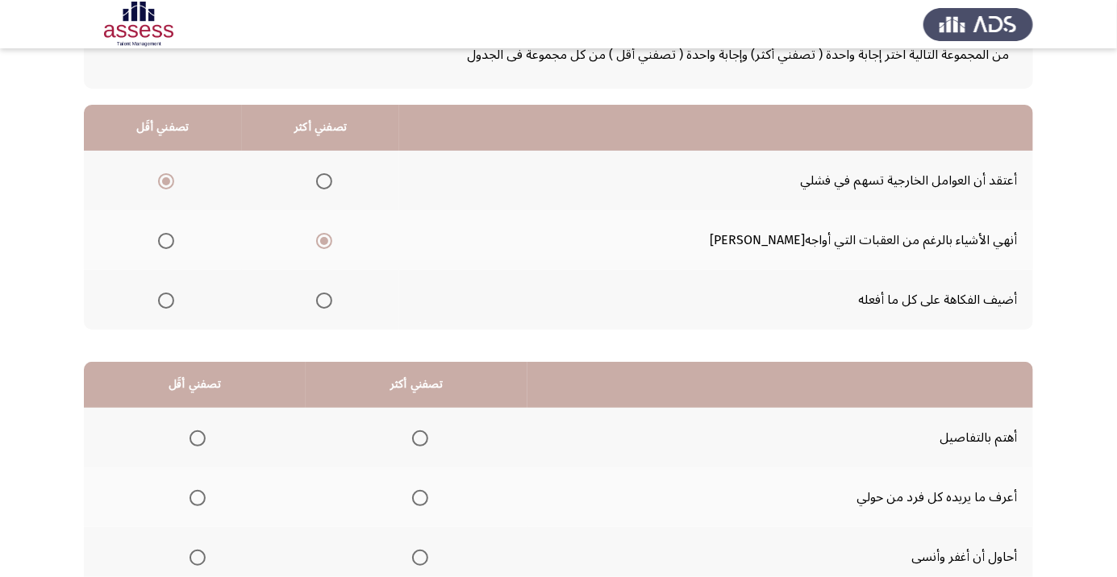
scroll to position [159, 0]
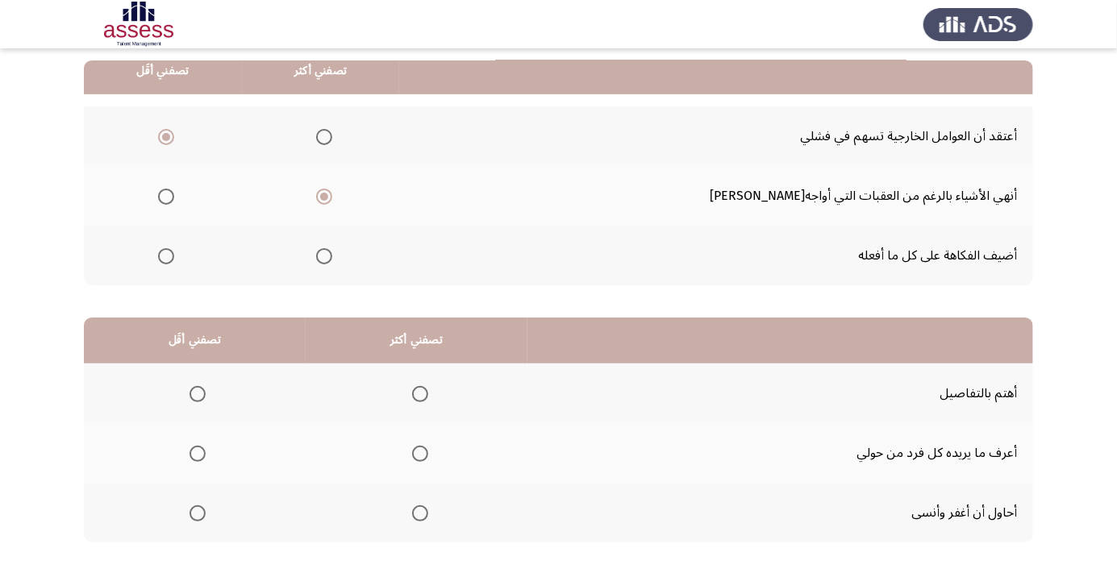
click at [426, 393] on span "Select an option" at bounding box center [420, 394] width 16 height 16
click at [426, 393] on input "Select an option" at bounding box center [420, 394] width 16 height 16
click at [202, 451] on span "Select an option" at bounding box center [197, 454] width 16 height 16
click at [202, 451] on input "Select an option" at bounding box center [197, 454] width 16 height 16
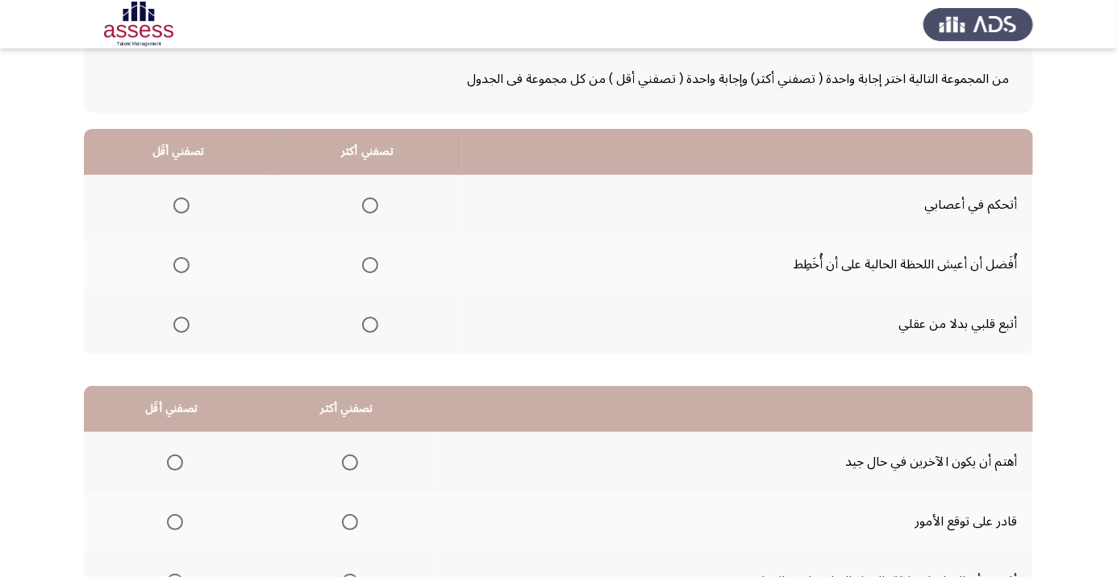
scroll to position [91, 0]
click at [366, 207] on span "Select an option" at bounding box center [370, 205] width 16 height 16
click at [366, 207] on input "Select an option" at bounding box center [370, 205] width 16 height 16
click at [181, 327] on span "Select an option" at bounding box center [181, 324] width 16 height 16
click at [181, 327] on input "Select an option" at bounding box center [181, 324] width 16 height 16
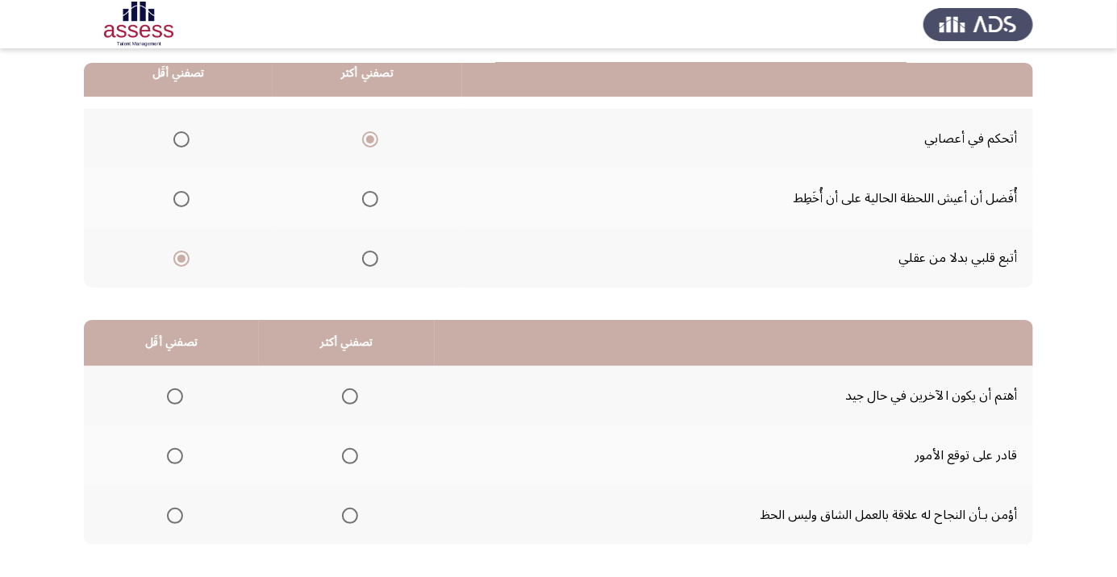
scroll to position [159, 0]
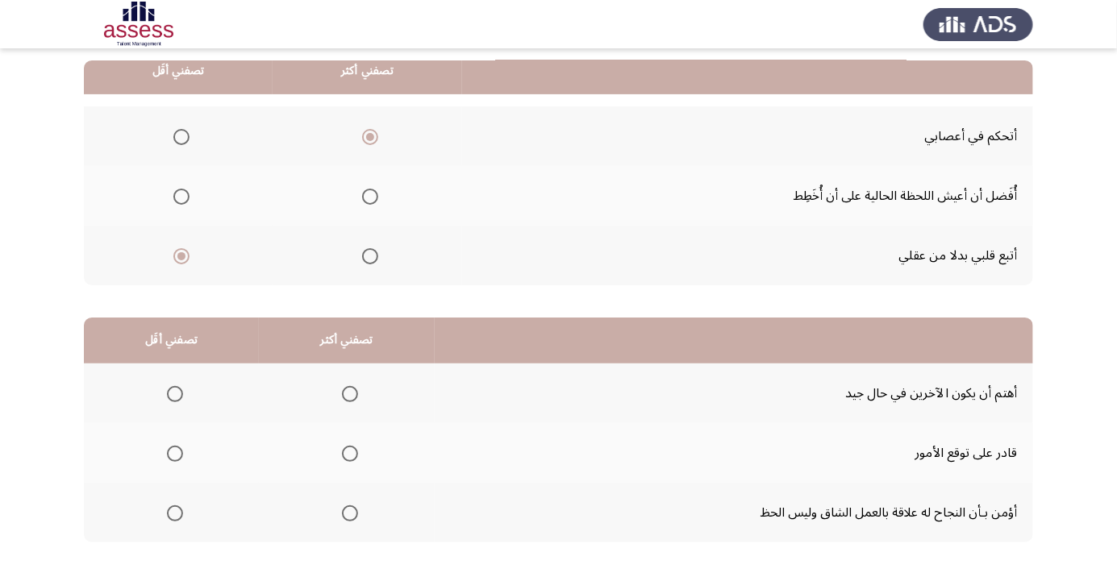
click at [347, 518] on span "Select an option" at bounding box center [350, 513] width 16 height 16
click at [347, 518] on input "Select an option" at bounding box center [350, 513] width 16 height 16
click at [174, 399] on span "Select an option" at bounding box center [175, 394] width 16 height 16
click at [174, 399] on input "Select an option" at bounding box center [175, 394] width 16 height 16
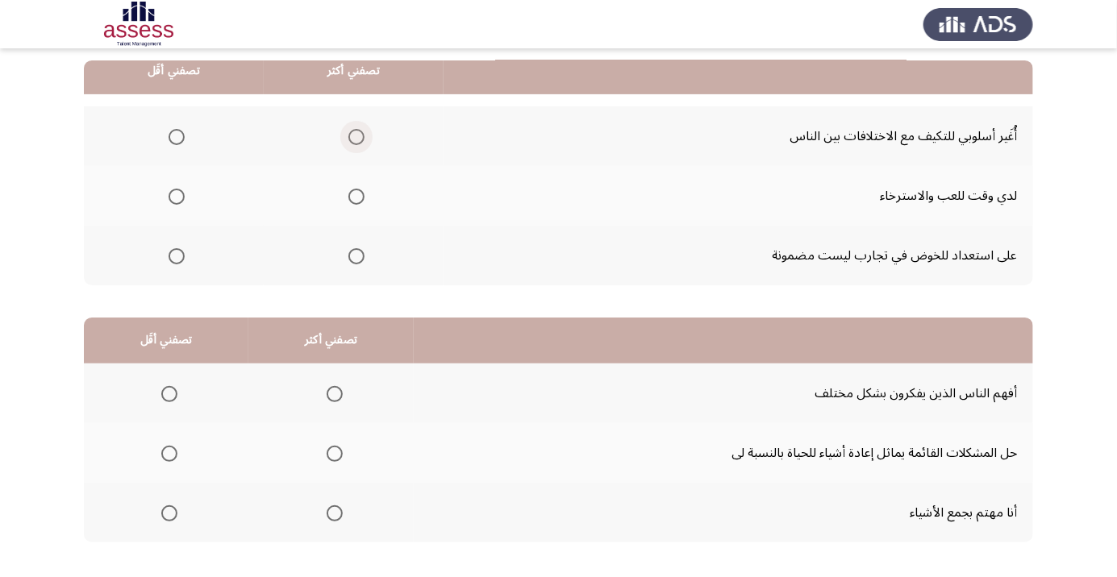
click at [361, 139] on span "Select an option" at bounding box center [356, 137] width 16 height 16
click at [361, 139] on input "Select an option" at bounding box center [356, 137] width 16 height 16
click at [193, 211] on th at bounding box center [174, 196] width 180 height 60
click at [170, 203] on span "Select an option" at bounding box center [176, 197] width 16 height 16
click at [170, 203] on input "Select an option" at bounding box center [176, 197] width 16 height 16
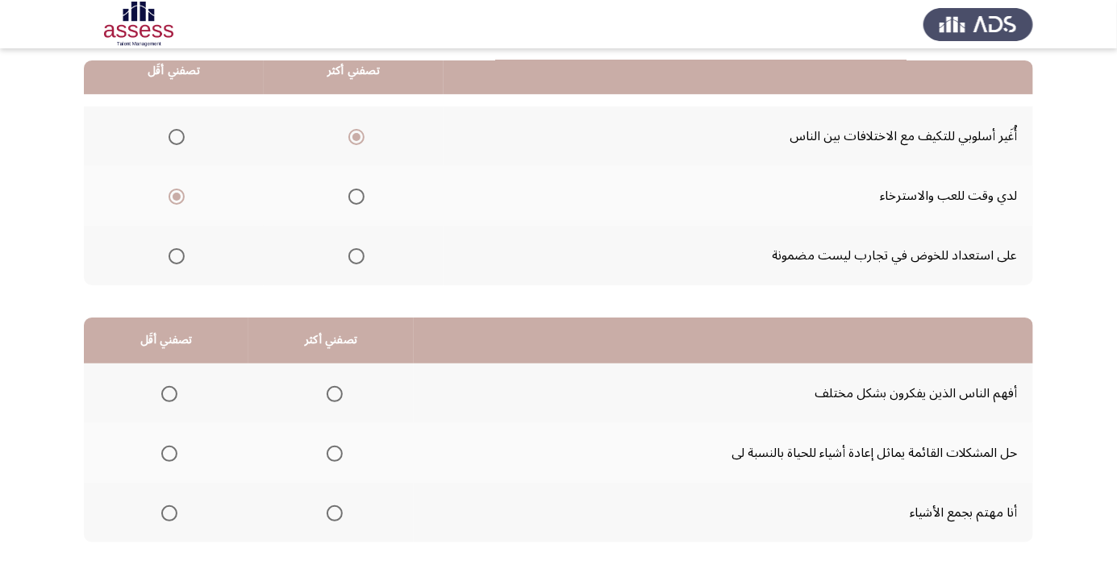
click at [0, 309] on app-assessment-container "السابق Development Assessment التالي من المجموعة التالية اختر إجابة واحدة ( تصف…" at bounding box center [558, 248] width 1117 height 685
click at [335, 451] on span "Select an option" at bounding box center [334, 454] width 16 height 16
click at [335, 451] on input "Select an option" at bounding box center [334, 454] width 16 height 16
click at [168, 512] on span "Select an option" at bounding box center [169, 513] width 16 height 16
click at [168, 512] on input "Select an option" at bounding box center [169, 513] width 16 height 16
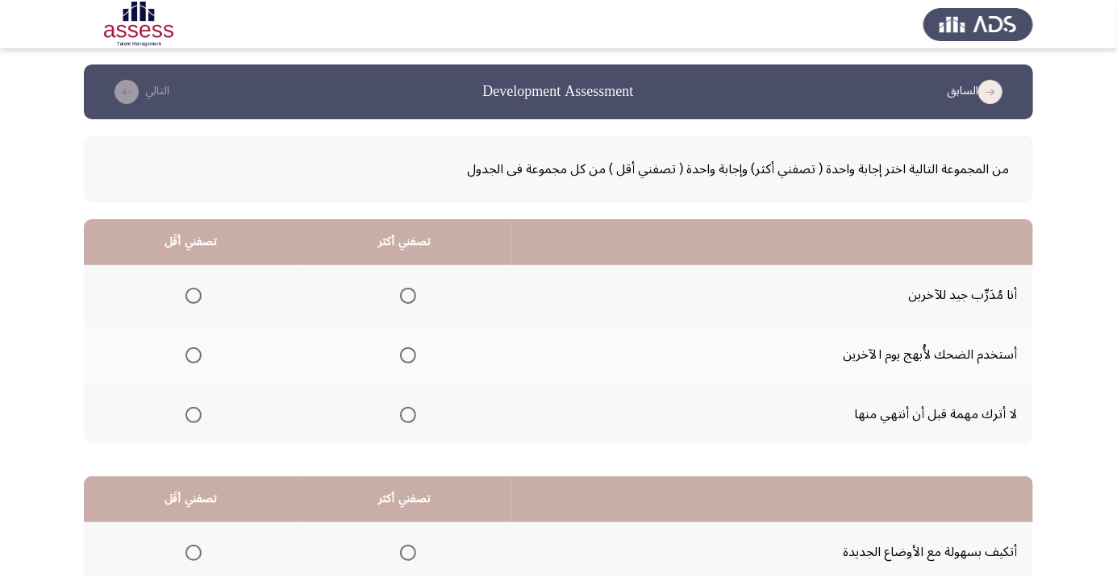
click at [404, 421] on span "Select an option" at bounding box center [408, 415] width 16 height 16
click at [404, 421] on input "Select an option" at bounding box center [408, 415] width 16 height 16
click at [194, 361] on span "Select an option" at bounding box center [193, 355] width 16 height 16
click at [194, 361] on input "Select an option" at bounding box center [193, 355] width 16 height 16
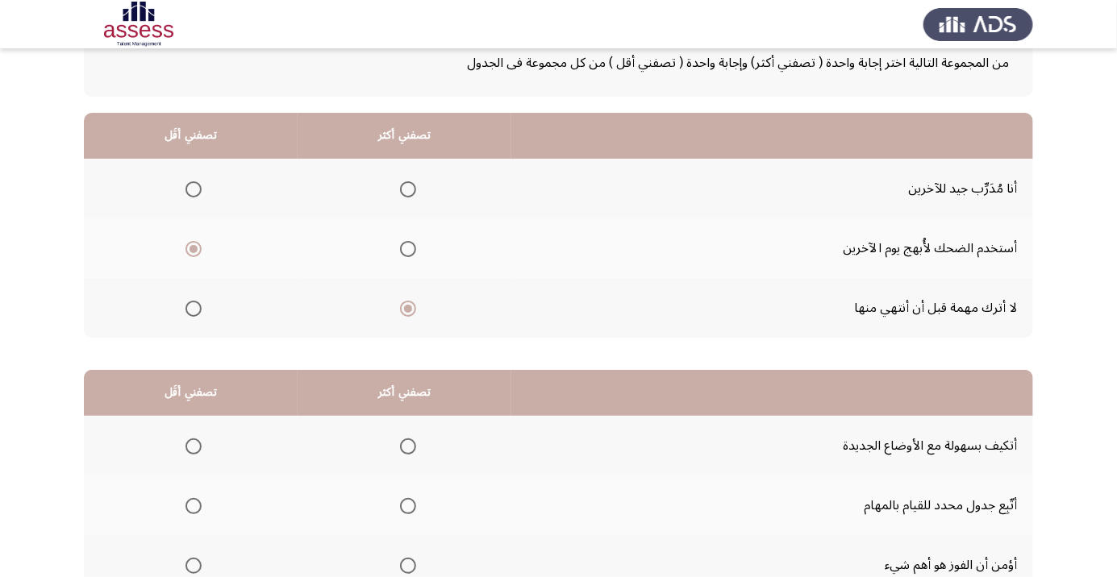
scroll to position [159, 0]
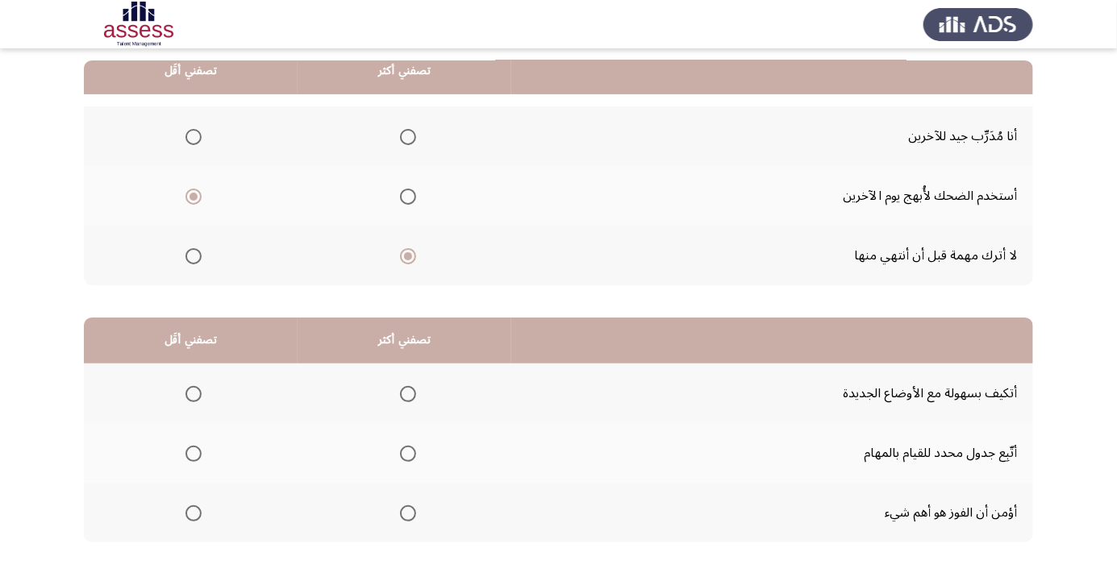
click at [403, 470] on th at bounding box center [404, 453] width 214 height 60
click at [422, 459] on th at bounding box center [404, 453] width 214 height 60
click at [407, 454] on span "Select an option" at bounding box center [407, 454] width 0 height 0
click at [406, 452] on input "Select an option" at bounding box center [408, 454] width 16 height 16
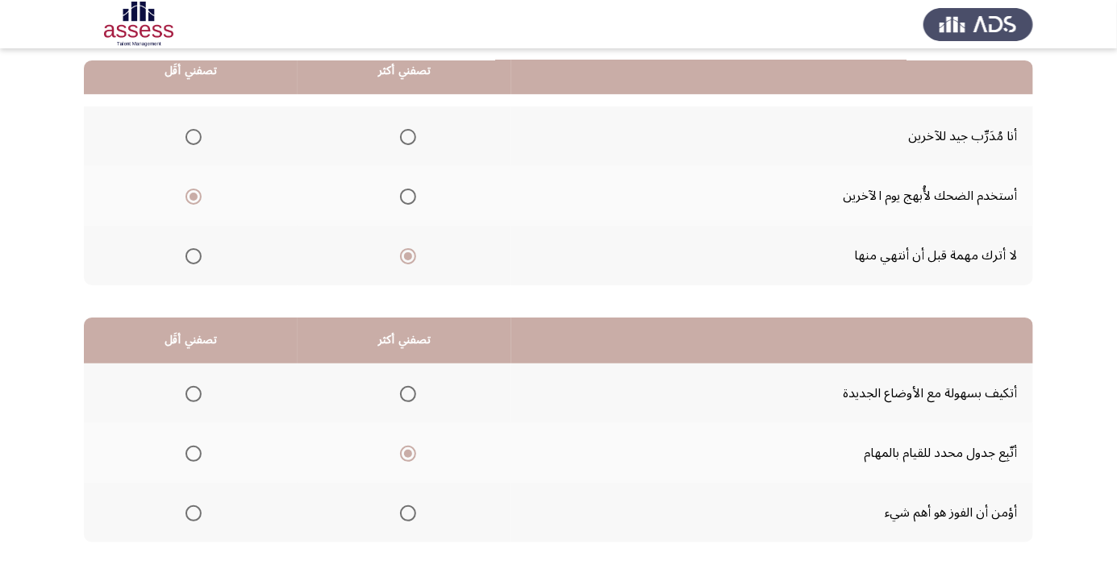
click at [195, 519] on span "Select an option" at bounding box center [193, 513] width 16 height 16
click at [195, 519] on input "Select an option" at bounding box center [193, 513] width 16 height 16
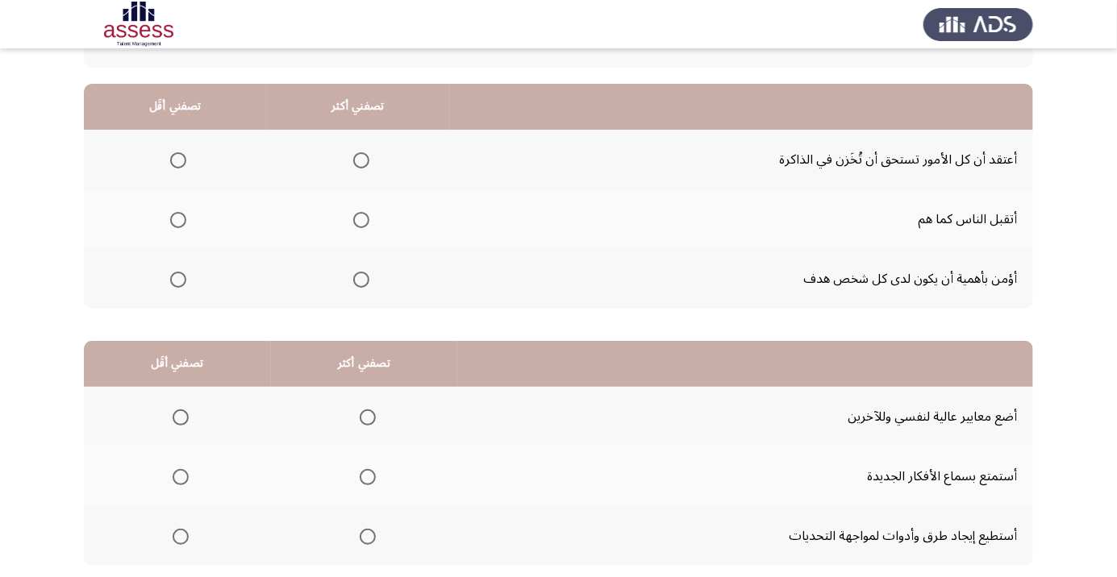
scroll to position [137, 0]
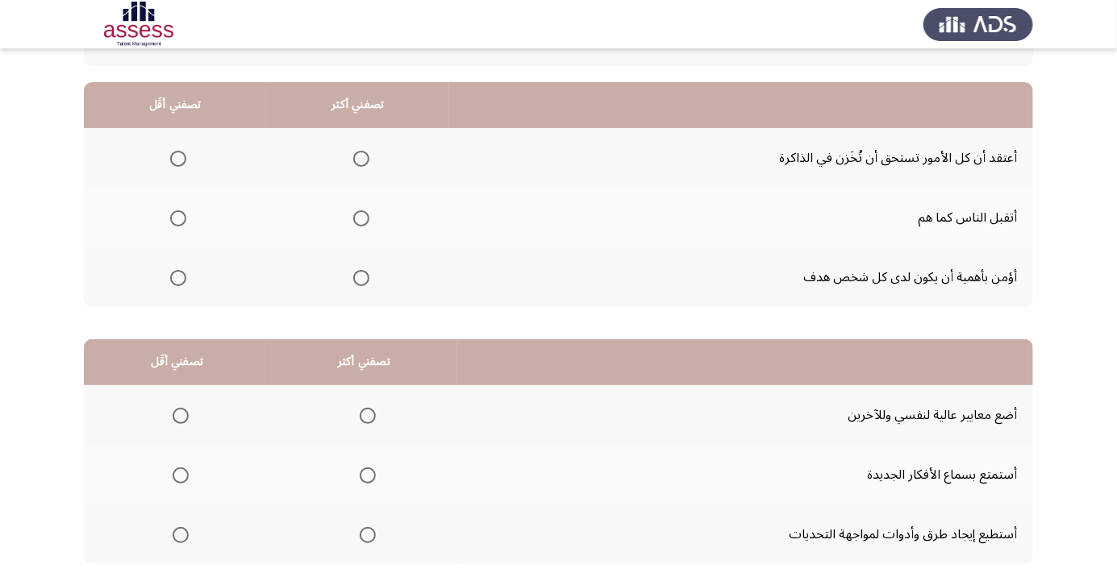
click at [361, 278] on span "Select an option" at bounding box center [361, 278] width 0 height 0
click at [361, 277] on input "Select an option" at bounding box center [361, 278] width 16 height 16
click at [182, 223] on span "Select an option" at bounding box center [178, 218] width 16 height 16
click at [182, 223] on input "Select an option" at bounding box center [178, 218] width 16 height 16
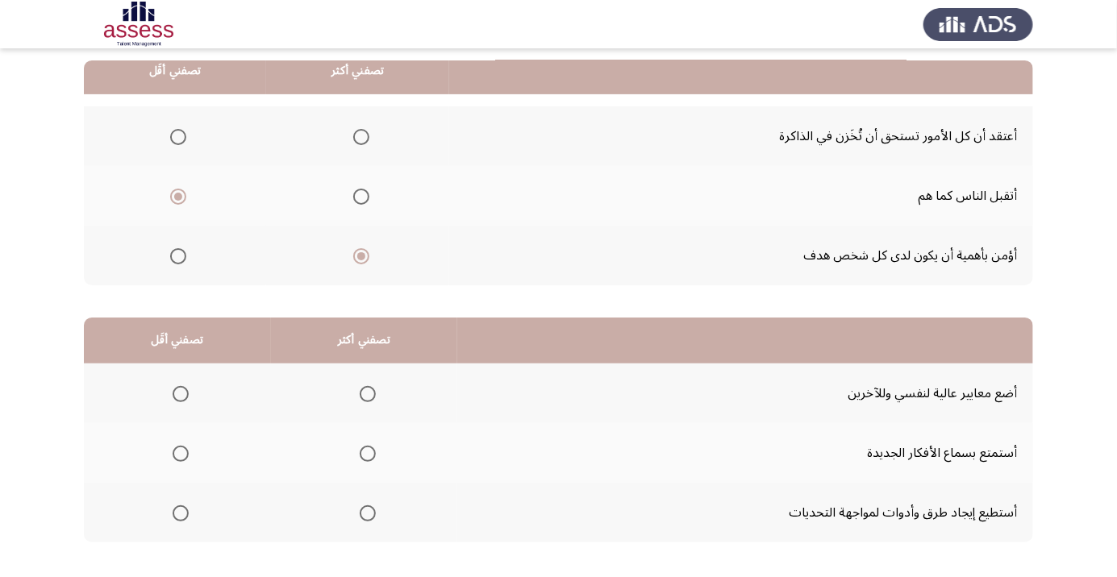
click at [365, 517] on span "Select an option" at bounding box center [368, 513] width 16 height 16
click at [365, 517] on input "Select an option" at bounding box center [368, 513] width 16 height 16
click at [181, 458] on span "Select an option" at bounding box center [181, 454] width 16 height 16
click at [181, 458] on input "Select an option" at bounding box center [181, 454] width 16 height 16
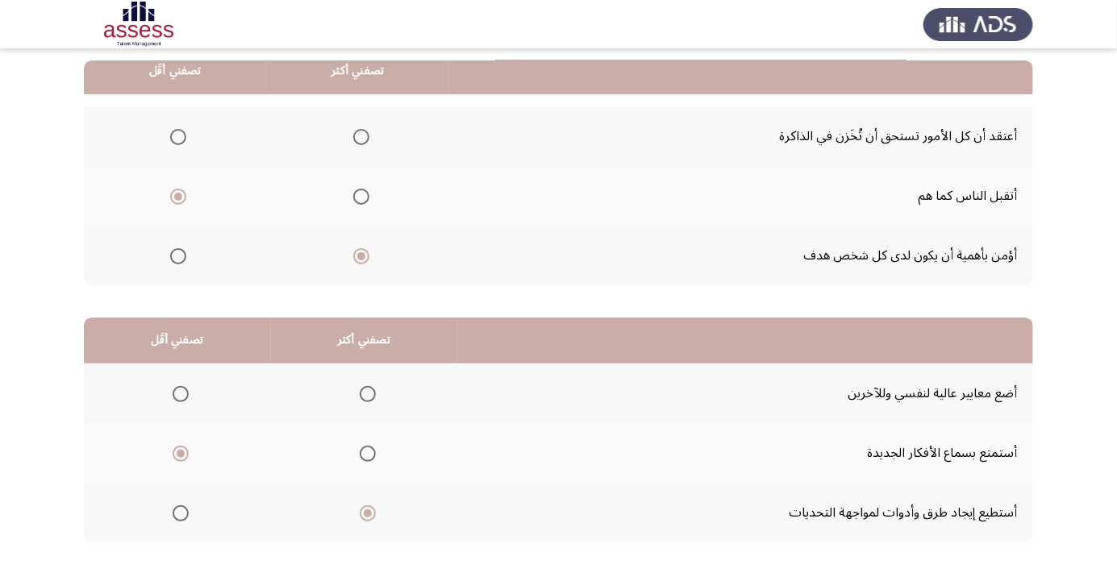
scroll to position [0, 0]
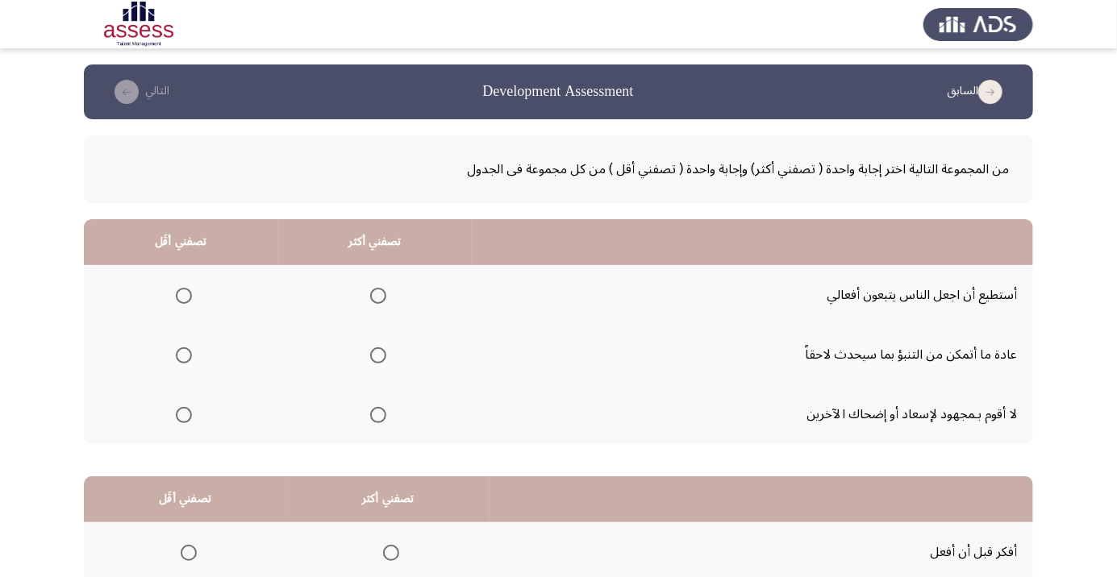
click at [384, 377] on th at bounding box center [375, 355] width 194 height 60
click at [383, 359] on span "Select an option" at bounding box center [378, 355] width 16 height 16
click at [383, 359] on input "Select an option" at bounding box center [378, 355] width 16 height 16
click at [189, 419] on span "Select an option" at bounding box center [184, 415] width 16 height 16
click at [189, 419] on input "Select an option" at bounding box center [184, 415] width 16 height 16
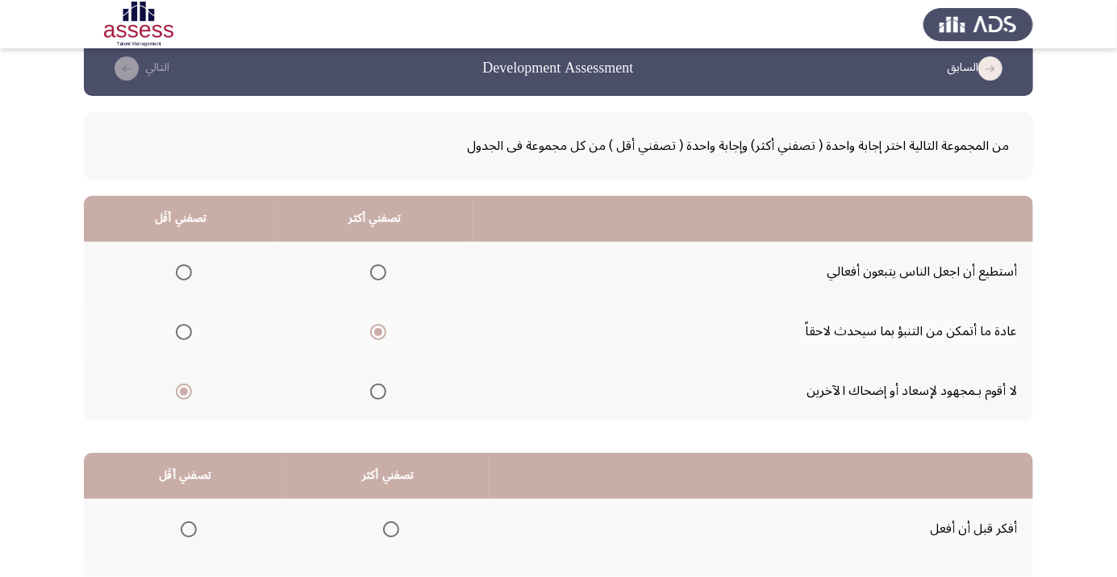
scroll to position [159, 0]
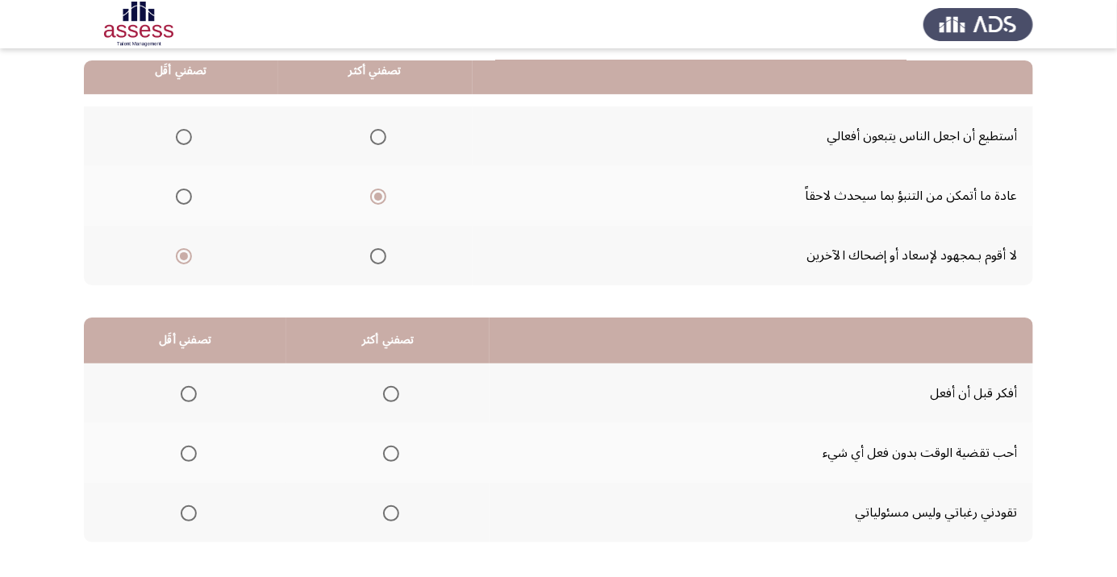
click at [393, 411] on th at bounding box center [387, 394] width 203 height 60
click at [392, 400] on span "Select an option" at bounding box center [391, 394] width 16 height 16
click at [392, 400] on input "Select an option" at bounding box center [391, 394] width 16 height 16
click at [190, 474] on th at bounding box center [185, 453] width 202 height 60
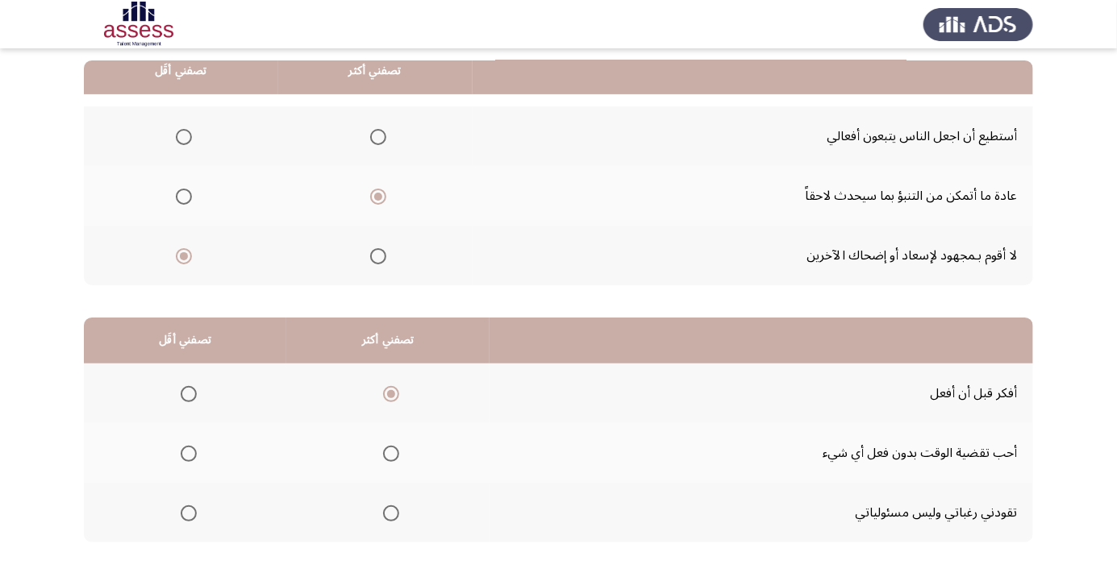
click at [185, 470] on th at bounding box center [185, 453] width 202 height 60
click at [191, 459] on span "Select an option" at bounding box center [189, 454] width 16 height 16
click at [191, 459] on input "Select an option" at bounding box center [189, 454] width 16 height 16
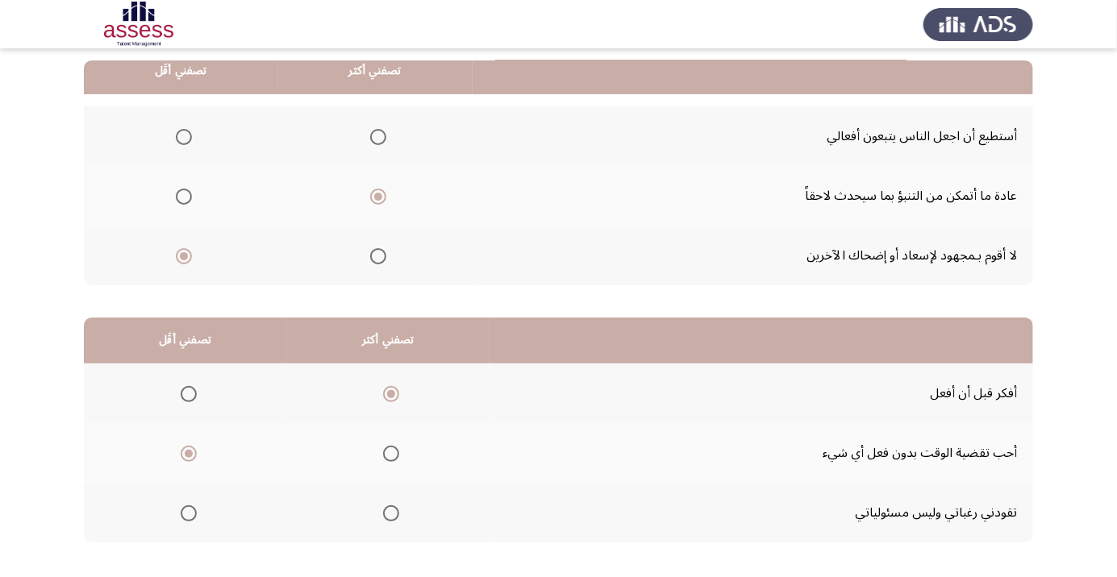
scroll to position [0, 0]
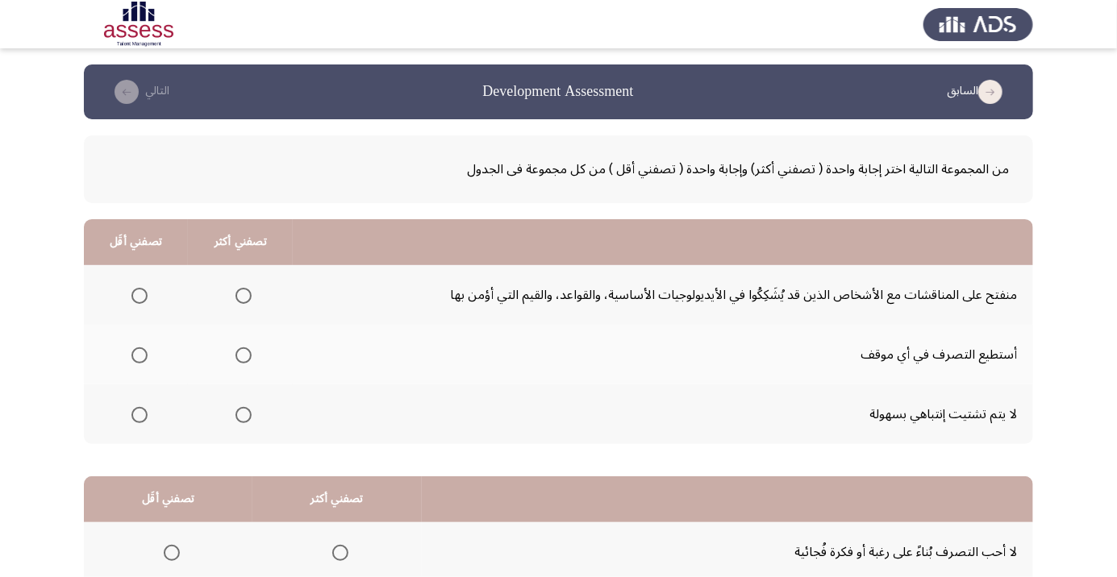
click at [258, 289] on th at bounding box center [240, 295] width 105 height 60
click at [243, 296] on span "Select an option" at bounding box center [243, 296] width 0 height 0
click at [241, 295] on input "Select an option" at bounding box center [243, 296] width 16 height 16
click at [156, 356] on th at bounding box center [136, 355] width 104 height 60
click at [139, 356] on span "Select an option" at bounding box center [139, 356] width 0 height 0
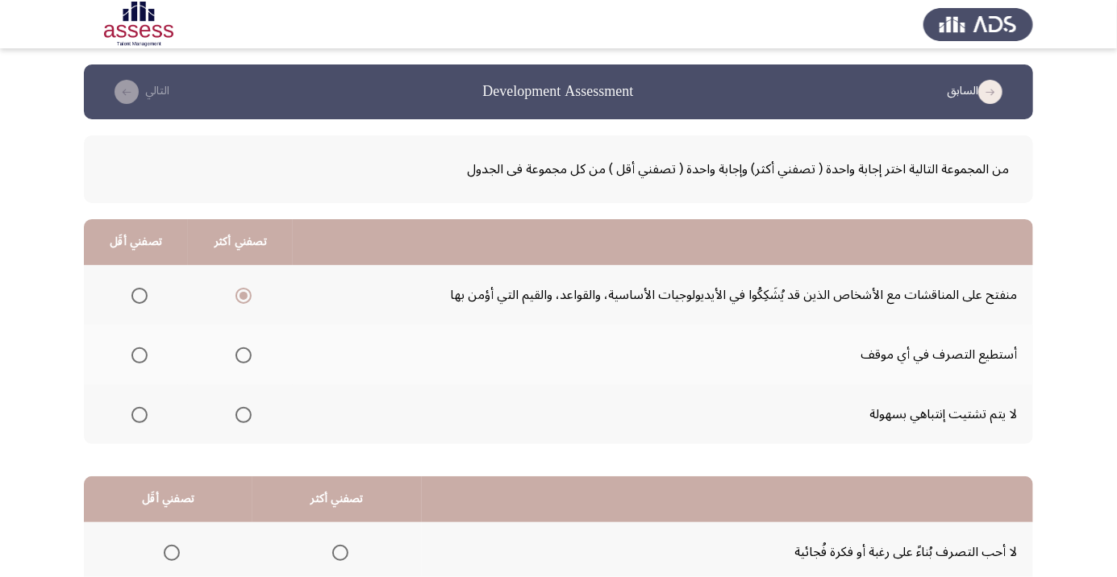
click at [138, 355] on input "Select an option" at bounding box center [139, 355] width 16 height 16
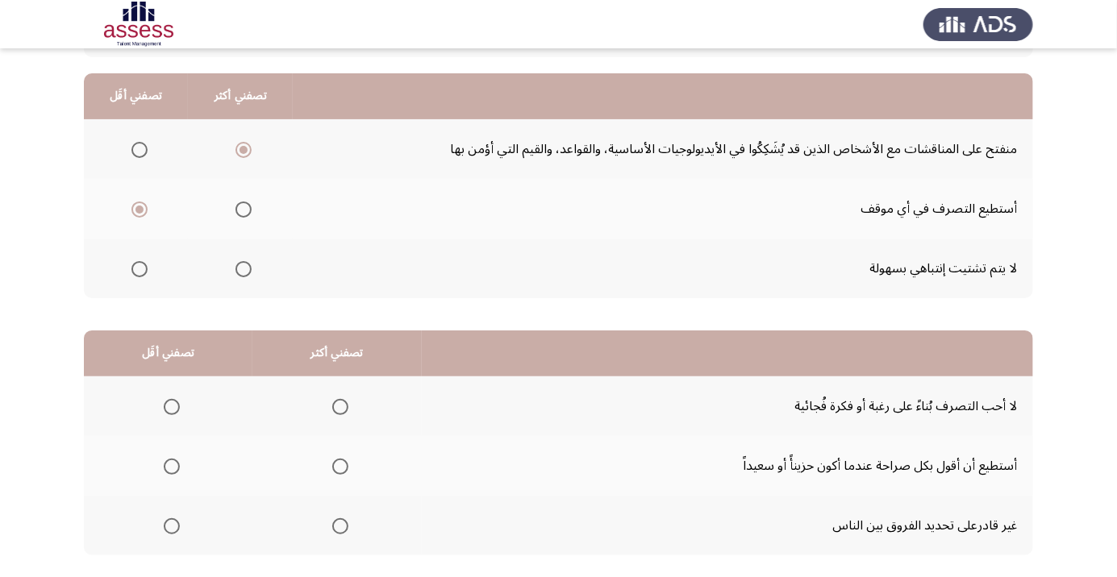
scroll to position [158, 0]
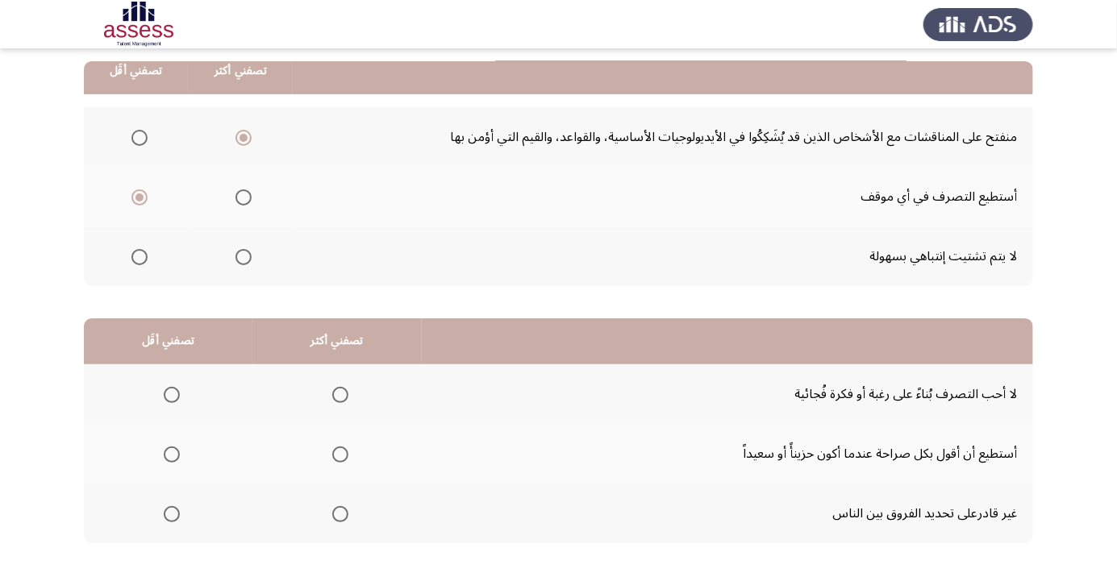
click at [134, 198] on span "Select an option" at bounding box center [139, 197] width 16 height 16
click at [134, 198] on input "Select an option" at bounding box center [139, 197] width 16 height 16
click at [138, 198] on span "Select an option" at bounding box center [139, 197] width 8 height 8
click at [138, 198] on input "Select an option" at bounding box center [139, 197] width 16 height 16
click at [137, 203] on span "Select an option" at bounding box center [139, 197] width 16 height 16
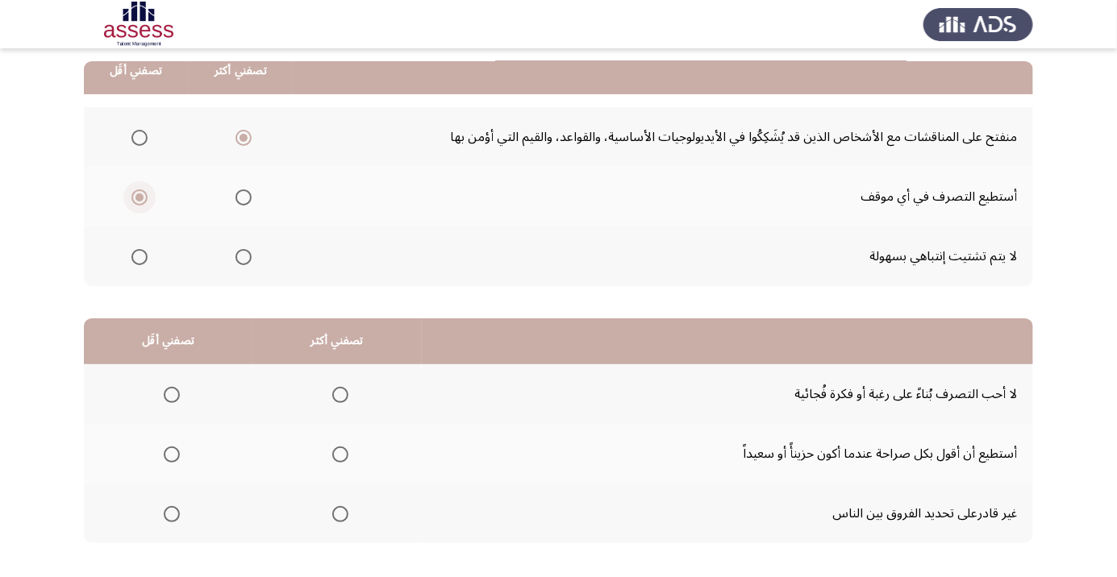
click at [137, 203] on input "Select an option" at bounding box center [139, 197] width 16 height 16
click at [125, 198] on label "Select an option" at bounding box center [136, 197] width 23 height 16
click at [131, 198] on input "Select an option" at bounding box center [139, 197] width 16 height 16
click at [135, 198] on span "Select an option" at bounding box center [139, 197] width 8 height 8
click at [135, 198] on input "Select an option" at bounding box center [139, 197] width 16 height 16
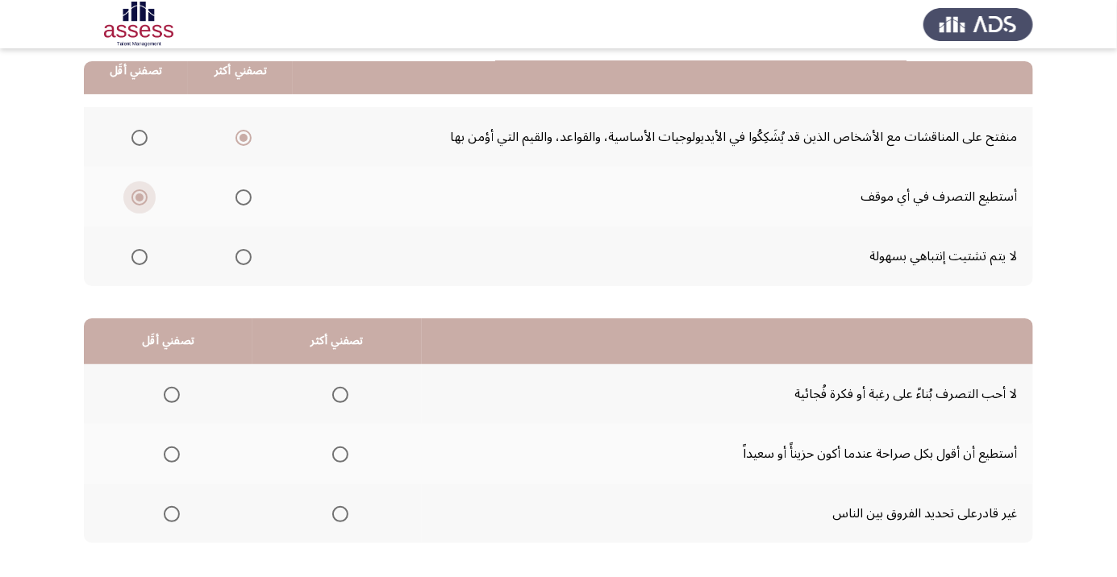
click at [131, 199] on span "Select an option" at bounding box center [139, 197] width 16 height 16
click at [131, 199] on input "Select an option" at bounding box center [139, 197] width 16 height 16
click at [139, 277] on th at bounding box center [136, 257] width 104 height 60
click at [138, 260] on span "Select an option" at bounding box center [139, 257] width 16 height 16
click at [138, 260] on input "Select an option" at bounding box center [139, 257] width 16 height 16
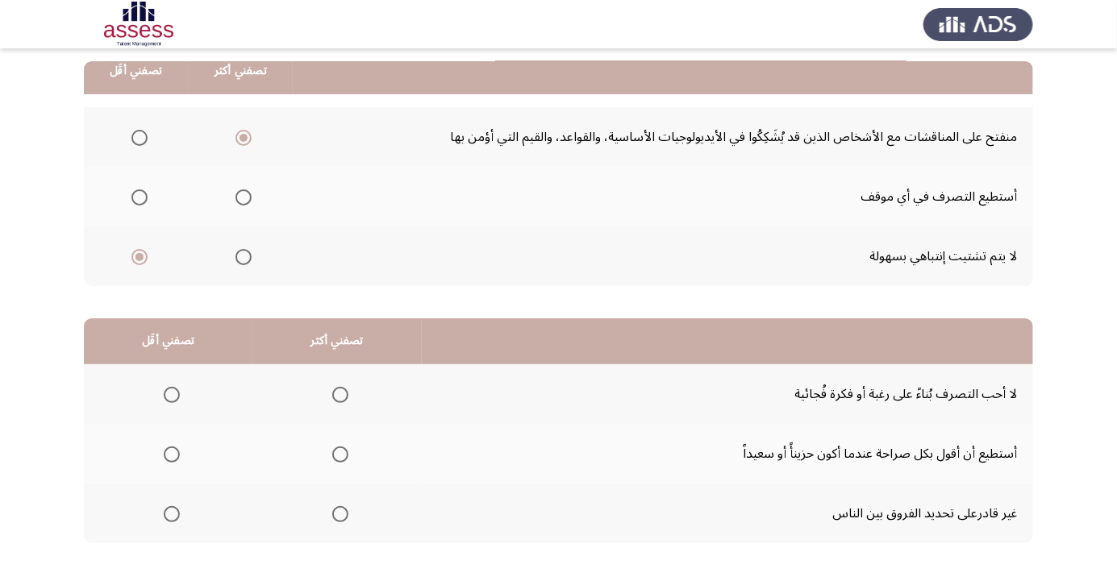
scroll to position [153, 0]
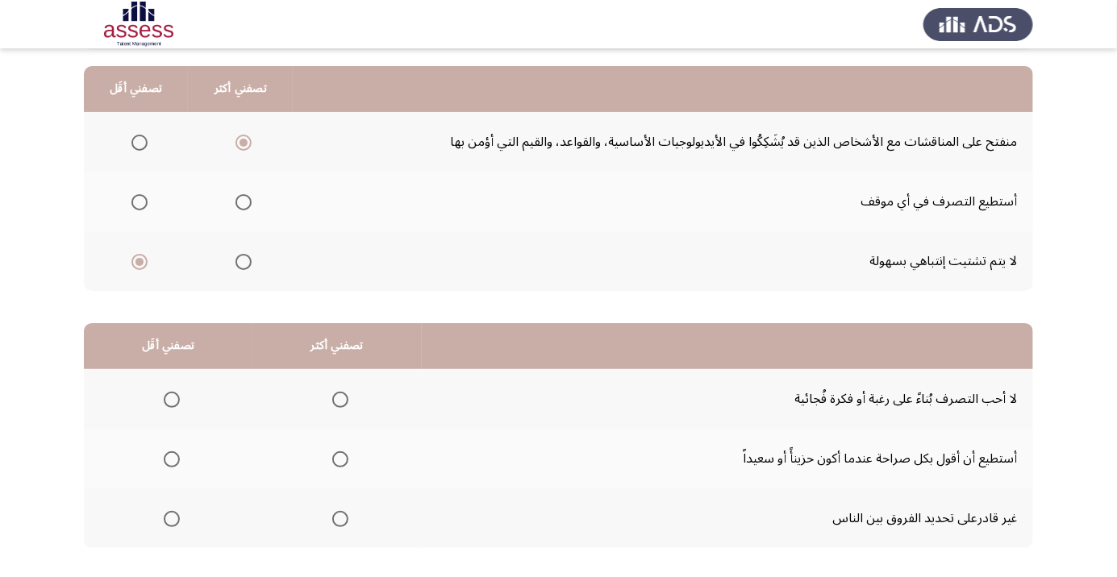
click at [340, 403] on span "Select an option" at bounding box center [340, 400] width 16 height 16
click at [340, 403] on input "Select an option" at bounding box center [340, 400] width 16 height 16
click at [172, 524] on span "Select an option" at bounding box center [172, 519] width 16 height 16
click at [172, 524] on input "Select an option" at bounding box center [172, 519] width 16 height 16
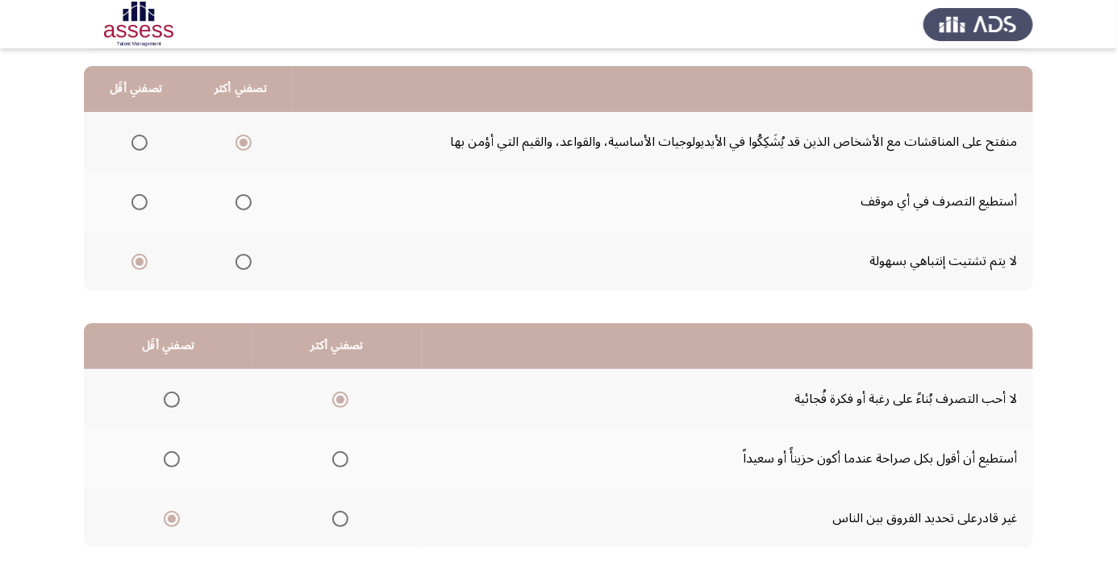
scroll to position [0, 0]
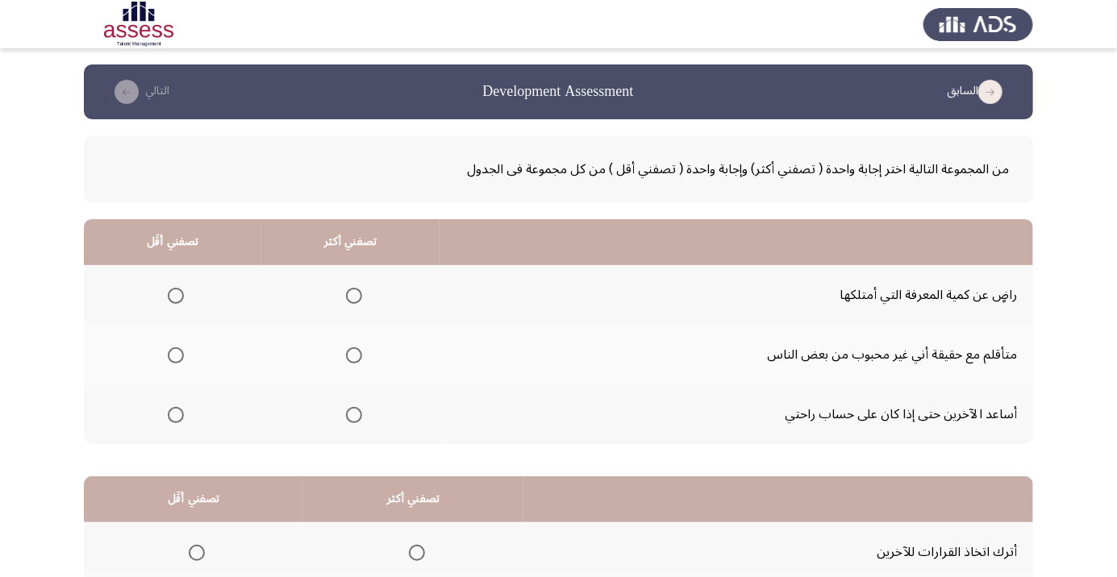
click at [357, 358] on span "Select an option" at bounding box center [354, 355] width 16 height 16
click at [357, 358] on input "Select an option" at bounding box center [354, 355] width 16 height 16
click at [177, 302] on span "Select an option" at bounding box center [176, 296] width 16 height 16
click at [177, 302] on input "Select an option" at bounding box center [176, 296] width 16 height 16
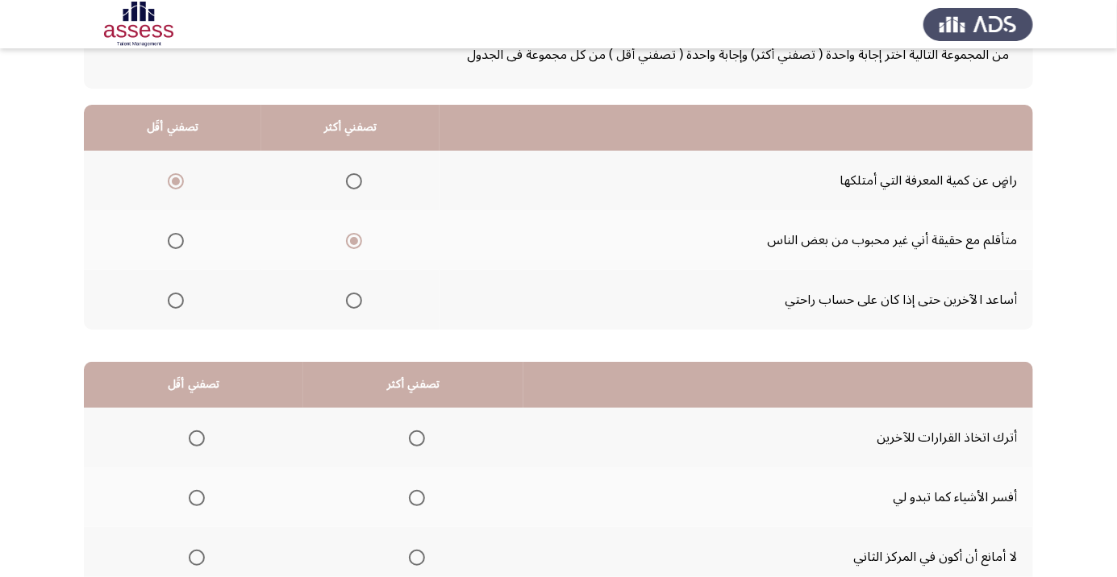
scroll to position [159, 0]
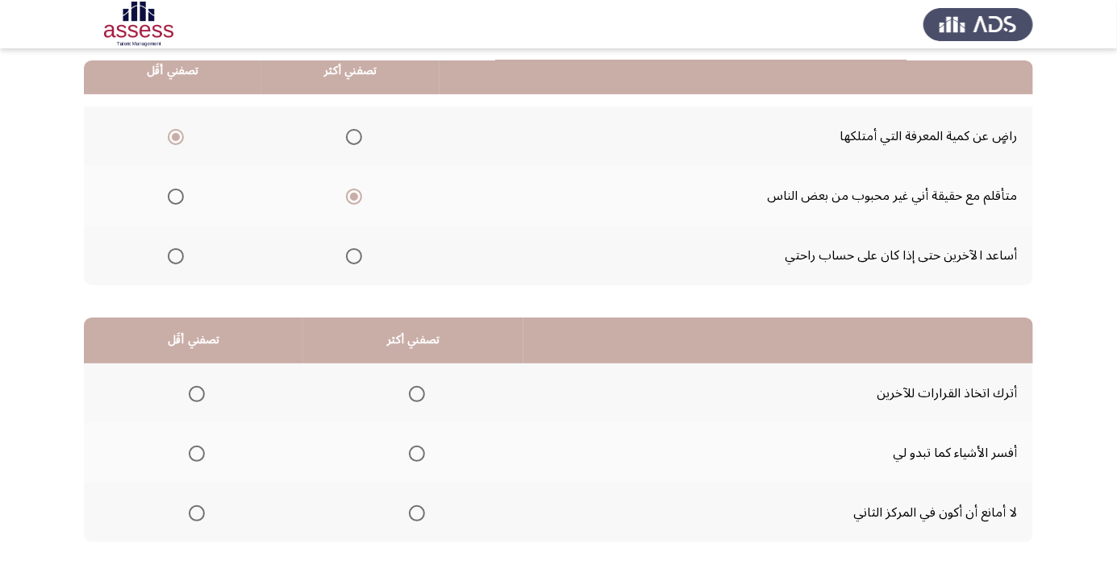
click at [418, 460] on span "Select an option" at bounding box center [417, 454] width 16 height 16
click at [418, 460] on input "Select an option" at bounding box center [417, 454] width 16 height 16
click at [197, 393] on span "Select an option" at bounding box center [197, 394] width 16 height 16
click at [197, 393] on input "Select an option" at bounding box center [197, 394] width 16 height 16
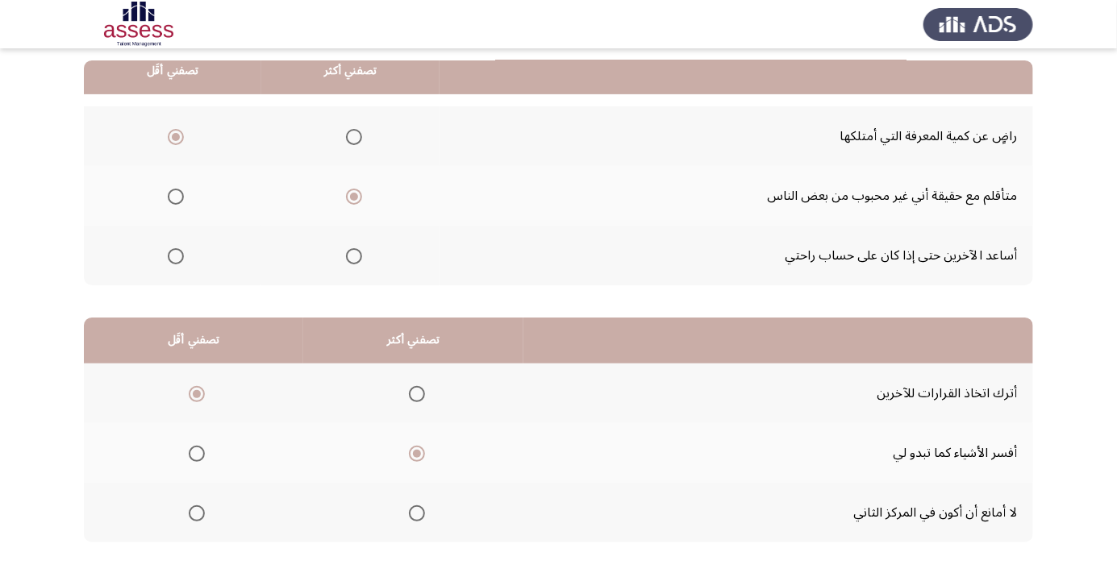
scroll to position [0, 0]
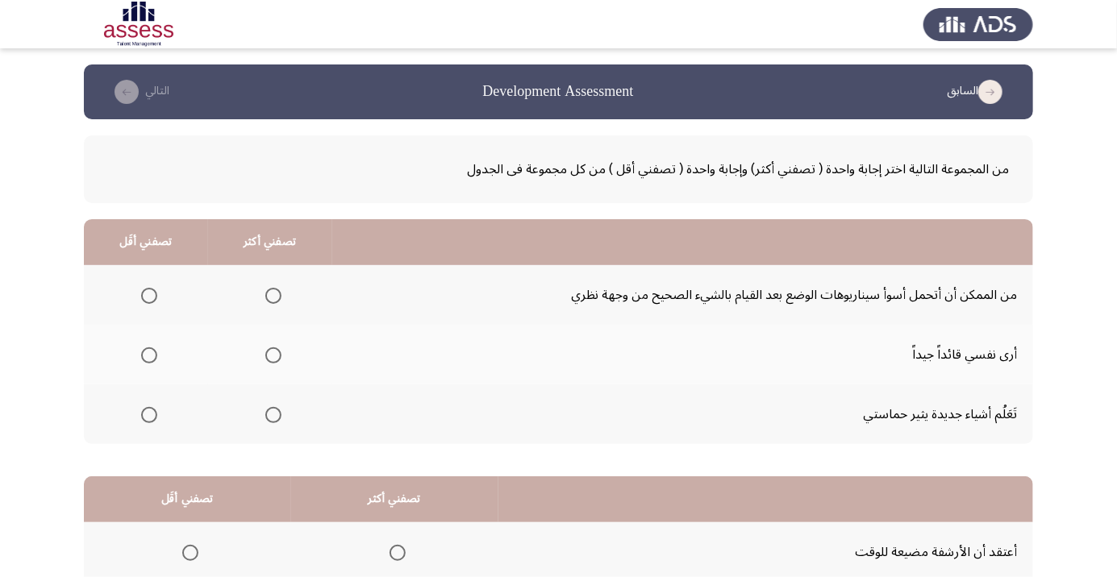
click at [272, 362] on span "Select an option" at bounding box center [273, 355] width 16 height 16
click at [272, 362] on input "Select an option" at bounding box center [273, 355] width 16 height 16
click at [149, 296] on span "Select an option" at bounding box center [149, 296] width 0 height 0
click at [148, 295] on input "Select an option" at bounding box center [149, 296] width 16 height 16
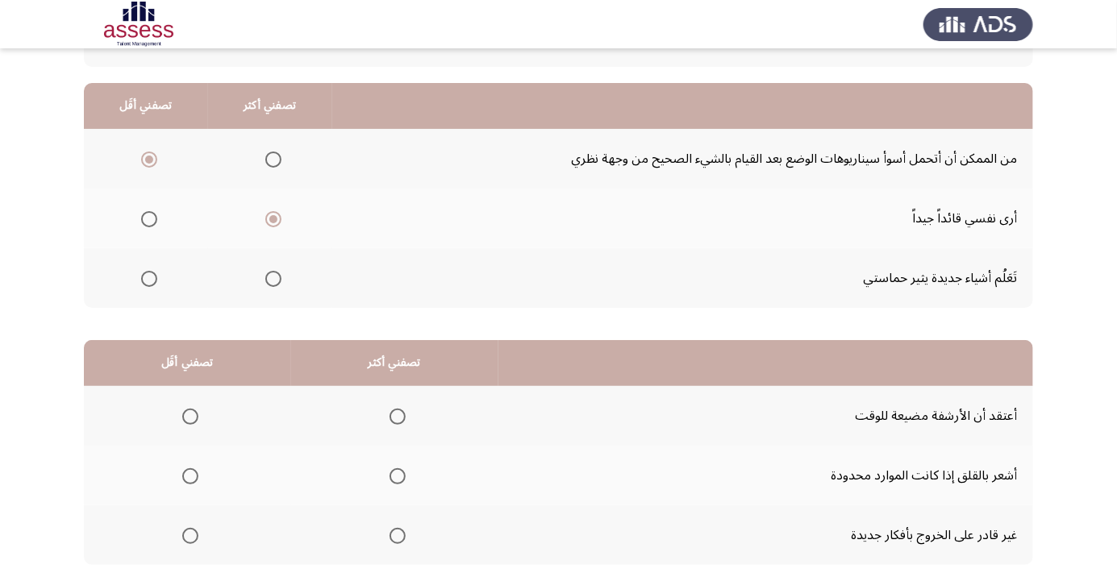
scroll to position [159, 0]
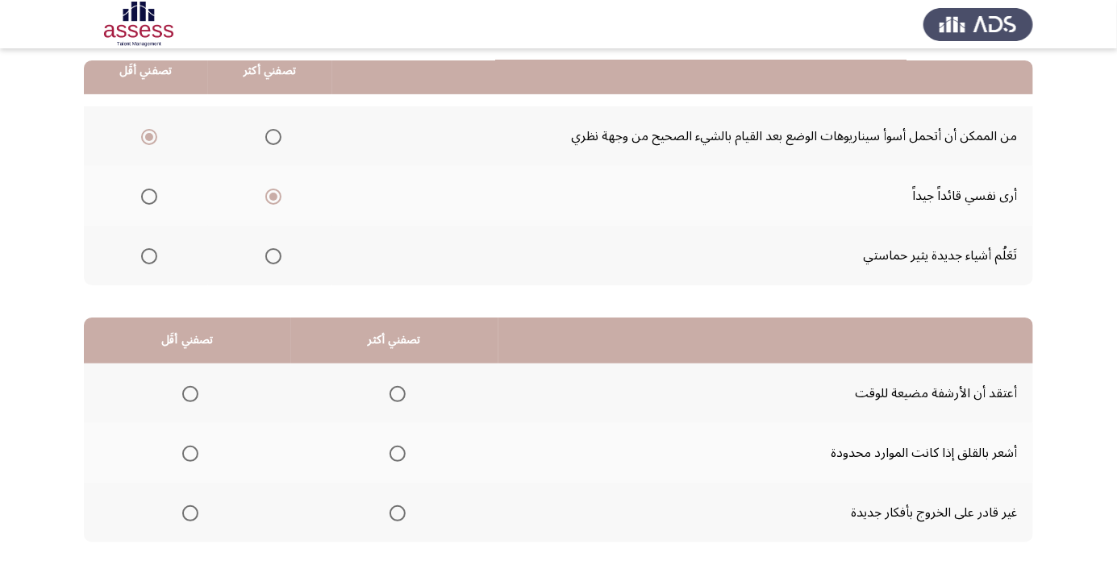
click at [397, 394] on span "Select an option" at bounding box center [397, 394] width 0 height 0
click at [395, 393] on input "Select an option" at bounding box center [397, 394] width 16 height 16
click at [196, 514] on span "Select an option" at bounding box center [190, 513] width 16 height 16
click at [196, 514] on input "Select an option" at bounding box center [190, 513] width 16 height 16
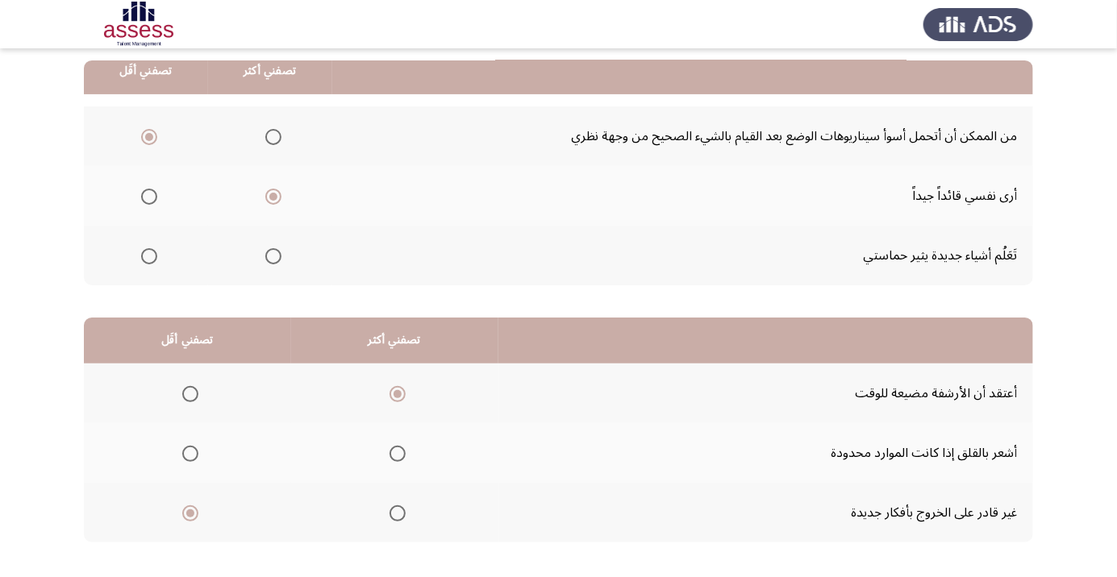
scroll to position [0, 0]
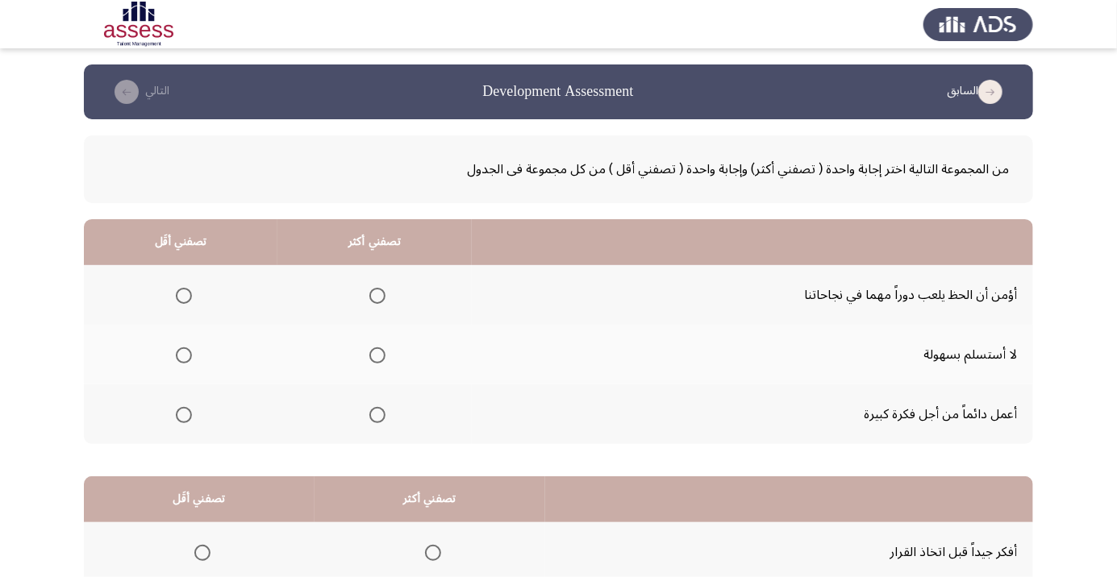
click at [381, 422] on span "Select an option" at bounding box center [377, 415] width 16 height 16
click at [381, 422] on input "Select an option" at bounding box center [377, 415] width 16 height 16
click at [184, 356] on span "Select an option" at bounding box center [184, 356] width 0 height 0
click at [182, 355] on input "Select an option" at bounding box center [184, 355] width 16 height 16
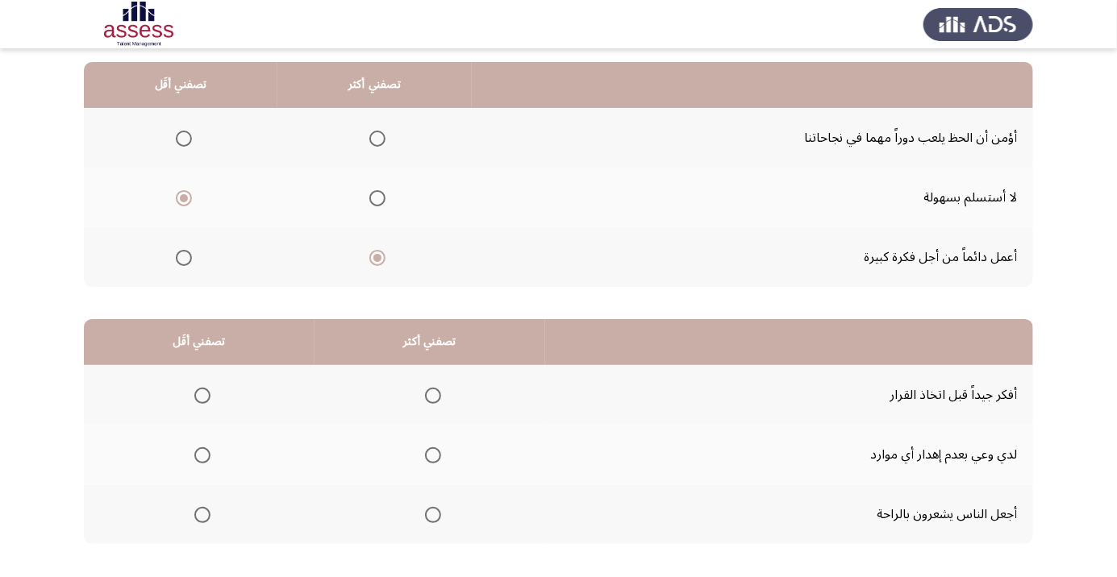
scroll to position [159, 0]
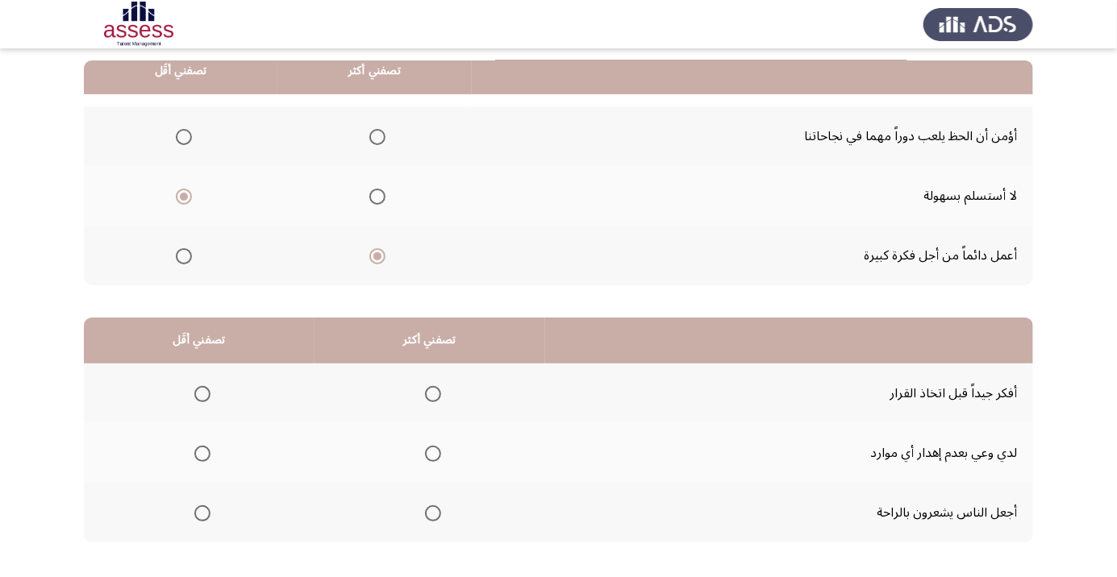
click at [433, 394] on span "Select an option" at bounding box center [433, 394] width 0 height 0
click at [429, 393] on input "Select an option" at bounding box center [433, 394] width 16 height 16
click at [203, 457] on span "Select an option" at bounding box center [202, 454] width 16 height 16
click at [203, 457] on input "Select an option" at bounding box center [202, 454] width 16 height 16
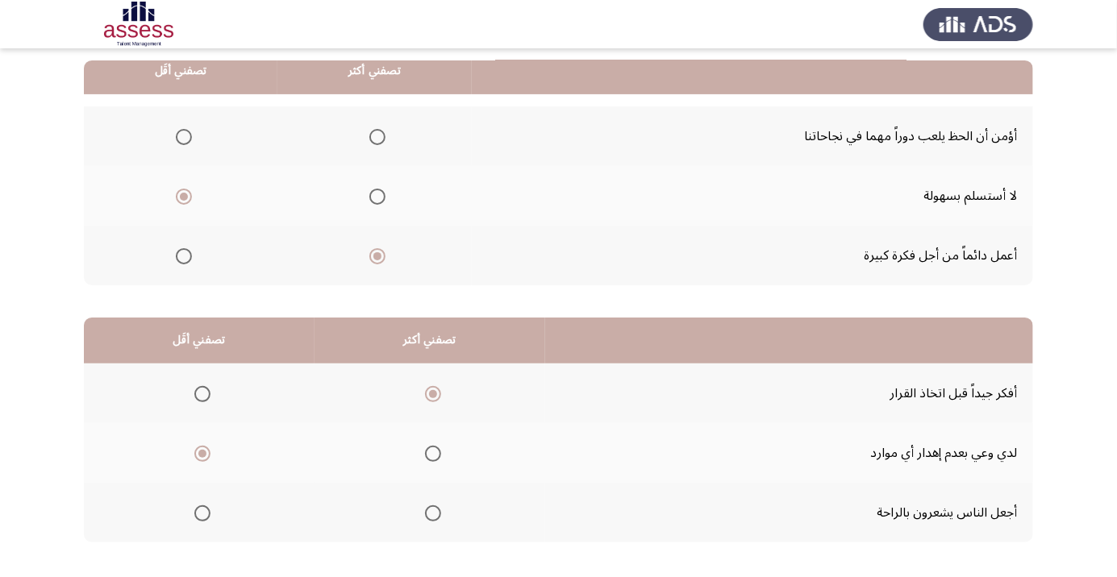
scroll to position [0, 0]
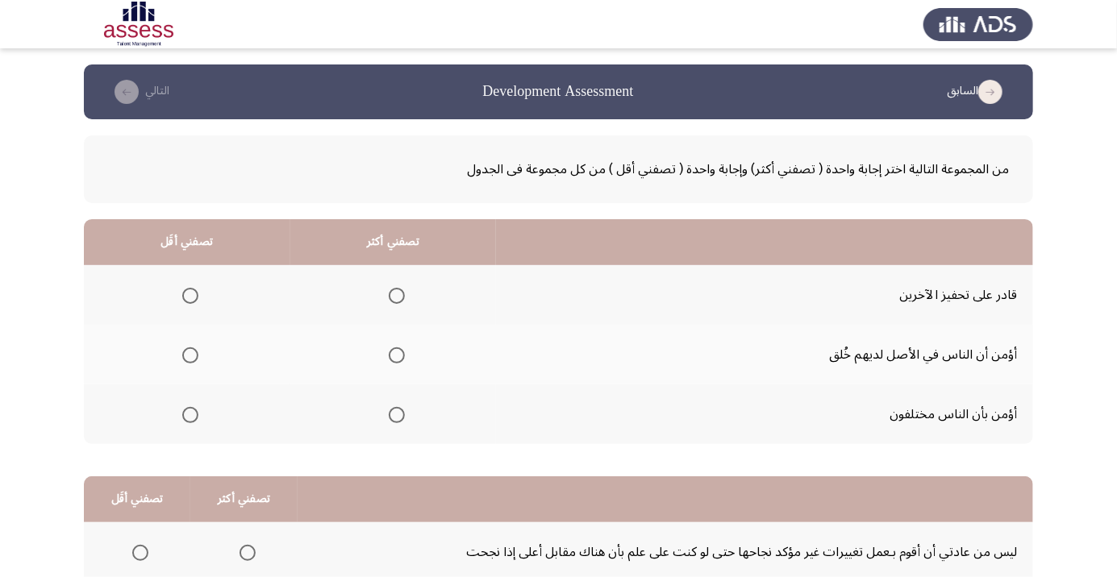
click at [402, 299] on span "Select an option" at bounding box center [397, 296] width 16 height 16
click at [402, 299] on input "Select an option" at bounding box center [397, 296] width 16 height 16
click at [193, 415] on span "Select an option" at bounding box center [190, 415] width 16 height 16
click at [193, 415] on input "Select an option" at bounding box center [190, 415] width 16 height 16
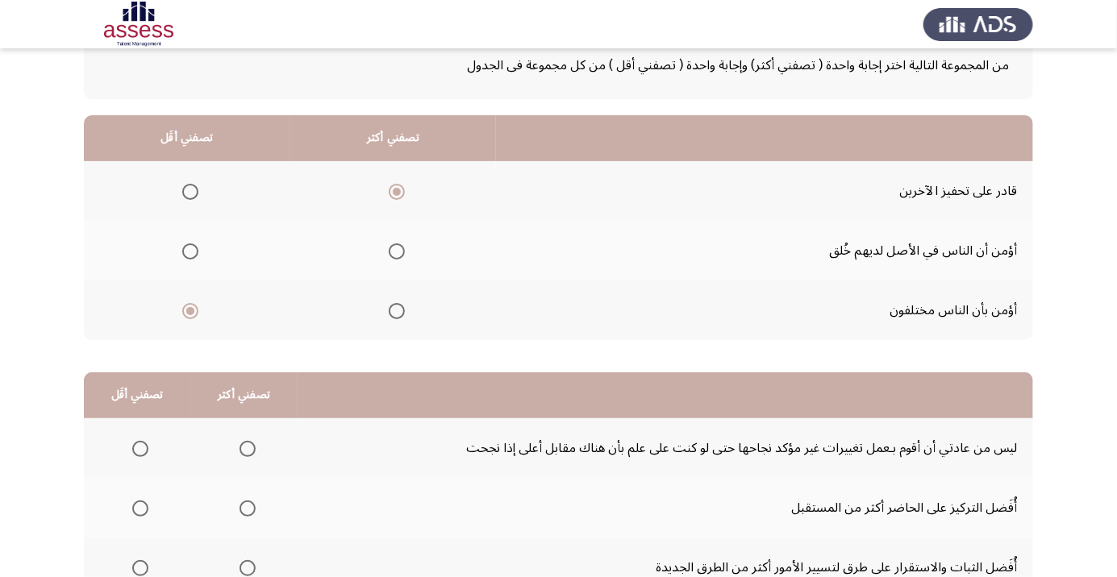
scroll to position [159, 0]
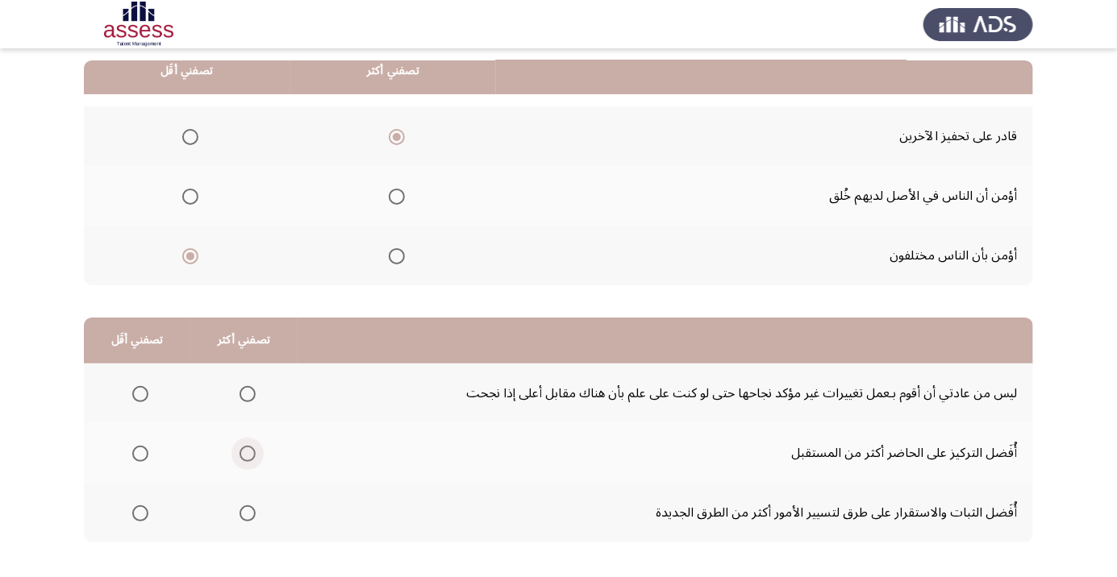
click at [247, 458] on span "Select an option" at bounding box center [247, 454] width 16 height 16
click at [247, 458] on input "Select an option" at bounding box center [247, 454] width 16 height 16
click at [144, 393] on span "Select an option" at bounding box center [140, 394] width 16 height 16
click at [144, 393] on input "Select an option" at bounding box center [140, 394] width 16 height 16
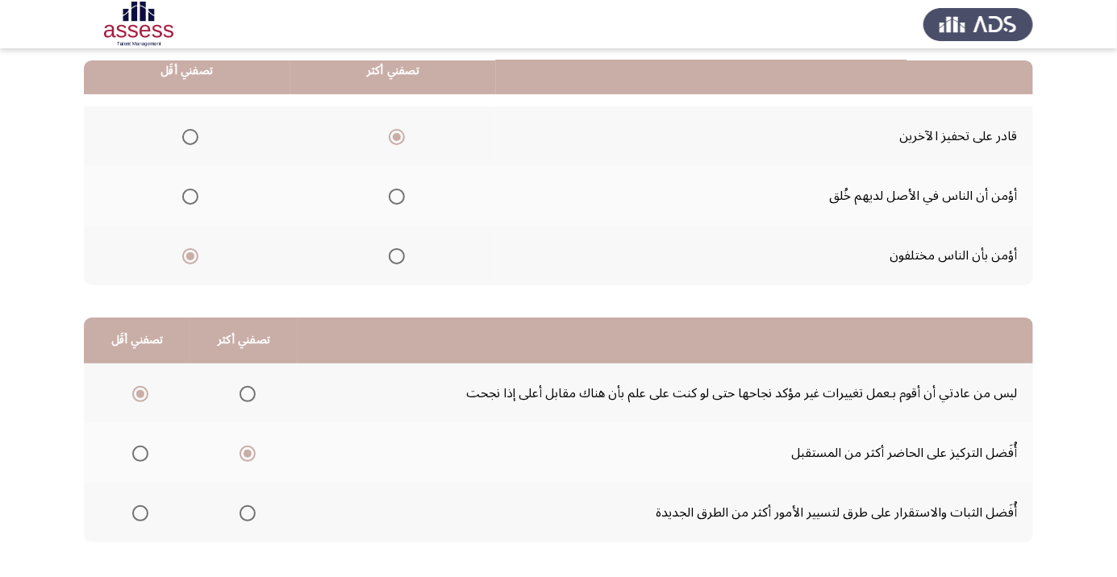
scroll to position [0, 0]
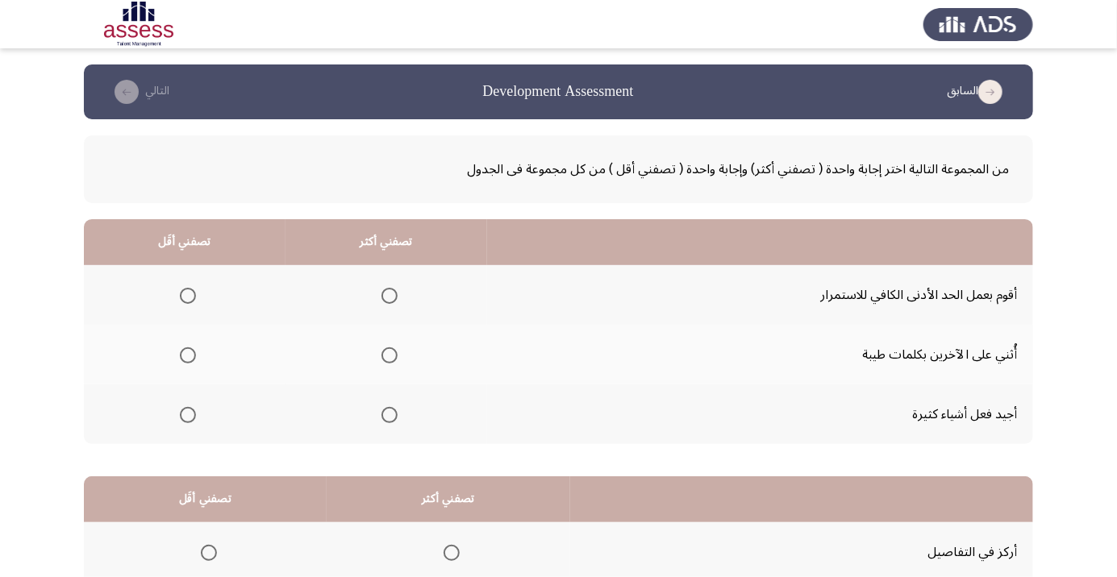
click at [389, 356] on span "Select an option" at bounding box center [389, 356] width 0 height 0
click at [387, 355] on input "Select an option" at bounding box center [389, 355] width 16 height 16
click at [196, 433] on th at bounding box center [185, 415] width 202 height 60
click at [191, 421] on span "Select an option" at bounding box center [188, 415] width 16 height 16
click at [191, 421] on input "Select an option" at bounding box center [188, 415] width 16 height 16
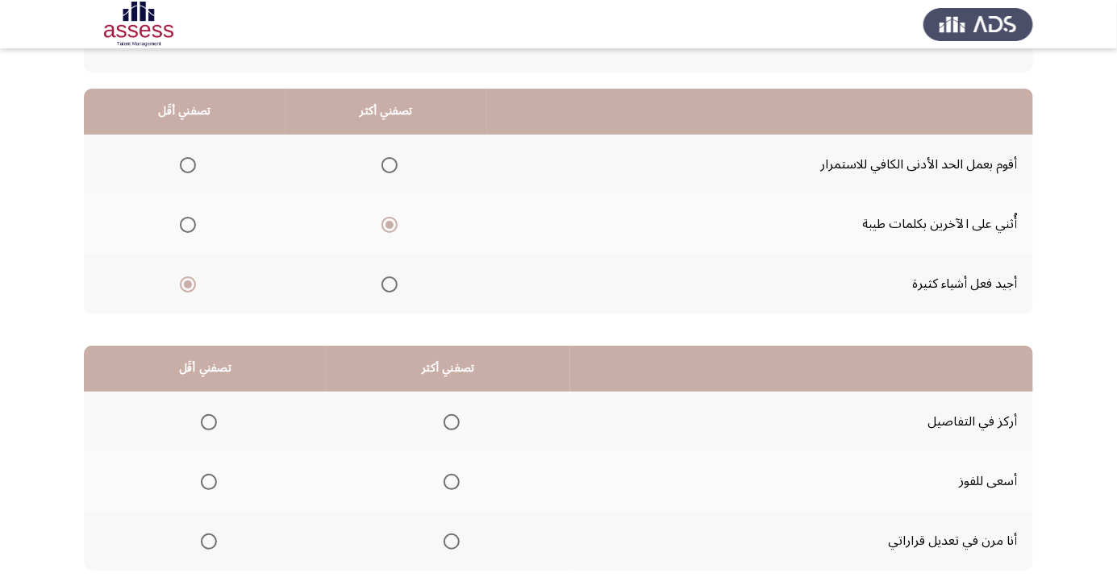
scroll to position [146, 0]
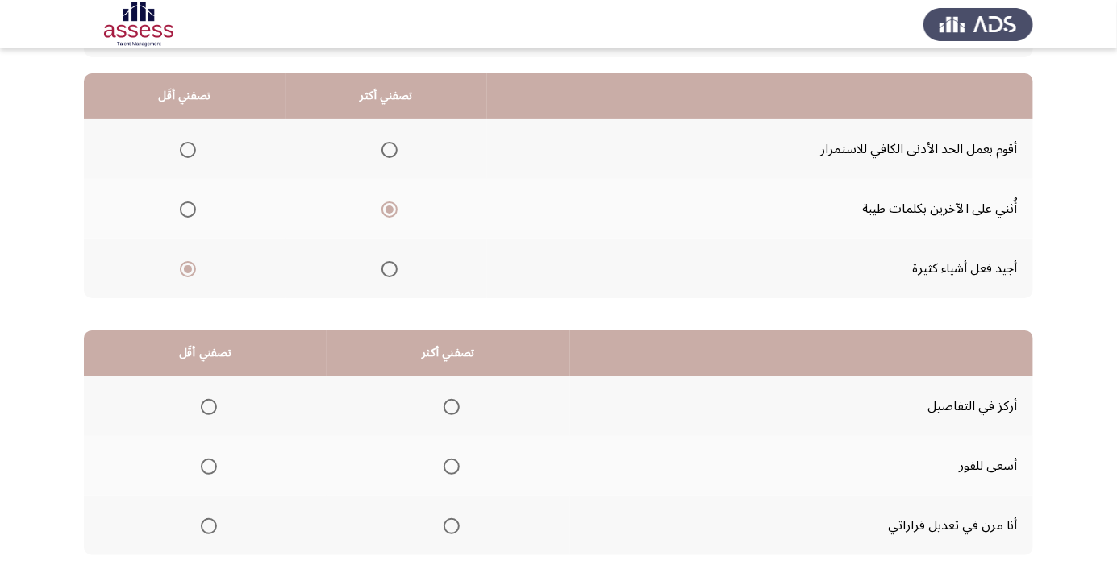
click at [443, 409] on span "Select an option" at bounding box center [451, 407] width 16 height 16
click at [443, 409] on input "Select an option" at bounding box center [451, 407] width 16 height 16
click at [210, 472] on span "Select an option" at bounding box center [209, 467] width 16 height 16
click at [210, 472] on input "Select an option" at bounding box center [209, 467] width 16 height 16
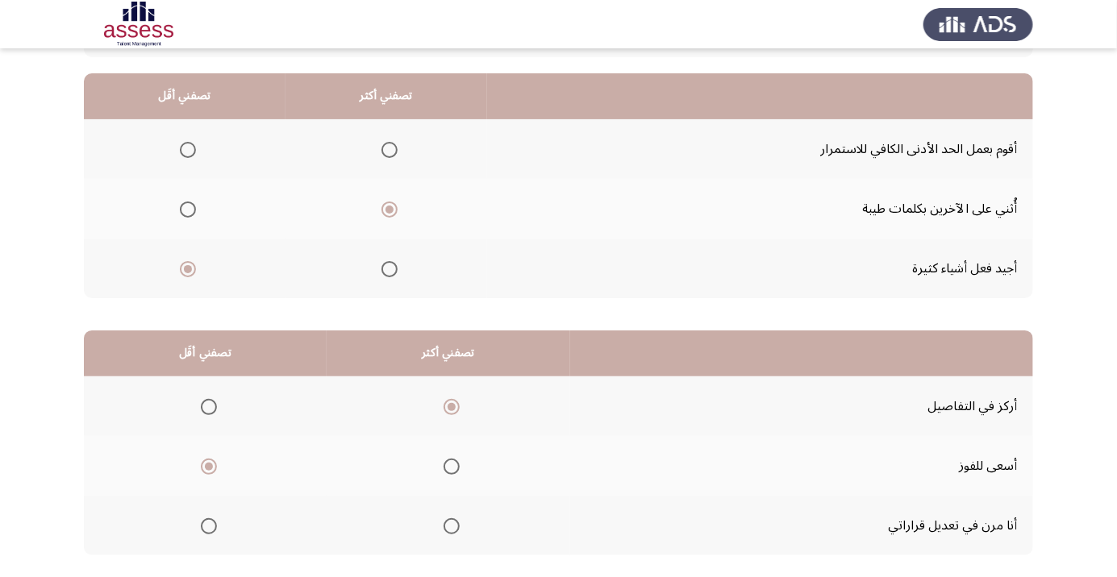
scroll to position [0, 0]
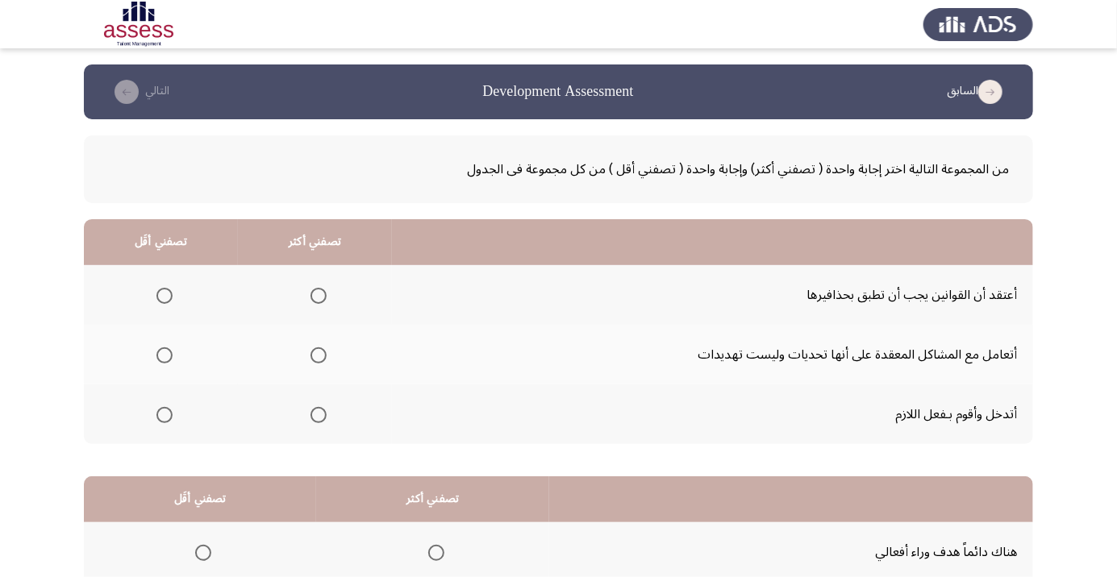
click at [313, 379] on th at bounding box center [315, 355] width 154 height 60
click at [316, 359] on span "Select an option" at bounding box center [318, 355] width 16 height 16
click at [316, 359] on input "Select an option" at bounding box center [318, 355] width 16 height 16
click at [168, 297] on span "Select an option" at bounding box center [164, 296] width 16 height 16
click at [168, 297] on input "Select an option" at bounding box center [164, 296] width 16 height 16
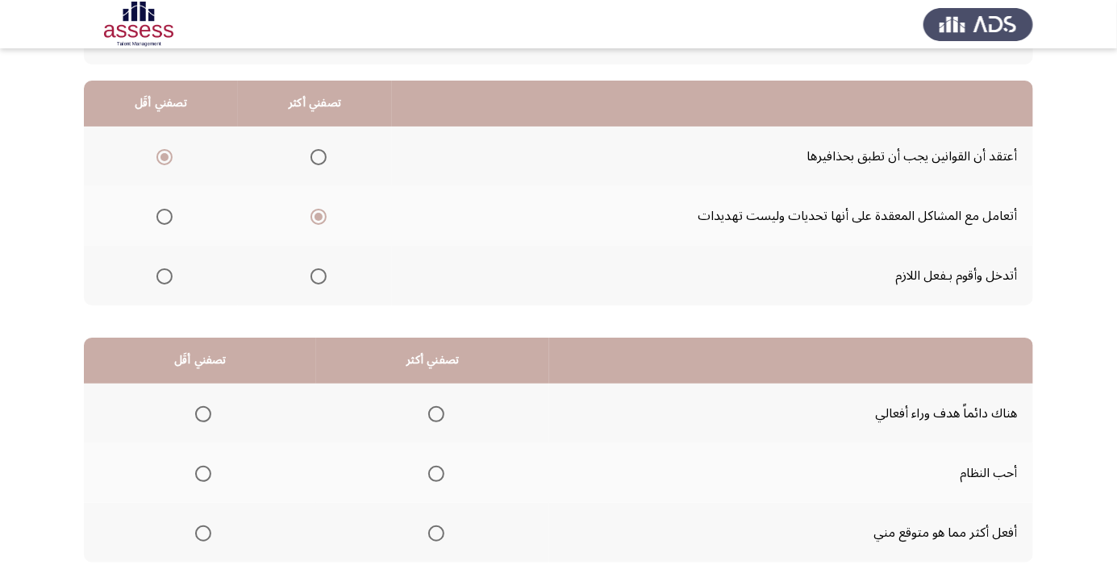
scroll to position [159, 0]
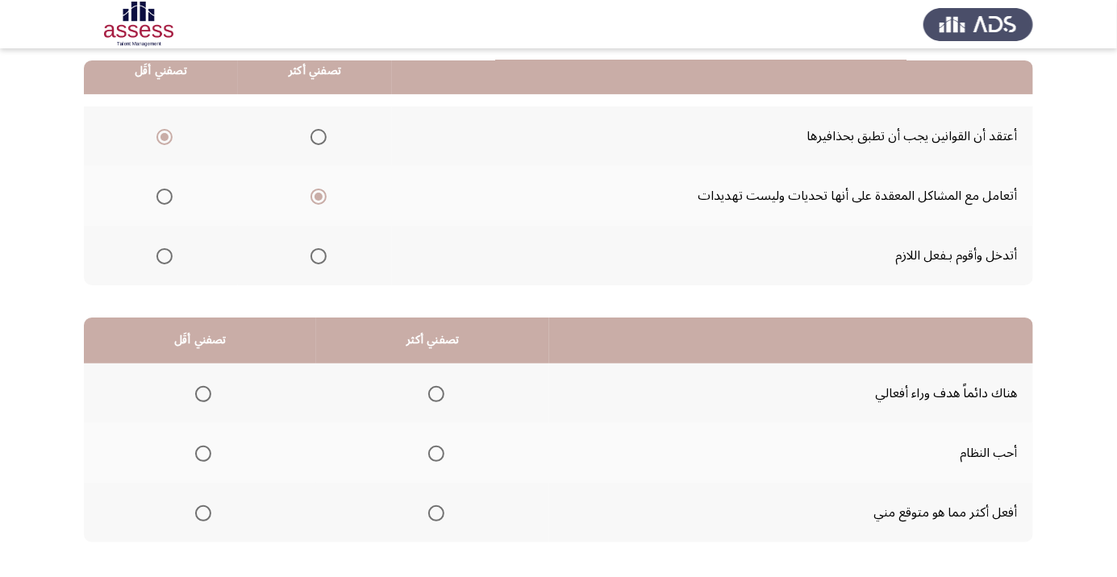
click at [428, 397] on span "Select an option" at bounding box center [436, 394] width 16 height 16
click at [428, 397] on input "Select an option" at bounding box center [436, 394] width 16 height 16
click at [206, 518] on span "Select an option" at bounding box center [203, 513] width 16 height 16
click at [206, 518] on input "Select an option" at bounding box center [203, 513] width 16 height 16
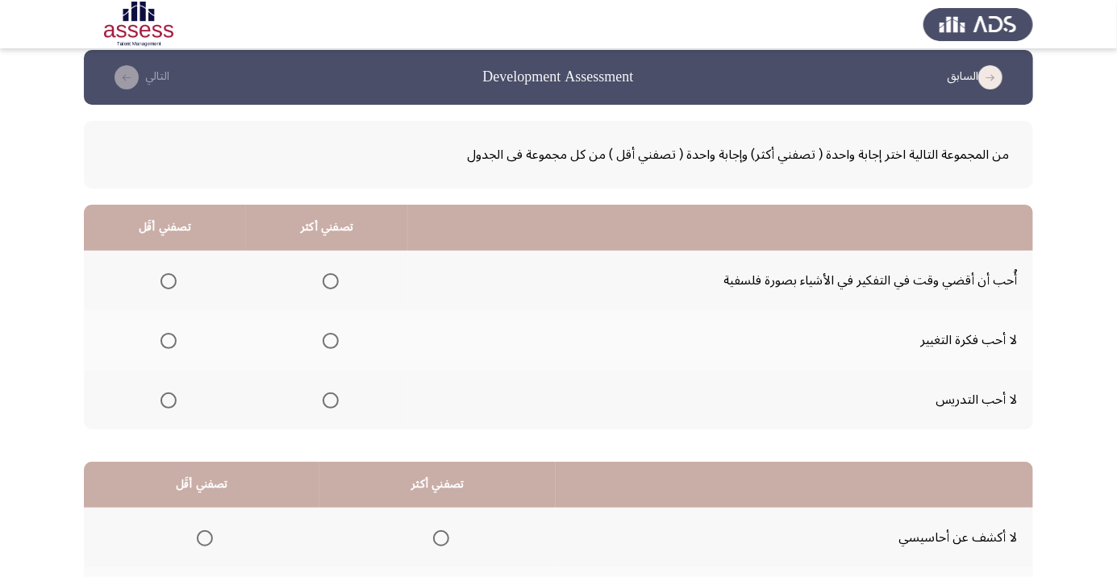
scroll to position [50, 0]
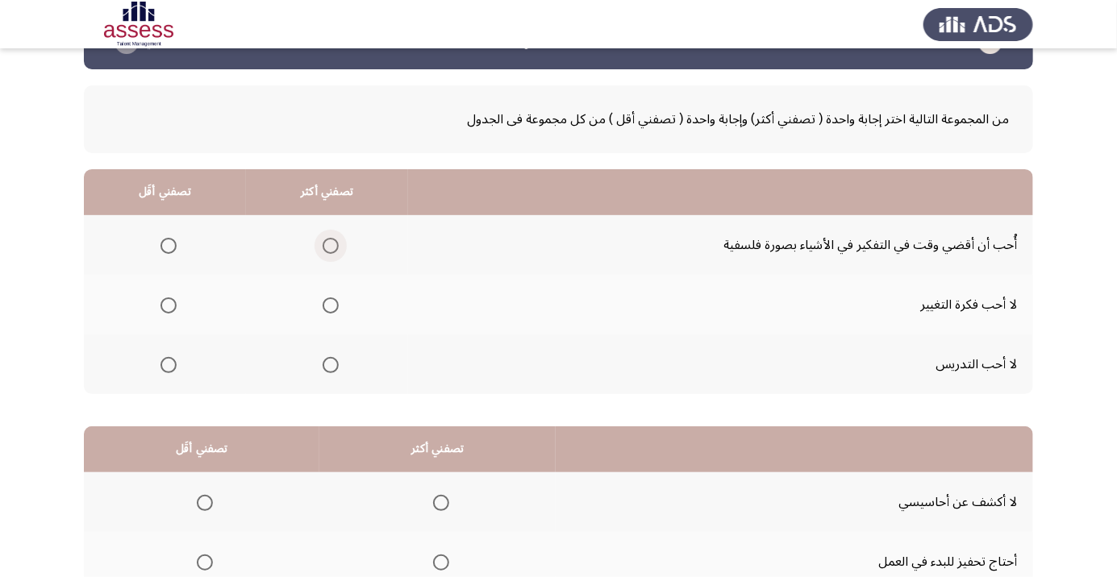
click at [327, 244] on span "Select an option" at bounding box center [330, 246] width 16 height 16
click at [327, 244] on input "Select an option" at bounding box center [330, 246] width 16 height 16
click at [168, 306] on span "Select an option" at bounding box center [168, 306] width 0 height 0
click at [167, 304] on input "Select an option" at bounding box center [168, 305] width 16 height 16
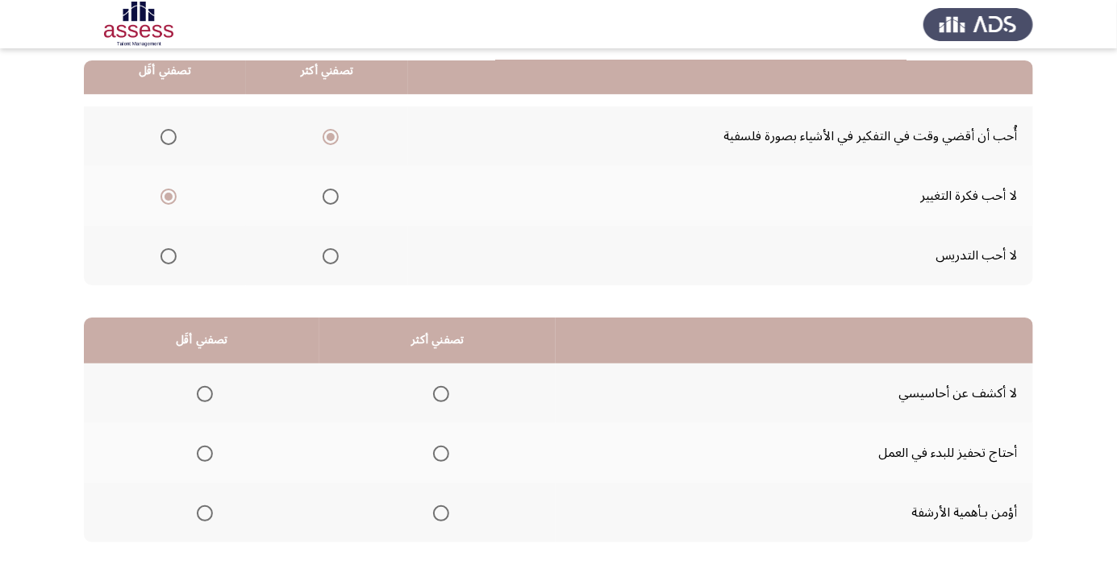
click at [442, 397] on span "Select an option" at bounding box center [441, 394] width 16 height 16
click at [442, 397] on input "Select an option" at bounding box center [441, 394] width 16 height 16
click at [203, 512] on span "Select an option" at bounding box center [205, 513] width 16 height 16
click at [203, 512] on input "Select an option" at bounding box center [205, 513] width 16 height 16
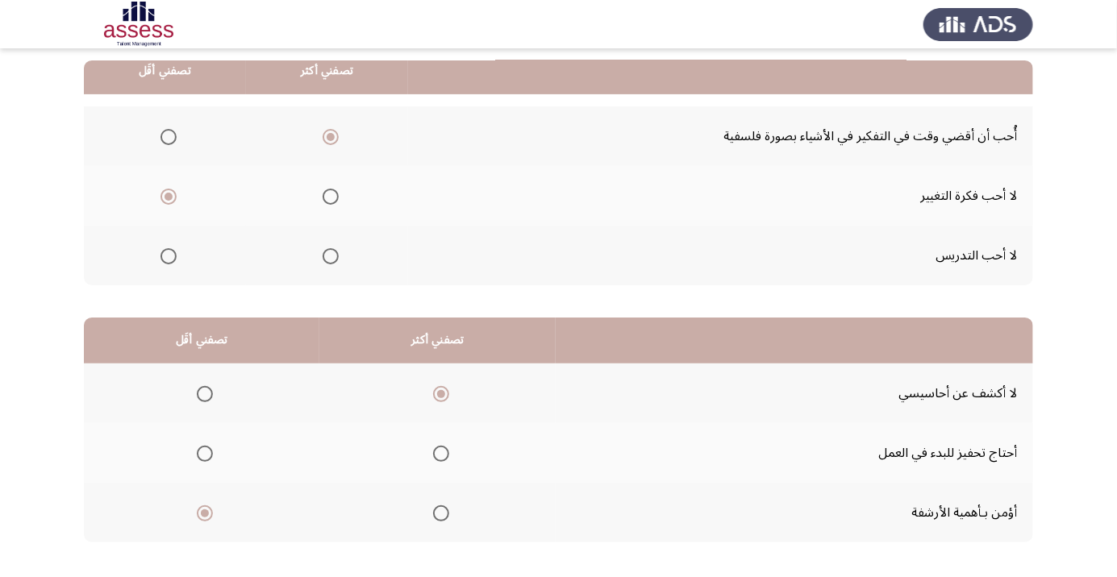
scroll to position [0, 0]
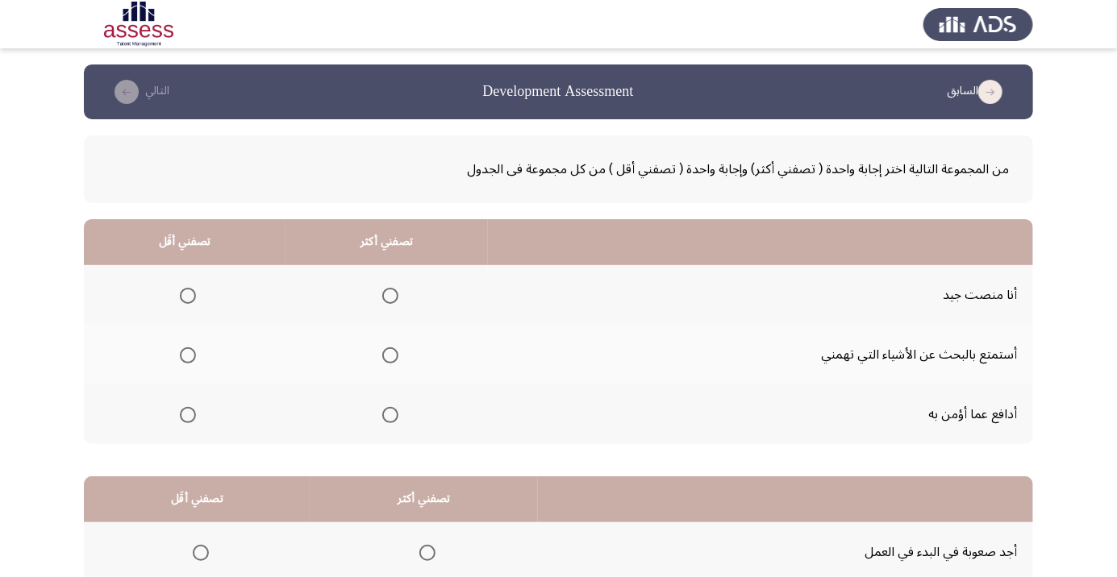
click at [383, 311] on th at bounding box center [386, 295] width 202 height 60
click at [395, 295] on span "Select an option" at bounding box center [390, 296] width 16 height 16
click at [395, 295] on input "Select an option" at bounding box center [390, 296] width 16 height 16
click at [193, 416] on span "Select an option" at bounding box center [188, 415] width 16 height 16
click at [193, 416] on input "Select an option" at bounding box center [188, 415] width 16 height 16
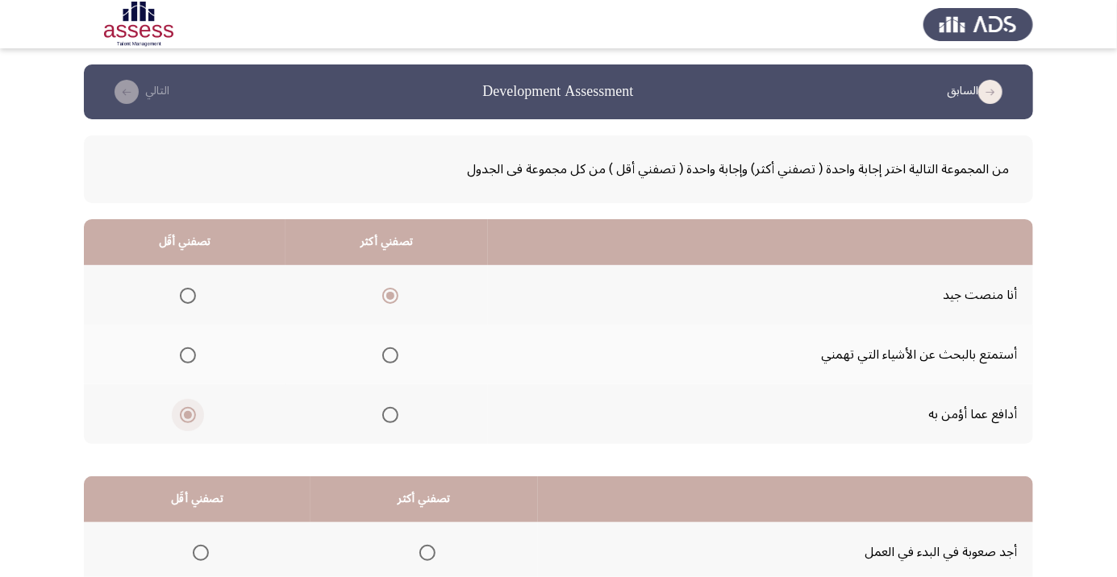
click at [187, 419] on span "Select an option" at bounding box center [188, 415] width 16 height 16
click at [187, 419] on input "Select an option" at bounding box center [188, 415] width 16 height 16
click at [193, 358] on span "Select an option" at bounding box center [188, 355] width 16 height 16
click at [193, 358] on input "Select an option" at bounding box center [188, 355] width 16 height 16
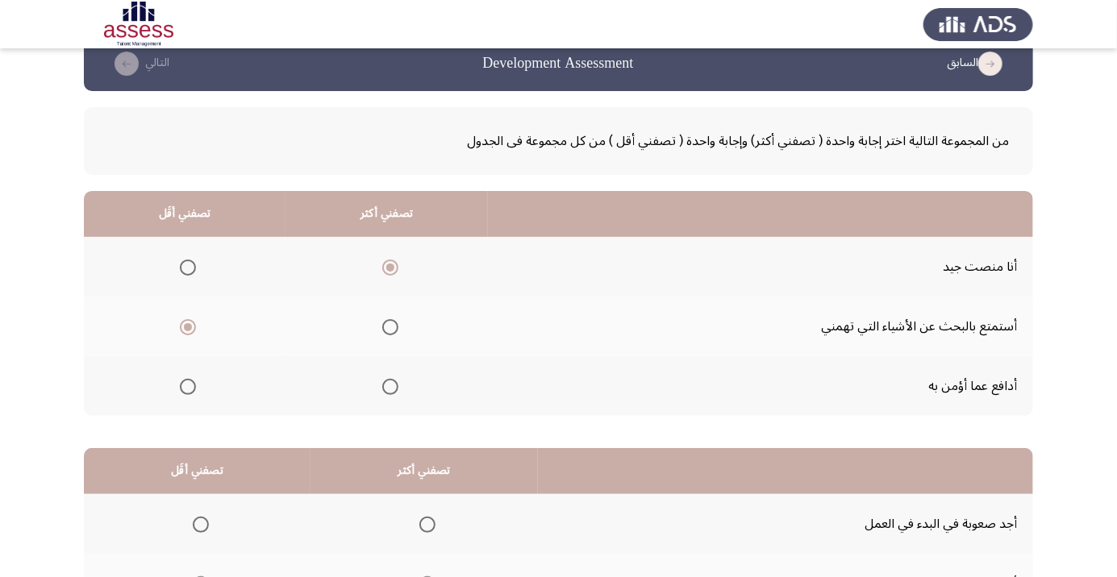
scroll to position [159, 0]
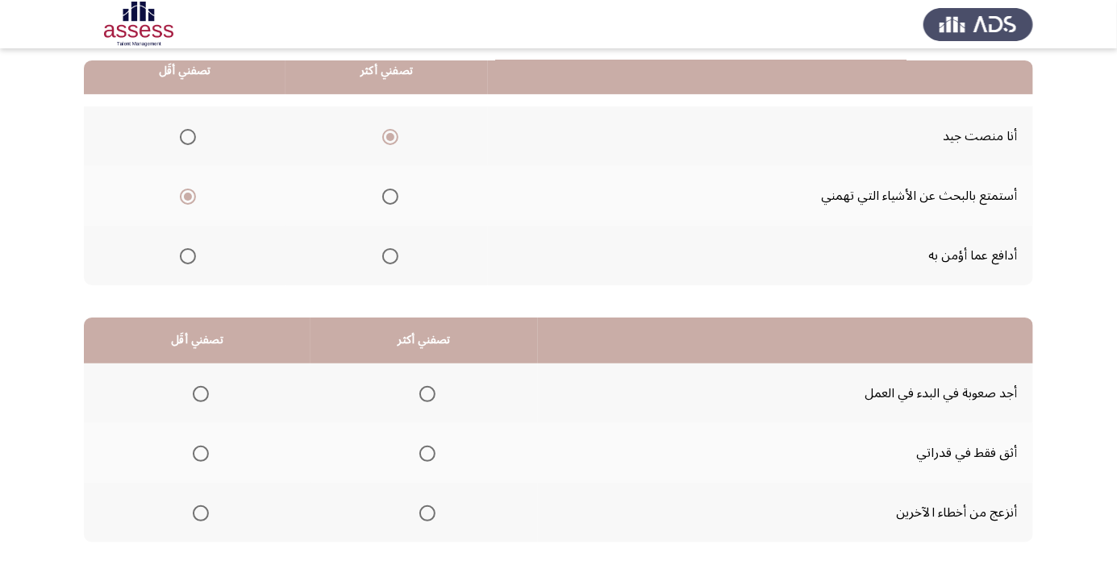
click at [424, 512] on span "Select an option" at bounding box center [427, 513] width 16 height 16
click at [424, 512] on input "Select an option" at bounding box center [427, 513] width 16 height 16
click at [199, 393] on span "Select an option" at bounding box center [201, 394] width 16 height 16
click at [199, 393] on input "Select an option" at bounding box center [201, 394] width 16 height 16
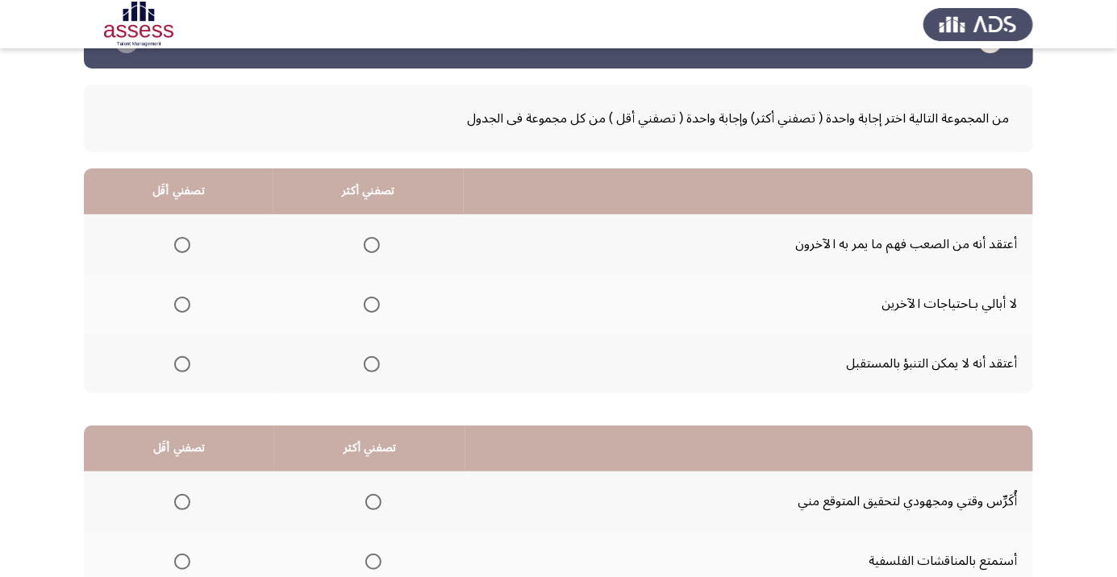
scroll to position [54, 0]
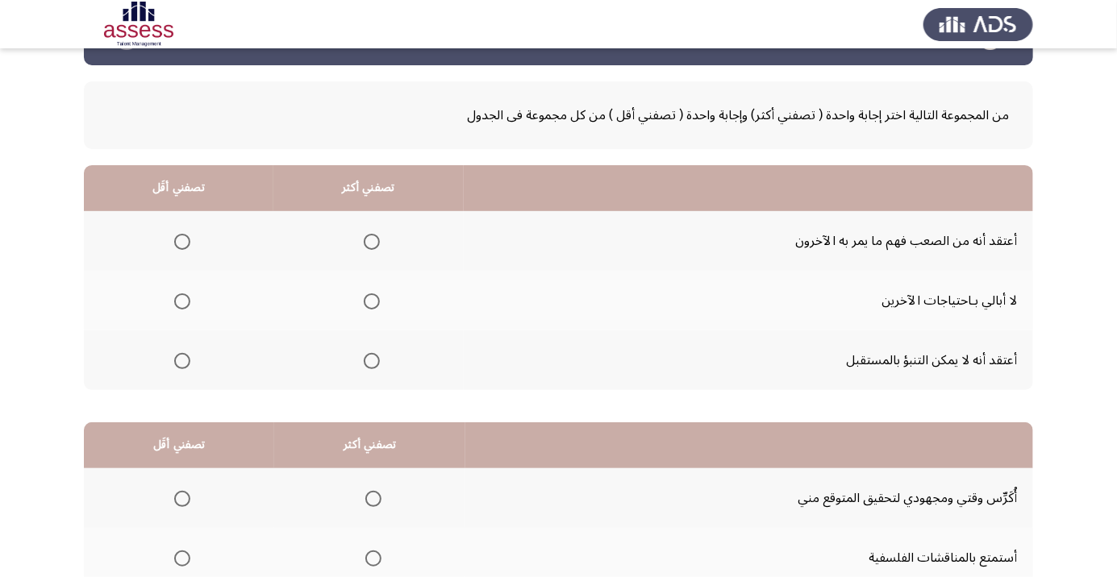
click at [188, 295] on span "Select an option" at bounding box center [182, 301] width 16 height 16
click at [188, 295] on input "Select an option" at bounding box center [182, 301] width 16 height 16
click at [372, 364] on span "Select an option" at bounding box center [372, 361] width 16 height 16
click at [372, 364] on input "Select an option" at bounding box center [372, 361] width 16 height 16
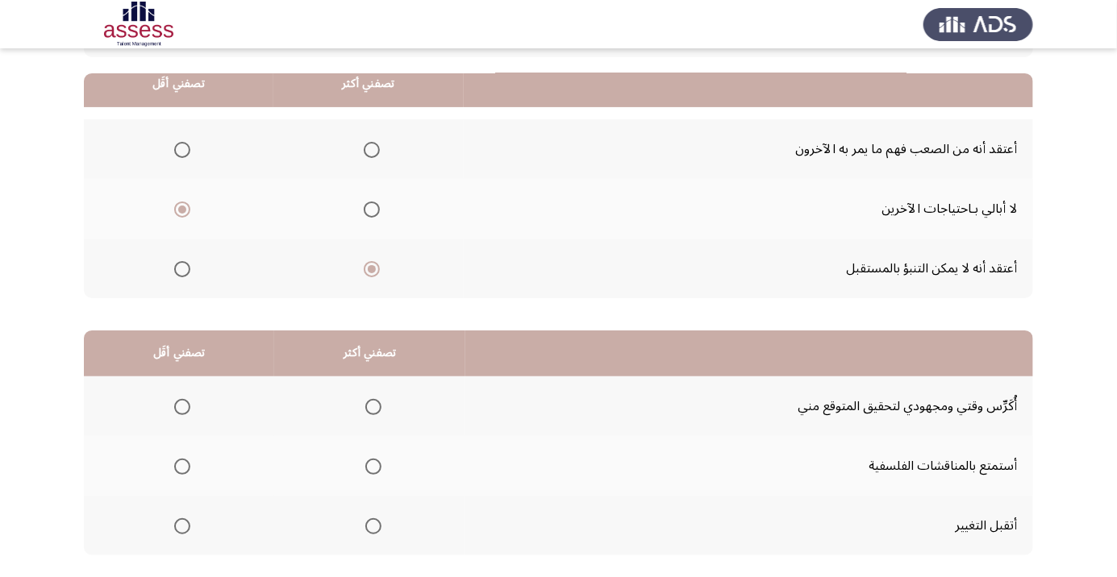
scroll to position [159, 0]
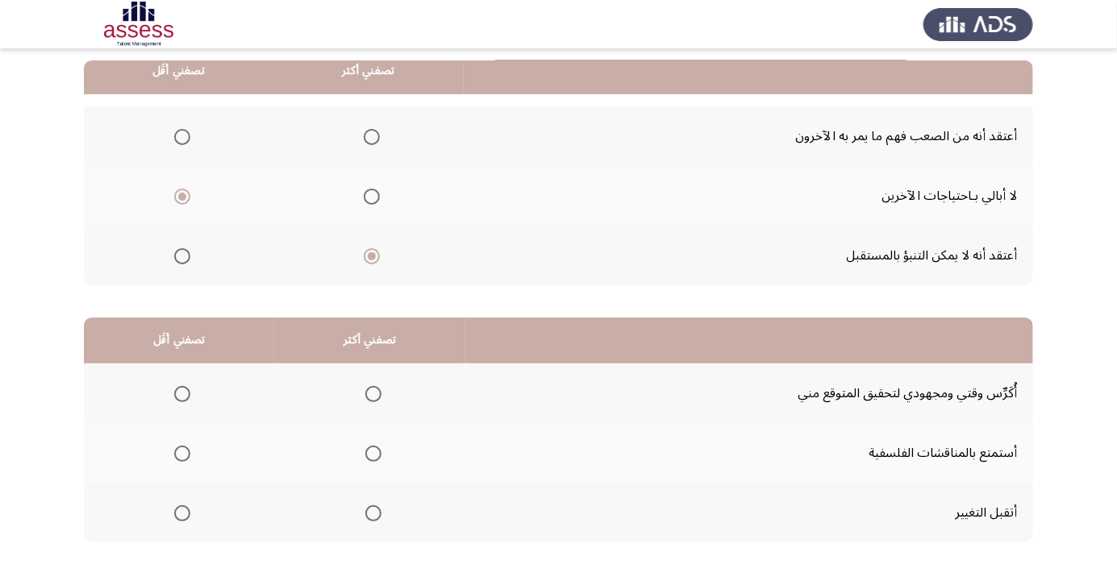
click at [376, 518] on span "Select an option" at bounding box center [373, 513] width 16 height 16
click at [376, 518] on input "Select an option" at bounding box center [373, 513] width 16 height 16
click at [184, 397] on span "Select an option" at bounding box center [182, 394] width 16 height 16
click at [184, 397] on input "Select an option" at bounding box center [182, 394] width 16 height 16
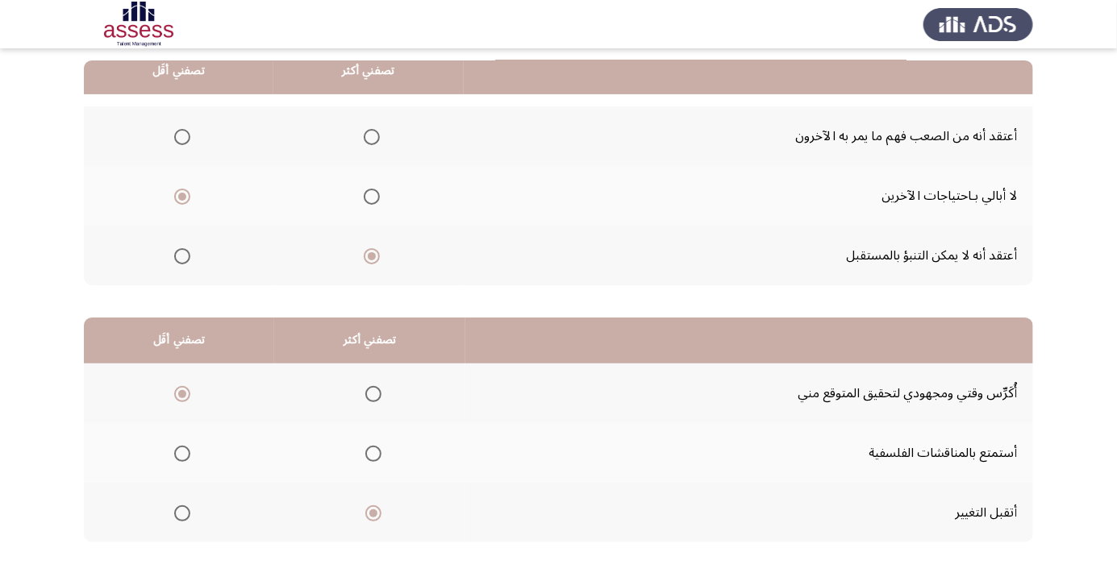
scroll to position [0, 0]
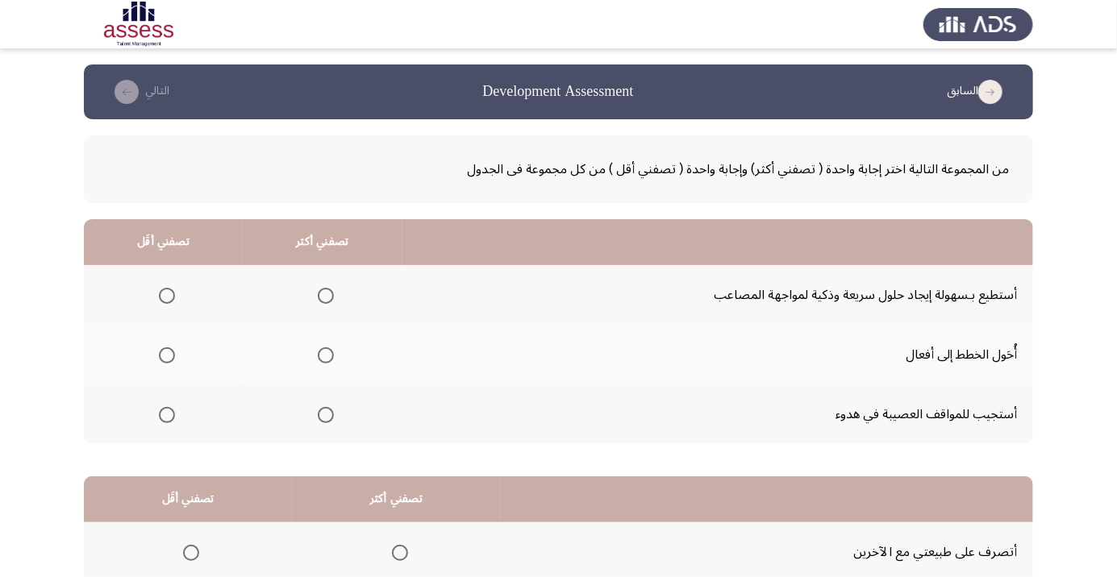
click at [321, 419] on span "Select an option" at bounding box center [326, 415] width 16 height 16
click at [321, 419] on input "Select an option" at bounding box center [326, 415] width 16 height 16
click at [0, 210] on app-assessment-container "السابق Development Assessment التالي من المجموعة التالية اختر إجابة واحدة ( تصف…" at bounding box center [558, 406] width 1117 height 685
click at [325, 360] on span "Select an option" at bounding box center [326, 355] width 16 height 16
click at [325, 360] on input "Select an option" at bounding box center [326, 355] width 16 height 16
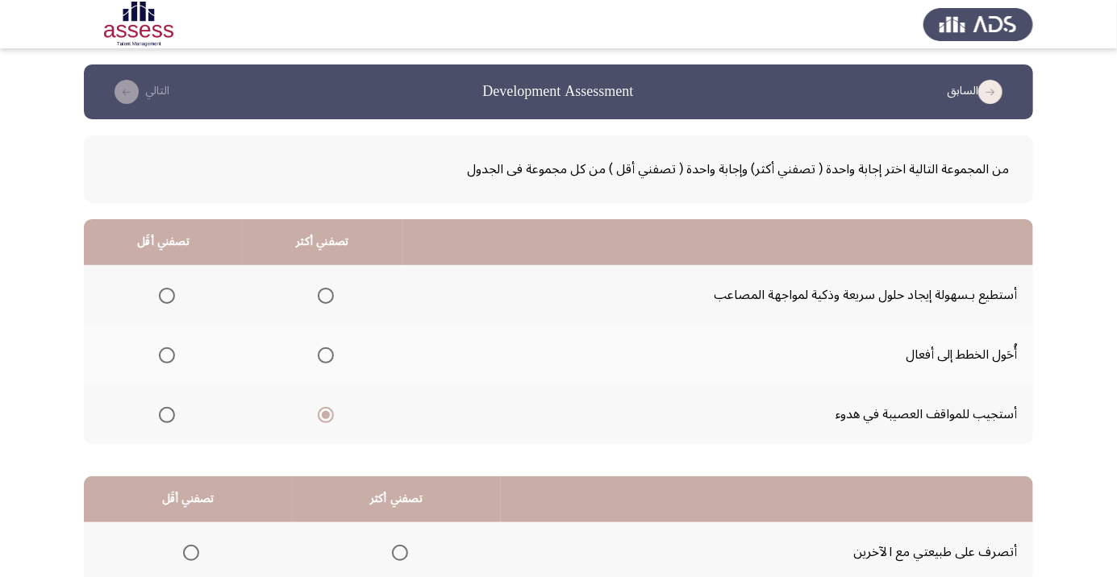
click at [0, 213] on app-assessment-container "السابق Development Assessment التالي من المجموعة التالية اختر إجابة واحدة ( تصف…" at bounding box center [558, 406] width 1117 height 685
click at [167, 296] on span "Select an option" at bounding box center [167, 296] width 0 height 0
click at [164, 295] on input "Select an option" at bounding box center [167, 296] width 16 height 16
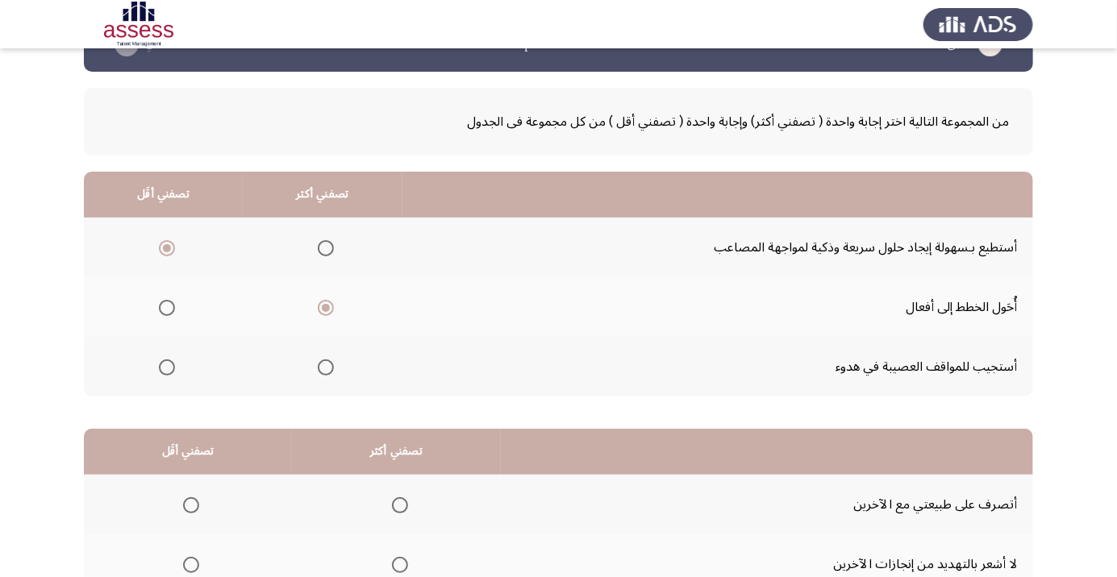
scroll to position [159, 0]
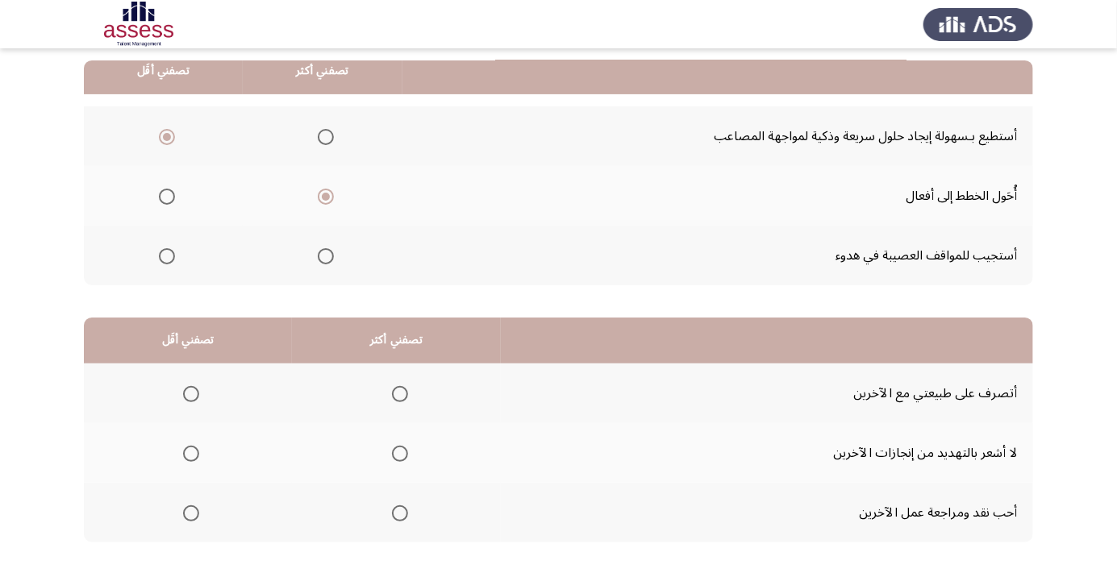
click at [395, 472] on th at bounding box center [396, 453] width 209 height 60
click at [394, 459] on span "Select an option" at bounding box center [400, 454] width 16 height 16
click at [394, 459] on input "Select an option" at bounding box center [400, 454] width 16 height 16
click at [197, 529] on th at bounding box center [188, 513] width 208 height 60
click at [191, 514] on span "Select an option" at bounding box center [191, 514] width 0 height 0
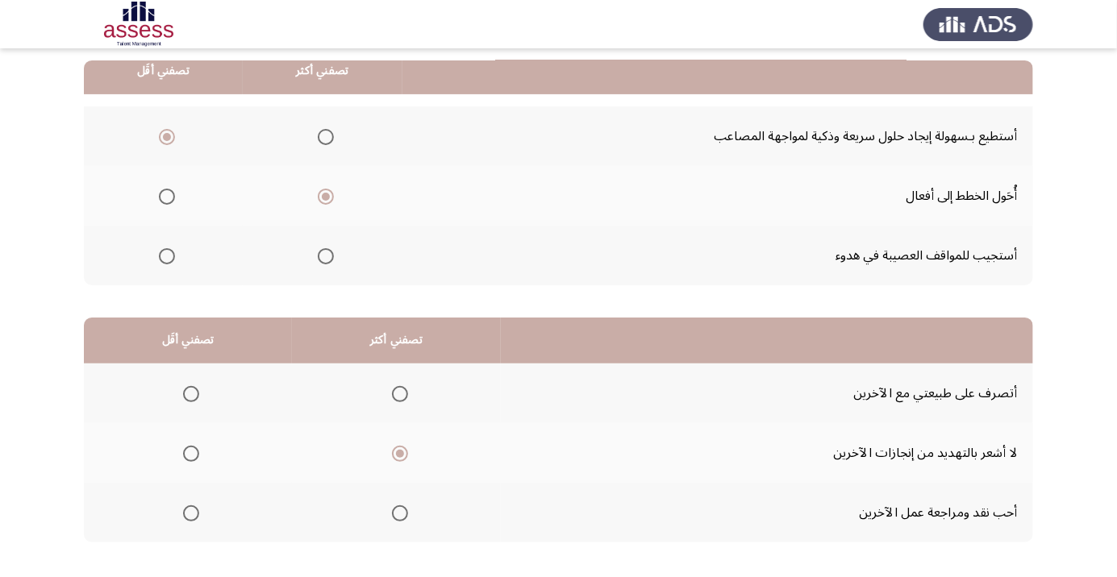
click at [190, 512] on input "Select an option" at bounding box center [191, 513] width 16 height 16
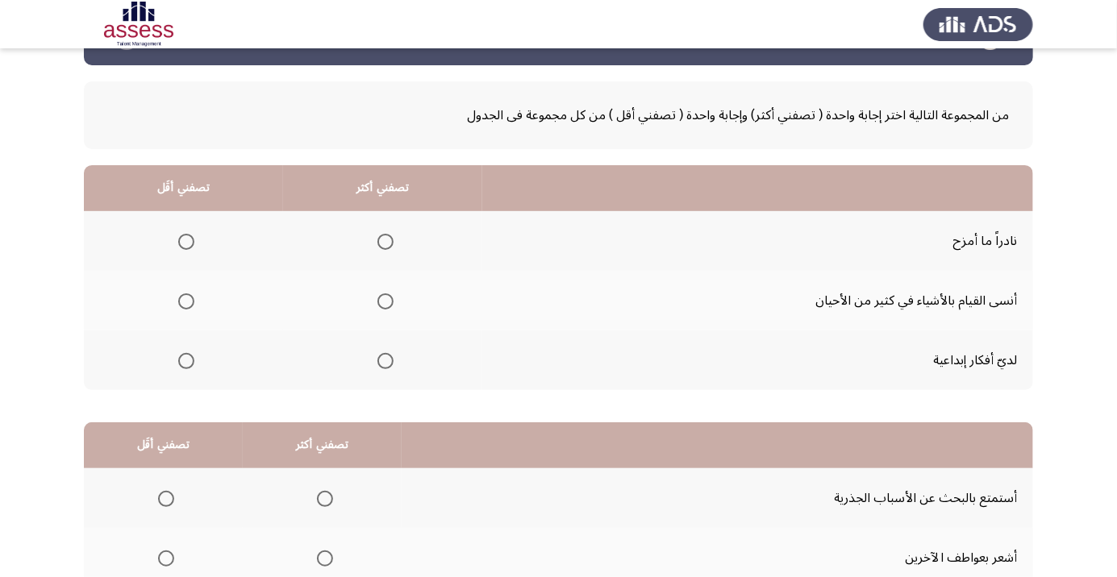
scroll to position [53, 0]
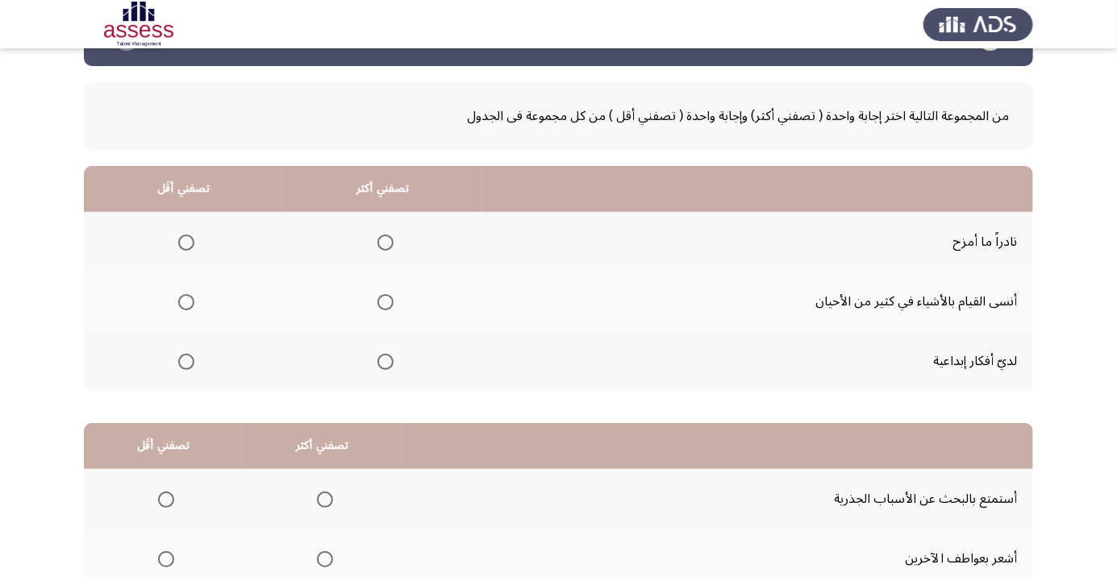
click at [389, 366] on span "Select an option" at bounding box center [385, 362] width 16 height 16
click at [389, 366] on input "Select an option" at bounding box center [385, 362] width 16 height 16
click at [192, 305] on span "Select an option" at bounding box center [186, 302] width 16 height 16
click at [192, 305] on input "Select an option" at bounding box center [186, 302] width 16 height 16
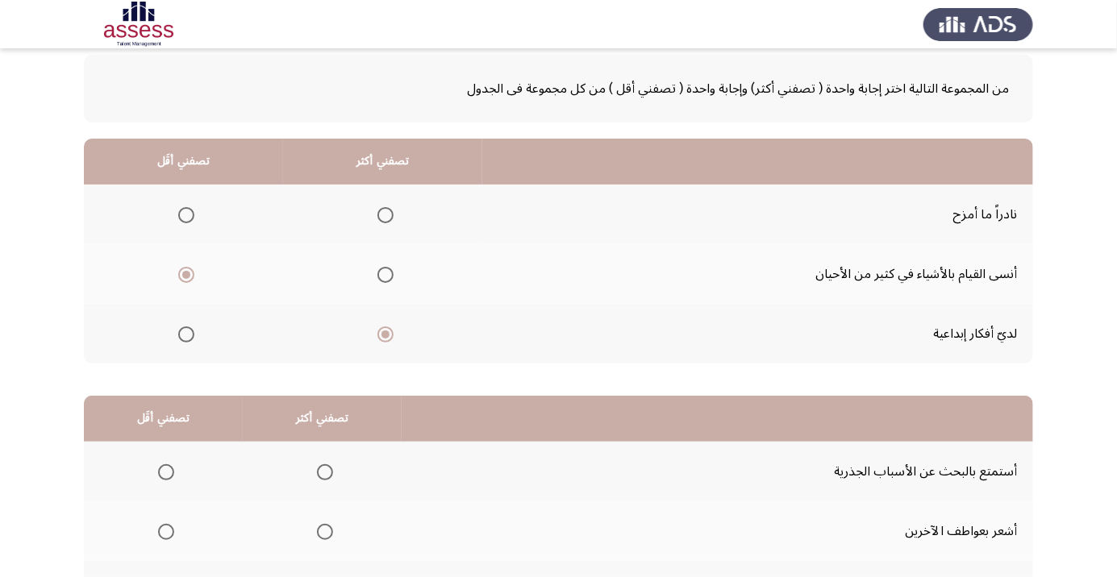
scroll to position [159, 0]
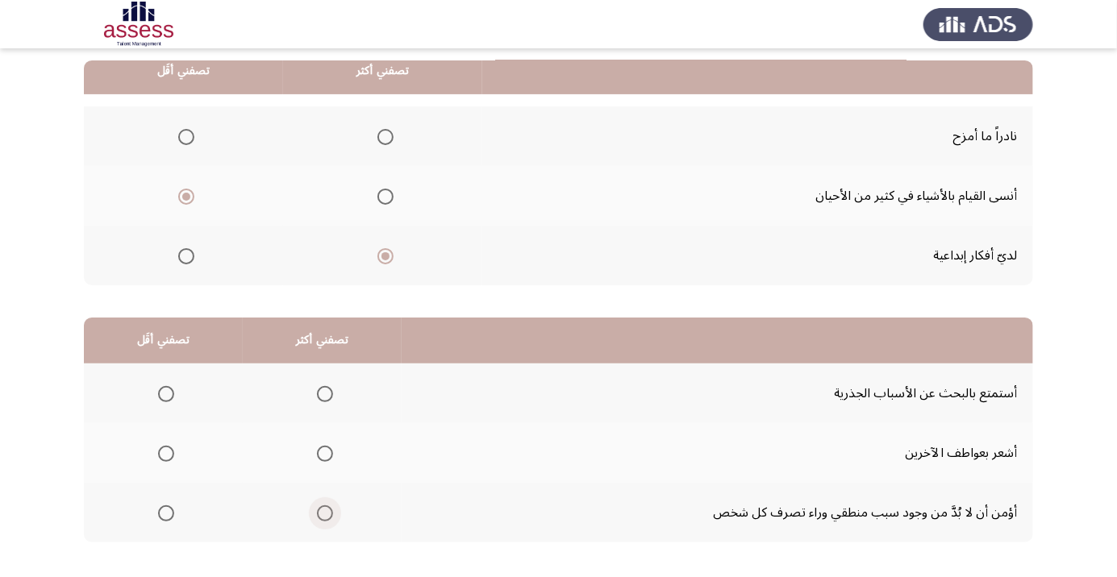
click at [329, 516] on span "Select an option" at bounding box center [325, 513] width 16 height 16
click at [329, 516] on input "Select an option" at bounding box center [325, 513] width 16 height 16
click at [169, 458] on span "Select an option" at bounding box center [166, 454] width 16 height 16
click at [169, 458] on input "Select an option" at bounding box center [166, 454] width 16 height 16
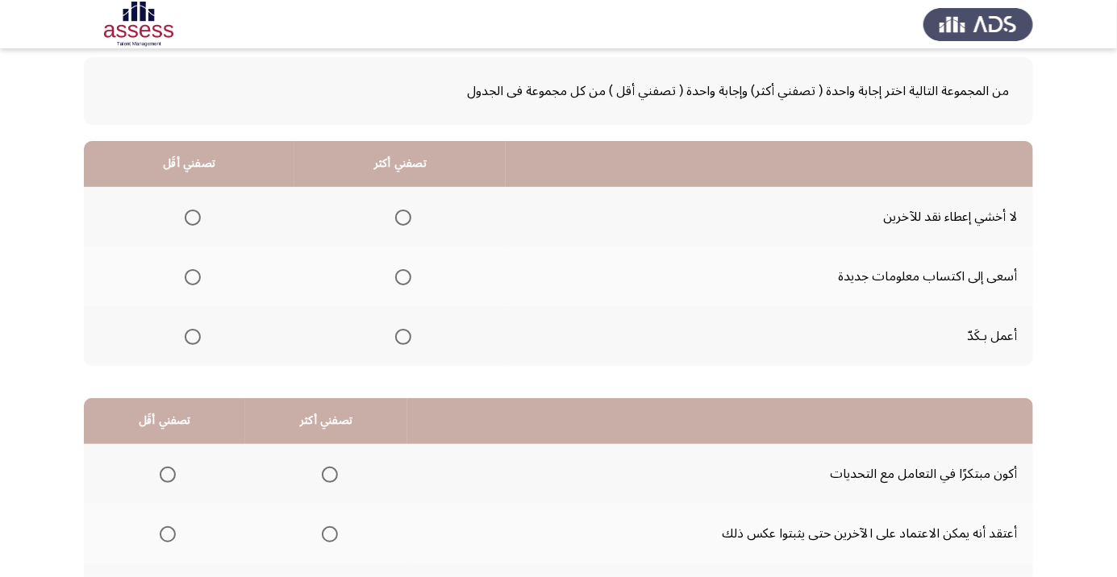
scroll to position [81, 0]
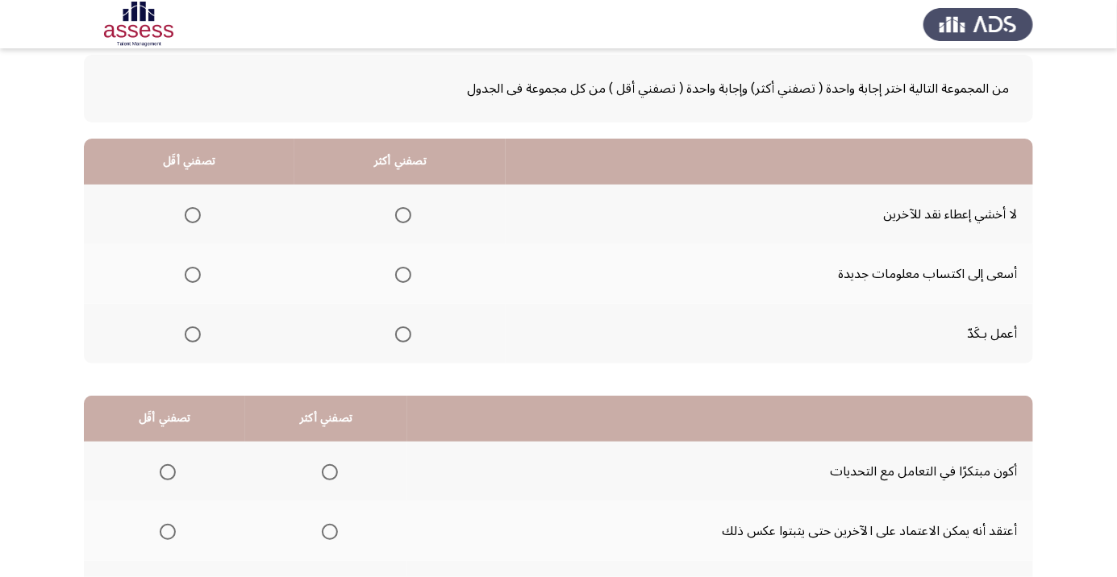
click at [404, 281] on span "Select an option" at bounding box center [403, 275] width 16 height 16
click at [404, 281] on input "Select an option" at bounding box center [403, 275] width 16 height 16
click at [189, 218] on span "Select an option" at bounding box center [193, 215] width 16 height 16
click at [189, 218] on input "Select an option" at bounding box center [193, 215] width 16 height 16
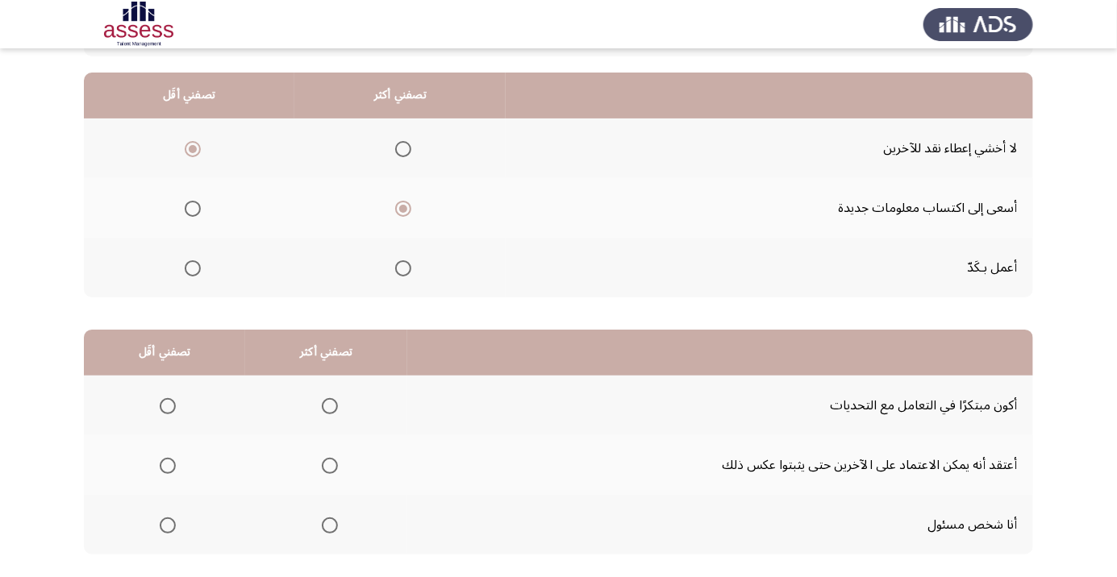
scroll to position [147, 0]
click at [344, 540] on th at bounding box center [326, 525] width 162 height 60
click at [326, 545] on th at bounding box center [326, 525] width 162 height 60
click at [327, 540] on th at bounding box center [326, 525] width 162 height 60
click at [330, 526] on span "Select an option" at bounding box center [330, 526] width 0 height 0
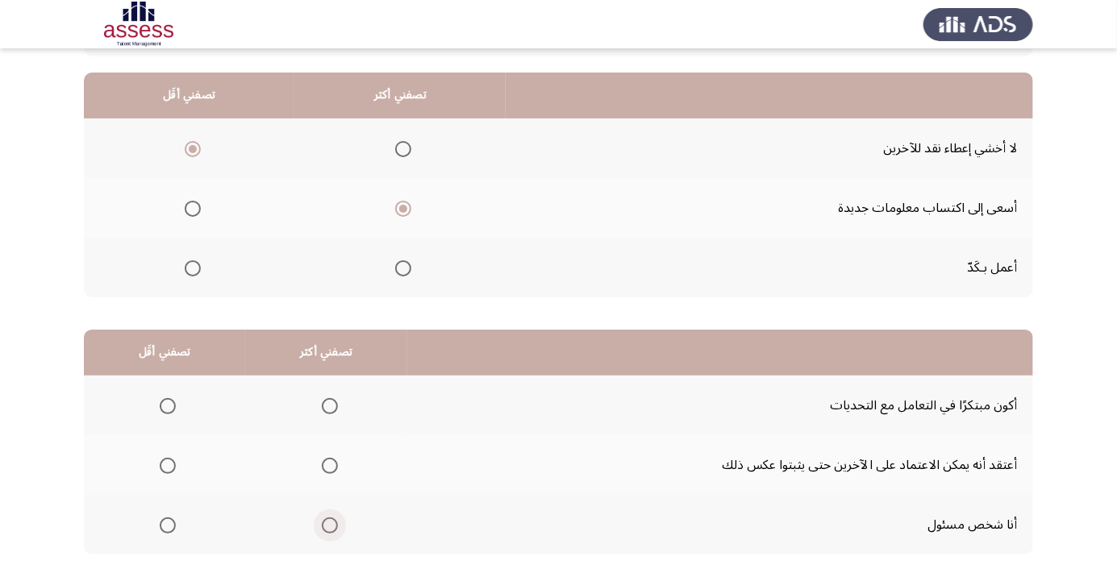
click at [326, 523] on input "Select an option" at bounding box center [330, 526] width 16 height 16
click at [166, 470] on span "Select an option" at bounding box center [168, 466] width 16 height 16
click at [166, 470] on input "Select an option" at bounding box center [168, 466] width 16 height 16
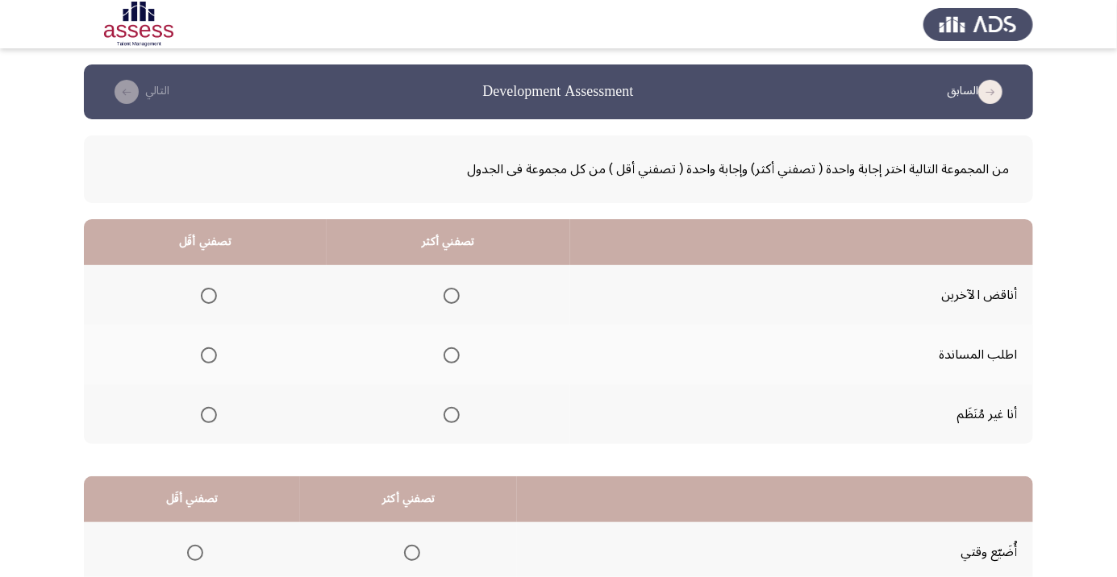
click at [451, 356] on span "Select an option" at bounding box center [451, 356] width 0 height 0
click at [447, 355] on input "Select an option" at bounding box center [451, 355] width 16 height 16
click at [209, 415] on span "Select an option" at bounding box center [209, 415] width 0 height 0
click at [206, 414] on input "Select an option" at bounding box center [209, 415] width 16 height 16
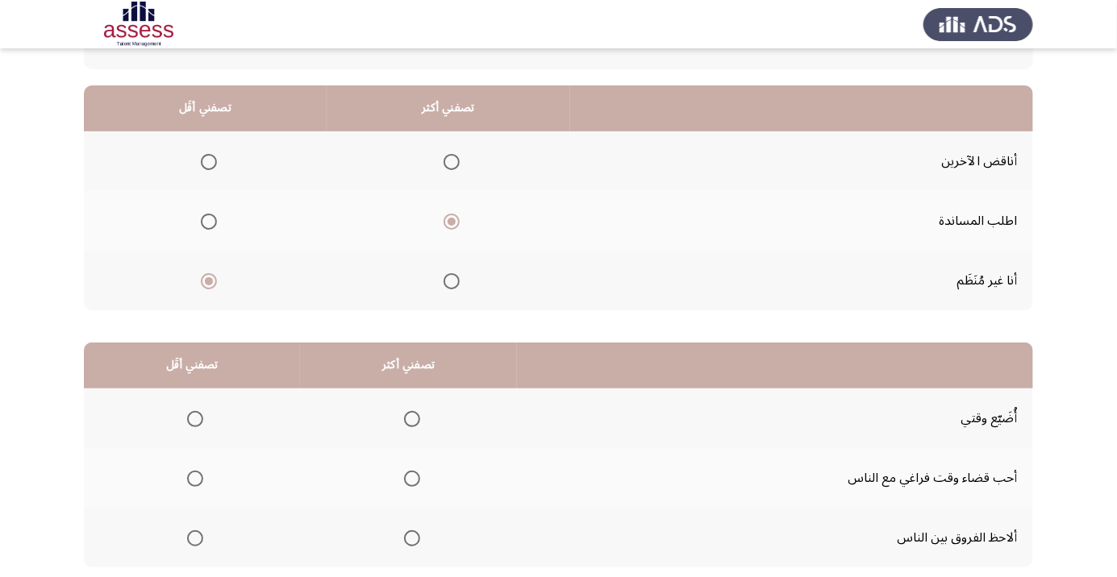
scroll to position [159, 0]
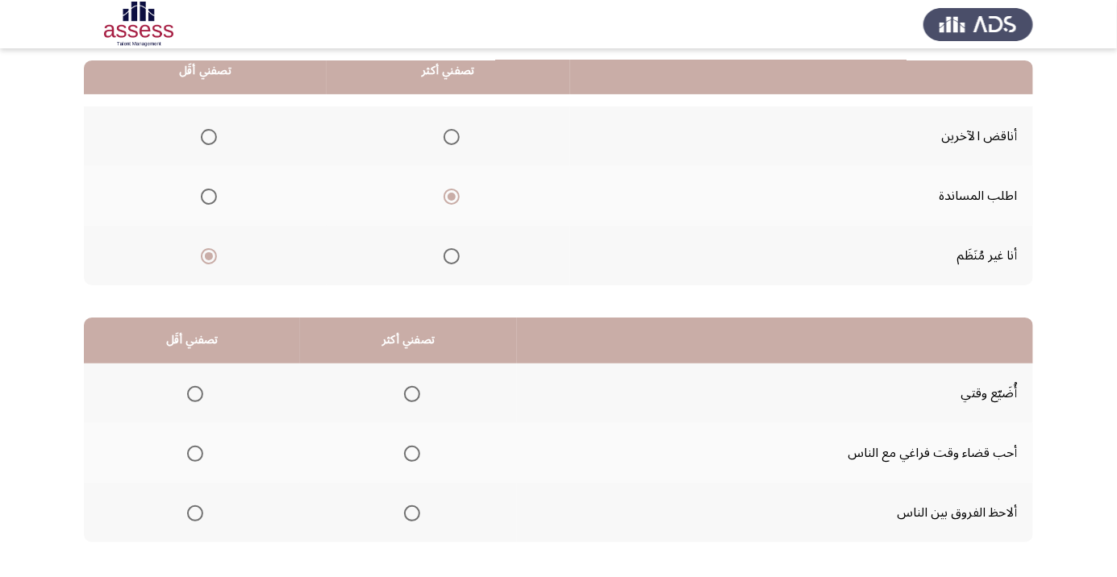
click at [415, 455] on span "Select an option" at bounding box center [412, 454] width 16 height 16
click at [415, 455] on input "Select an option" at bounding box center [412, 454] width 16 height 16
click at [193, 393] on span "Select an option" at bounding box center [195, 394] width 16 height 16
click at [193, 393] on input "Select an option" at bounding box center [195, 394] width 16 height 16
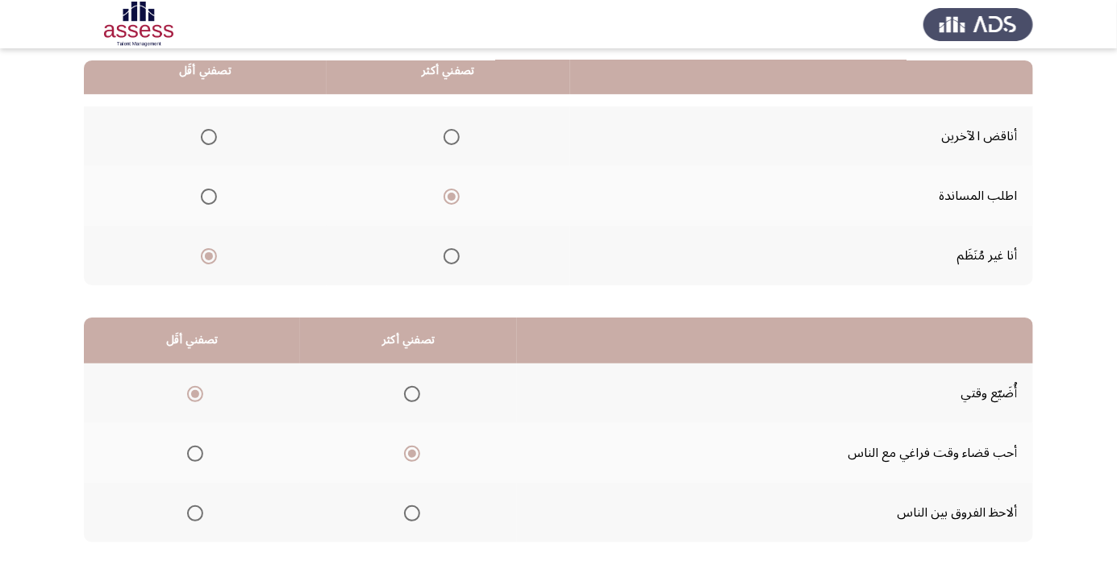
scroll to position [0, 0]
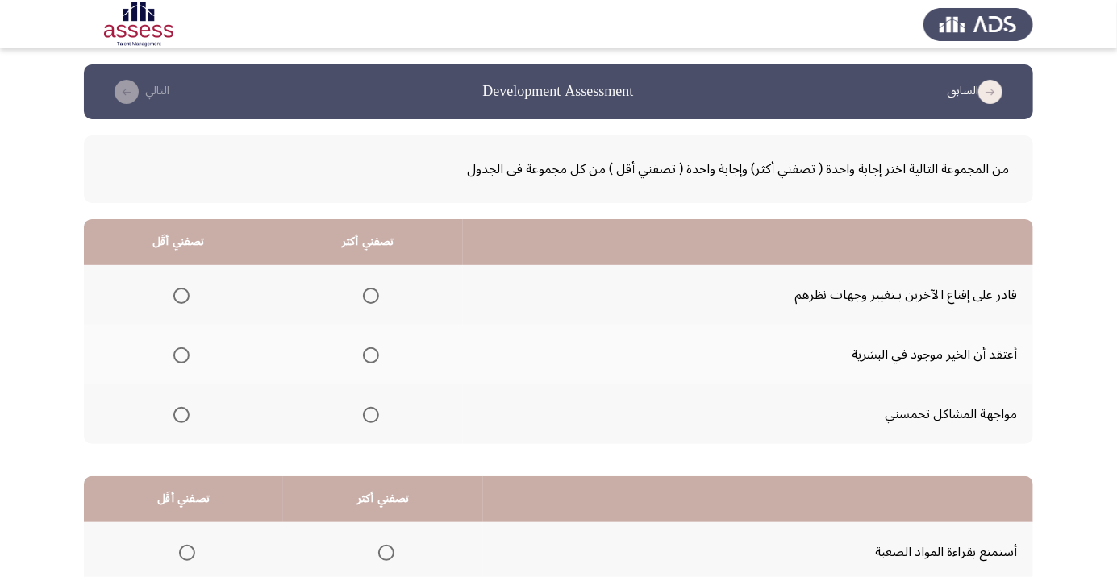
click at [367, 359] on span "Select an option" at bounding box center [371, 355] width 16 height 16
click at [367, 359] on input "Select an option" at bounding box center [371, 355] width 16 height 16
click at [181, 415] on span "Select an option" at bounding box center [181, 415] width 0 height 0
click at [180, 414] on input "Select an option" at bounding box center [181, 415] width 16 height 16
click at [180, 415] on span "Select an option" at bounding box center [181, 415] width 8 height 8
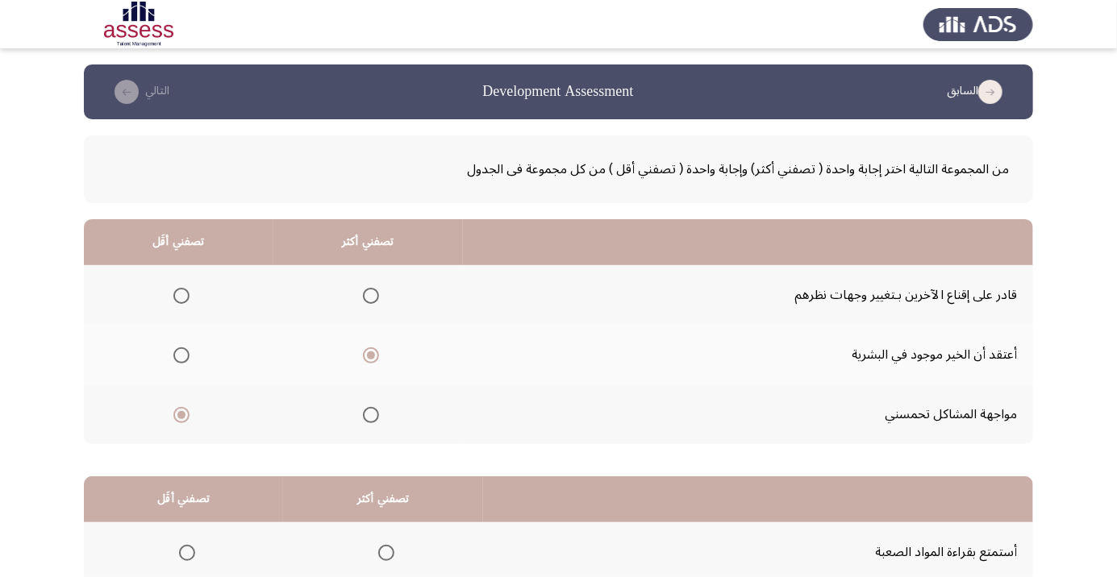
click at [180, 415] on input "Select an option" at bounding box center [181, 415] width 16 height 16
click at [181, 296] on span "Select an option" at bounding box center [181, 296] width 0 height 0
click at [180, 295] on input "Select an option" at bounding box center [181, 296] width 16 height 16
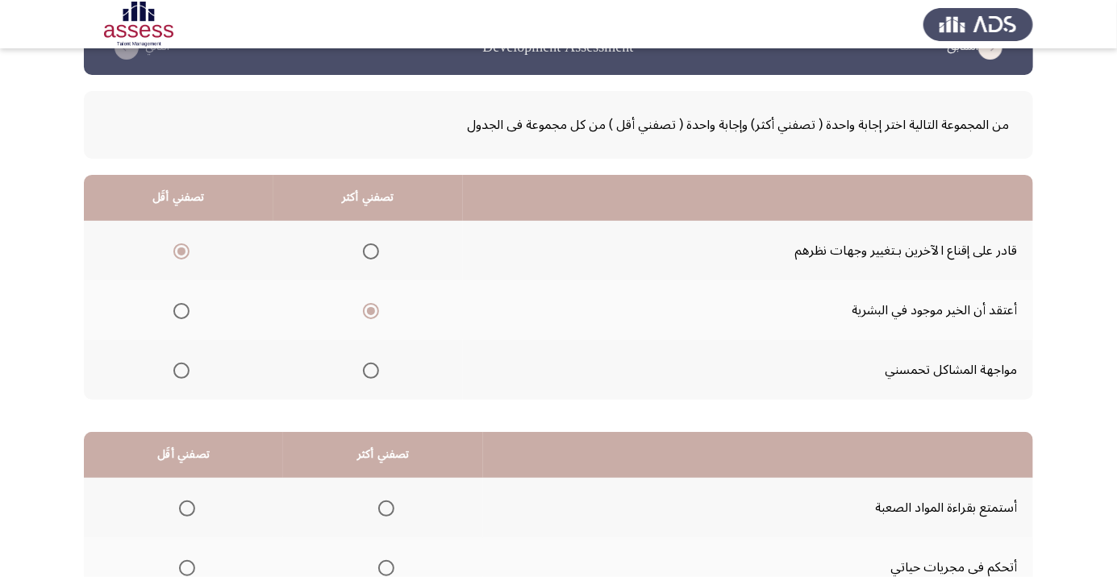
scroll to position [159, 0]
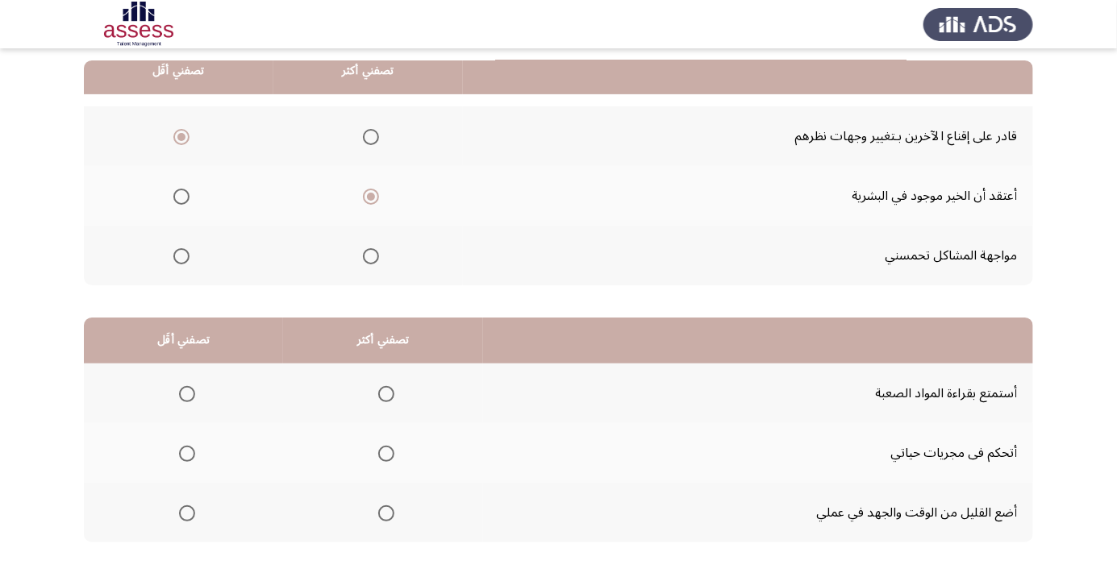
click at [385, 456] on span "Select an option" at bounding box center [386, 454] width 16 height 16
click at [385, 456] on input "Select an option" at bounding box center [386, 454] width 16 height 16
click at [193, 518] on span "Select an option" at bounding box center [187, 513] width 16 height 16
click at [193, 518] on input "Select an option" at bounding box center [187, 513] width 16 height 16
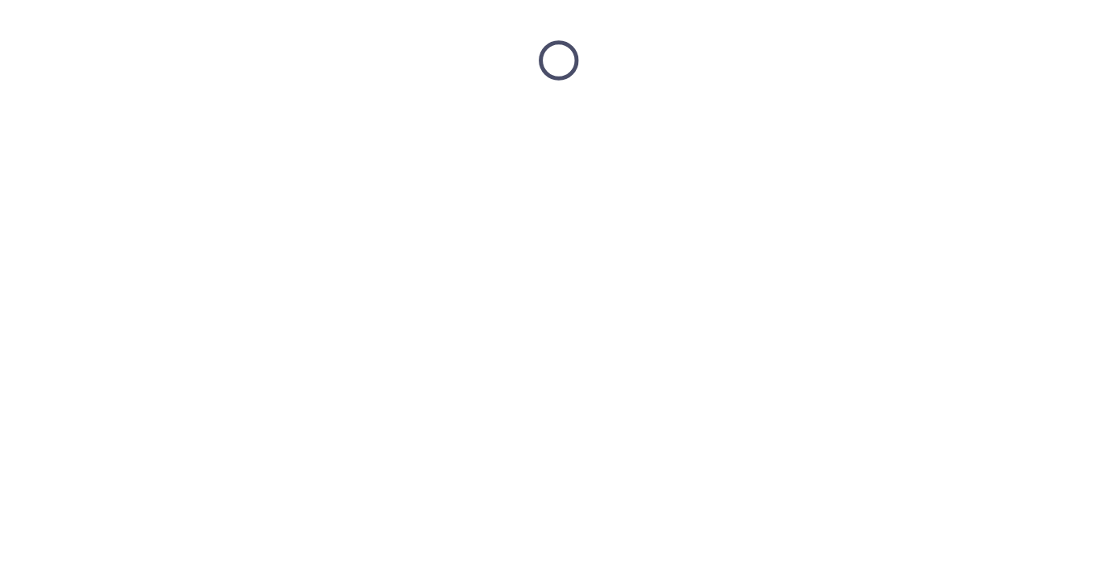
scroll to position [0, 0]
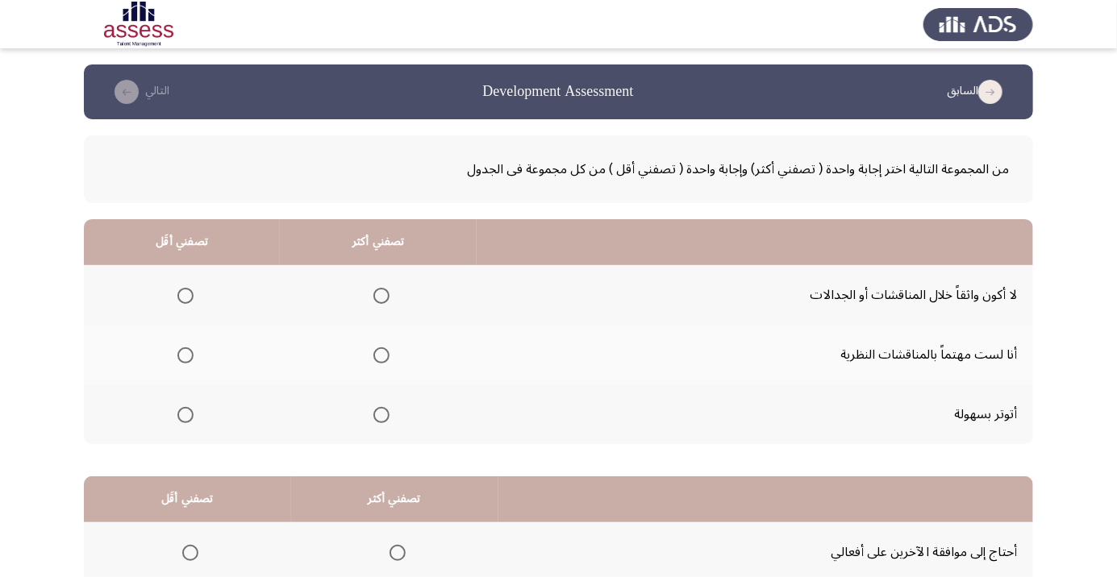
click at [1100, 304] on app-assessment-container "السابق Development Assessment التالي من المجموعة التالية اختر إجابة واحدة ( تصف…" at bounding box center [558, 406] width 1117 height 685
click at [188, 416] on span "Select an option" at bounding box center [185, 415] width 16 height 16
click at [188, 416] on input "Select an option" at bounding box center [185, 415] width 16 height 16
click at [382, 358] on span "Select an option" at bounding box center [381, 355] width 16 height 16
click at [382, 358] on input "Select an option" at bounding box center [381, 355] width 16 height 16
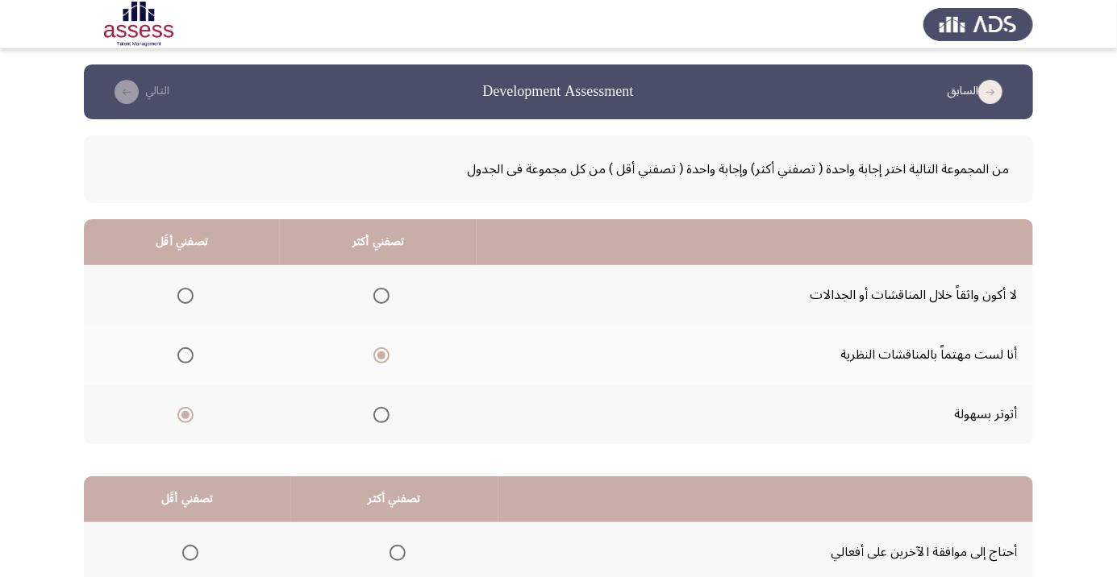
scroll to position [159, 0]
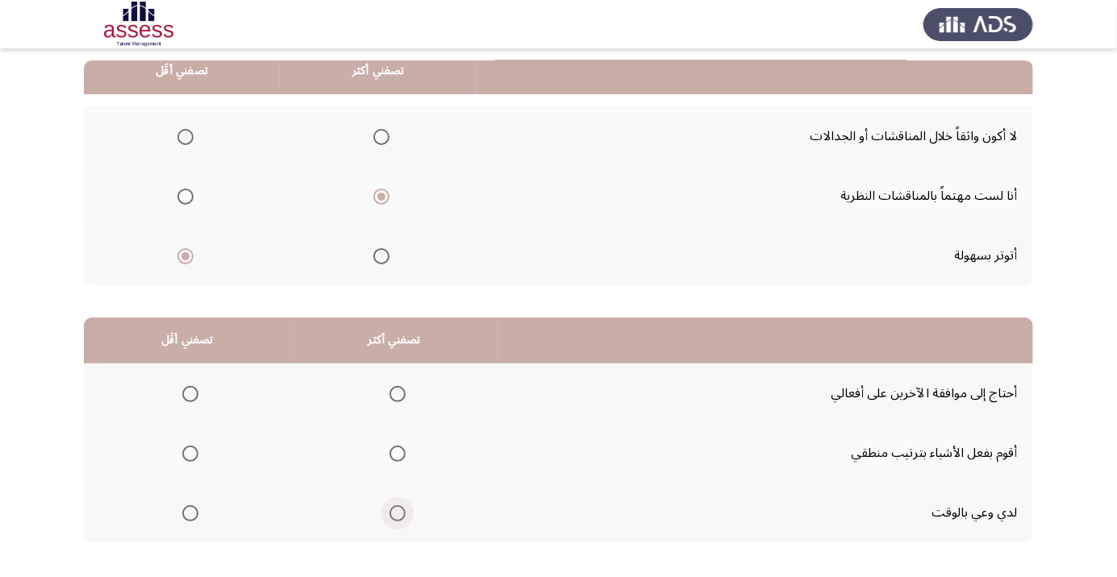
click at [400, 518] on span "Select an option" at bounding box center [397, 513] width 16 height 16
click at [400, 518] on input "Select an option" at bounding box center [397, 513] width 16 height 16
click at [194, 397] on span "Select an option" at bounding box center [190, 394] width 16 height 16
click at [194, 397] on input "Select an option" at bounding box center [190, 394] width 16 height 16
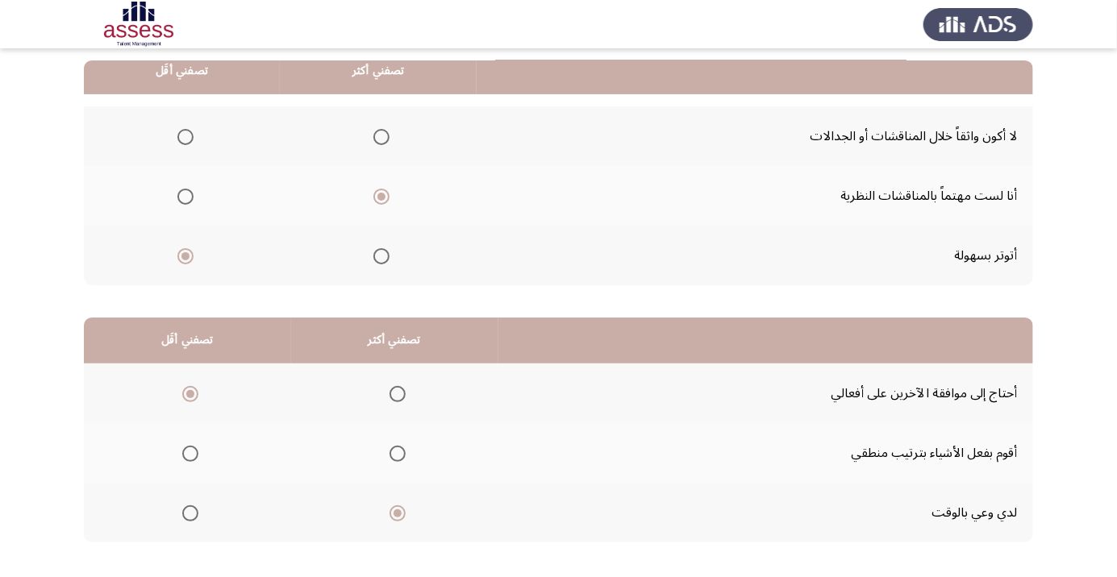
scroll to position [0, 0]
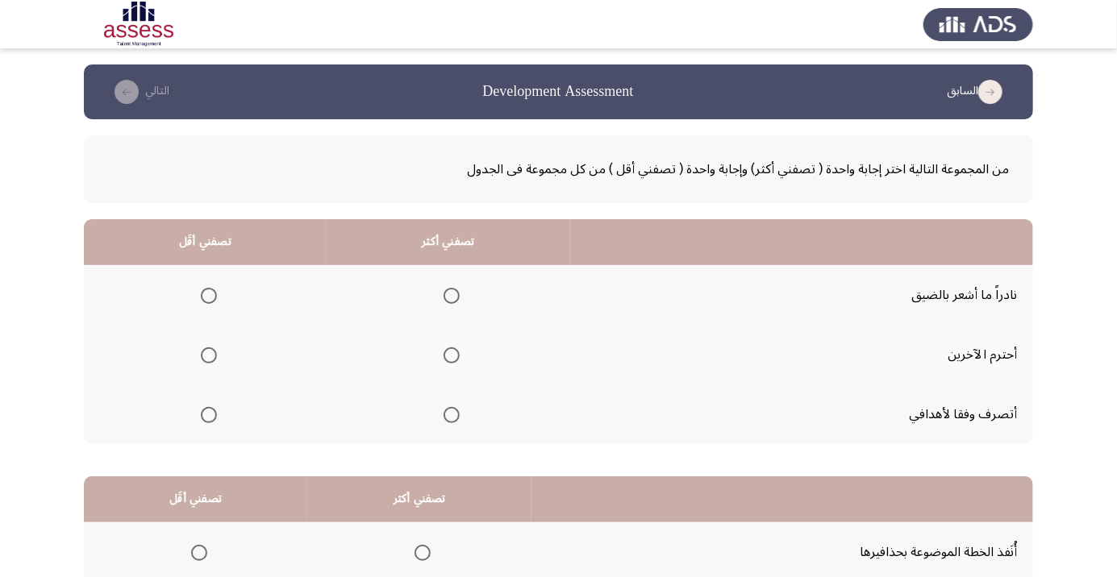
click at [444, 371] on th at bounding box center [447, 355] width 243 height 60
click at [451, 356] on span "Select an option" at bounding box center [451, 356] width 0 height 0
click at [447, 355] on input "Select an option" at bounding box center [451, 355] width 16 height 16
click at [209, 296] on span "Select an option" at bounding box center [209, 296] width 0 height 0
click at [206, 295] on input "Select an option" at bounding box center [209, 296] width 16 height 16
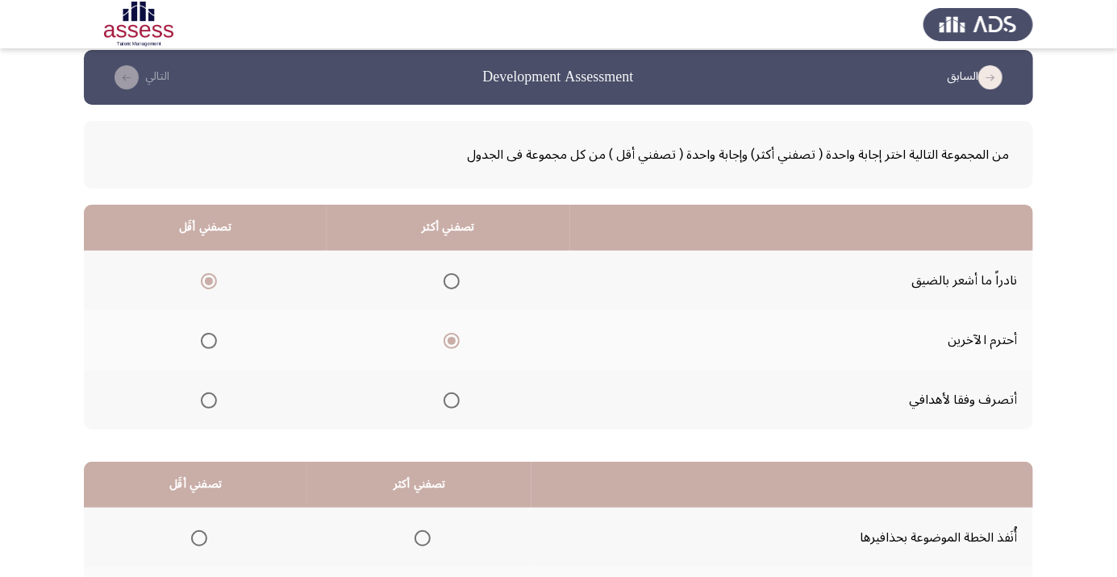
scroll to position [159, 0]
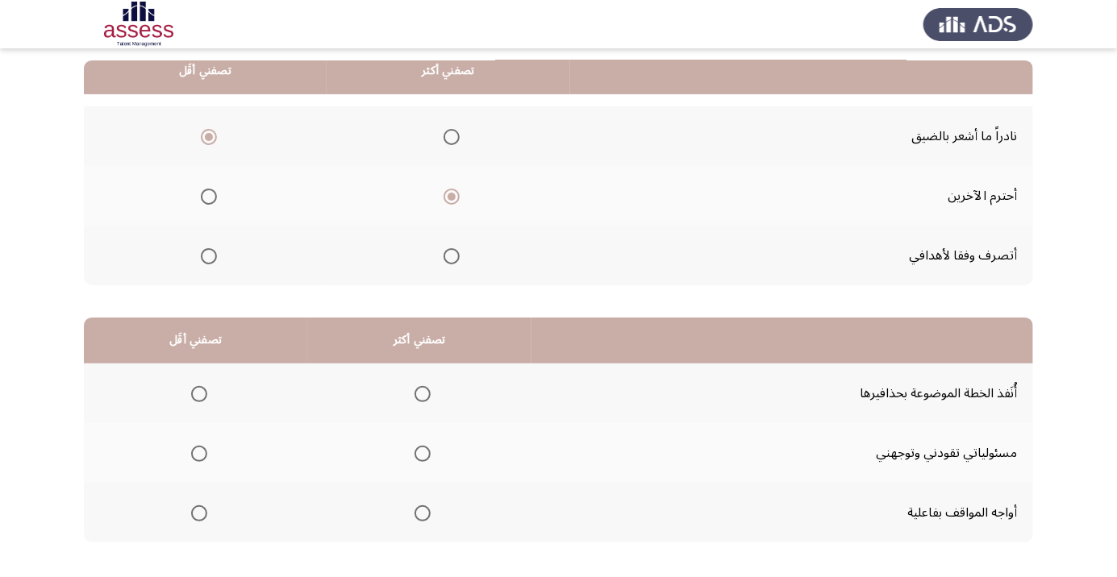
click at [419, 459] on span "Select an option" at bounding box center [422, 454] width 16 height 16
click at [419, 459] on input "Select an option" at bounding box center [422, 454] width 16 height 16
click at [199, 394] on span "Select an option" at bounding box center [199, 394] width 0 height 0
click at [197, 393] on input "Select an option" at bounding box center [199, 394] width 16 height 16
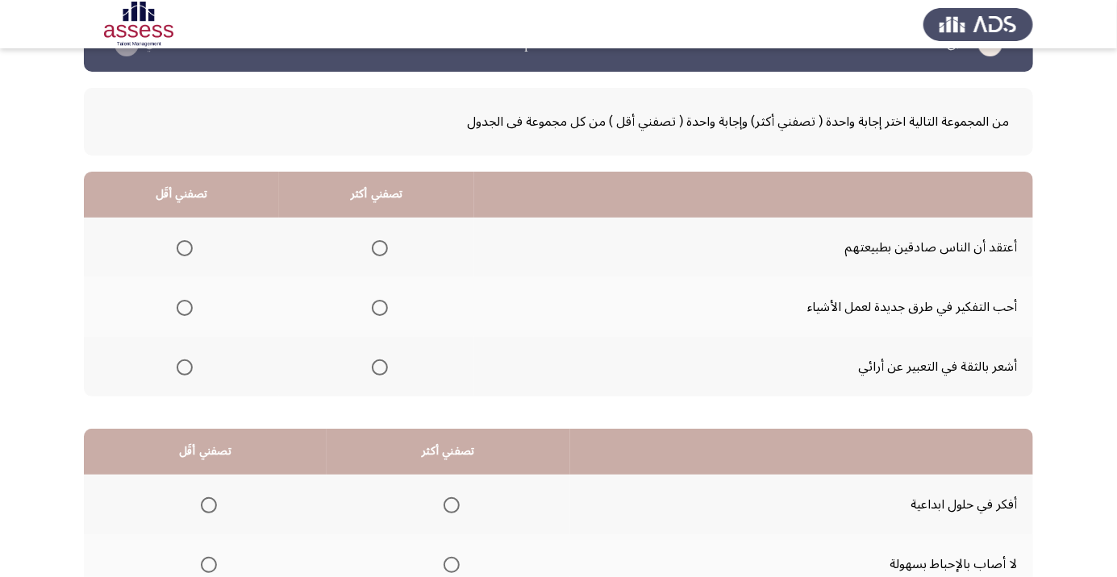
scroll to position [50, 0]
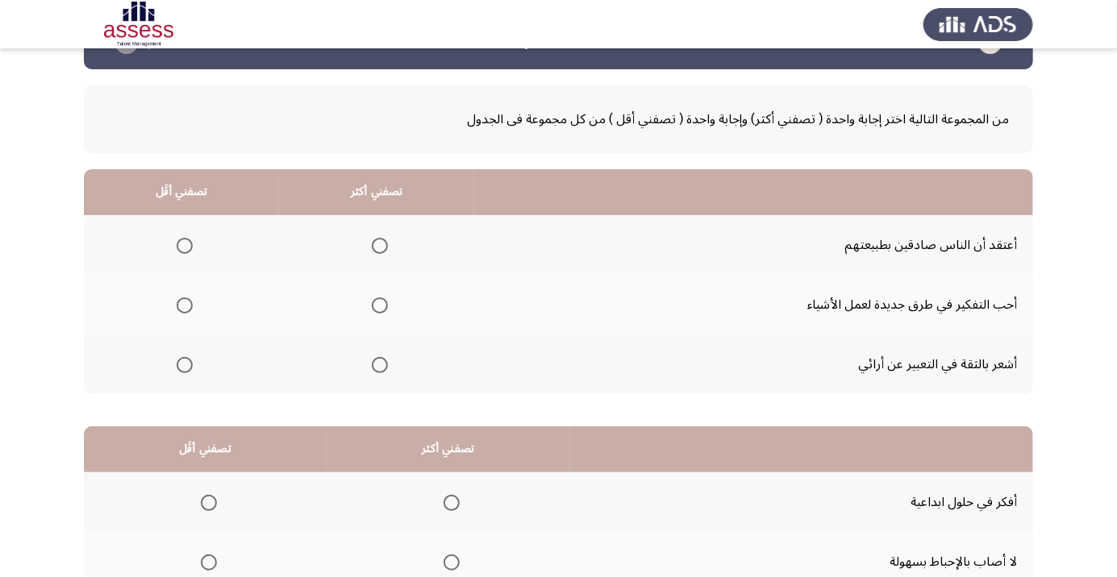
click at [372, 310] on span "Select an option" at bounding box center [380, 305] width 16 height 16
click at [372, 310] on input "Select an option" at bounding box center [380, 305] width 16 height 16
click at [183, 245] on span "Select an option" at bounding box center [185, 246] width 16 height 16
click at [183, 245] on input "Select an option" at bounding box center [185, 246] width 16 height 16
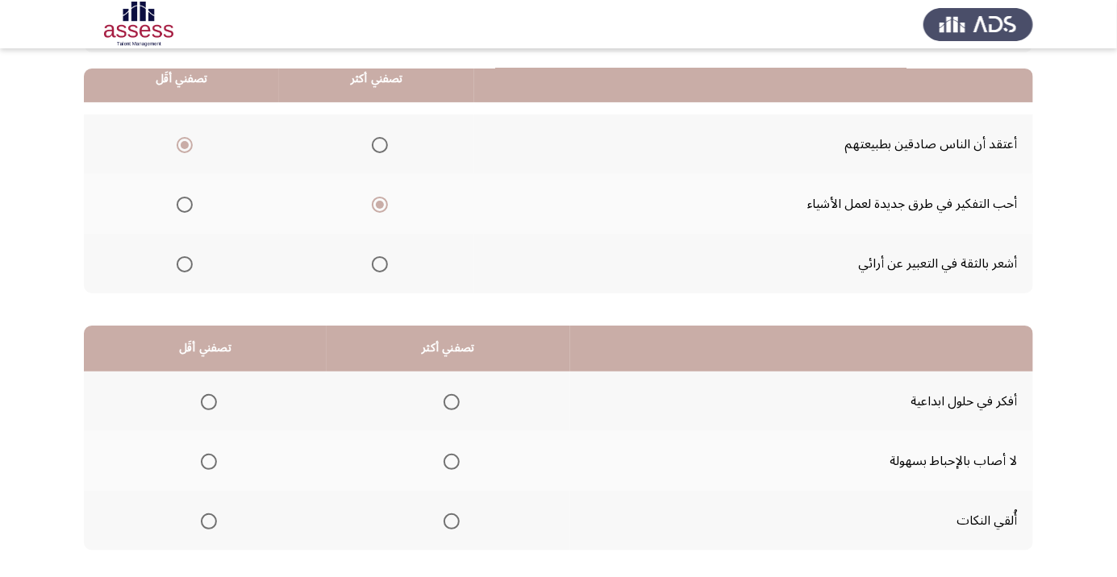
scroll to position [159, 0]
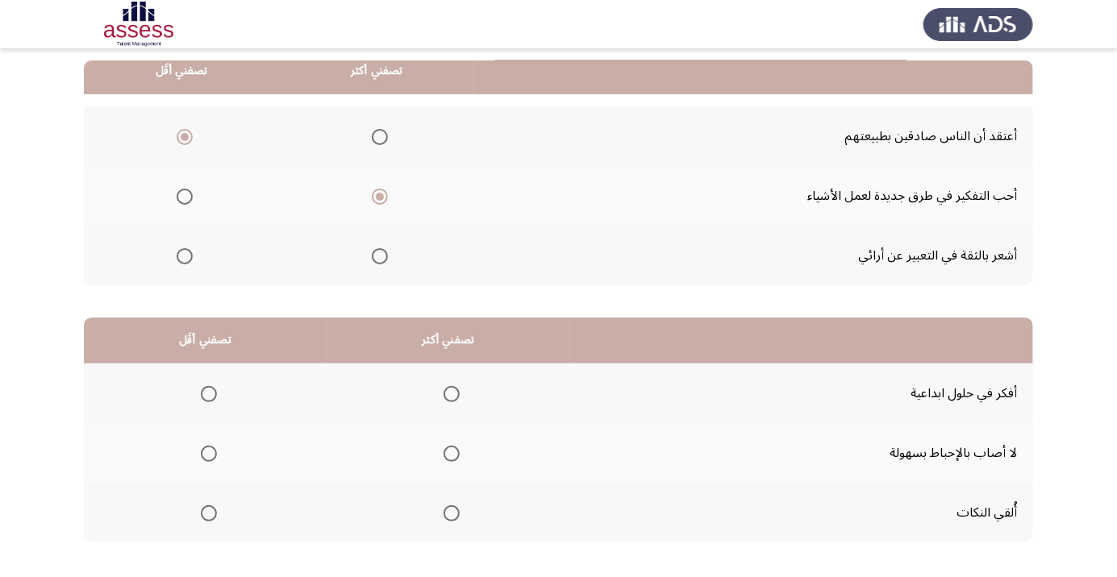
click at [455, 455] on span "Select an option" at bounding box center [451, 454] width 16 height 16
click at [455, 455] on input "Select an option" at bounding box center [451, 454] width 16 height 16
click at [206, 518] on span "Select an option" at bounding box center [209, 513] width 16 height 16
click at [206, 518] on input "Select an option" at bounding box center [209, 513] width 16 height 16
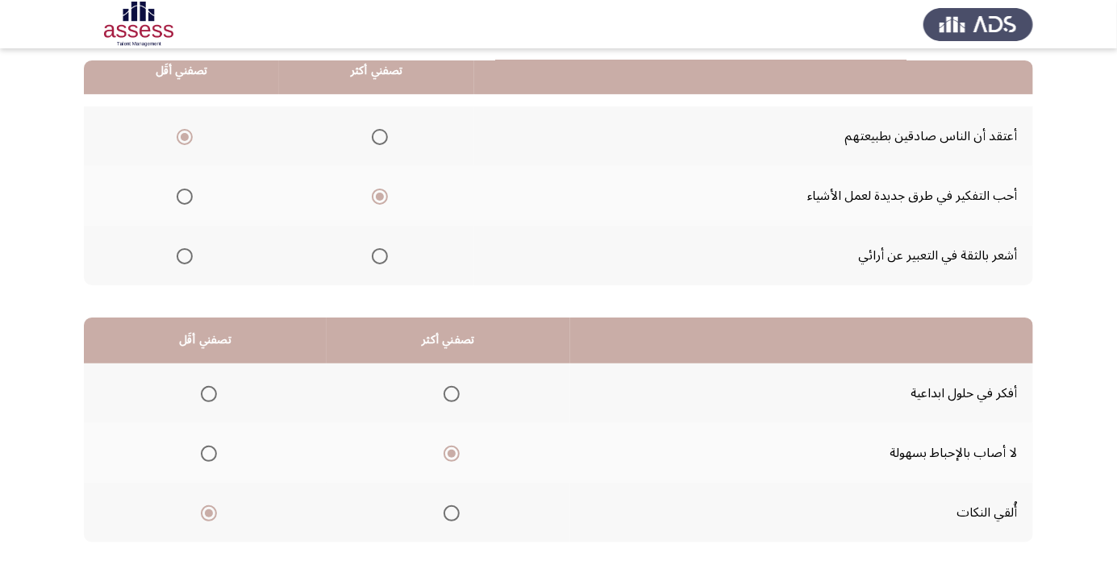
scroll to position [0, 0]
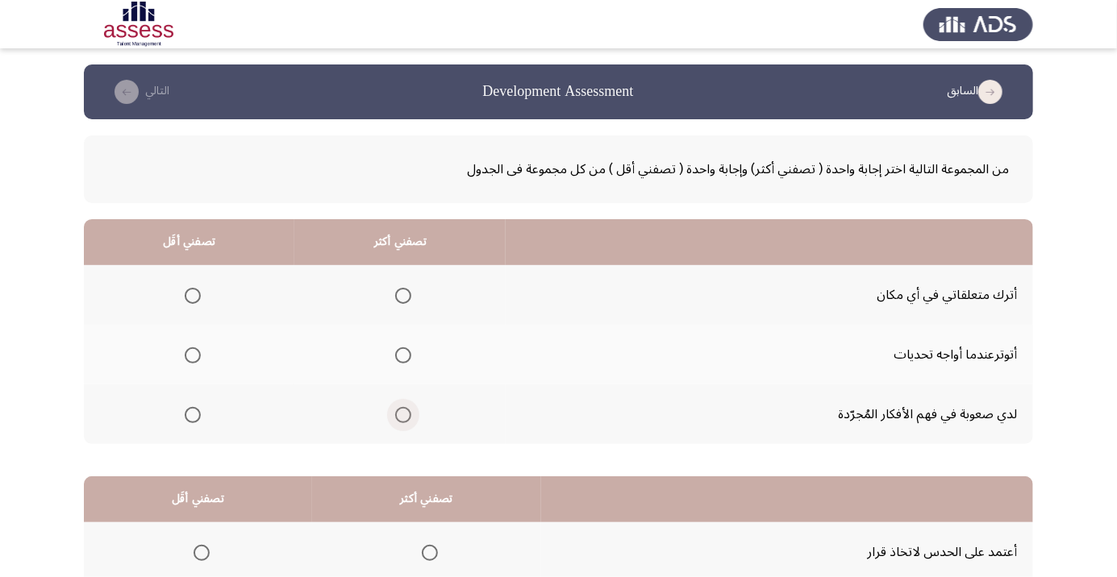
click at [401, 421] on span "Select an option" at bounding box center [403, 415] width 16 height 16
click at [401, 421] on input "Select an option" at bounding box center [403, 415] width 16 height 16
click at [197, 356] on span "Select an option" at bounding box center [193, 355] width 16 height 16
click at [197, 356] on input "Select an option" at bounding box center [193, 355] width 16 height 16
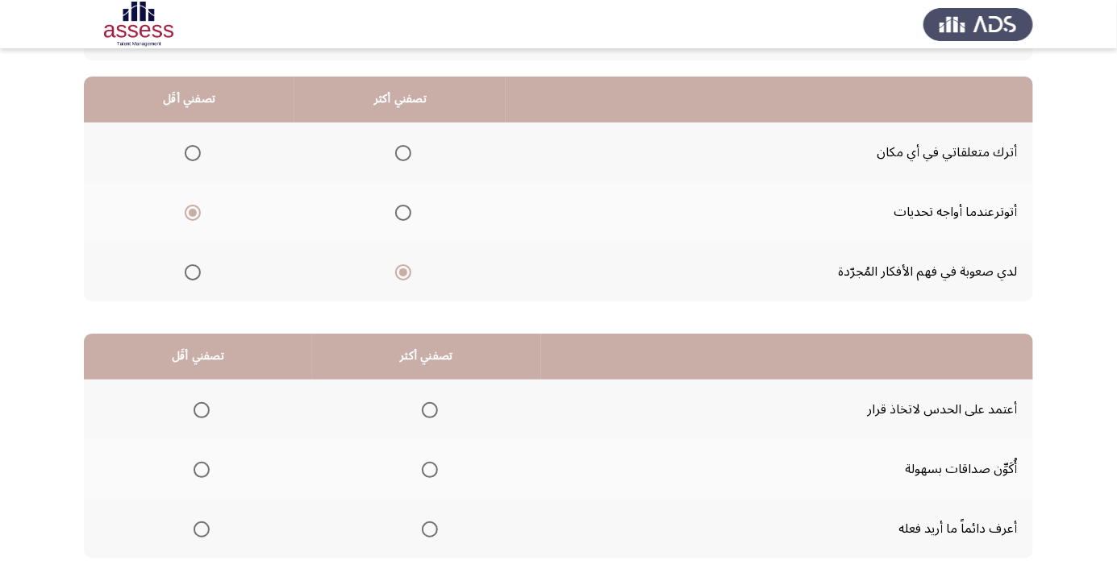
scroll to position [159, 0]
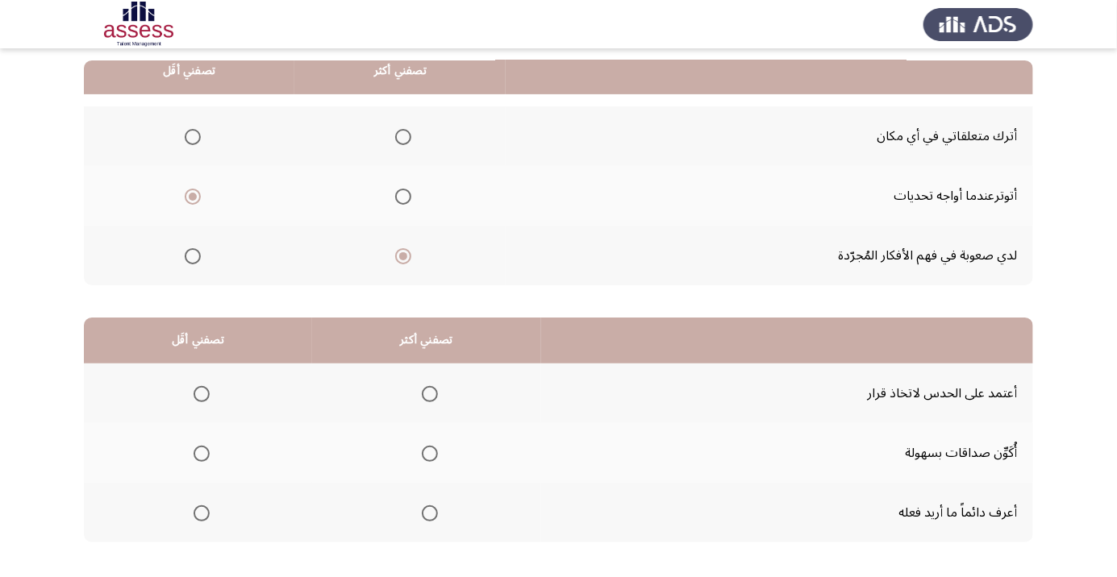
click at [428, 519] on span "Select an option" at bounding box center [430, 513] width 16 height 16
click at [428, 519] on input "Select an option" at bounding box center [430, 513] width 16 height 16
click at [202, 399] on span "Select an option" at bounding box center [201, 394] width 16 height 16
click at [202, 399] on input "Select an option" at bounding box center [201, 394] width 16 height 16
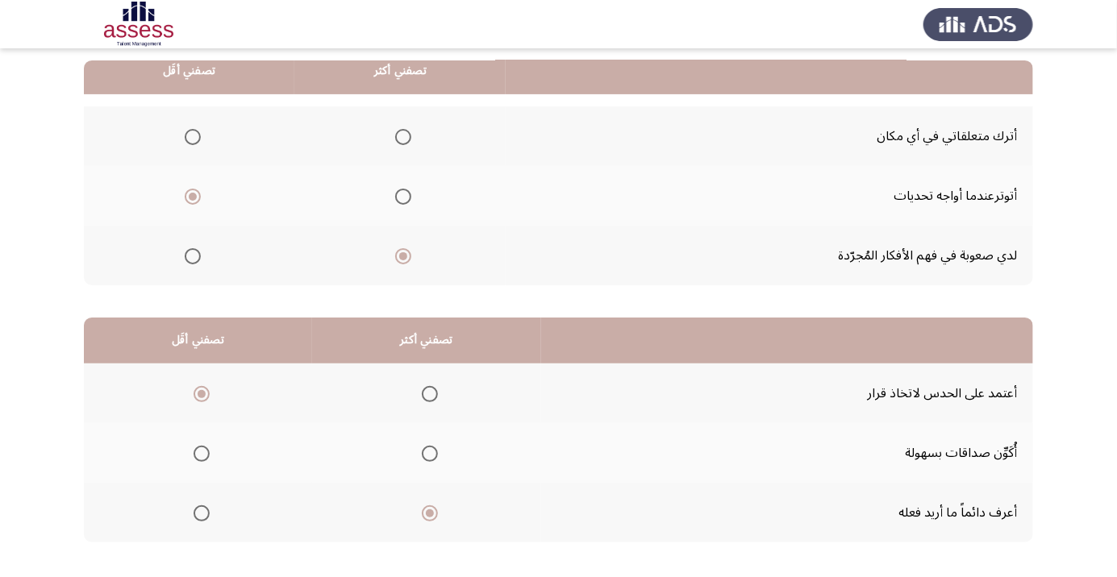
scroll to position [0, 0]
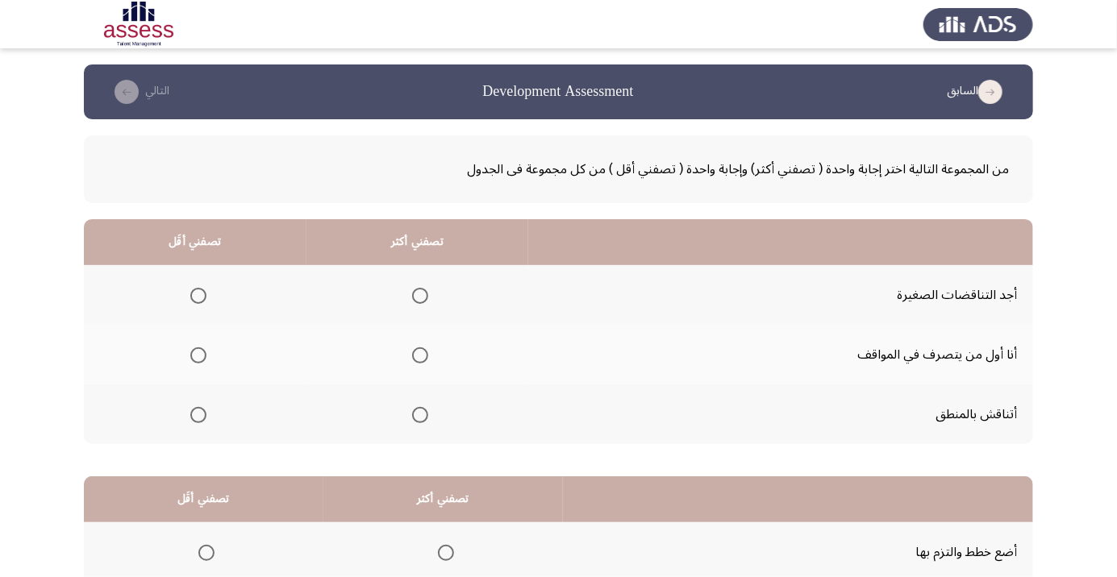
click at [418, 420] on span "Select an option" at bounding box center [420, 415] width 16 height 16
click at [418, 420] on input "Select an option" at bounding box center [420, 415] width 16 height 16
click at [197, 295] on span "Select an option" at bounding box center [198, 296] width 16 height 16
click at [197, 295] on input "Select an option" at bounding box center [198, 296] width 16 height 16
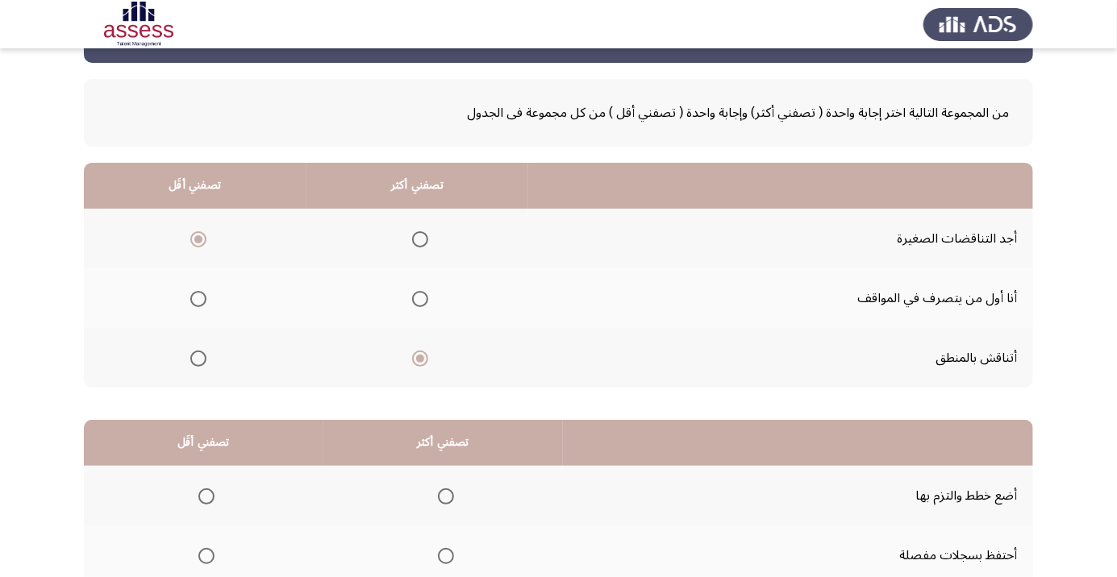
scroll to position [159, 0]
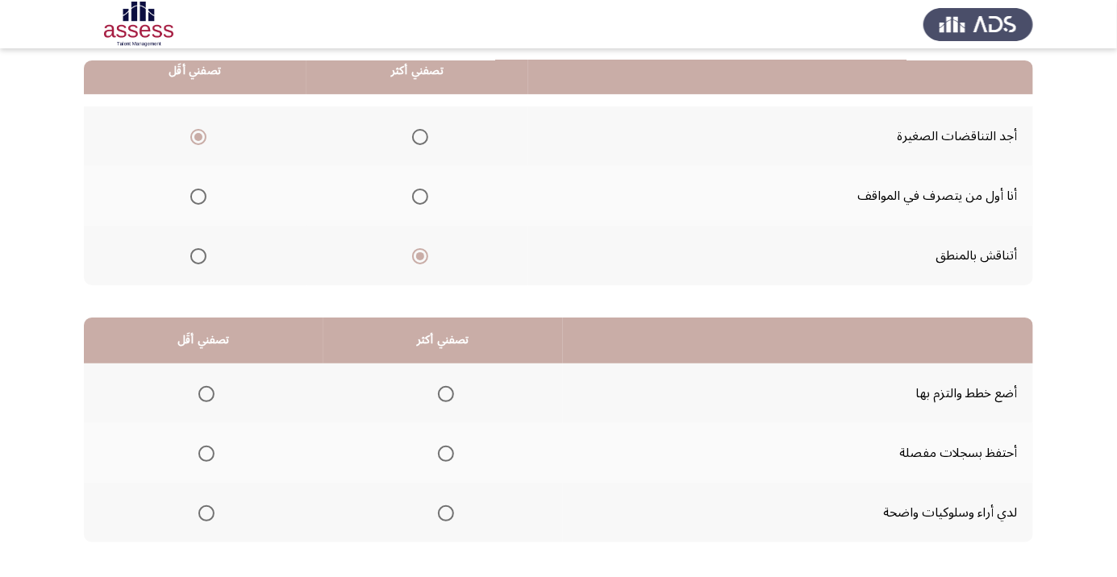
click at [443, 393] on span "Select an option" at bounding box center [446, 394] width 16 height 16
click at [443, 393] on input "Select an option" at bounding box center [446, 394] width 16 height 16
click at [209, 459] on span "Select an option" at bounding box center [206, 454] width 16 height 16
click at [209, 459] on input "Select an option" at bounding box center [206, 454] width 16 height 16
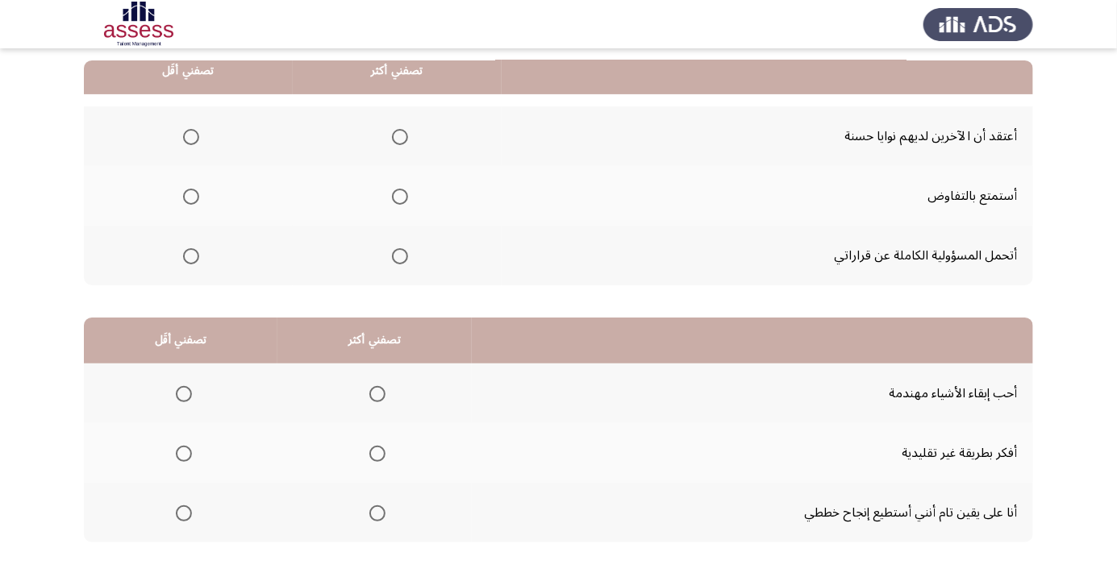
click at [400, 256] on span "Select an option" at bounding box center [400, 256] width 0 height 0
click at [398, 255] on input "Select an option" at bounding box center [400, 256] width 16 height 16
click at [191, 137] on span "Select an option" at bounding box center [191, 137] width 0 height 0
click at [190, 135] on input "Select an option" at bounding box center [191, 137] width 16 height 16
click at [391, 519] on th at bounding box center [374, 513] width 194 height 60
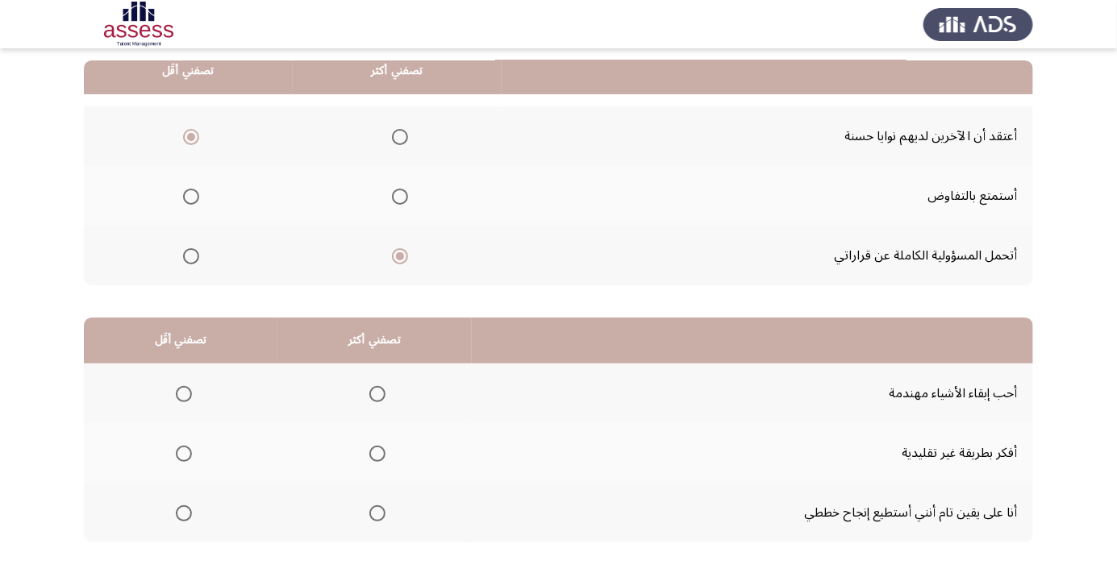
click at [369, 516] on span "Select an option" at bounding box center [377, 513] width 16 height 16
click at [369, 516] on input "Select an option" at bounding box center [377, 513] width 16 height 16
click at [182, 393] on span "Select an option" at bounding box center [184, 394] width 16 height 16
click at [182, 393] on input "Select an option" at bounding box center [184, 394] width 16 height 16
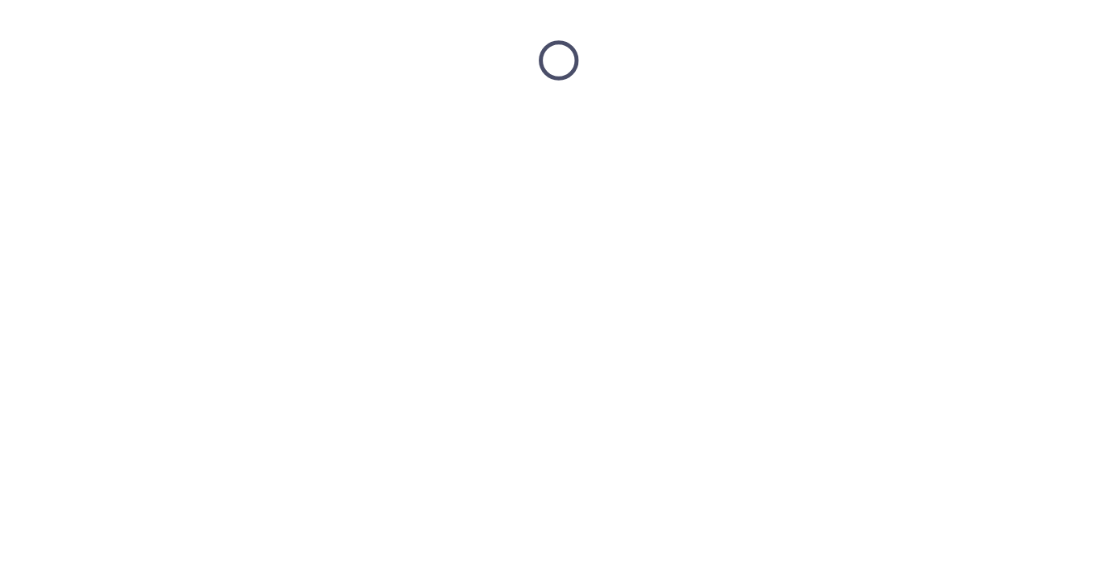
scroll to position [0, 0]
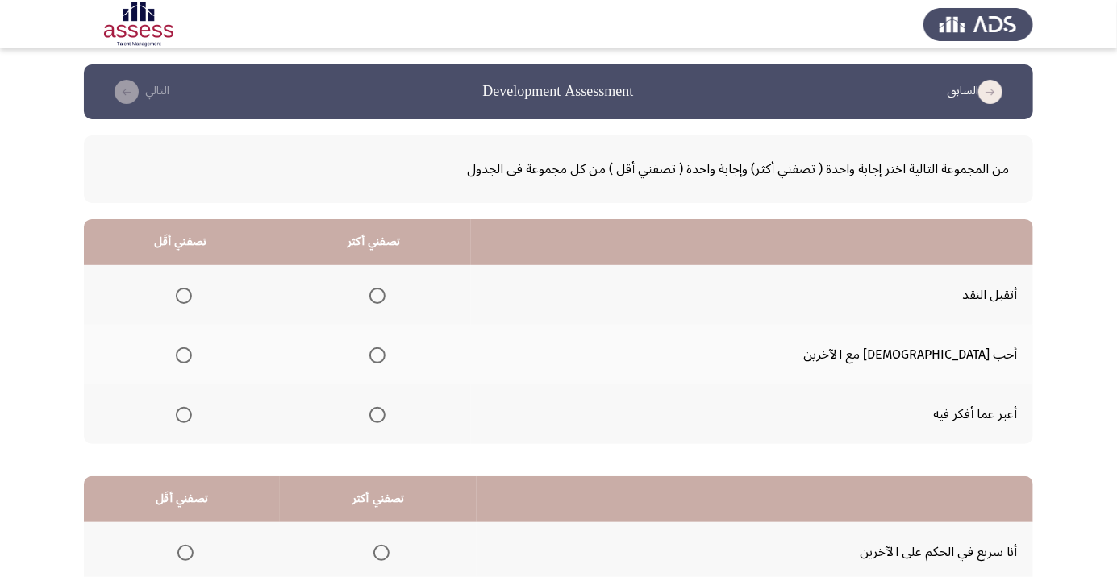
click at [385, 297] on span "Select an option" at bounding box center [377, 296] width 16 height 16
click at [385, 297] on input "Select an option" at bounding box center [377, 296] width 16 height 16
click at [207, 372] on th at bounding box center [180, 355] width 193 height 60
click at [184, 356] on span "Select an option" at bounding box center [184, 356] width 0 height 0
click at [192, 355] on input "Select an option" at bounding box center [184, 355] width 16 height 16
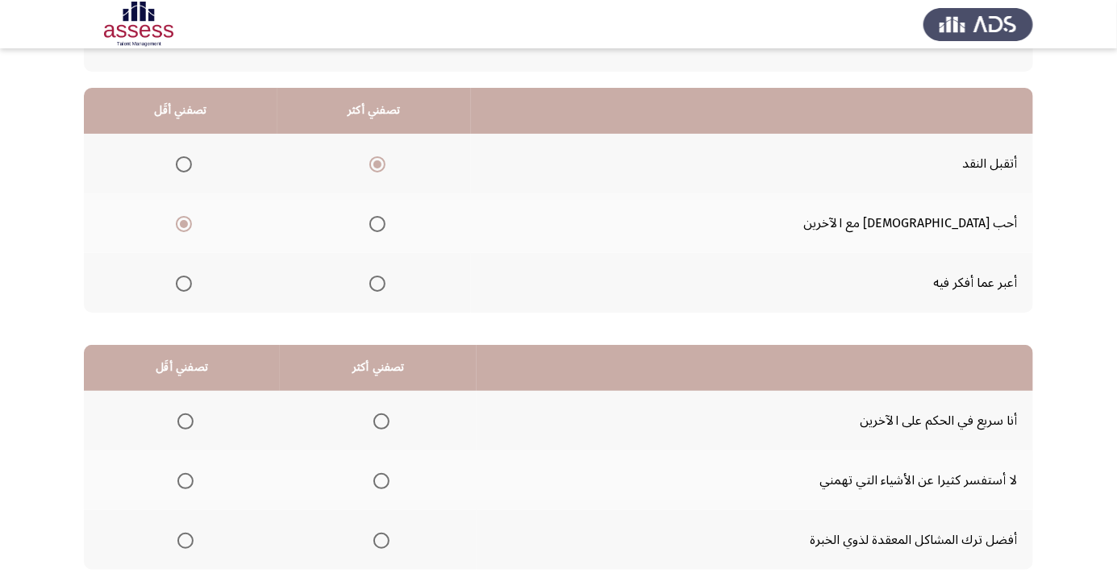
scroll to position [159, 0]
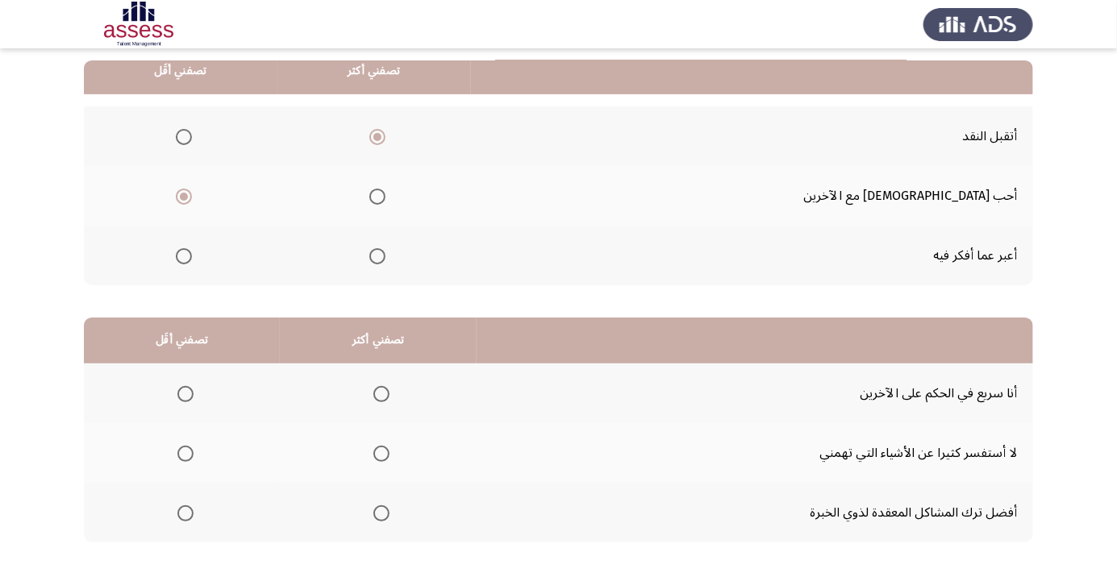
click at [184, 393] on span "Select an option" at bounding box center [185, 394] width 16 height 16
click at [184, 393] on input "Select an option" at bounding box center [185, 394] width 16 height 16
click at [383, 473] on th at bounding box center [378, 453] width 197 height 60
click at [400, 456] on th at bounding box center [378, 453] width 197 height 60
click at [381, 454] on span "Select an option" at bounding box center [381, 454] width 0 height 0
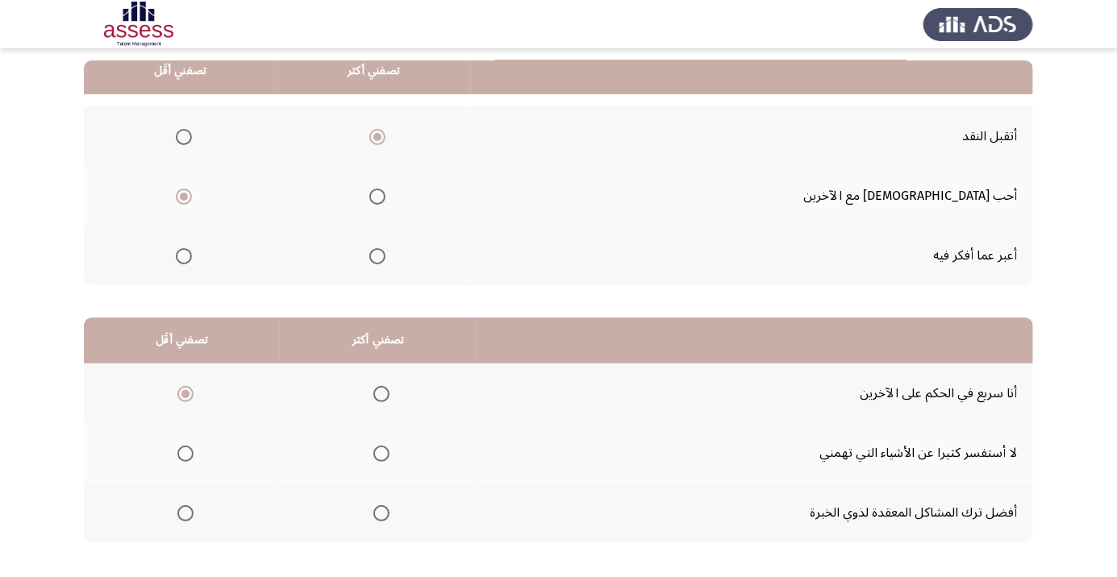
click at [380, 452] on input "Select an option" at bounding box center [381, 454] width 16 height 16
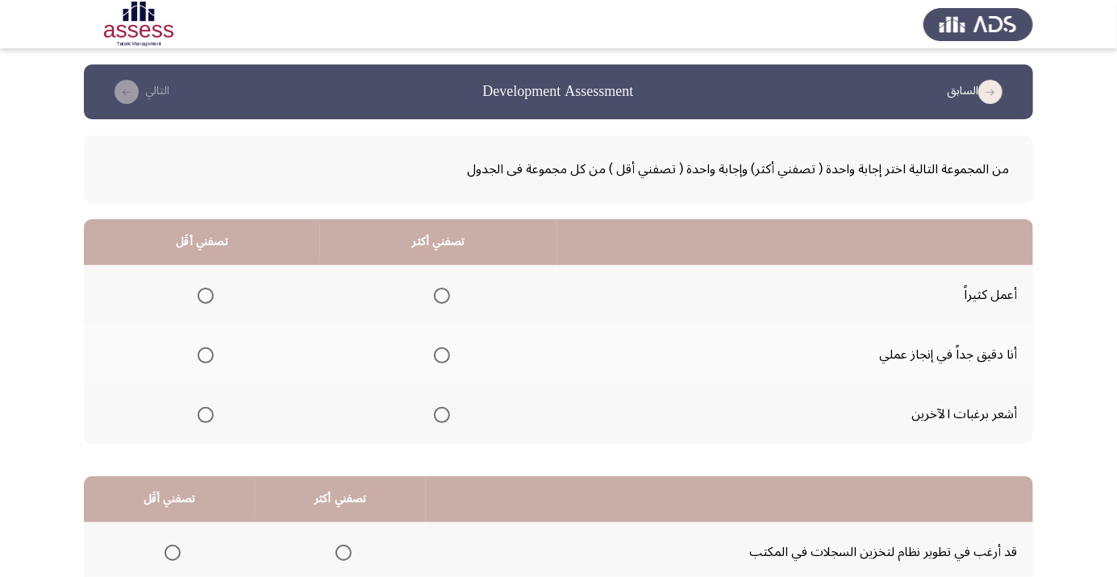
click at [437, 360] on span "Select an option" at bounding box center [442, 355] width 16 height 16
click at [437, 360] on input "Select an option" at bounding box center [442, 355] width 16 height 16
click at [205, 299] on span "Select an option" at bounding box center [206, 296] width 16 height 16
click at [205, 299] on input "Select an option" at bounding box center [206, 296] width 16 height 16
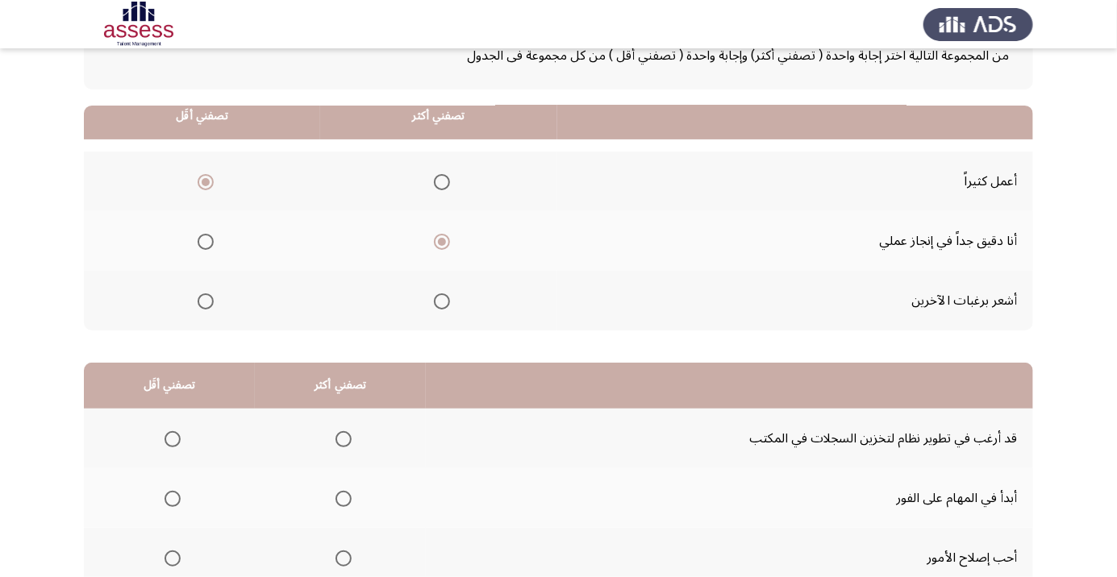
scroll to position [159, 0]
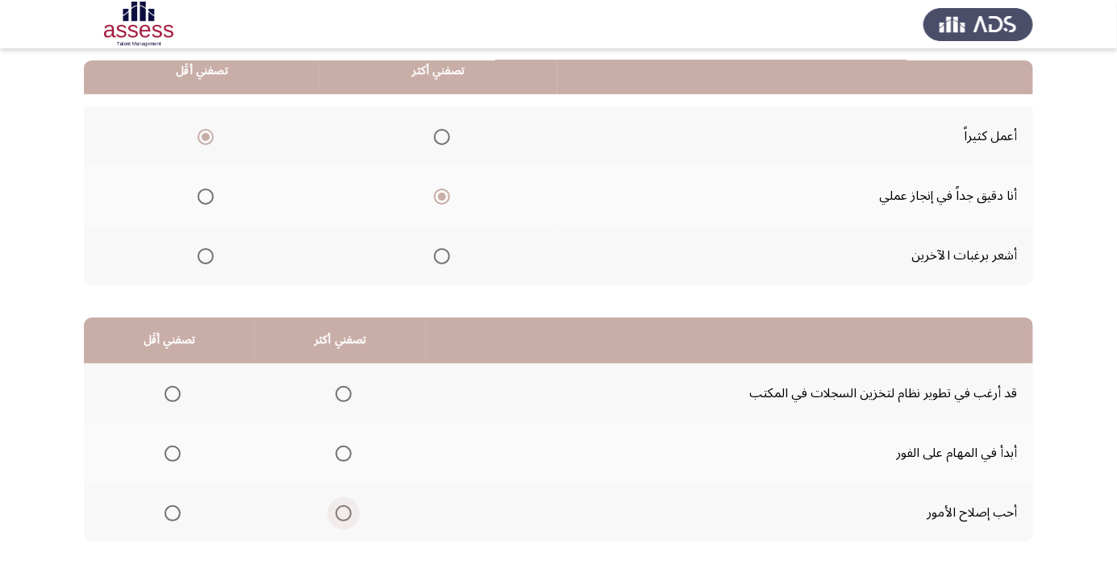
click at [341, 517] on span "Select an option" at bounding box center [343, 513] width 16 height 16
click at [341, 517] on input "Select an option" at bounding box center [343, 513] width 16 height 16
click at [177, 399] on span "Select an option" at bounding box center [172, 394] width 16 height 16
click at [177, 399] on input "Select an option" at bounding box center [172, 394] width 16 height 16
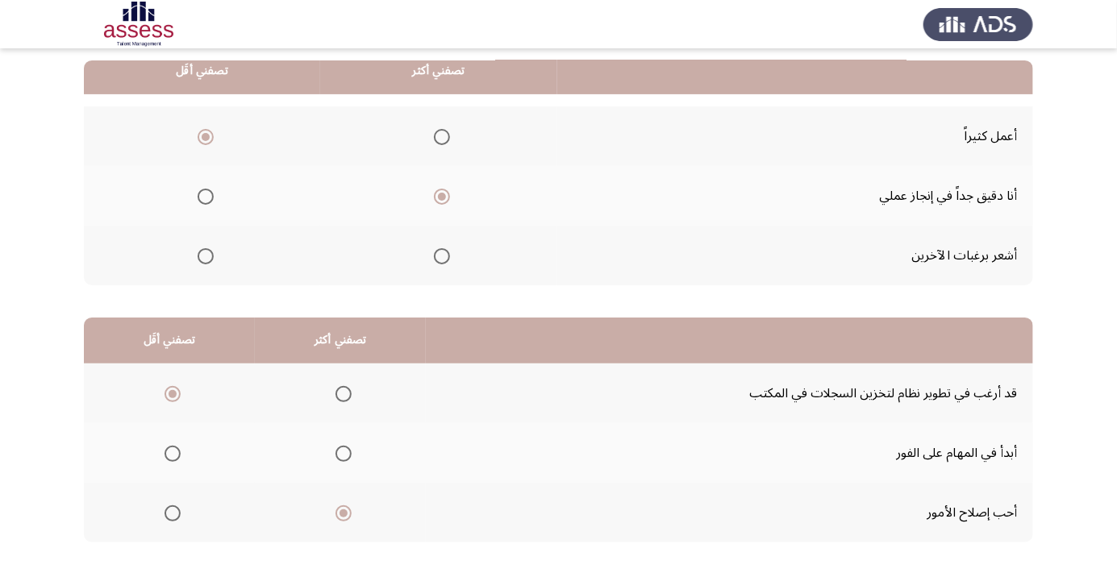
scroll to position [0, 0]
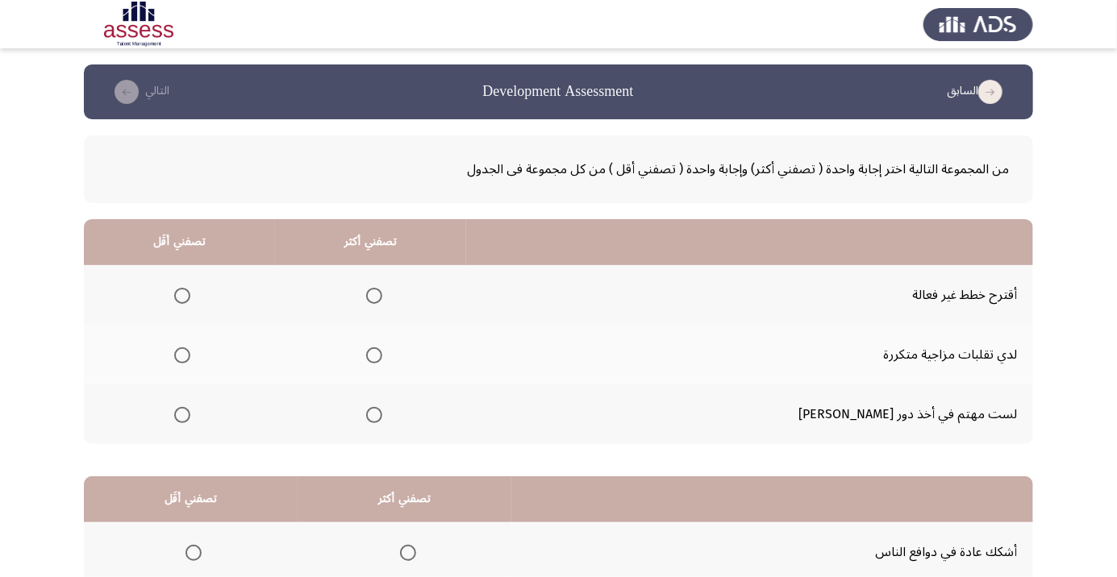
click at [382, 355] on span "Select an option" at bounding box center [374, 355] width 16 height 16
click at [382, 355] on input "Select an option" at bounding box center [374, 355] width 16 height 16
click at [196, 312] on th at bounding box center [179, 295] width 191 height 60
click at [190, 296] on span "Select an option" at bounding box center [182, 296] width 16 height 16
click at [190, 296] on input "Select an option" at bounding box center [182, 296] width 16 height 16
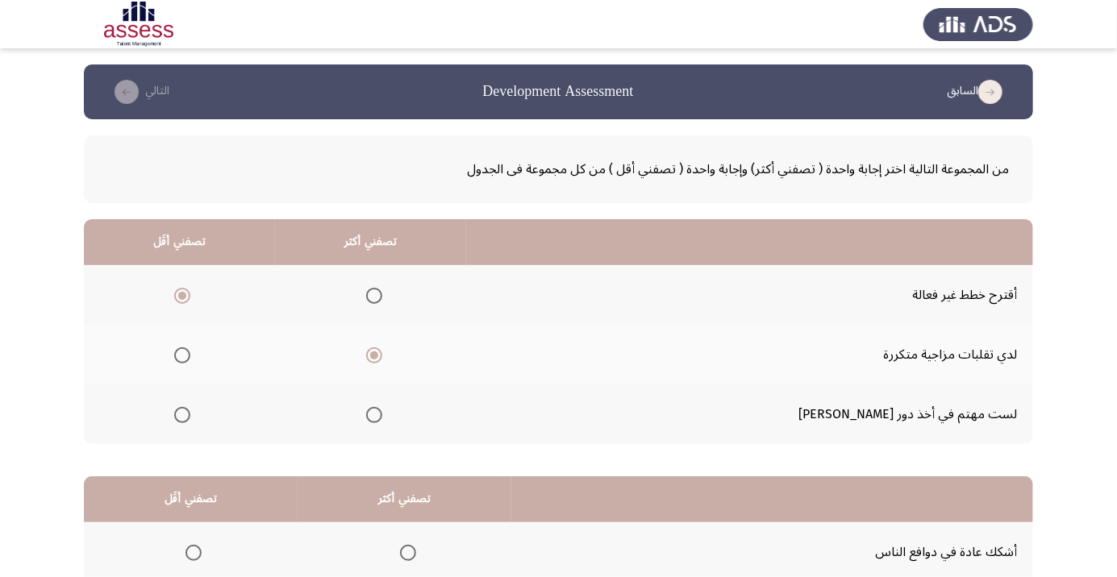
scroll to position [159, 0]
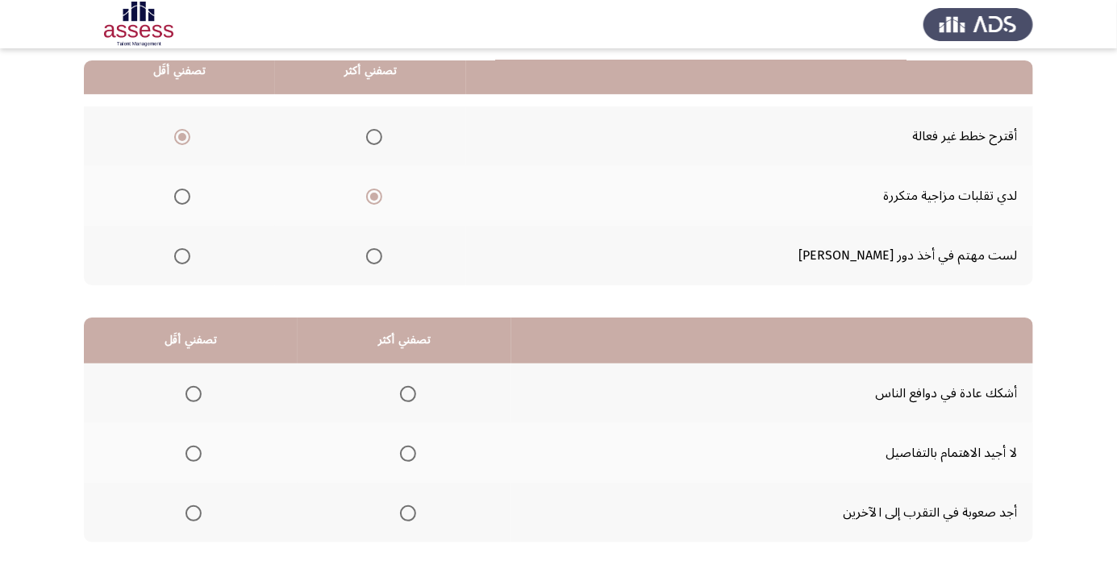
click at [193, 394] on span "Select an option" at bounding box center [193, 394] width 0 height 0
click at [193, 393] on input "Select an option" at bounding box center [193, 394] width 16 height 16
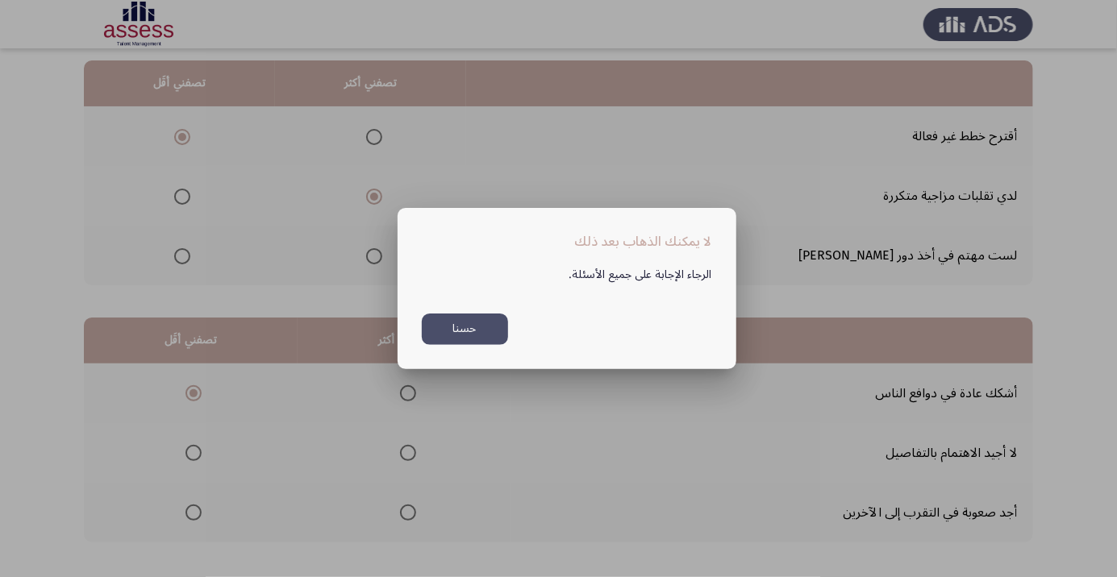
click at [471, 345] on button "حسنا" at bounding box center [465, 329] width 86 height 31
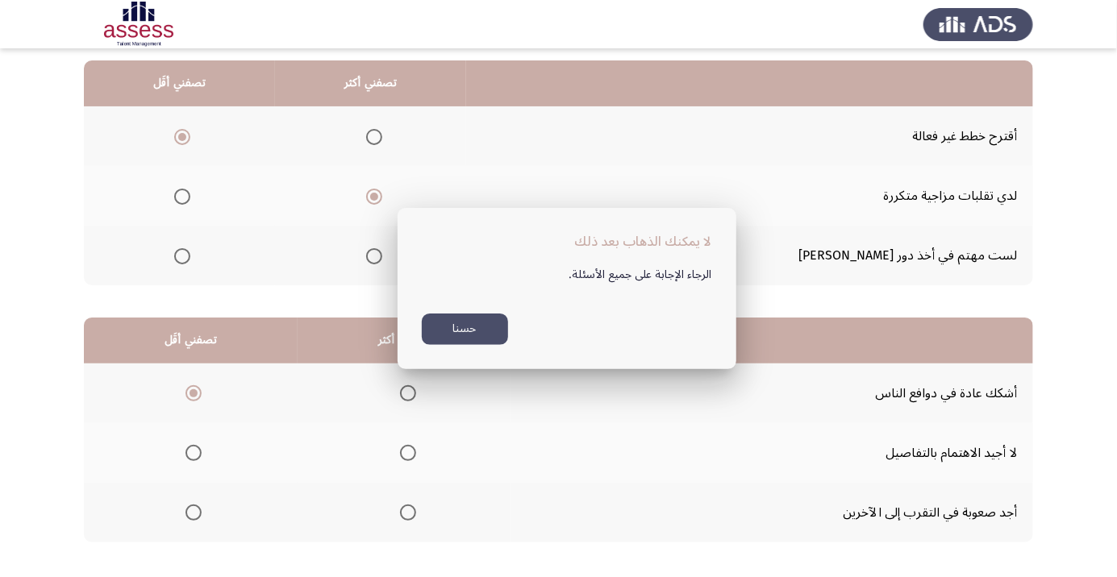
scroll to position [159, 0]
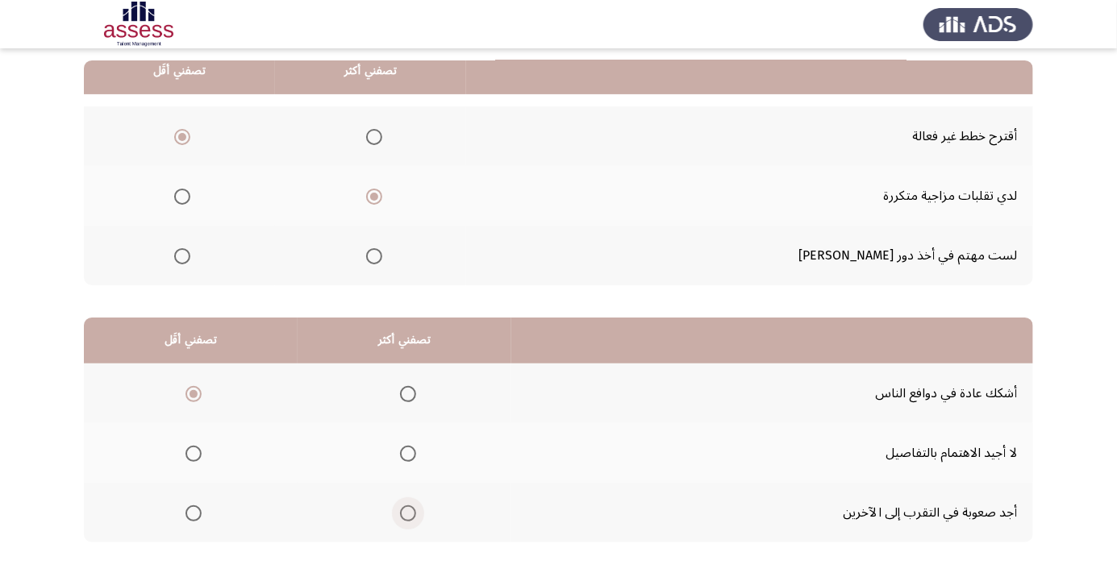
click at [411, 515] on span "Select an option" at bounding box center [408, 513] width 16 height 16
click at [411, 515] on input "Select an option" at bounding box center [408, 513] width 16 height 16
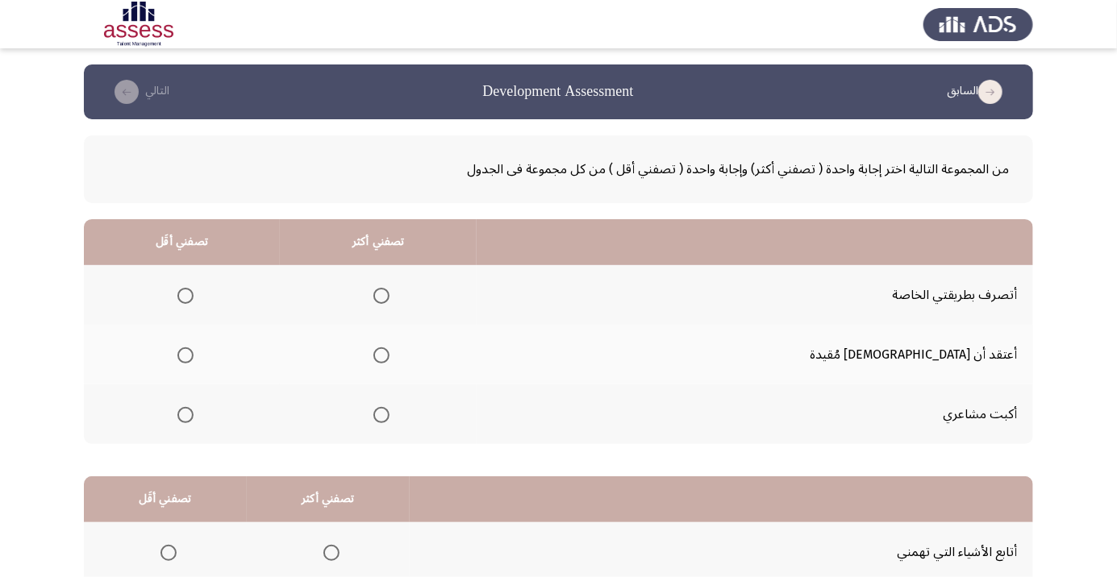
click at [389, 295] on span "Select an option" at bounding box center [381, 296] width 16 height 16
click at [389, 295] on input "Select an option" at bounding box center [381, 296] width 16 height 16
click at [193, 418] on span "Select an option" at bounding box center [185, 415] width 16 height 16
click at [193, 418] on input "Select an option" at bounding box center [185, 415] width 16 height 16
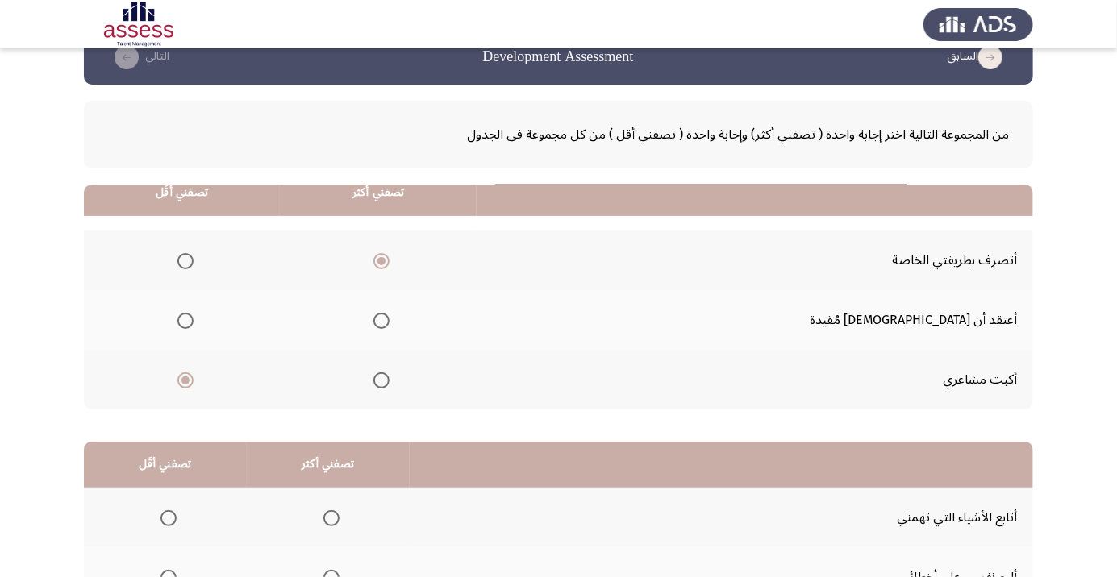
scroll to position [159, 0]
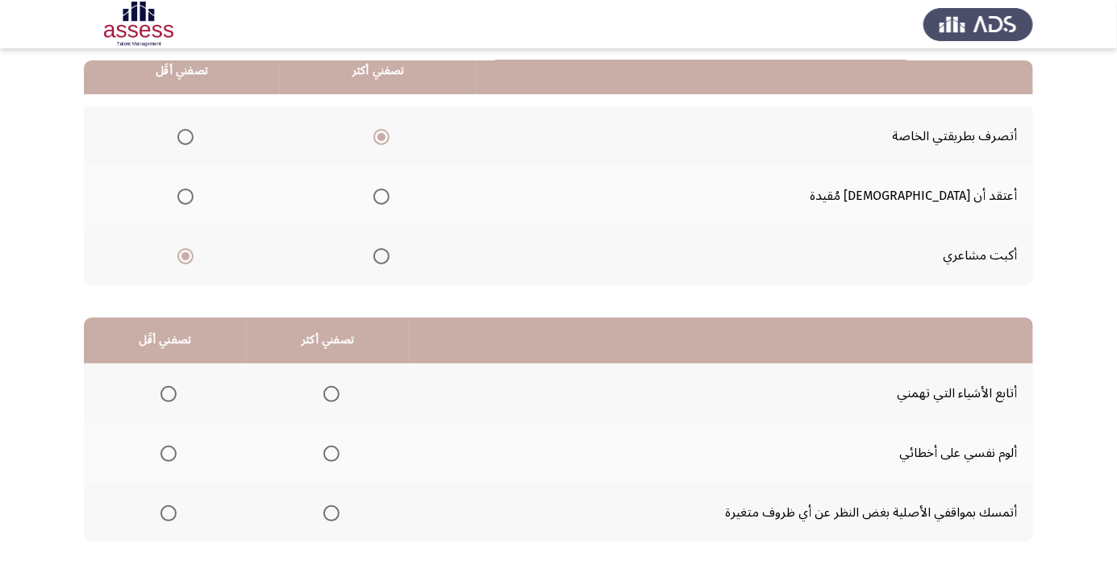
click at [327, 457] on span "Select an option" at bounding box center [331, 454] width 16 height 16
click at [327, 457] on input "Select an option" at bounding box center [331, 454] width 16 height 16
click at [168, 394] on span "Select an option" at bounding box center [168, 394] width 0 height 0
click at [168, 393] on input "Select an option" at bounding box center [168, 394] width 16 height 16
click at [173, 397] on span "Select an option" at bounding box center [168, 394] width 16 height 16
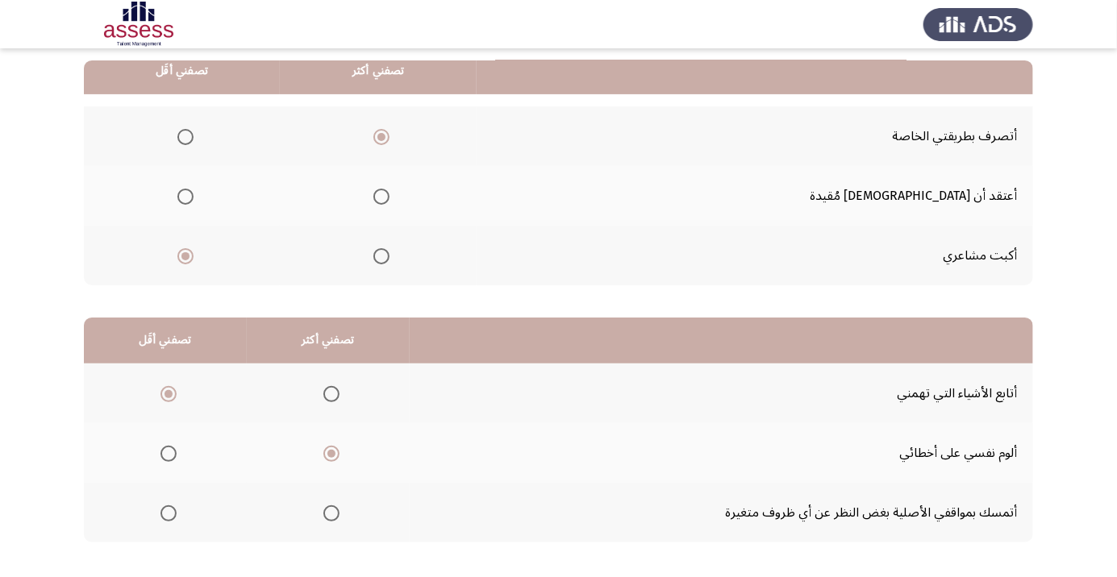
click at [173, 397] on input "Select an option" at bounding box center [168, 394] width 16 height 16
click at [169, 529] on th at bounding box center [165, 513] width 163 height 60
click at [173, 515] on span "Select an option" at bounding box center [168, 513] width 16 height 16
click at [173, 515] on input "Select an option" at bounding box center [168, 513] width 16 height 16
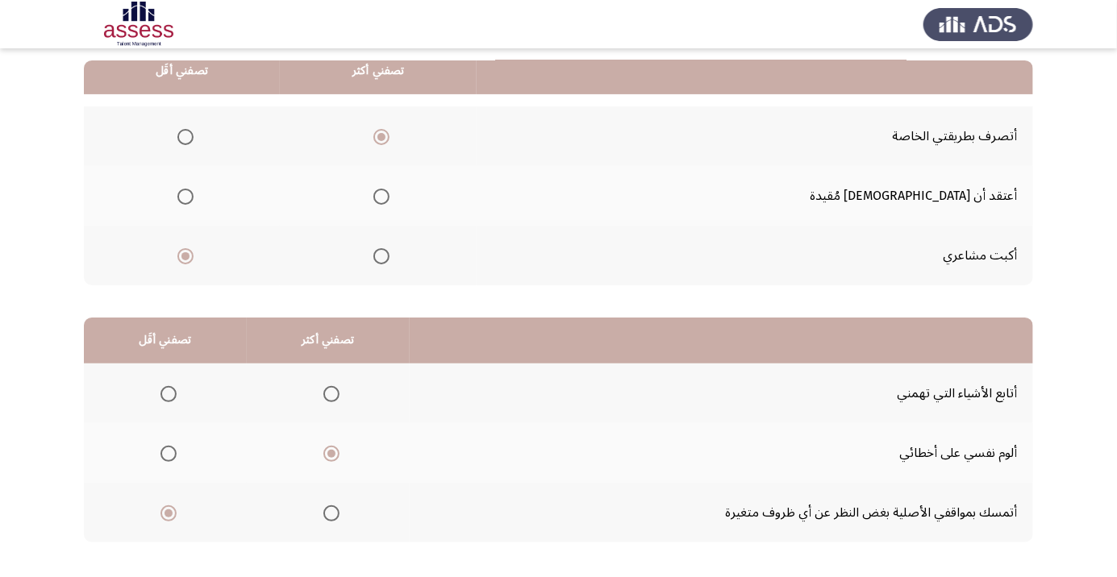
scroll to position [0, 0]
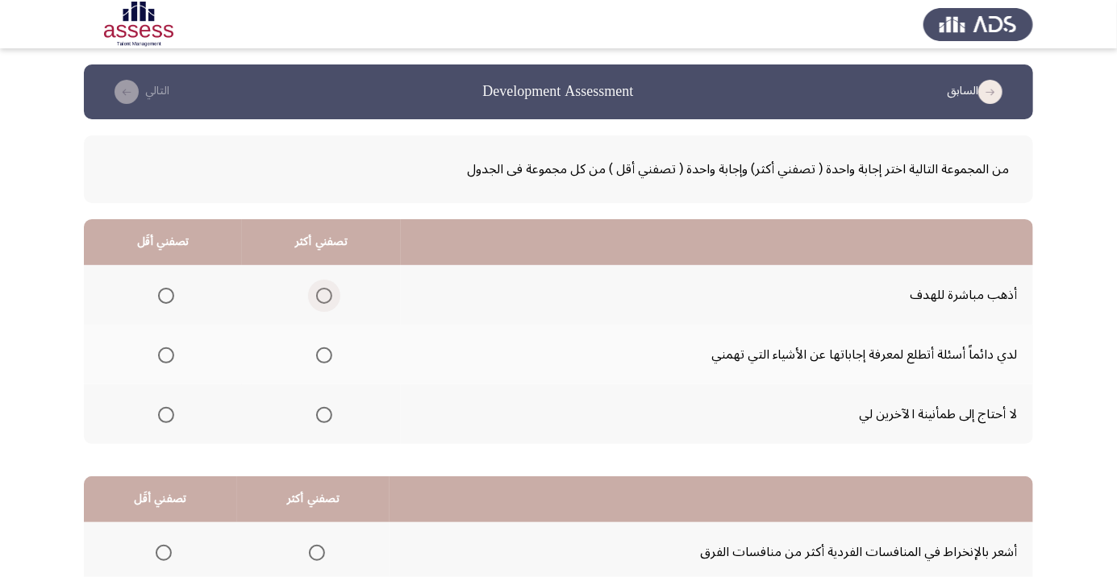
click at [327, 295] on span "Select an option" at bounding box center [324, 296] width 16 height 16
click at [327, 295] on input "Select an option" at bounding box center [324, 296] width 16 height 16
click at [168, 419] on span "Select an option" at bounding box center [166, 415] width 16 height 16
click at [168, 419] on input "Select an option" at bounding box center [166, 415] width 16 height 16
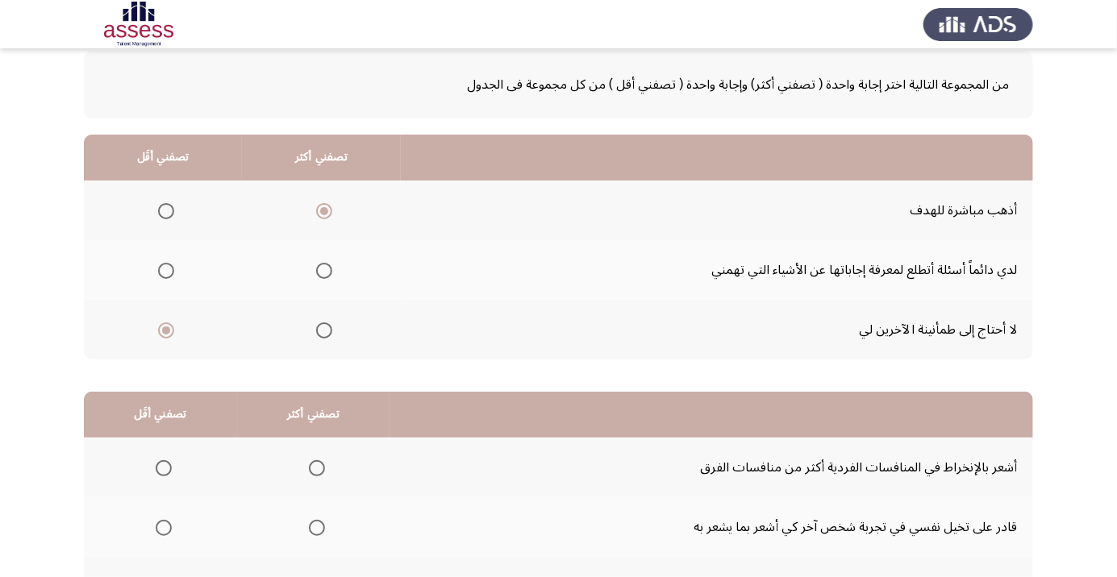
scroll to position [159, 0]
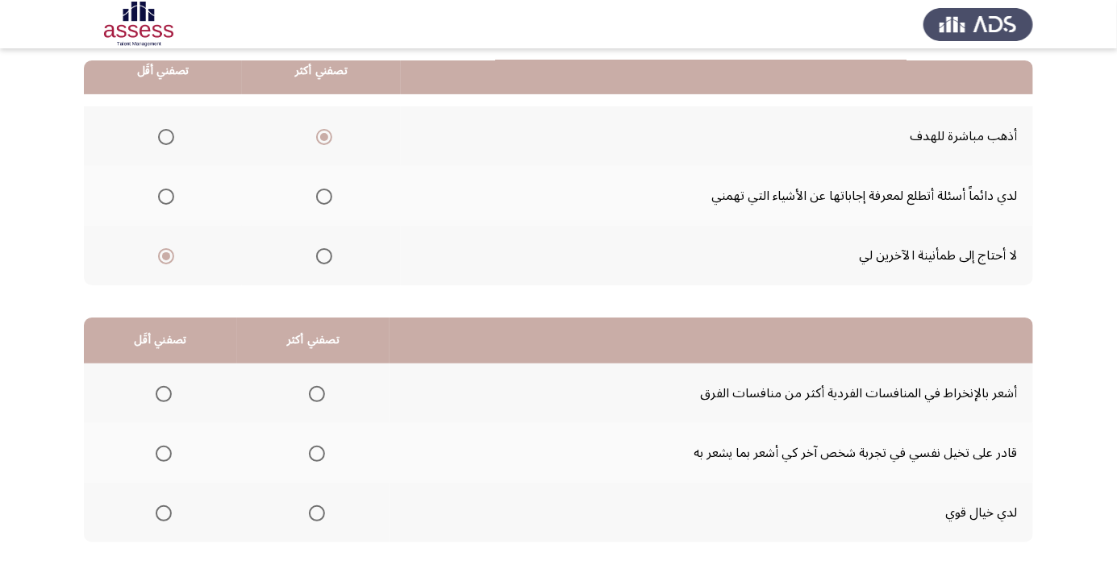
click at [164, 394] on span "Select an option" at bounding box center [164, 394] width 0 height 0
click at [162, 393] on input "Select an option" at bounding box center [164, 394] width 16 height 16
click at [320, 517] on span "Select an option" at bounding box center [317, 513] width 16 height 16
click at [320, 517] on input "Select an option" at bounding box center [317, 513] width 16 height 16
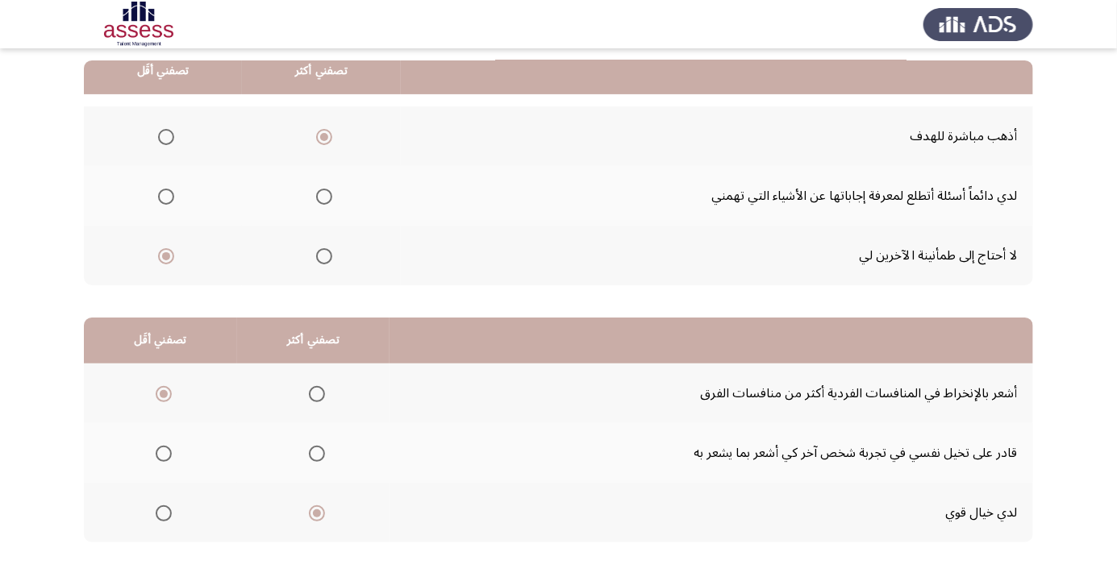
scroll to position [0, 0]
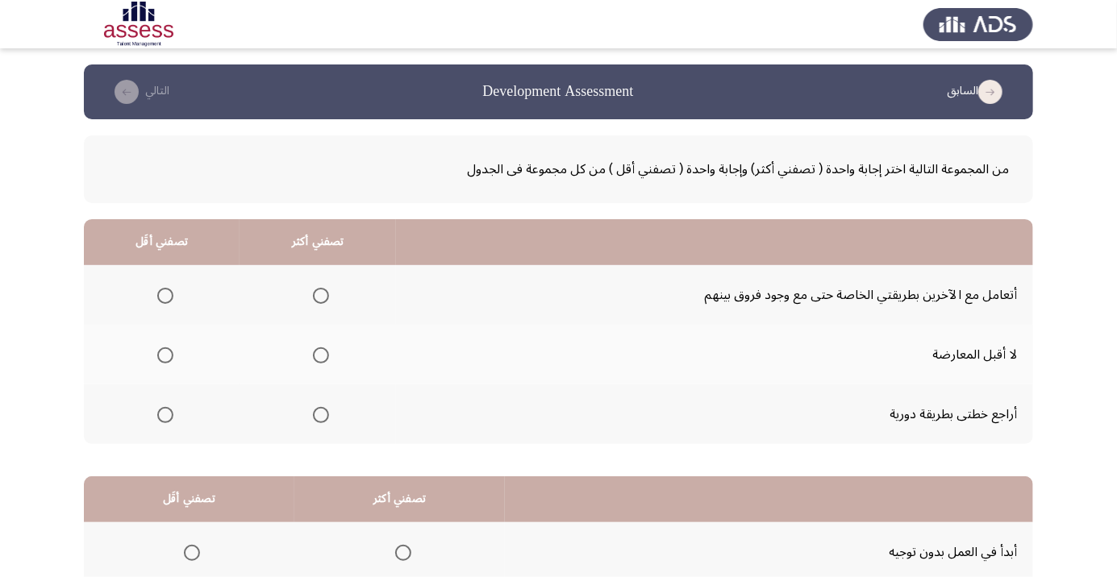
click at [320, 301] on span "Select an option" at bounding box center [321, 296] width 16 height 16
click at [320, 301] on input "Select an option" at bounding box center [321, 296] width 16 height 16
click at [168, 360] on span "Select an option" at bounding box center [165, 355] width 16 height 16
click at [168, 360] on input "Select an option" at bounding box center [165, 355] width 16 height 16
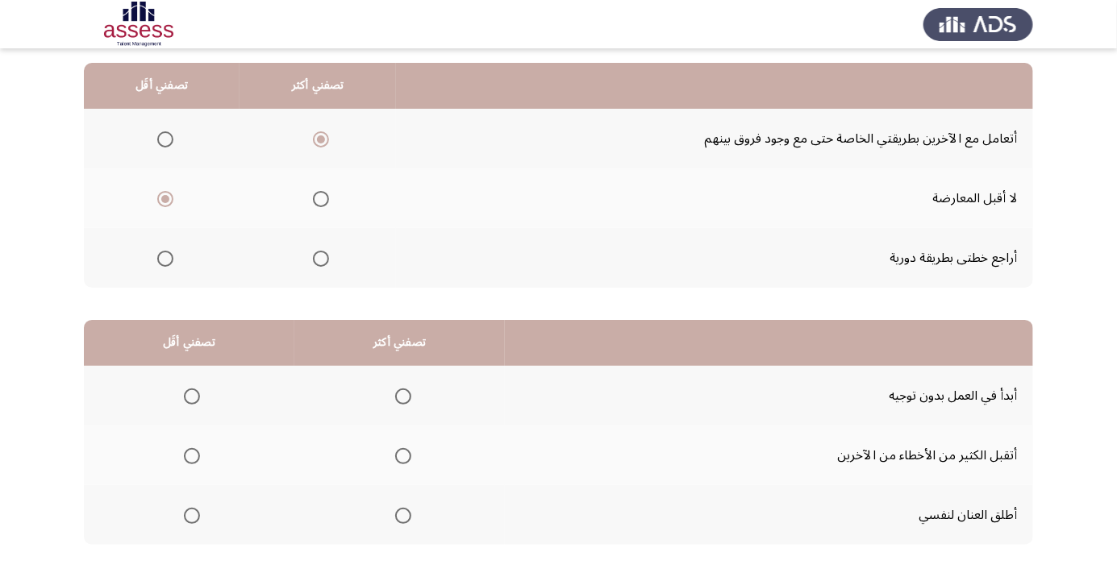
scroll to position [159, 0]
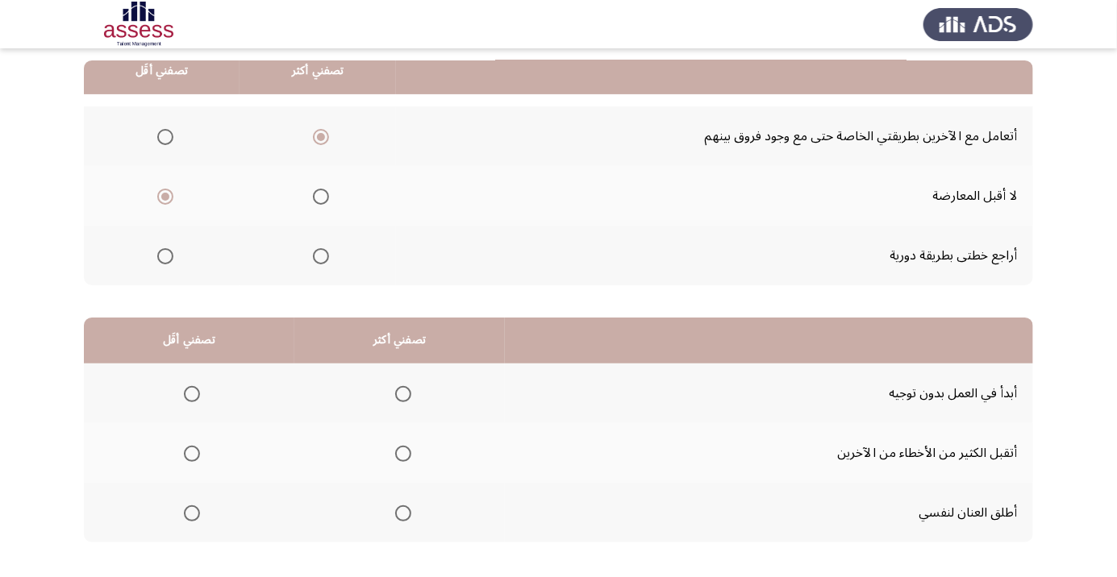
click at [405, 397] on span "Select an option" at bounding box center [403, 394] width 16 height 16
click at [405, 397] on input "Select an option" at bounding box center [403, 394] width 16 height 16
click at [195, 511] on span "Select an option" at bounding box center [192, 513] width 16 height 16
click at [195, 511] on input "Select an option" at bounding box center [192, 513] width 16 height 16
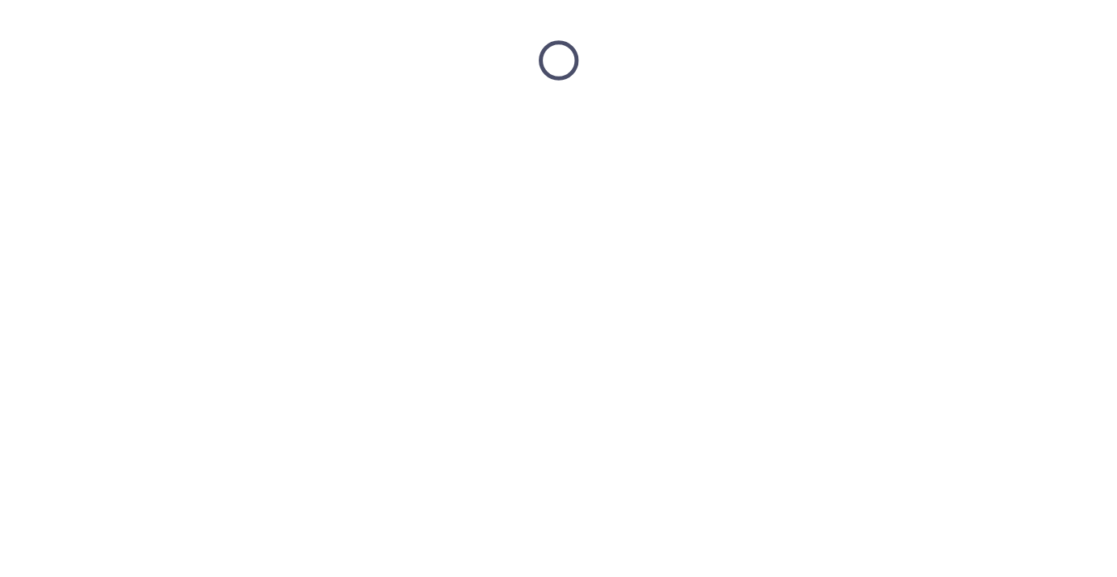
scroll to position [0, 0]
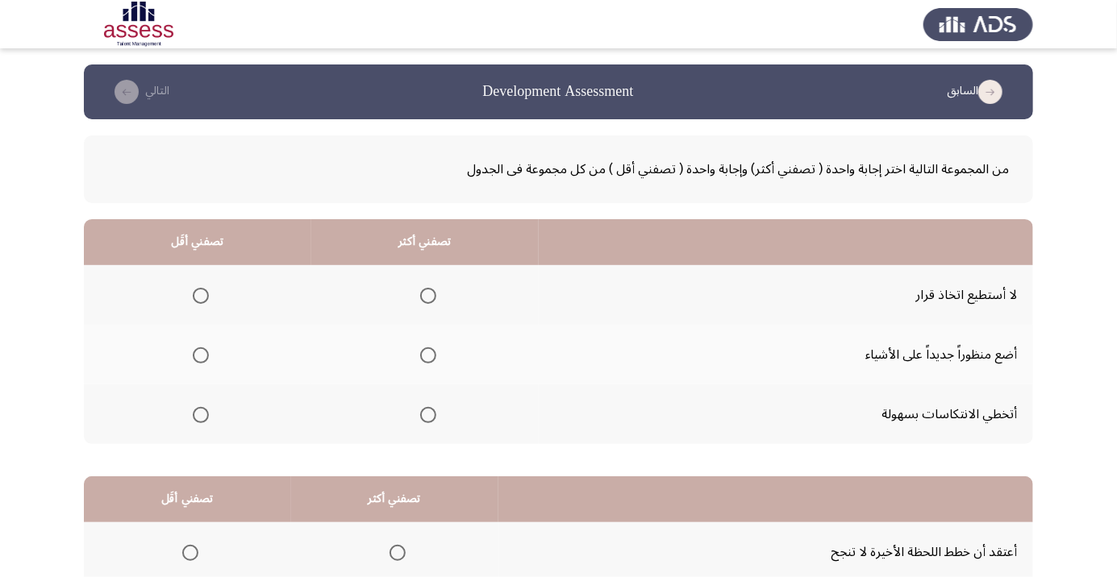
click at [427, 360] on span "Select an option" at bounding box center [428, 355] width 16 height 16
click at [427, 360] on input "Select an option" at bounding box center [428, 355] width 16 height 16
click at [198, 299] on span "Select an option" at bounding box center [201, 296] width 16 height 16
click at [198, 299] on input "Select an option" at bounding box center [201, 296] width 16 height 16
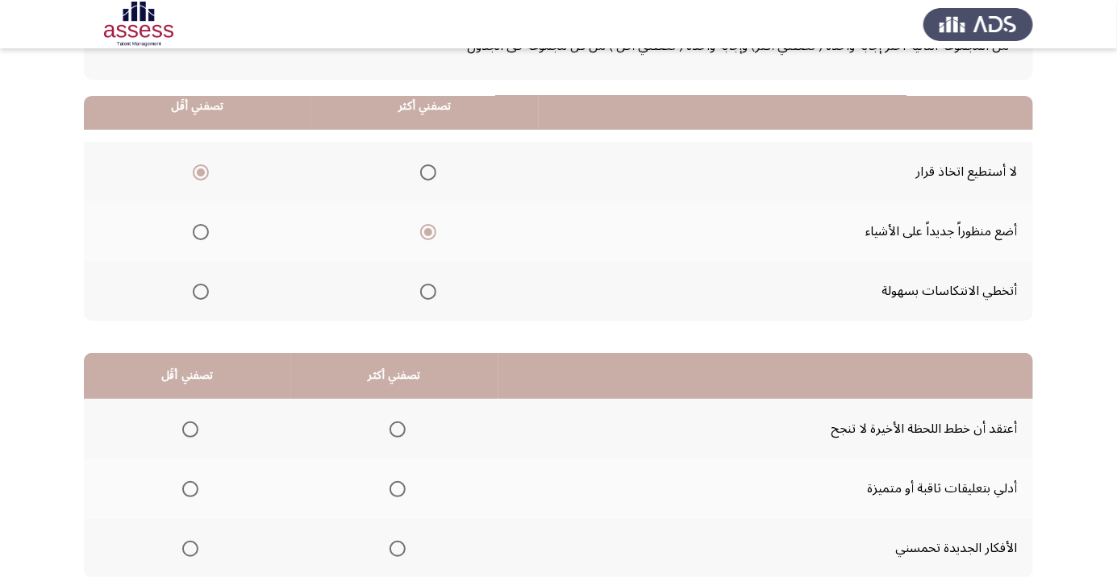
scroll to position [159, 0]
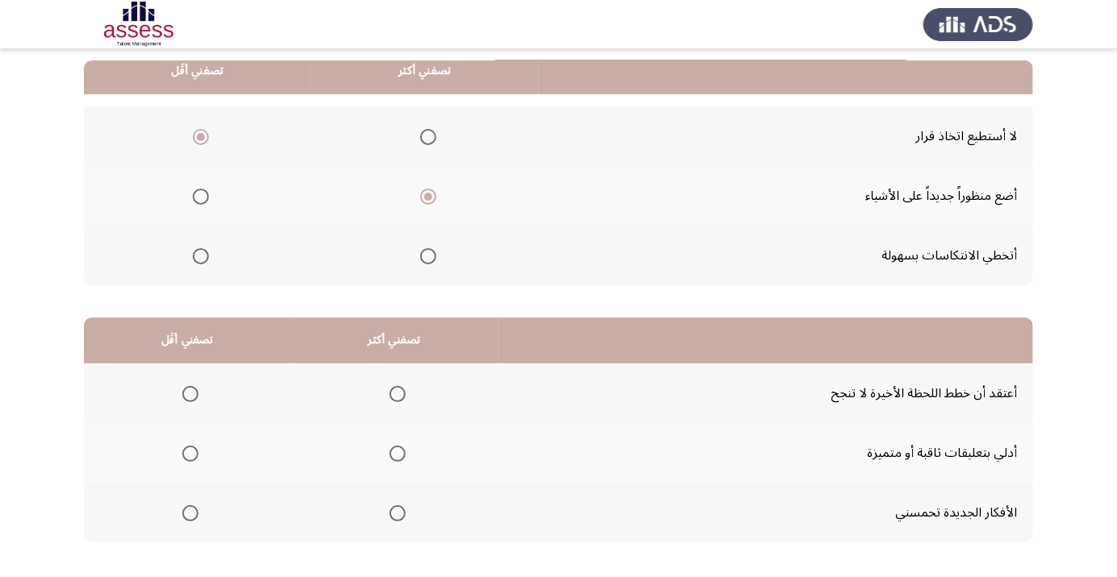
click at [397, 514] on span "Select an option" at bounding box center [397, 514] width 0 height 0
click at [393, 512] on input "Select an option" at bounding box center [397, 513] width 16 height 16
click at [189, 457] on span "Select an option" at bounding box center [190, 454] width 16 height 16
click at [189, 457] on input "Select an option" at bounding box center [190, 454] width 16 height 16
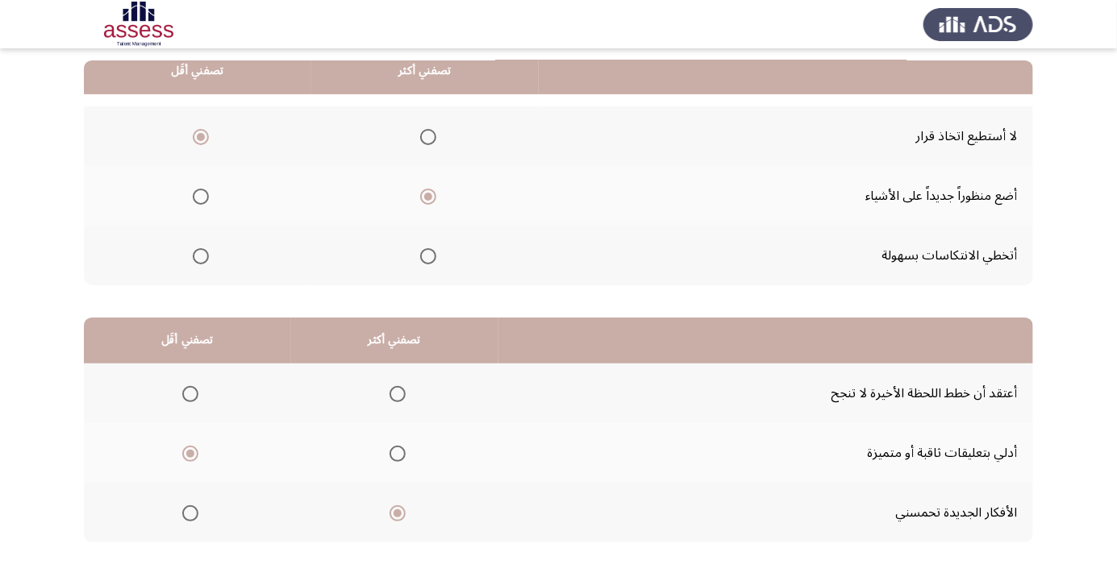
scroll to position [0, 0]
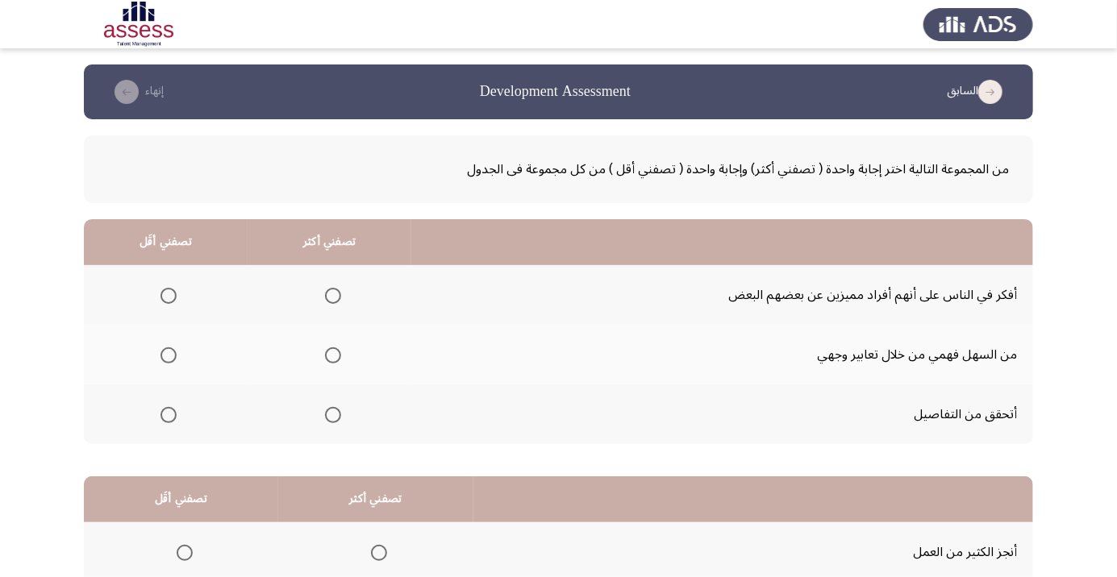
click at [331, 301] on span "Select an option" at bounding box center [333, 296] width 16 height 16
click at [331, 301] on input "Select an option" at bounding box center [333, 296] width 16 height 16
click at [176, 361] on span "Select an option" at bounding box center [168, 355] width 16 height 16
click at [176, 361] on input "Select an option" at bounding box center [168, 355] width 16 height 16
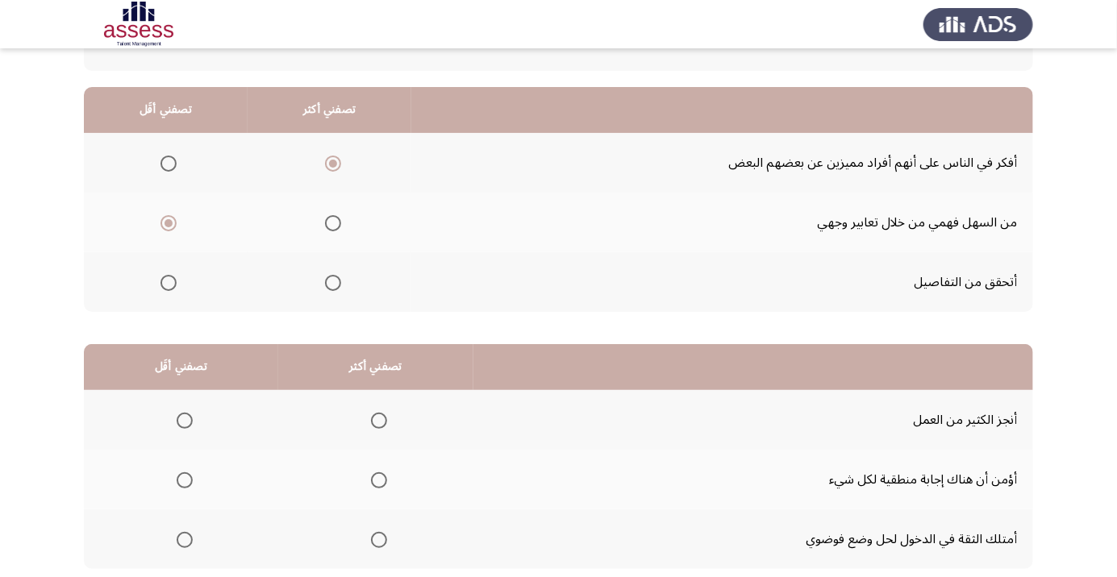
scroll to position [135, 0]
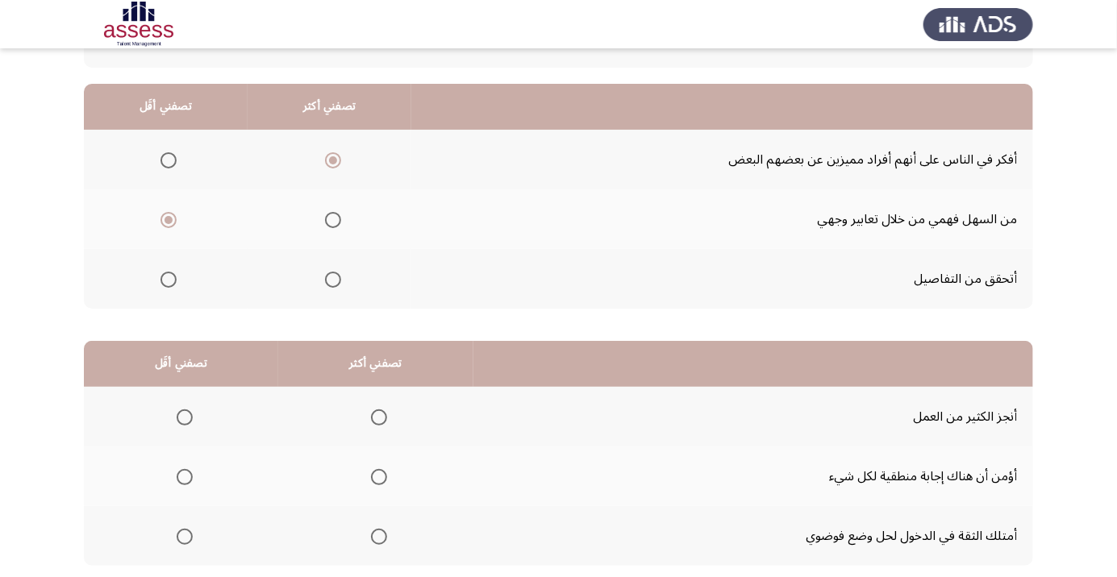
click at [379, 537] on span "Select an option" at bounding box center [379, 537] width 0 height 0
click at [376, 535] on input "Select an option" at bounding box center [379, 537] width 16 height 16
click at [182, 422] on span "Select an option" at bounding box center [185, 418] width 16 height 16
click at [182, 422] on input "Select an option" at bounding box center [185, 418] width 16 height 16
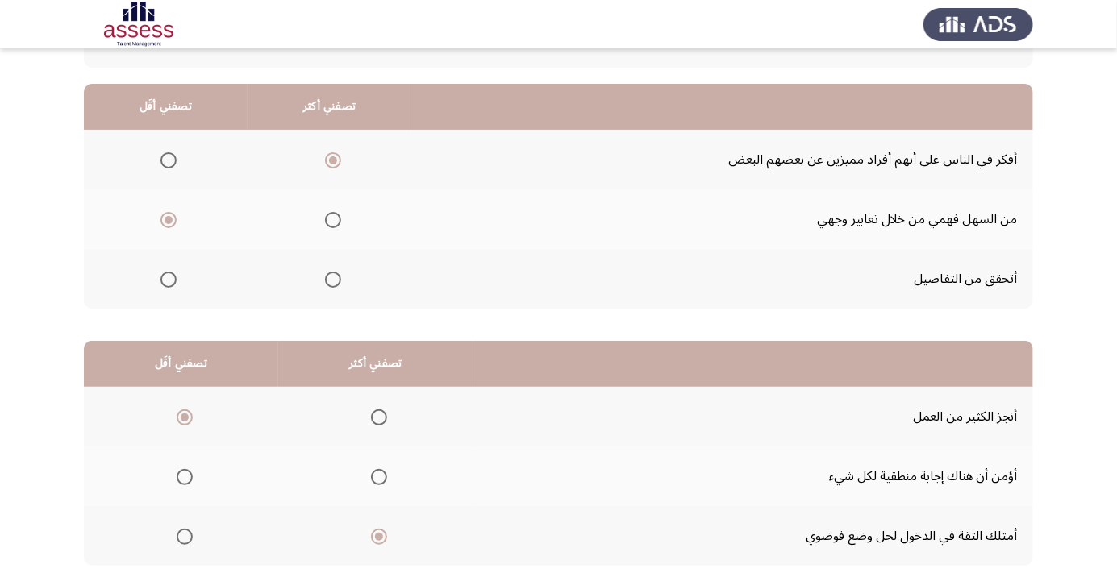
scroll to position [0, 0]
